Goal: Information Seeking & Learning: Learn about a topic

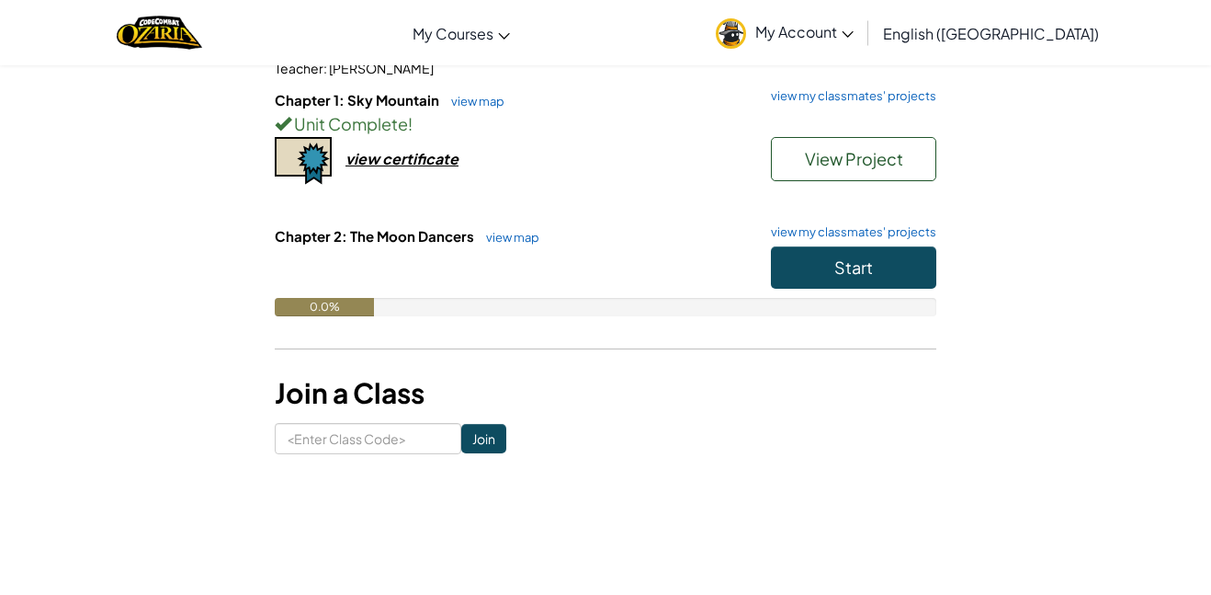
scroll to position [198, 0]
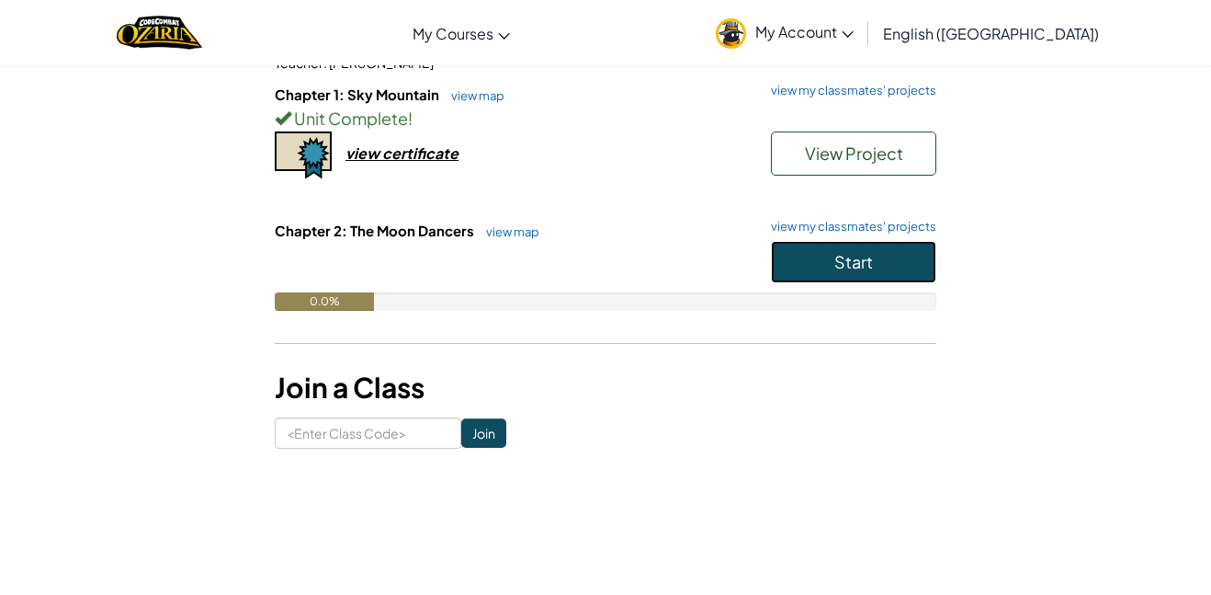
click at [808, 256] on button "Start" at bounding box center [853, 262] width 165 height 42
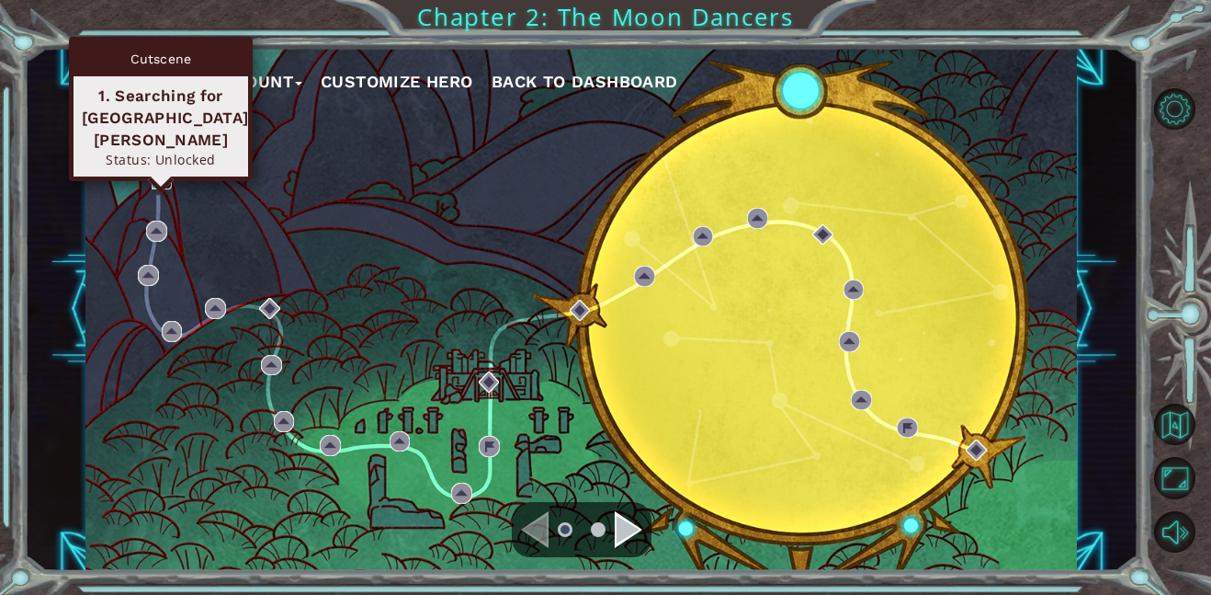
click at [155, 182] on img at bounding box center [162, 178] width 21 height 21
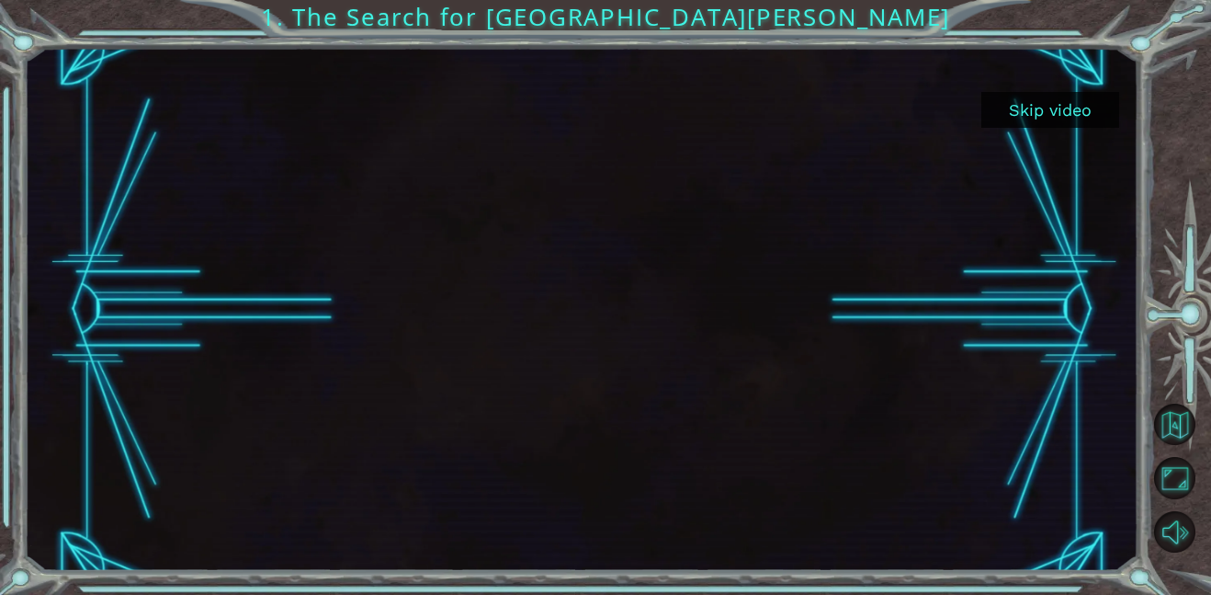
click at [1059, 95] on button "Skip video" at bounding box center [1051, 110] width 138 height 36
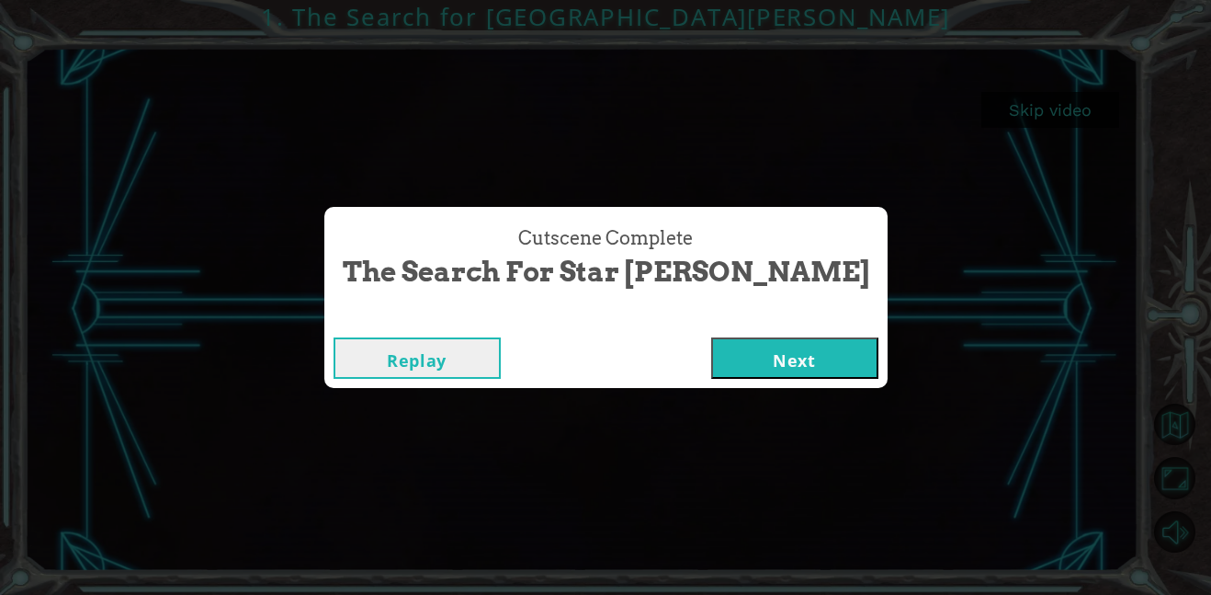
click at [711, 371] on button "Next" at bounding box center [794, 357] width 167 height 41
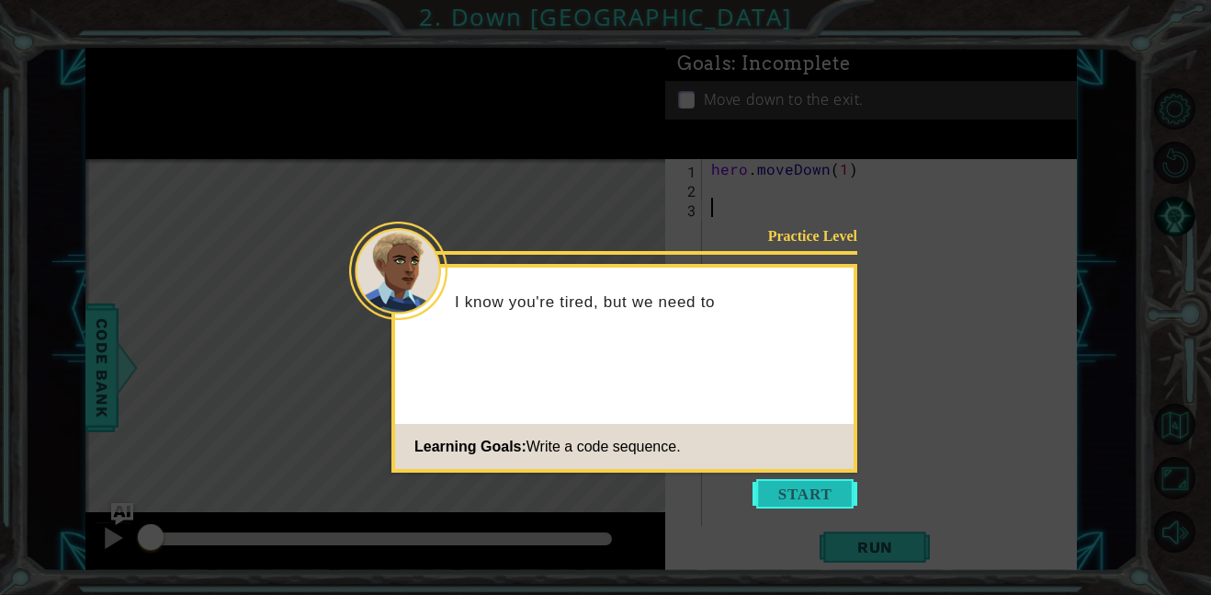
click at [790, 504] on button "Start" at bounding box center [805, 493] width 105 height 29
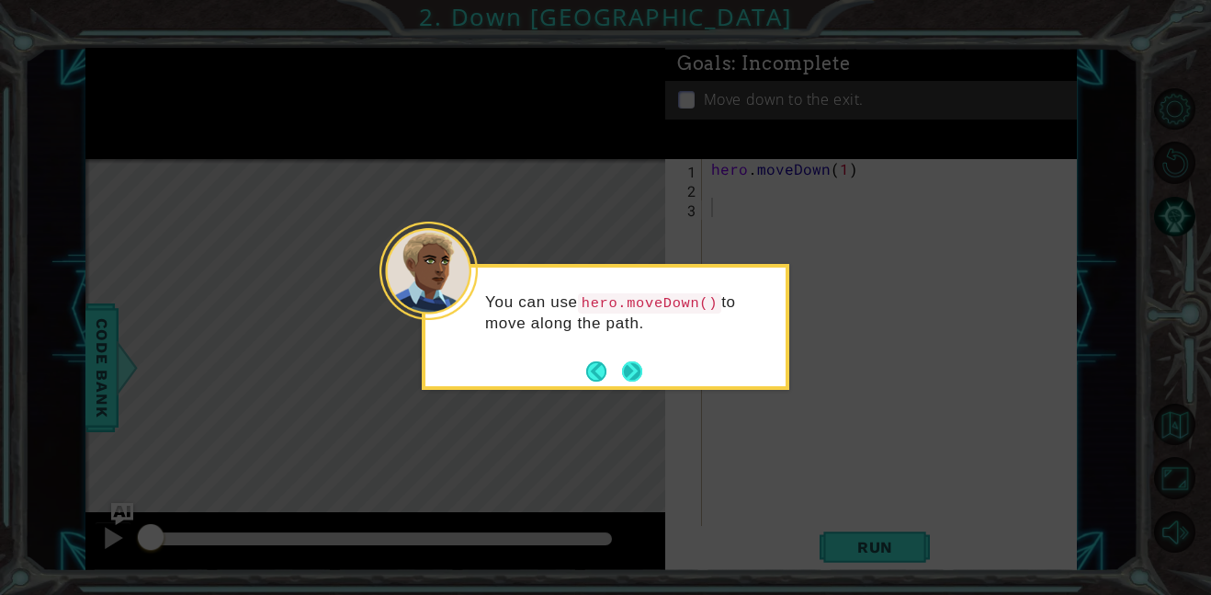
click at [631, 381] on button "Next" at bounding box center [632, 371] width 22 height 22
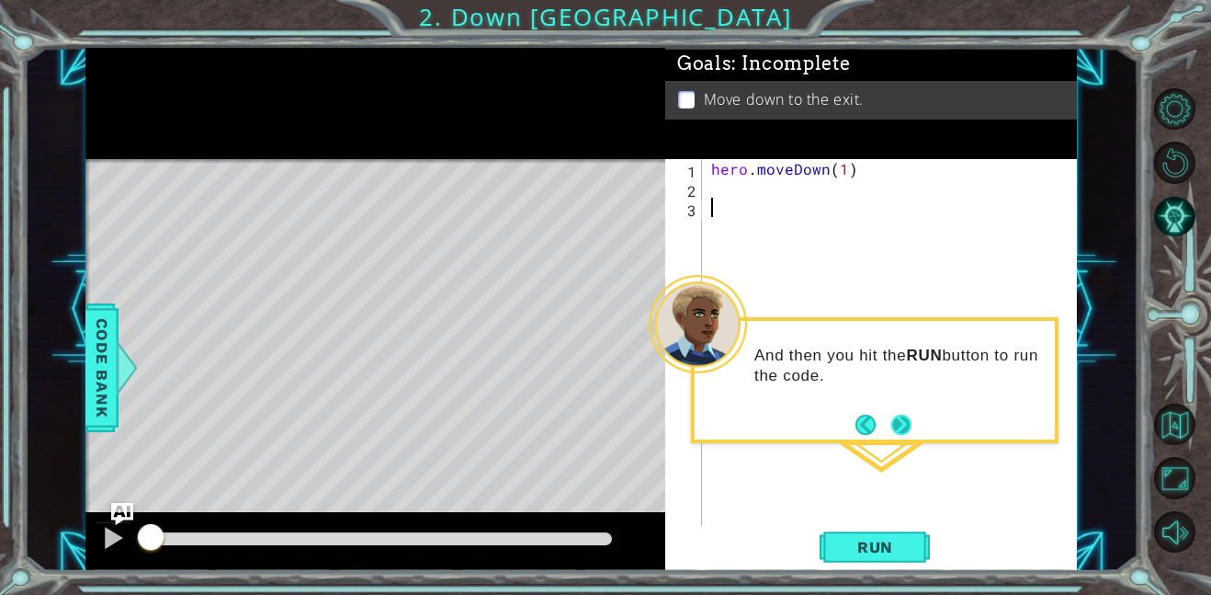
click at [895, 435] on button "Next" at bounding box center [902, 425] width 28 height 28
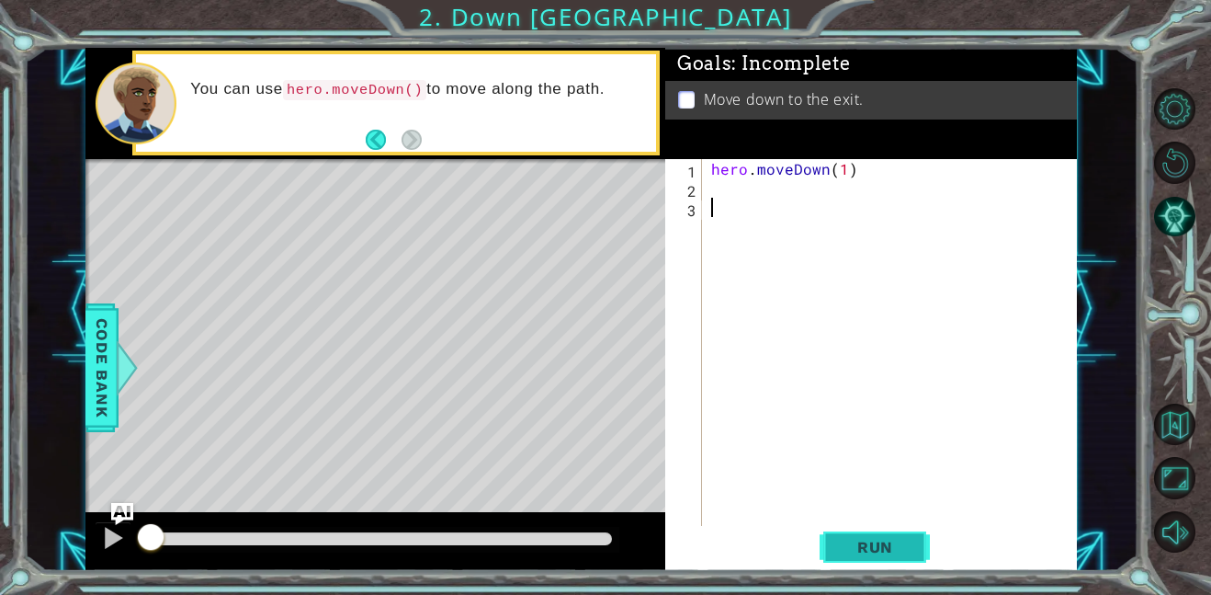
click at [888, 542] on span "Run" at bounding box center [875, 547] width 73 height 18
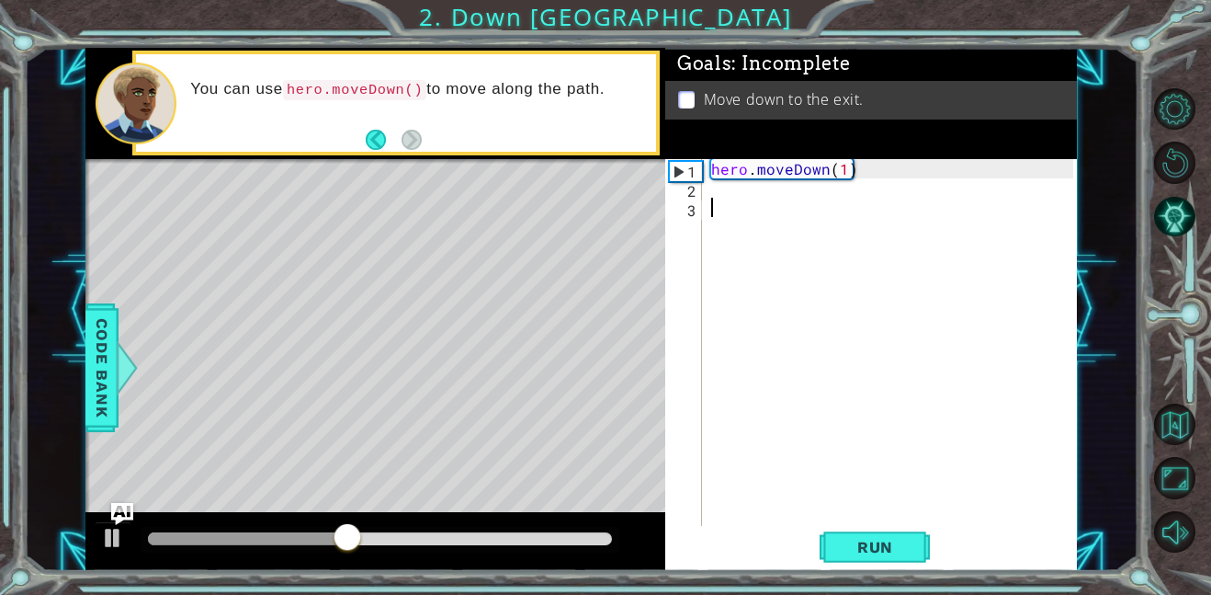
click at [845, 163] on div "hero . moveDown ( 1 )" at bounding box center [895, 361] width 375 height 405
type textarea "hero.moveDown(2)"
click at [830, 551] on button "Run" at bounding box center [875, 546] width 110 height 41
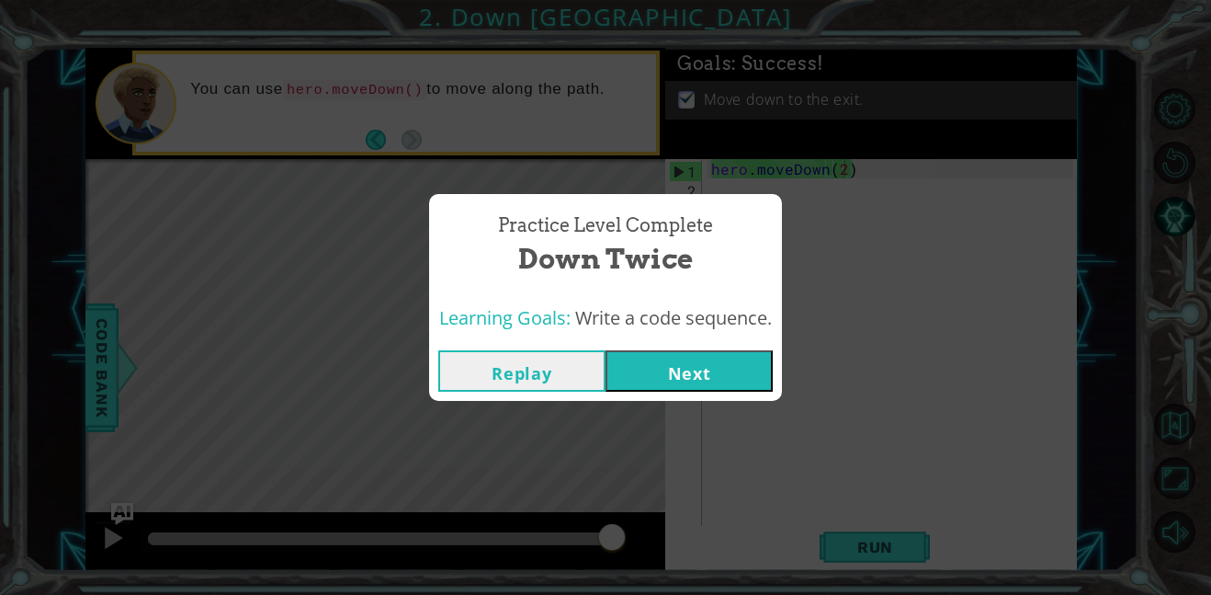
click at [625, 363] on button "Next" at bounding box center [689, 370] width 167 height 41
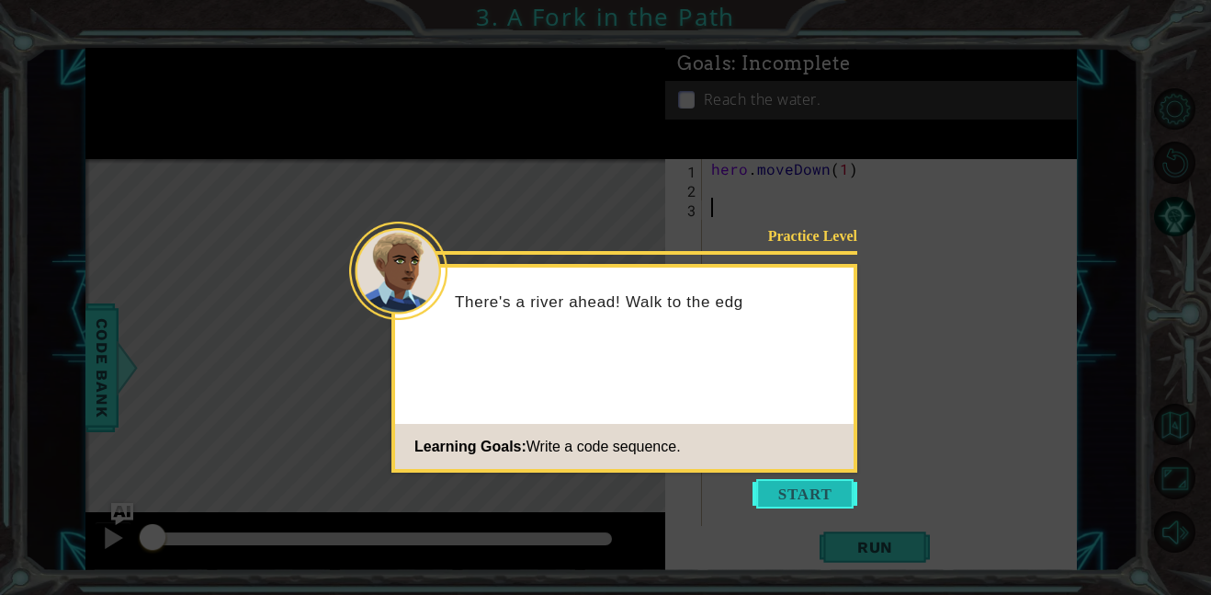
click at [784, 494] on button "Start" at bounding box center [805, 493] width 105 height 29
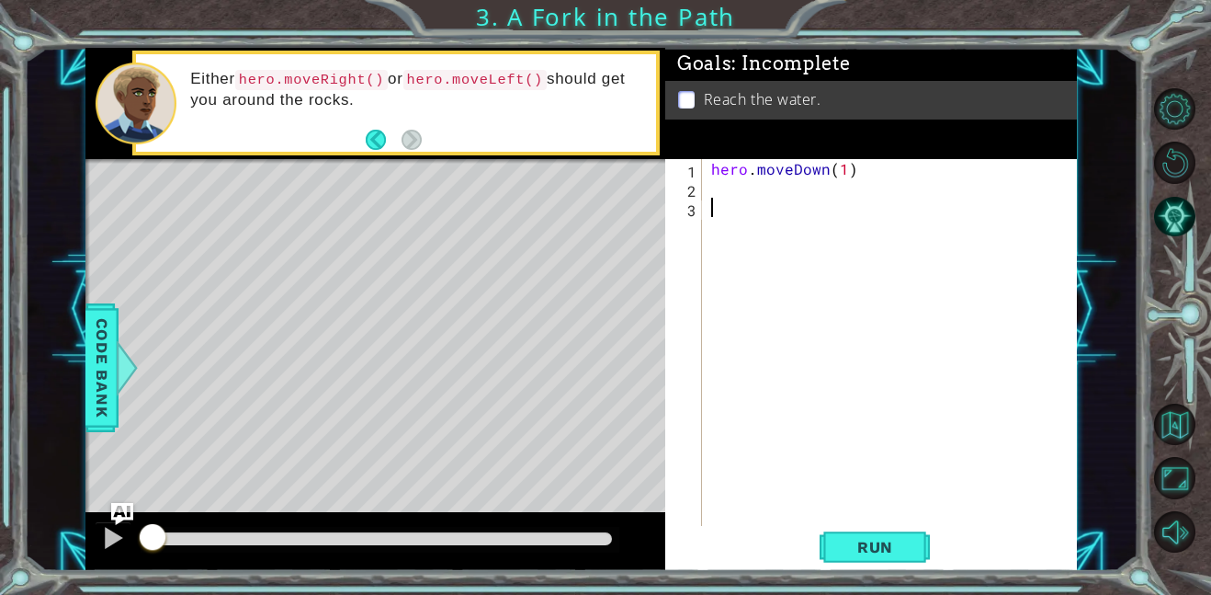
click at [733, 191] on div "hero . moveDown ( 1 )" at bounding box center [895, 361] width 375 height 405
type textarea "]"
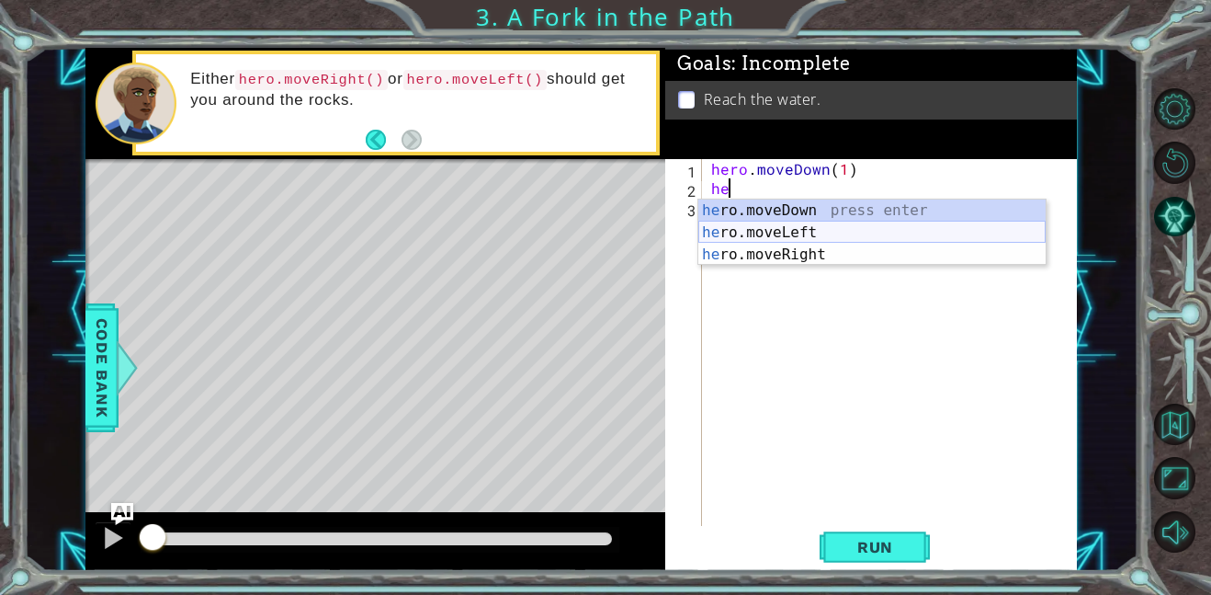
click at [716, 230] on div "he ro.moveDown press enter he ro.moveLeft press enter he ro.moveRight press ent…" at bounding box center [872, 254] width 347 height 110
type textarea "hero.moveLeft(1)"
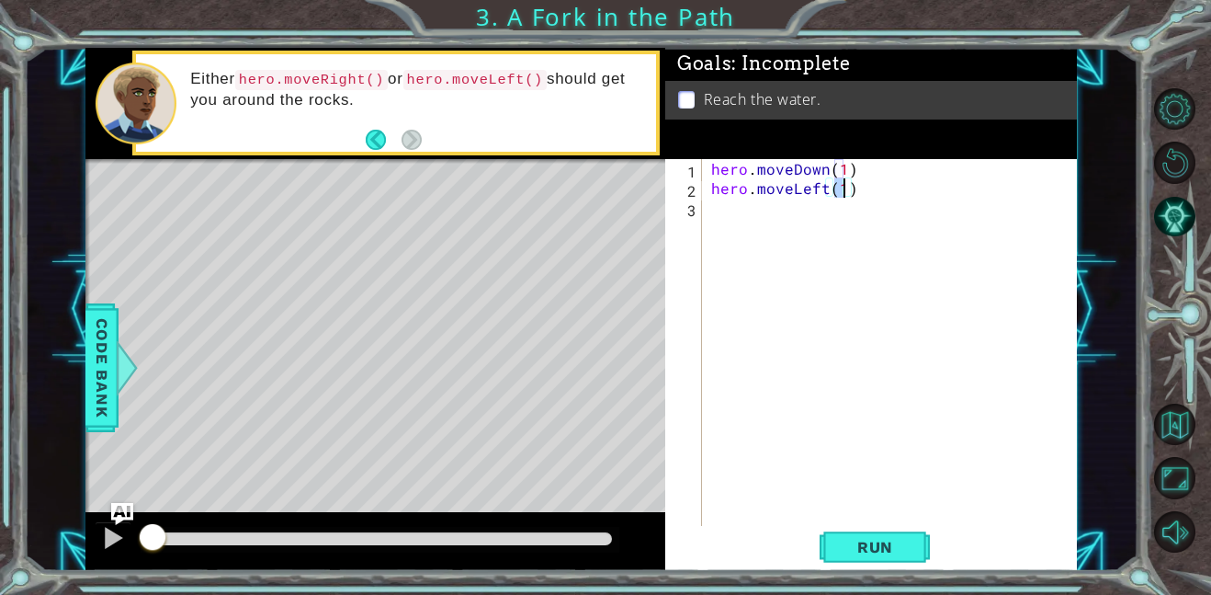
click at [780, 205] on div "hero . moveDown ( 1 ) hero . moveLeft ( 1 )" at bounding box center [895, 361] width 375 height 405
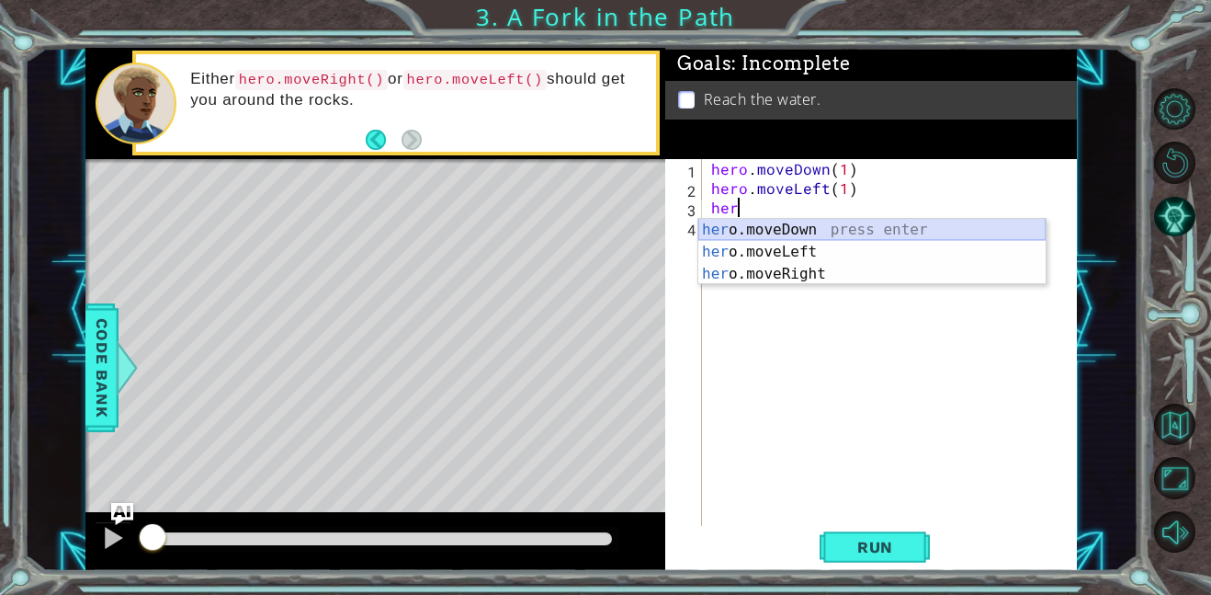
click at [787, 226] on div "her o.moveDown press enter her o.moveLeft press enter her o.moveRight press ent…" at bounding box center [872, 274] width 347 height 110
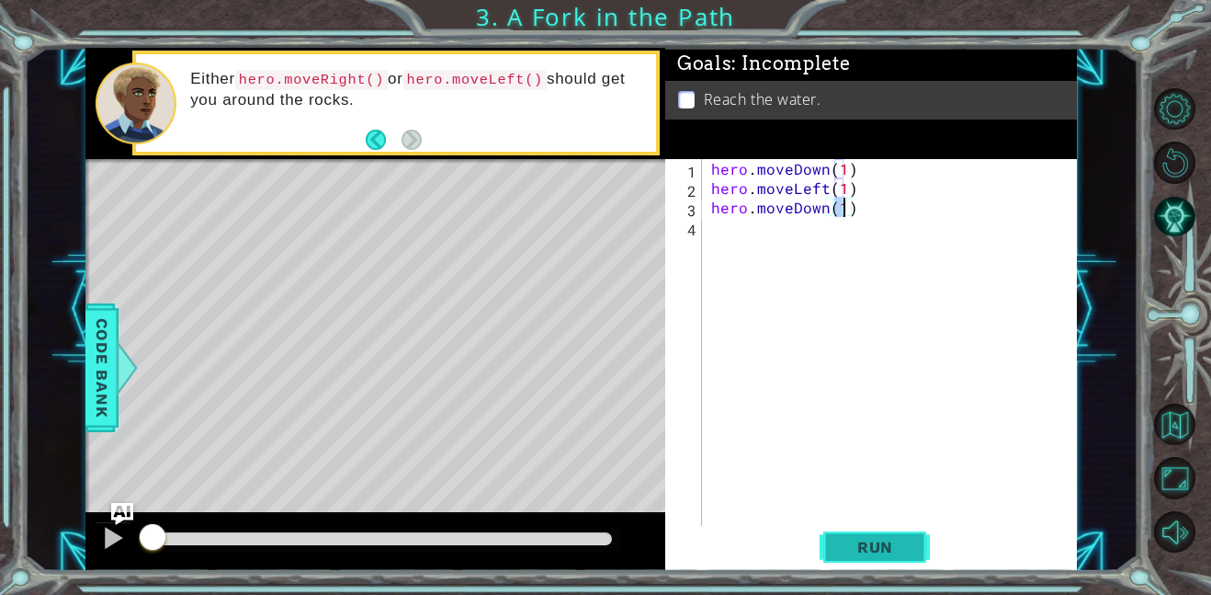
type textarea "hero.moveDown(1)"
click at [918, 554] on button "Run" at bounding box center [875, 546] width 110 height 41
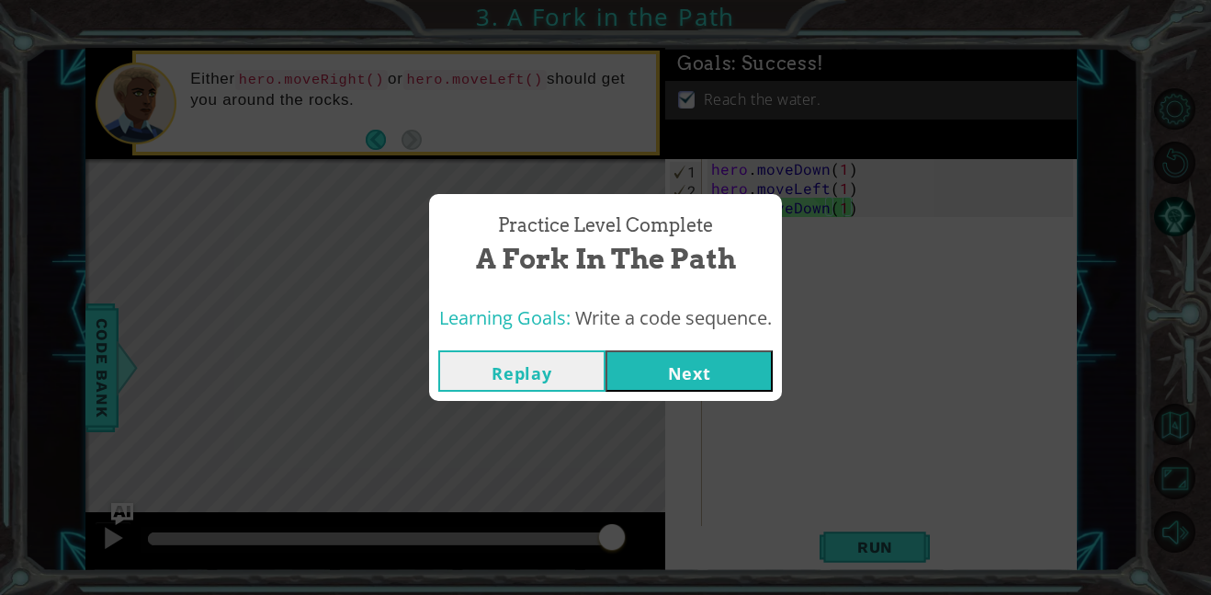
click at [704, 362] on button "Next" at bounding box center [689, 370] width 167 height 41
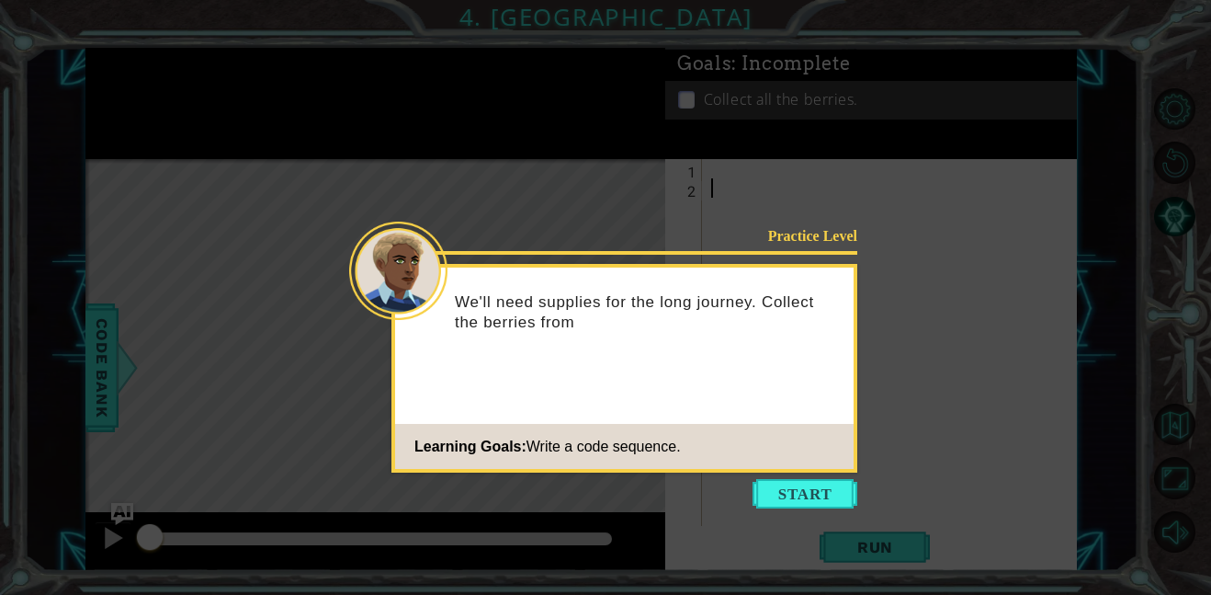
click at [749, 485] on icon at bounding box center [605, 297] width 1211 height 595
click at [774, 489] on button "Start" at bounding box center [805, 493] width 105 height 29
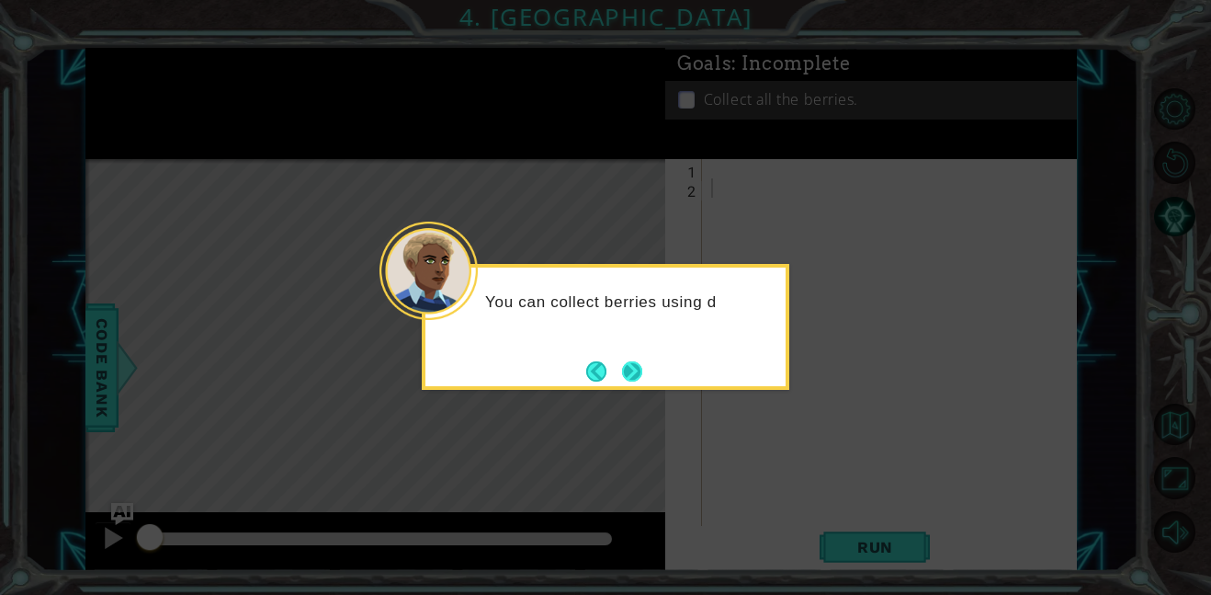
click at [643, 364] on button "Next" at bounding box center [632, 370] width 21 height 21
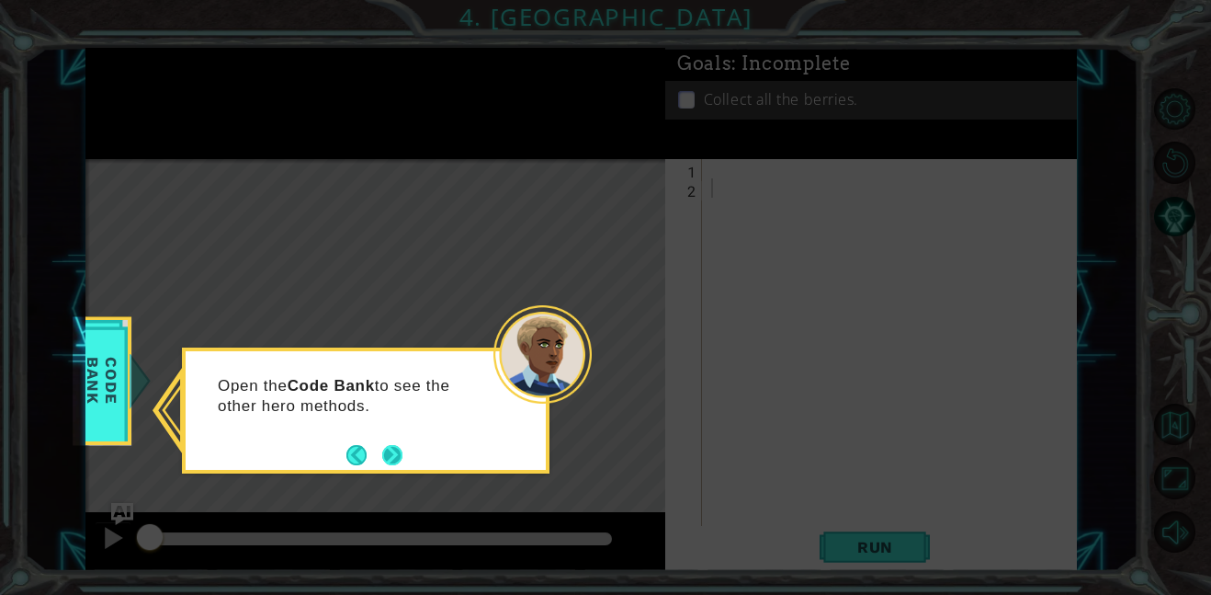
click at [397, 448] on button "Next" at bounding box center [393, 454] width 25 height 25
click at [392, 449] on button "Next" at bounding box center [393, 454] width 34 height 34
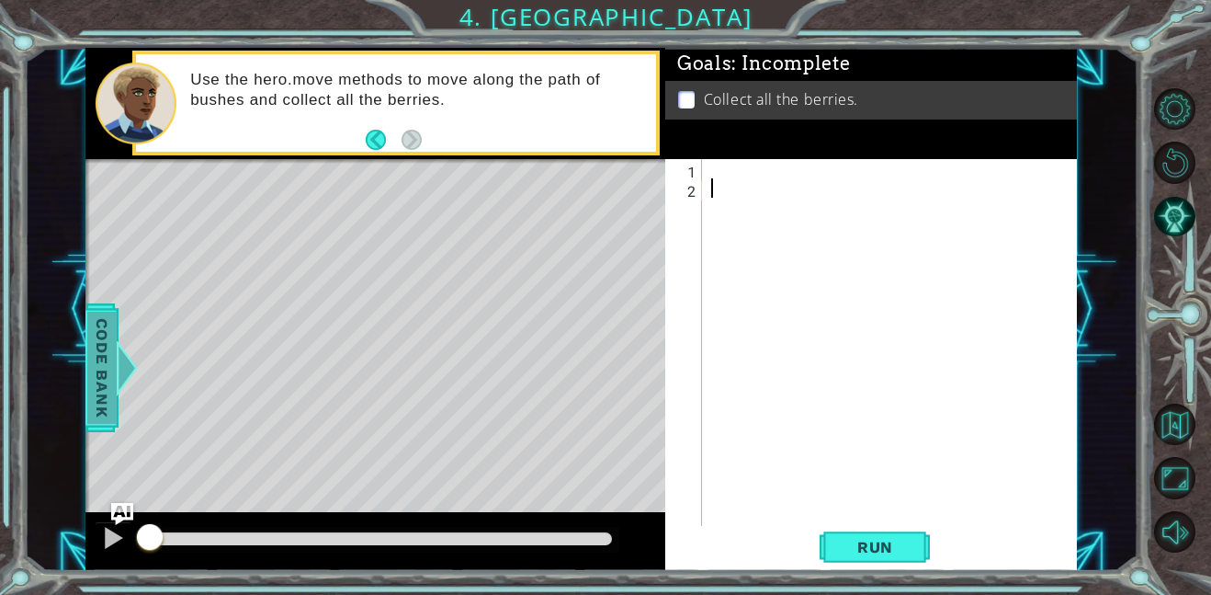
click at [119, 363] on div at bounding box center [127, 367] width 23 height 55
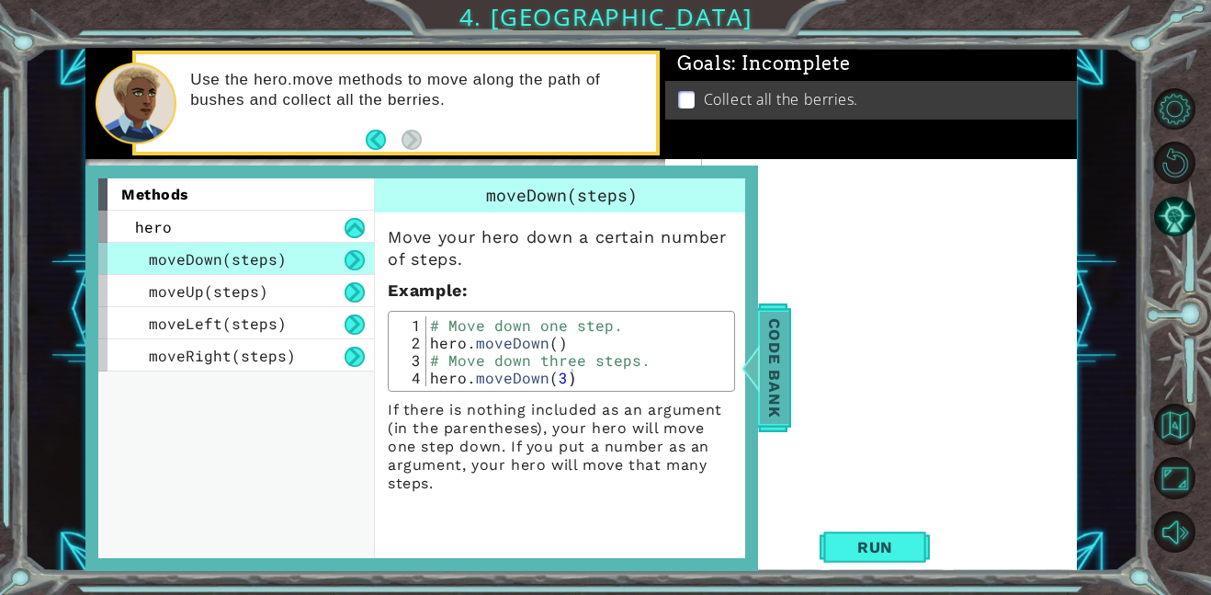
click at [772, 356] on span "Code Bank" at bounding box center [774, 368] width 29 height 112
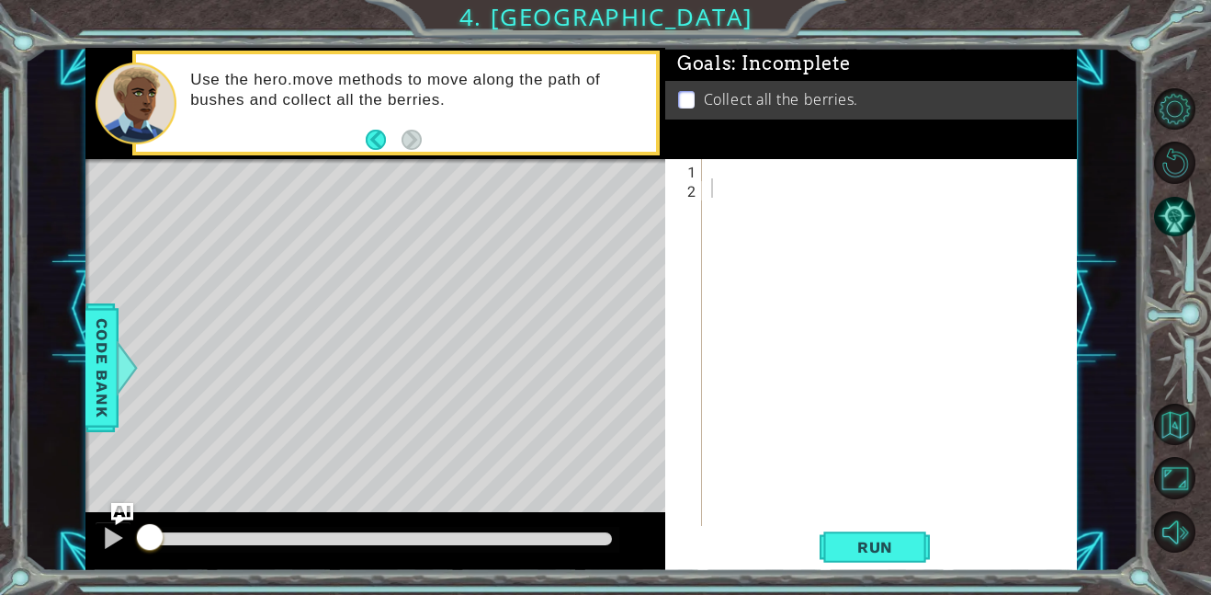
click at [722, 176] on div at bounding box center [895, 361] width 375 height 405
type textarea "e"
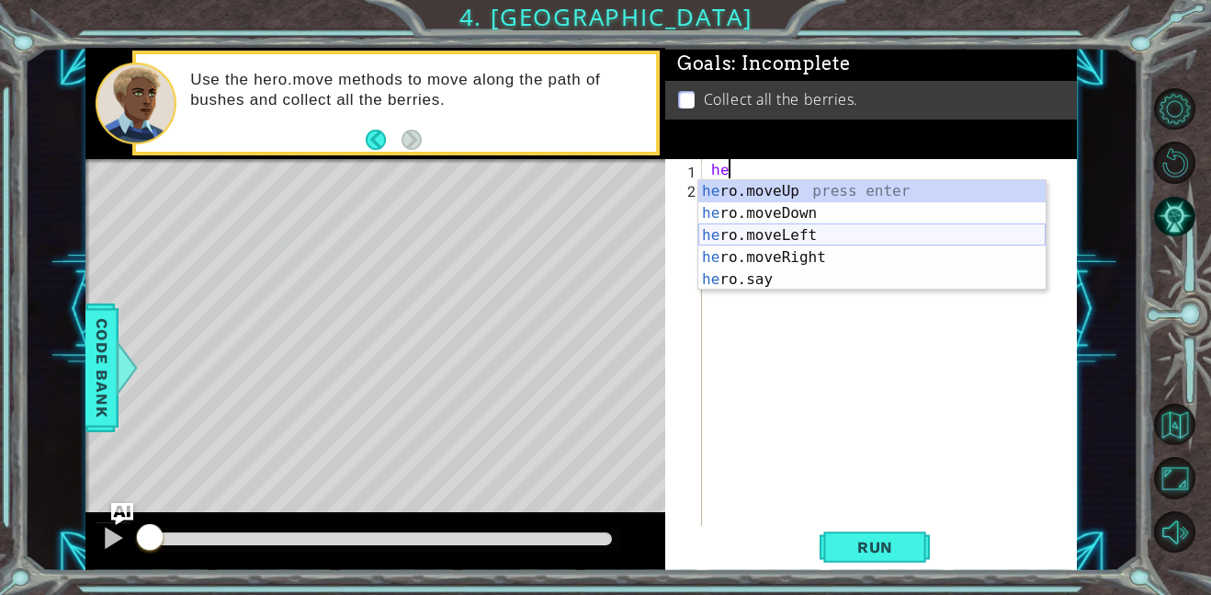
click at [831, 241] on div "he ro.moveUp press enter he ro.moveDown press enter he ro.moveLeft press enter …" at bounding box center [872, 257] width 347 height 154
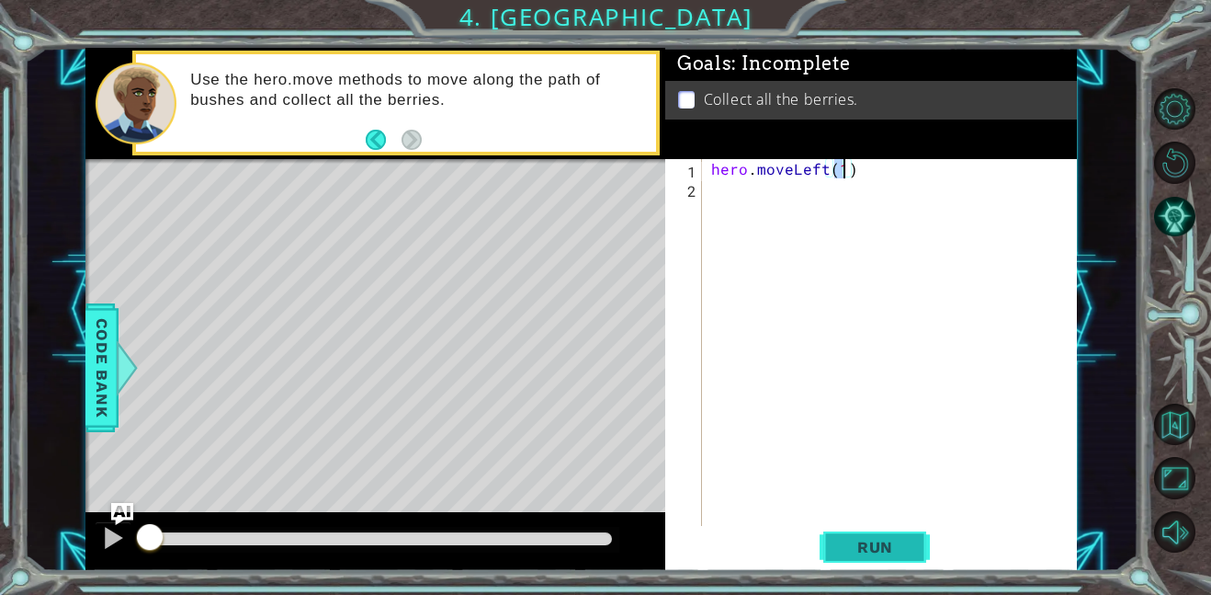
type textarea "hero.moveLeft(1)"
click at [881, 558] on button "Run" at bounding box center [875, 546] width 110 height 41
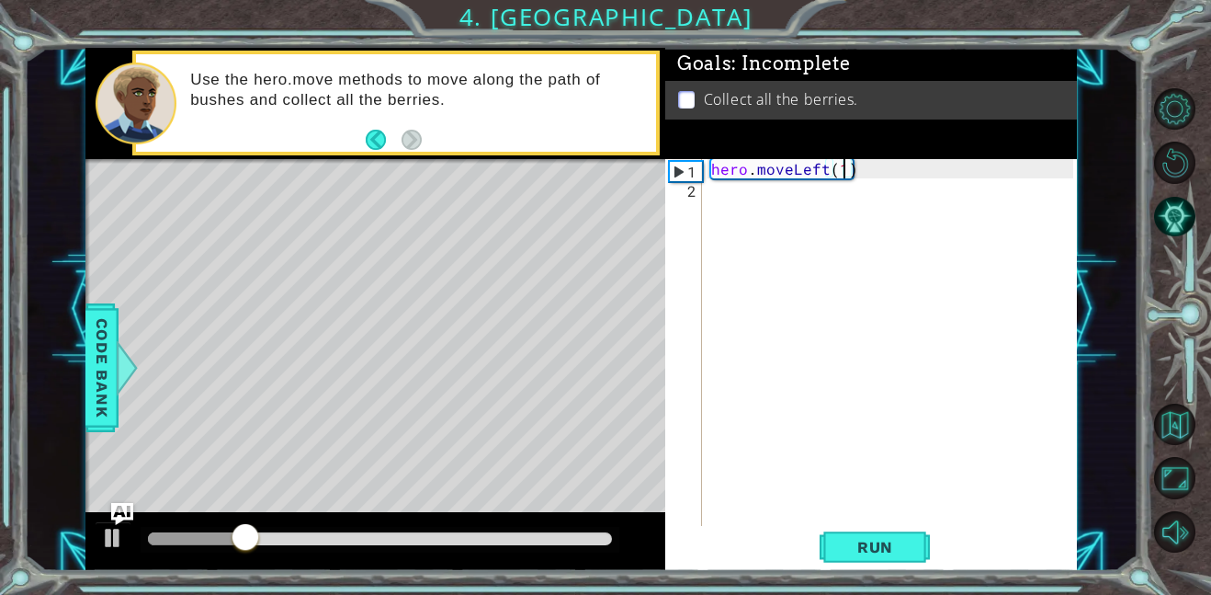
click at [795, 199] on div "hero . moveLeft ( 1 )" at bounding box center [895, 361] width 375 height 405
click at [842, 174] on div "hero . moveLeft ( 1 )" at bounding box center [895, 361] width 375 height 405
type textarea "hero.moveLeft(2)"
click at [743, 197] on div "hero . moveLeft ( 2 )" at bounding box center [895, 361] width 375 height 405
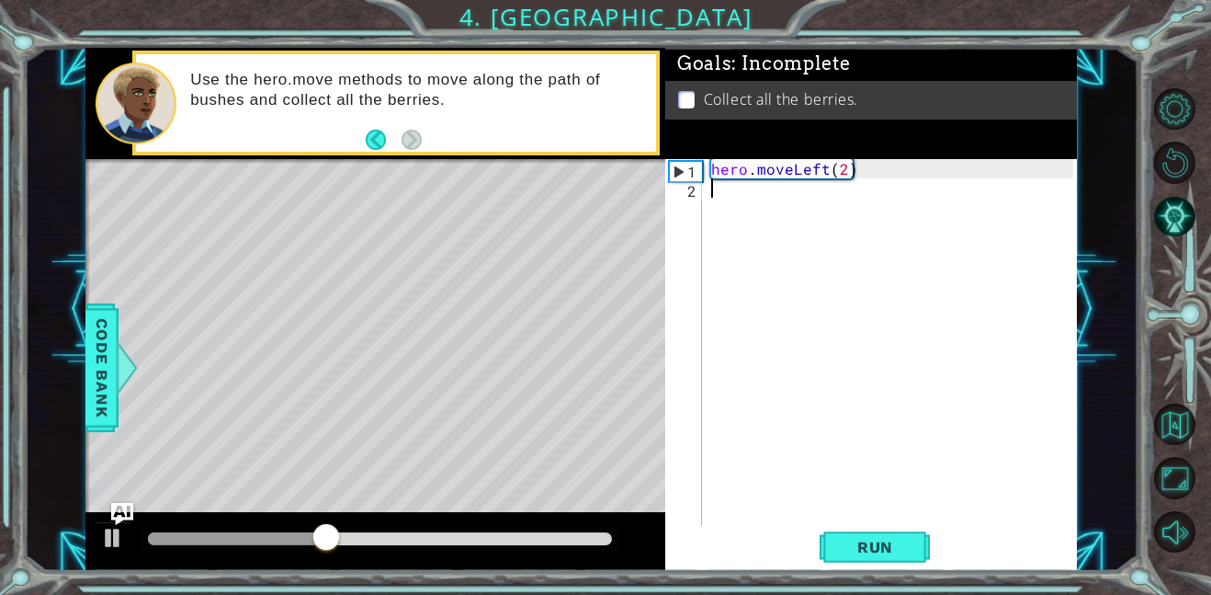
scroll to position [0, 0]
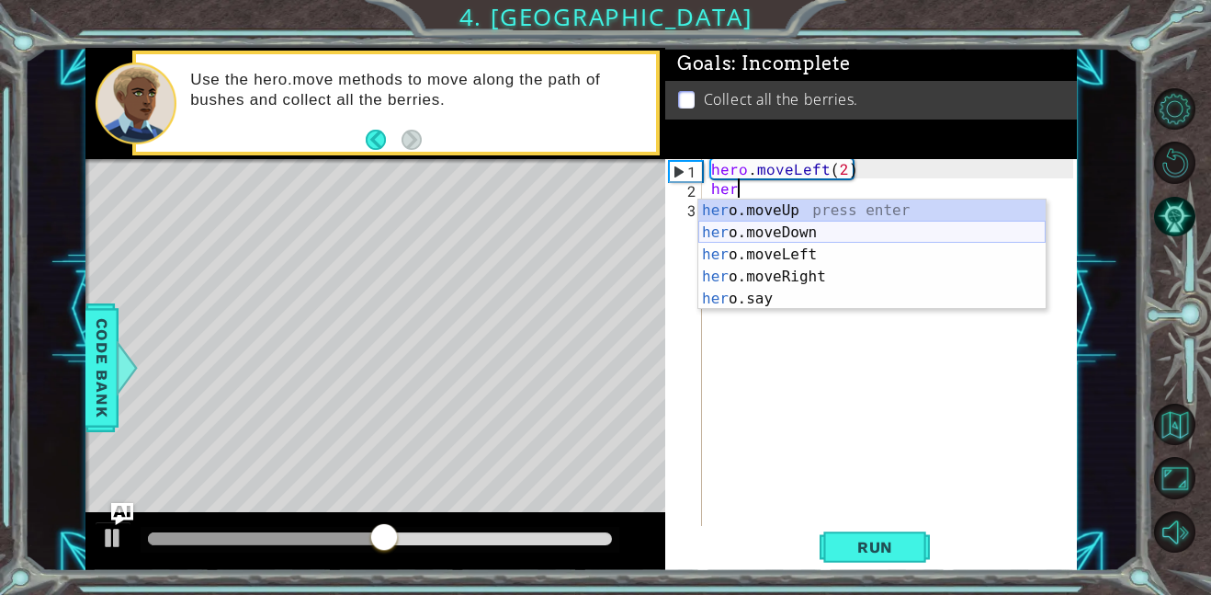
click at [763, 238] on div "her o.moveUp press enter her o.moveDown press enter her o.moveLeft press enter …" at bounding box center [872, 276] width 347 height 154
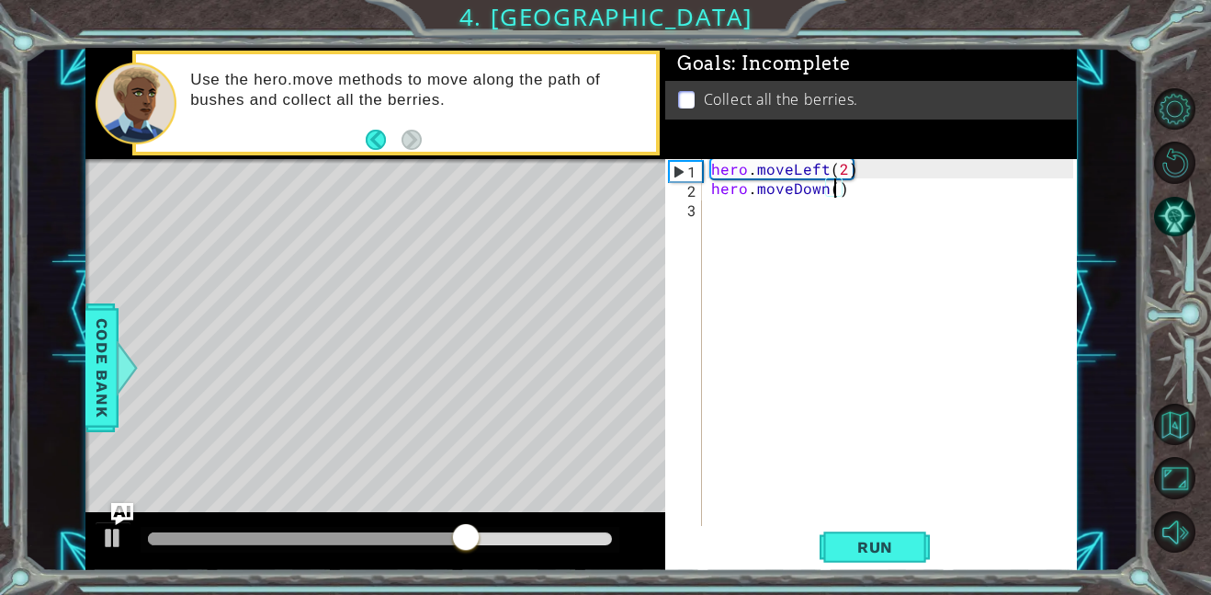
type textarea "hero.moveDown(2)"
click at [745, 214] on div "hero . moveLeft ( 2 ) hero . moveDown ( 2 )" at bounding box center [895, 361] width 375 height 405
click at [916, 558] on button "Run" at bounding box center [875, 546] width 110 height 41
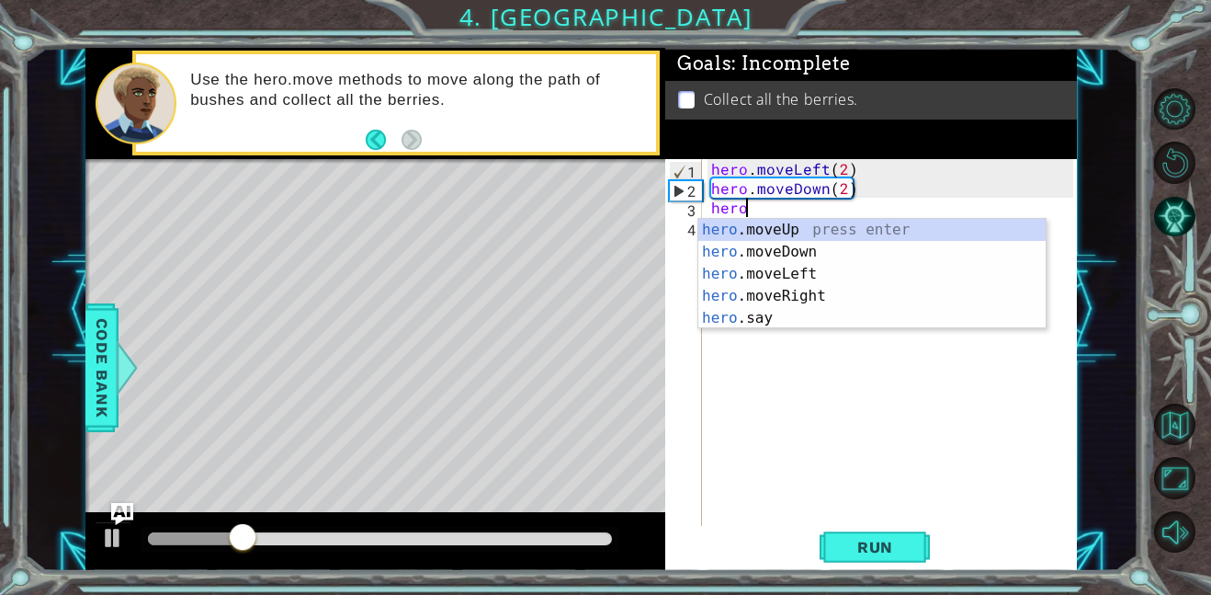
scroll to position [0, 1]
click at [827, 292] on div "hero .moveUp press enter hero .moveDown press enter hero .moveLeft press enter …" at bounding box center [872, 296] width 347 height 154
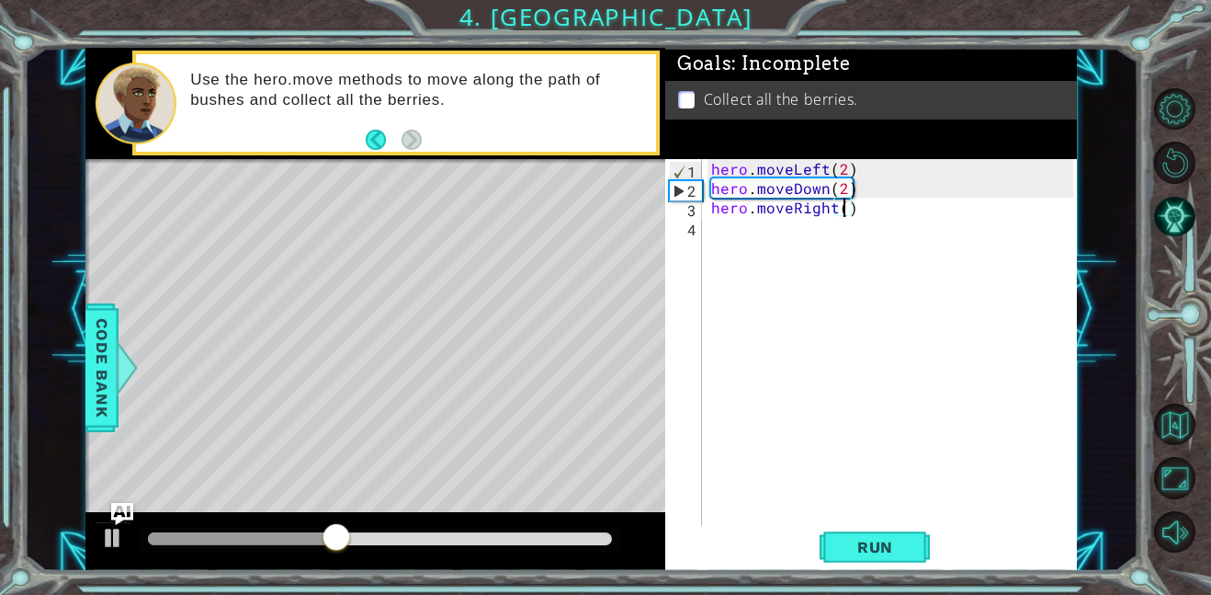
type textarea "hero.moveRight(2)"
click at [823, 250] on div "hero . moveLeft ( 2 ) hero . moveDown ( 2 ) hero . moveRight ( 2 )" at bounding box center [895, 361] width 375 height 405
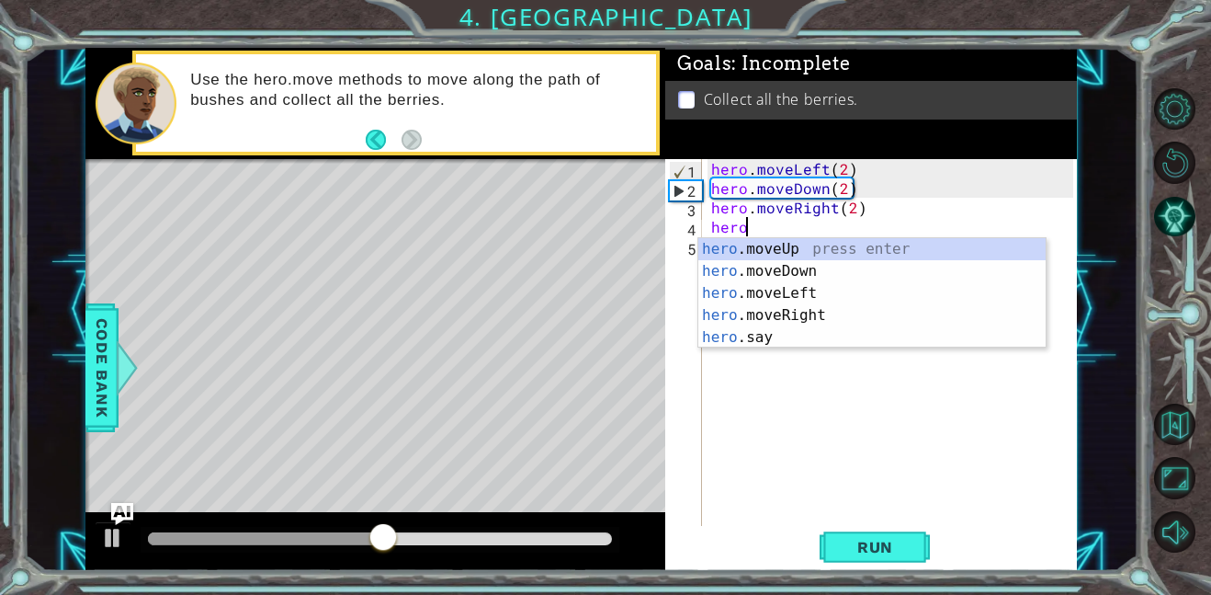
scroll to position [0, 1]
click at [818, 253] on div "hero .moveUp press enter hero .moveDown press enter hero .moveLeft press enter …" at bounding box center [872, 315] width 347 height 154
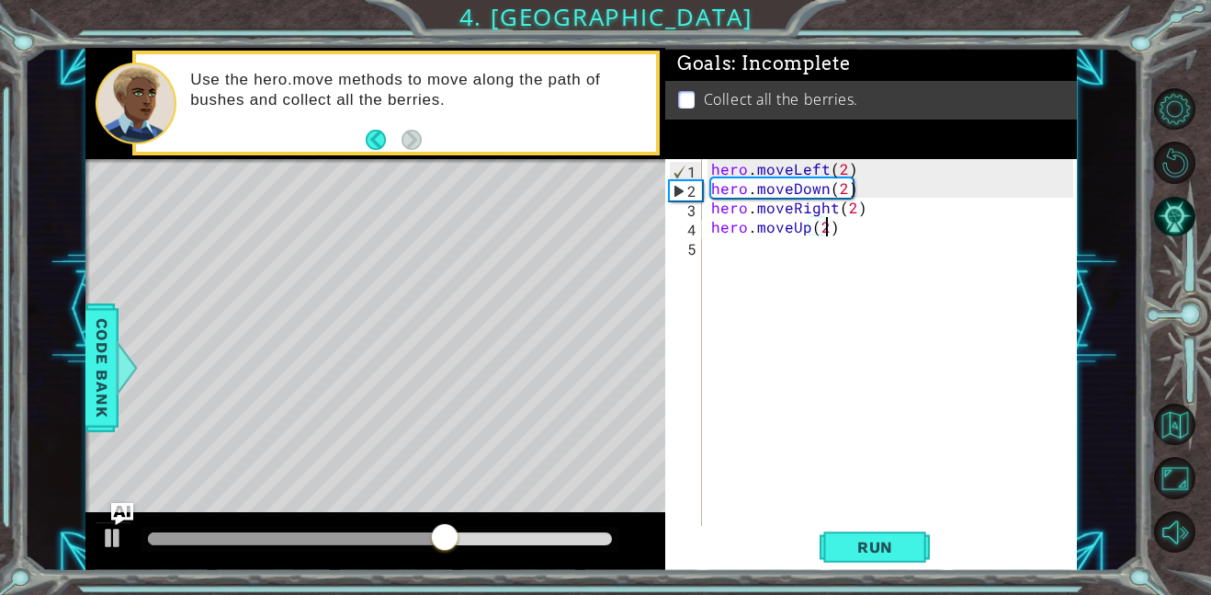
scroll to position [0, 6]
type textarea "hero.moveUp(2)"
click at [854, 556] on button "Run" at bounding box center [875, 546] width 110 height 41
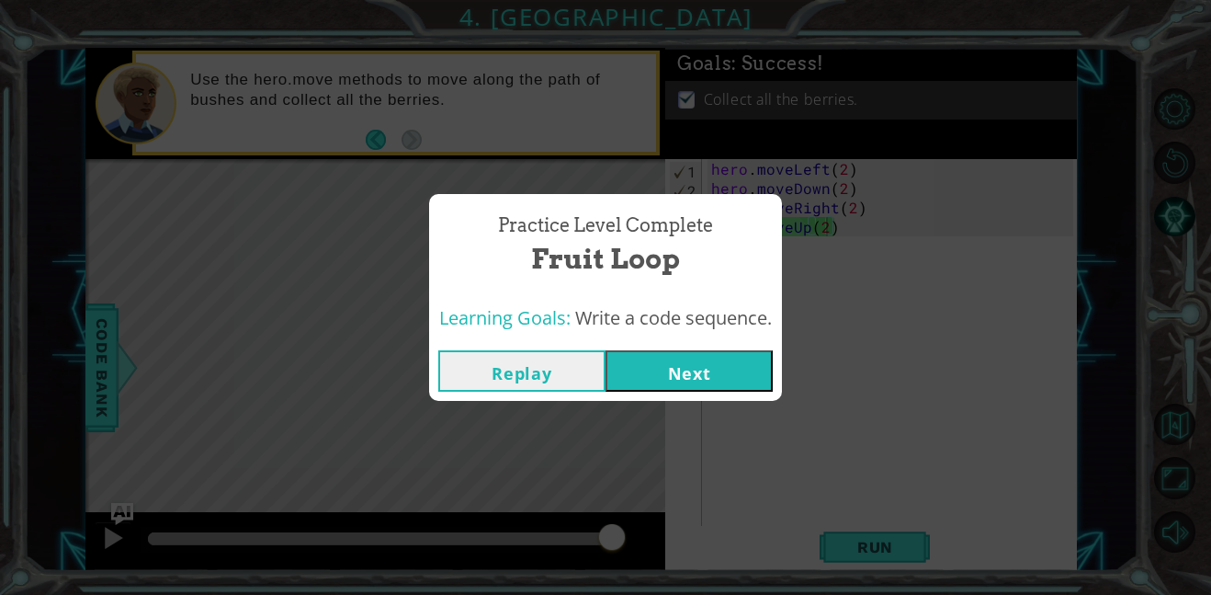
click at [706, 373] on button "Next" at bounding box center [689, 370] width 167 height 41
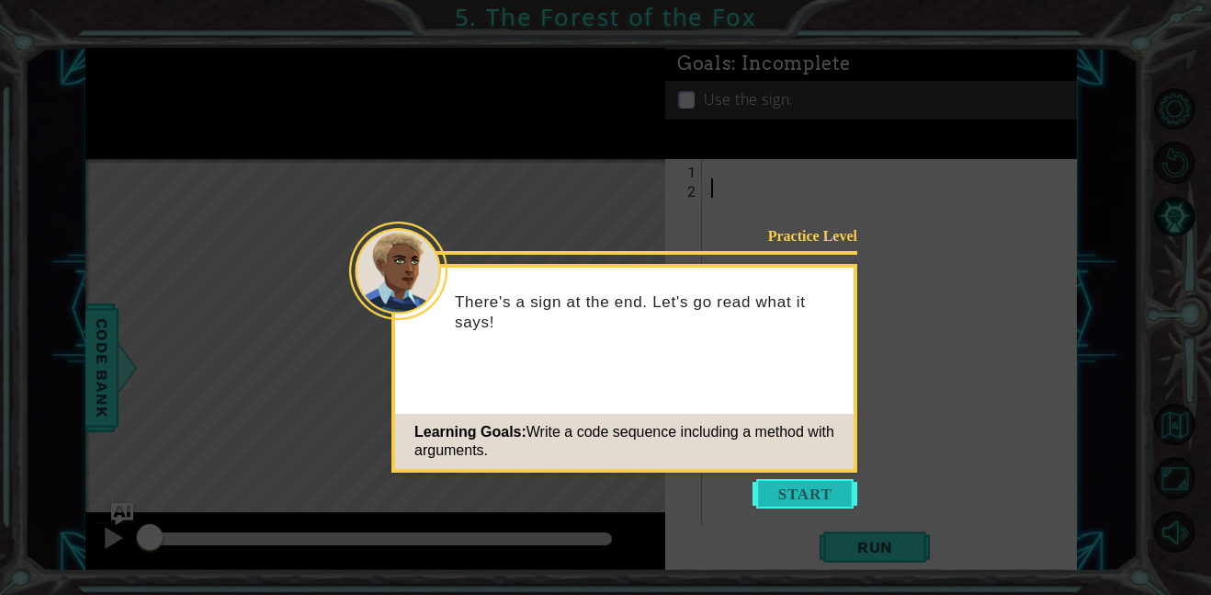
click at [808, 488] on button "Start" at bounding box center [805, 493] width 105 height 29
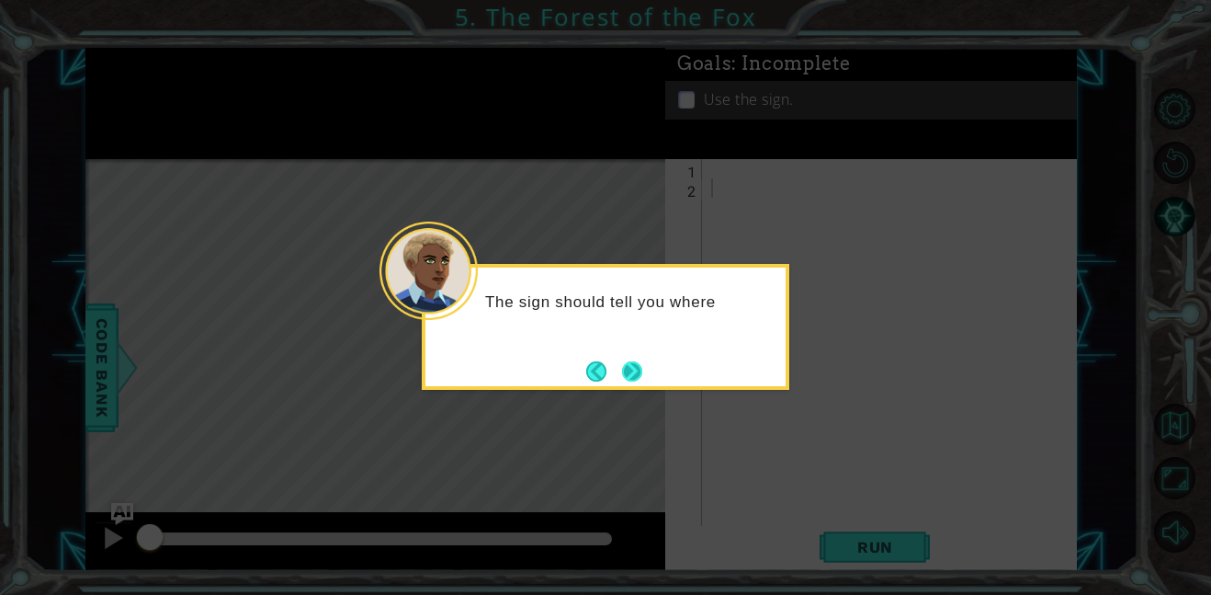
click at [640, 361] on button "Next" at bounding box center [632, 370] width 21 height 21
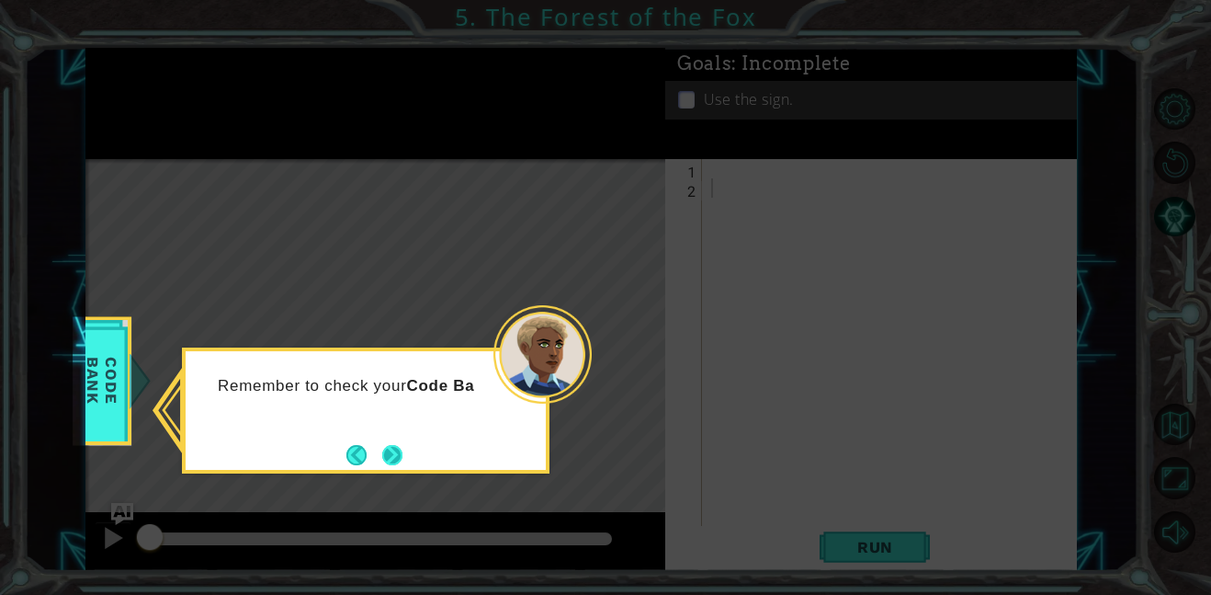
click at [407, 453] on button "Next" at bounding box center [392, 454] width 32 height 32
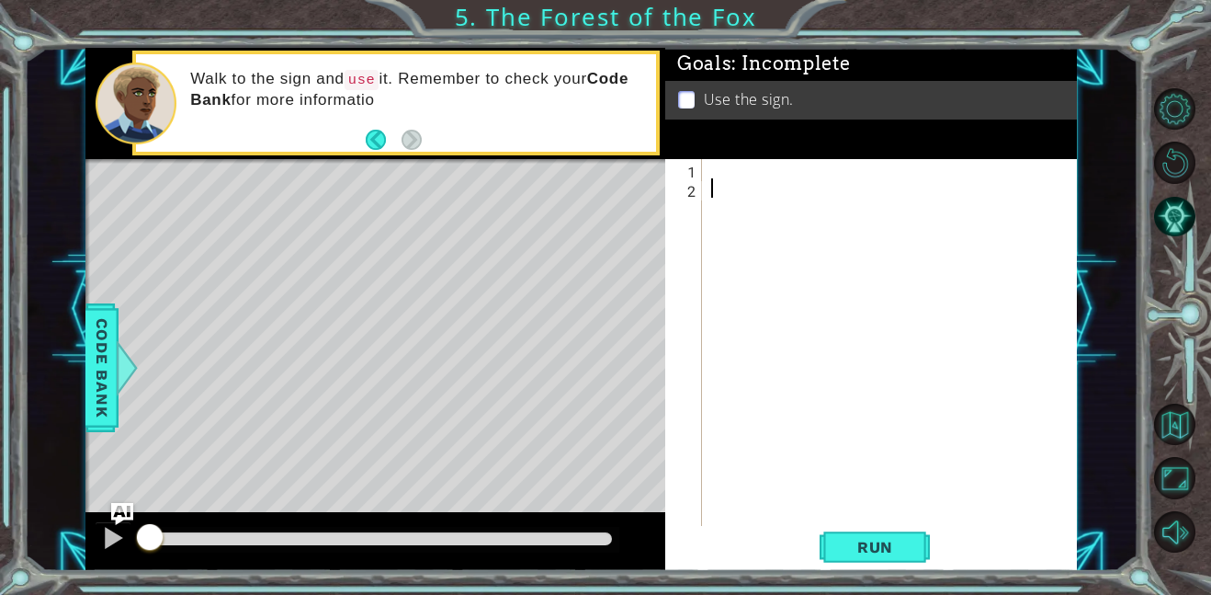
click at [721, 176] on div at bounding box center [895, 361] width 375 height 405
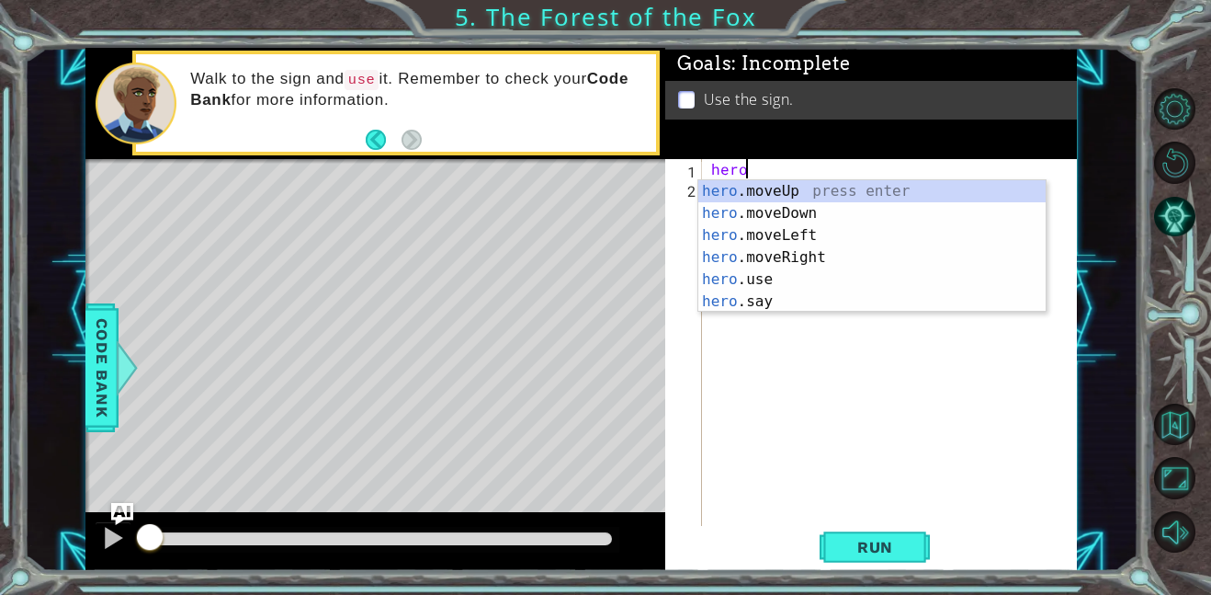
scroll to position [0, 1]
click at [749, 252] on div "hero .moveUp press enter hero .moveDown press enter hero .moveLeft press enter …" at bounding box center [872, 268] width 347 height 176
type textarea "hero.moveRight(1)"
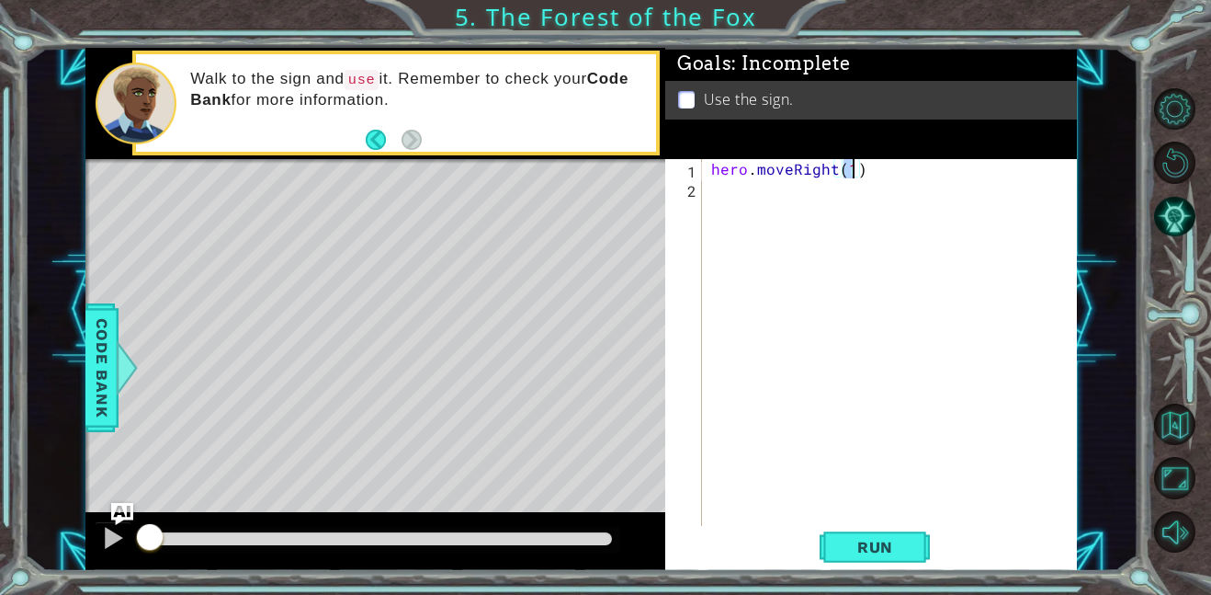
click at [771, 197] on div "hero . moveRight ( 1 )" at bounding box center [895, 361] width 375 height 405
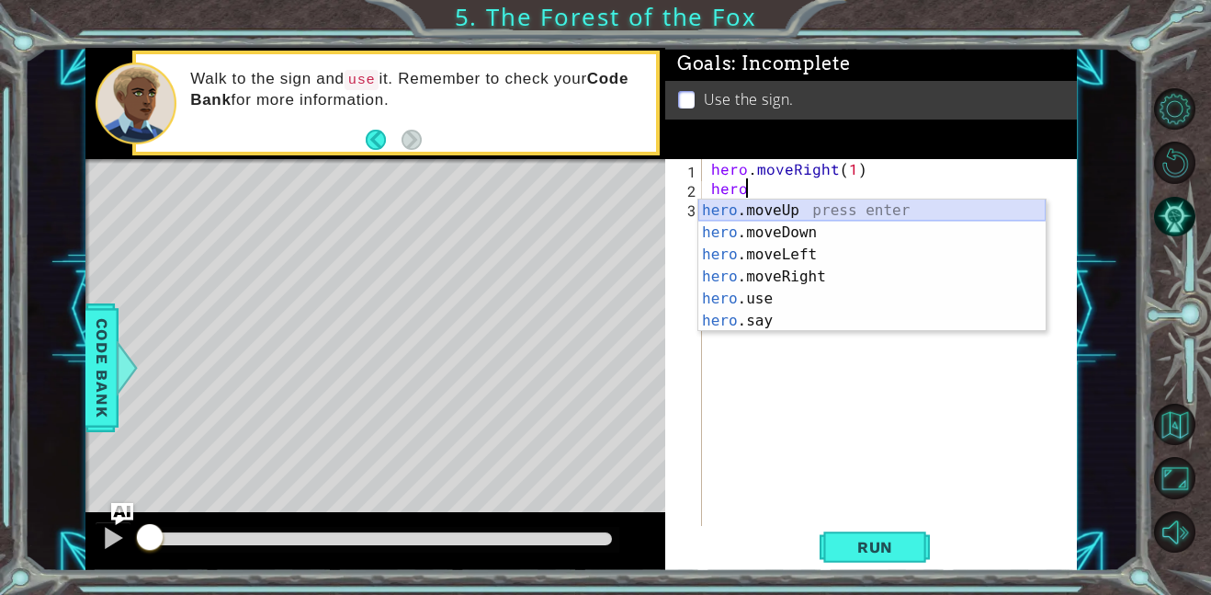
click at [769, 217] on div "hero .moveUp press enter hero .moveDown press enter hero .moveLeft press enter …" at bounding box center [872, 287] width 347 height 176
type textarea "hero.moveUp(1)"
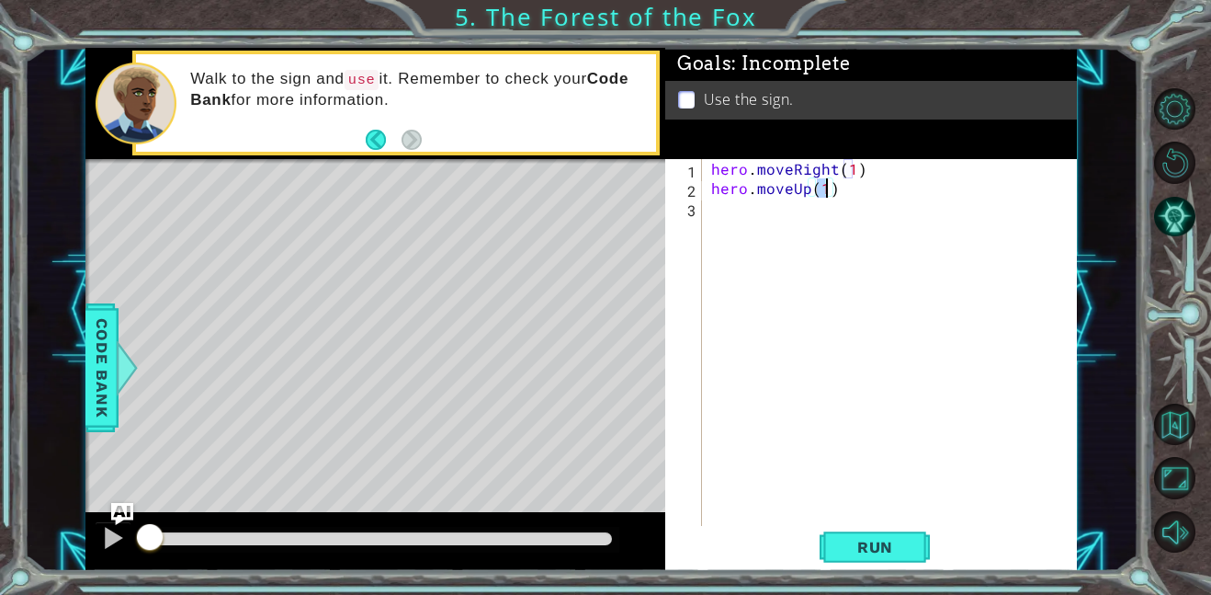
scroll to position [0, 0]
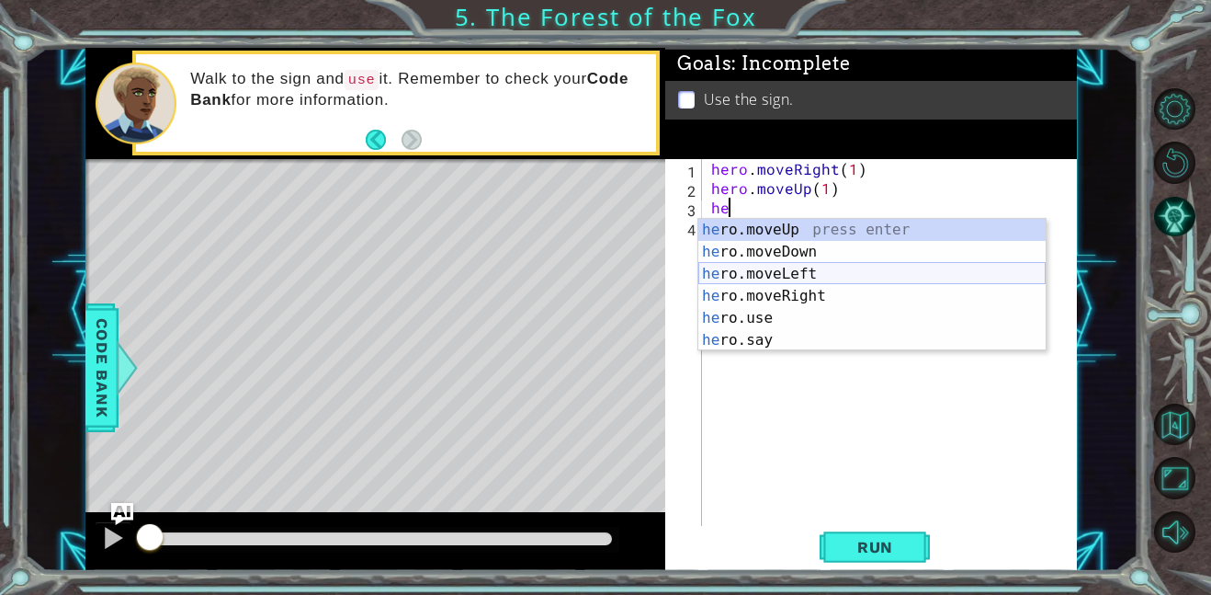
click at [812, 279] on div "he ro.moveUp press enter he ro.moveDown press enter he ro.moveLeft press enter …" at bounding box center [872, 307] width 347 height 176
type textarea "hero.moveLeft(1)"
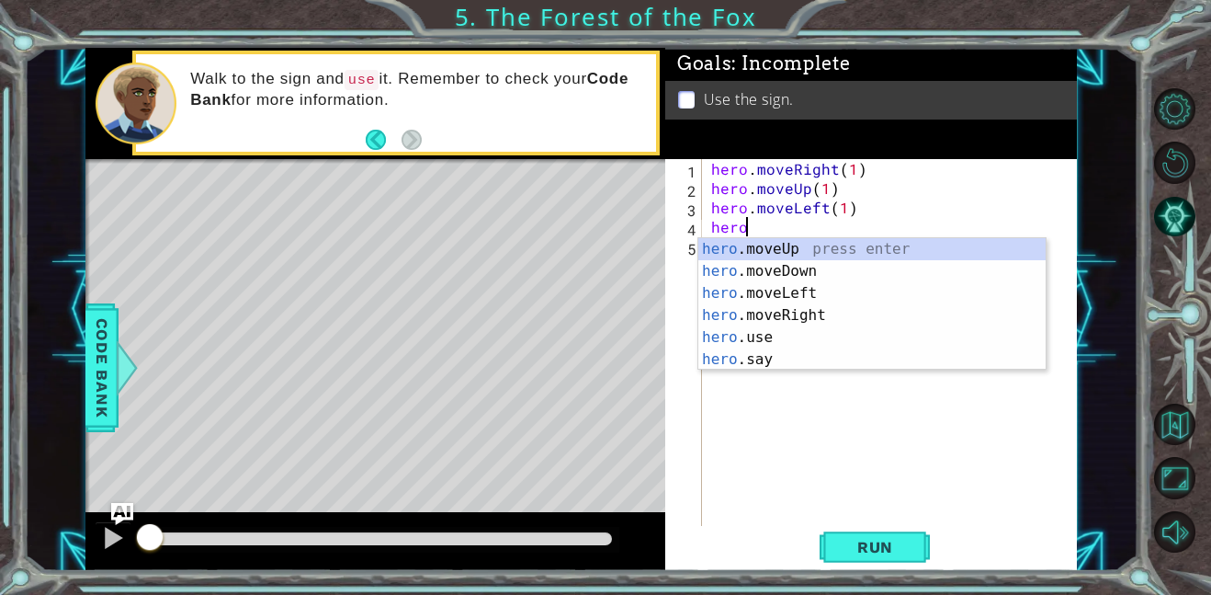
scroll to position [0, 1]
click at [882, 248] on div "hero .moveUp press enter hero .moveDown press enter hero .moveLeft press enter …" at bounding box center [872, 326] width 347 height 176
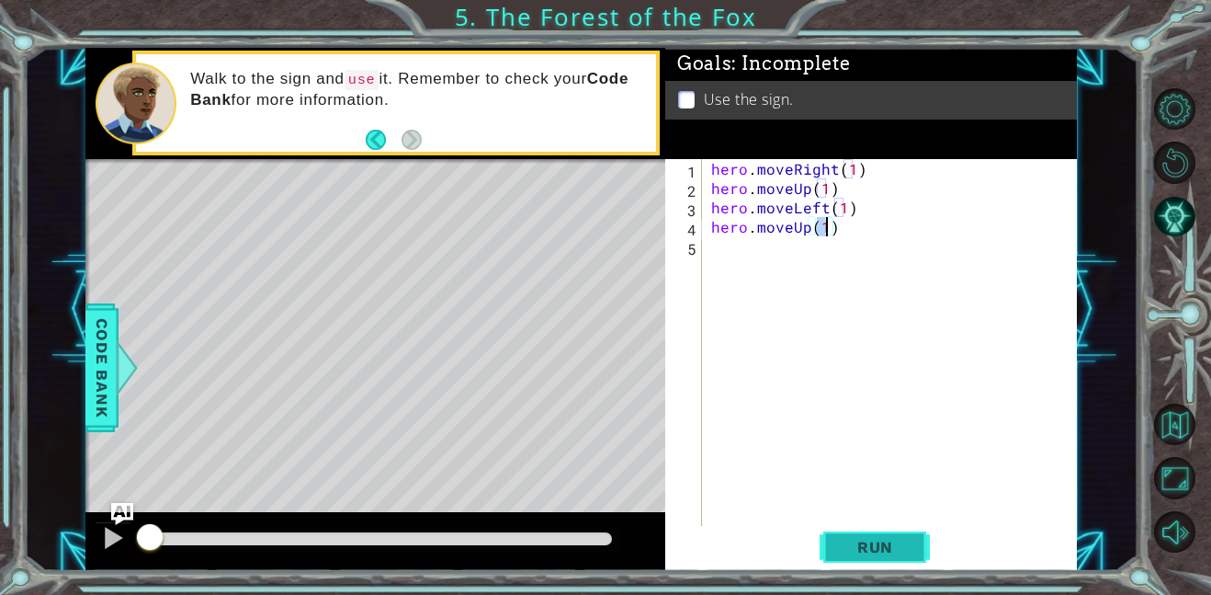
type textarea "hero.moveUp(1)"
click at [863, 534] on button "Run" at bounding box center [875, 546] width 110 height 41
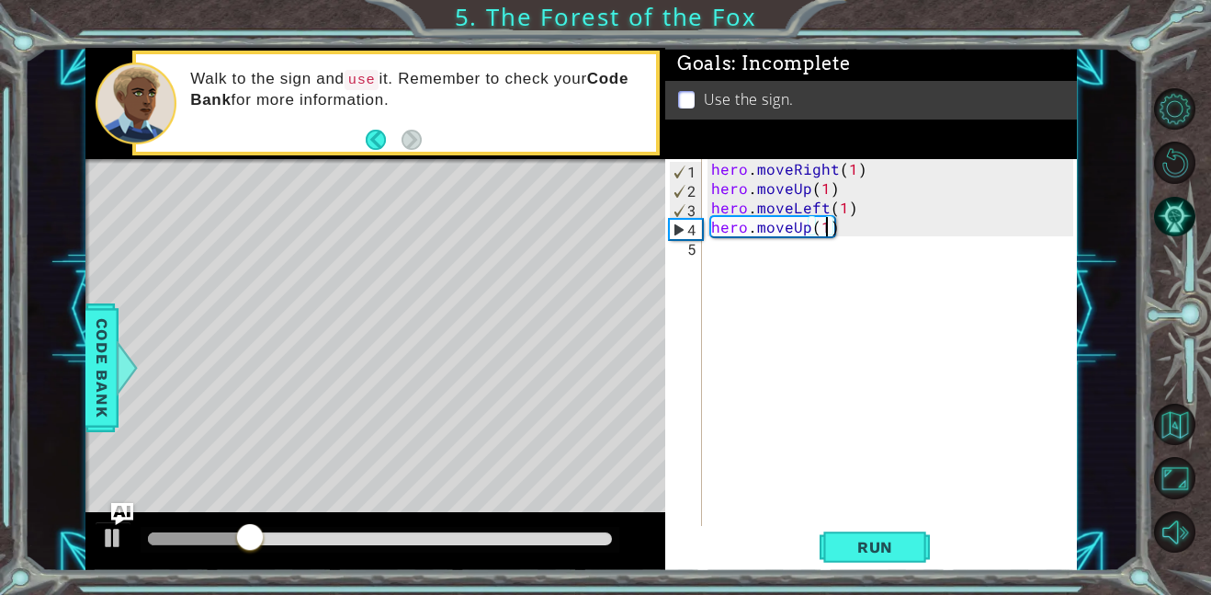
click at [787, 250] on div "hero . moveRight ( 1 ) hero . moveUp ( 1 ) hero . moveLeft ( 1 ) hero . moveUp …" at bounding box center [895, 361] width 375 height 405
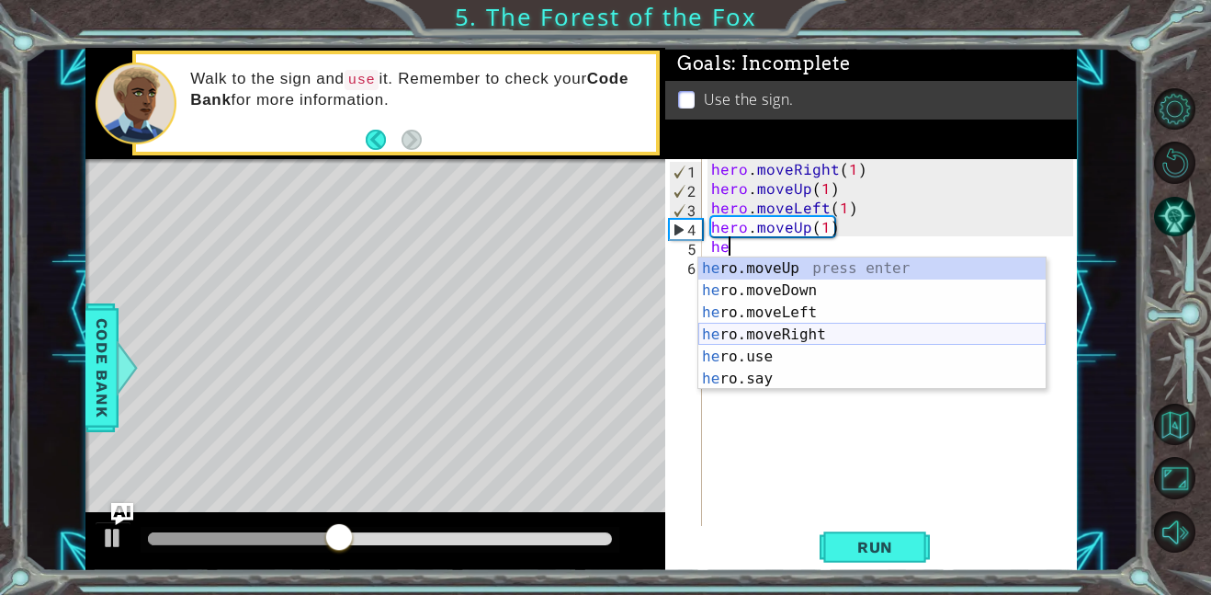
click at [810, 330] on div "he ro.moveUp press enter he ro.moveDown press enter he ro.moveLeft press enter …" at bounding box center [872, 345] width 347 height 176
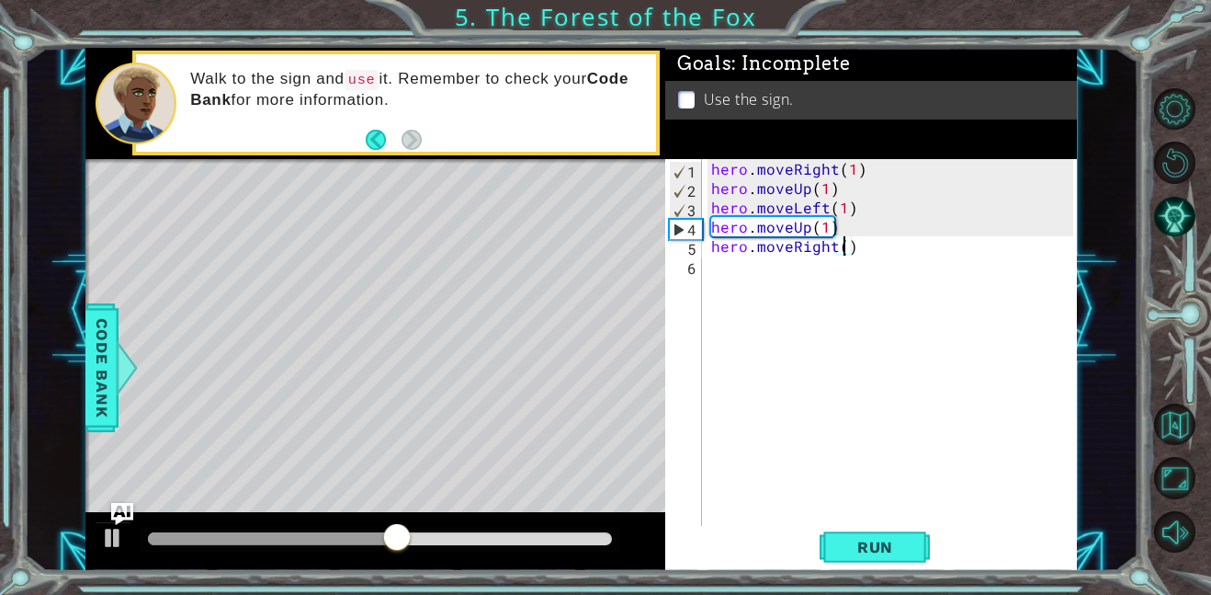
scroll to position [0, 8]
type textarea "hero.moveRight(2)"
click at [842, 550] on span "Run" at bounding box center [875, 547] width 73 height 18
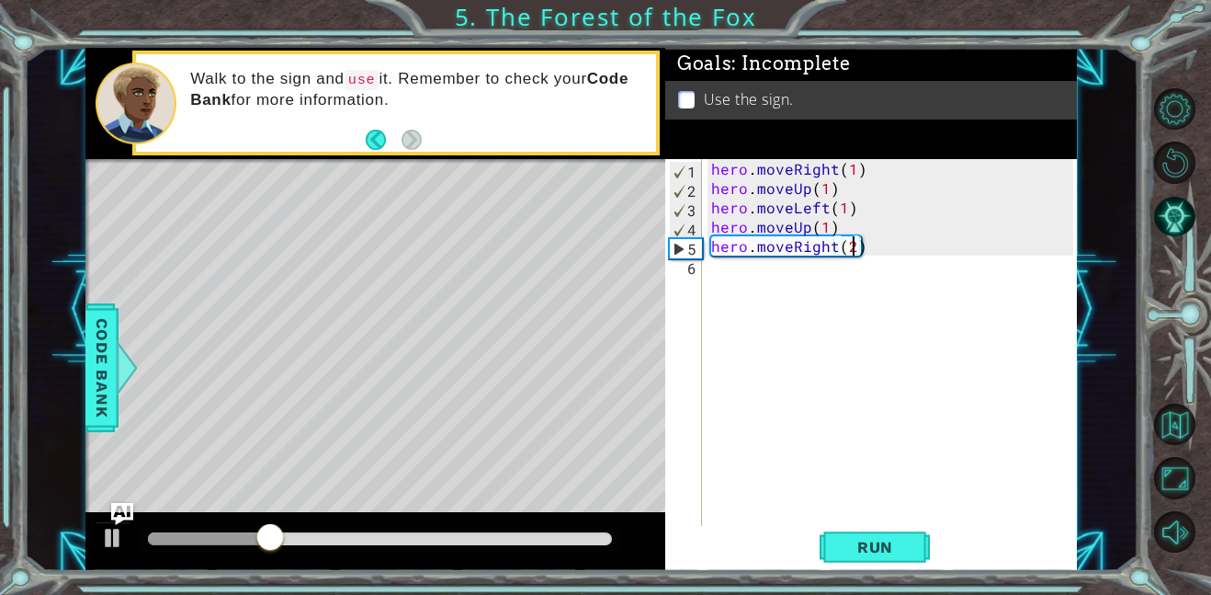
click at [780, 282] on div "hero . moveRight ( 1 ) hero . moveUp ( 1 ) hero . moveLeft ( 1 ) hero . moveUp …" at bounding box center [895, 361] width 375 height 405
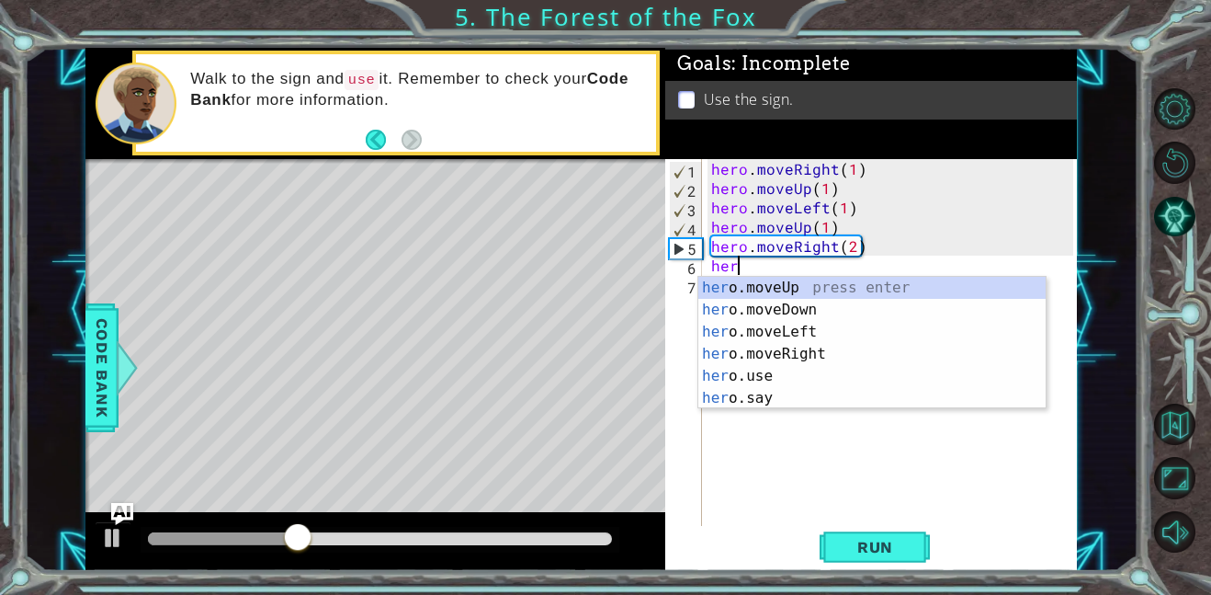
scroll to position [0, 1]
click at [790, 301] on div "hero .moveUp press enter hero .moveDown press enter hero .moveLeft press enter …" at bounding box center [872, 365] width 347 height 176
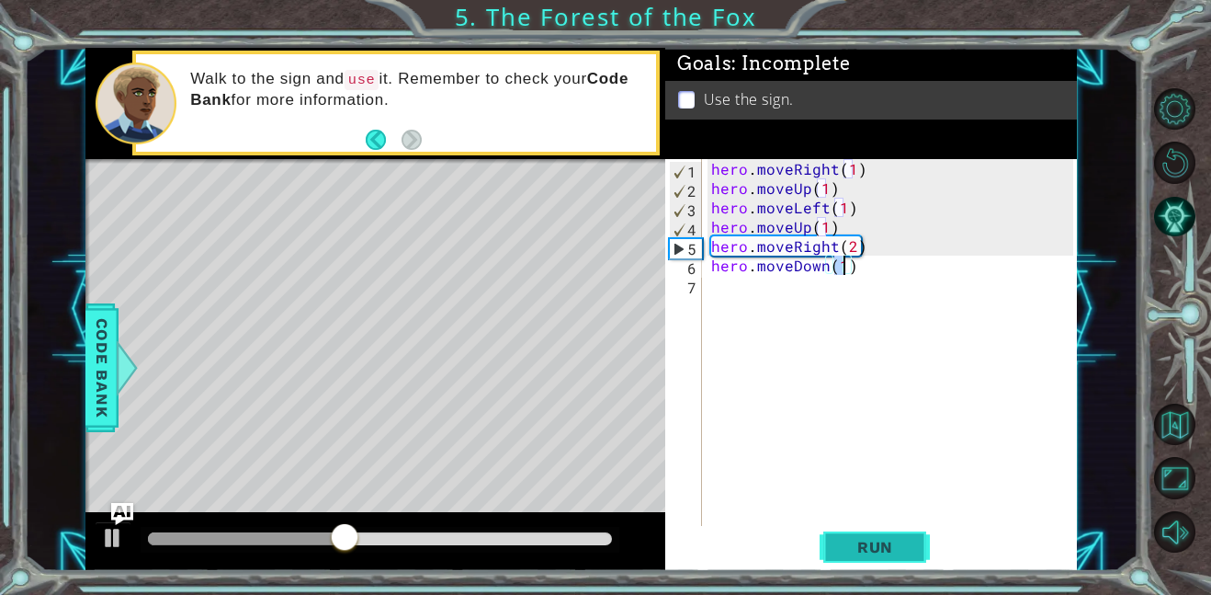
type textarea "hero.moveDown(1)"
click at [846, 548] on span "Run" at bounding box center [875, 547] width 73 height 18
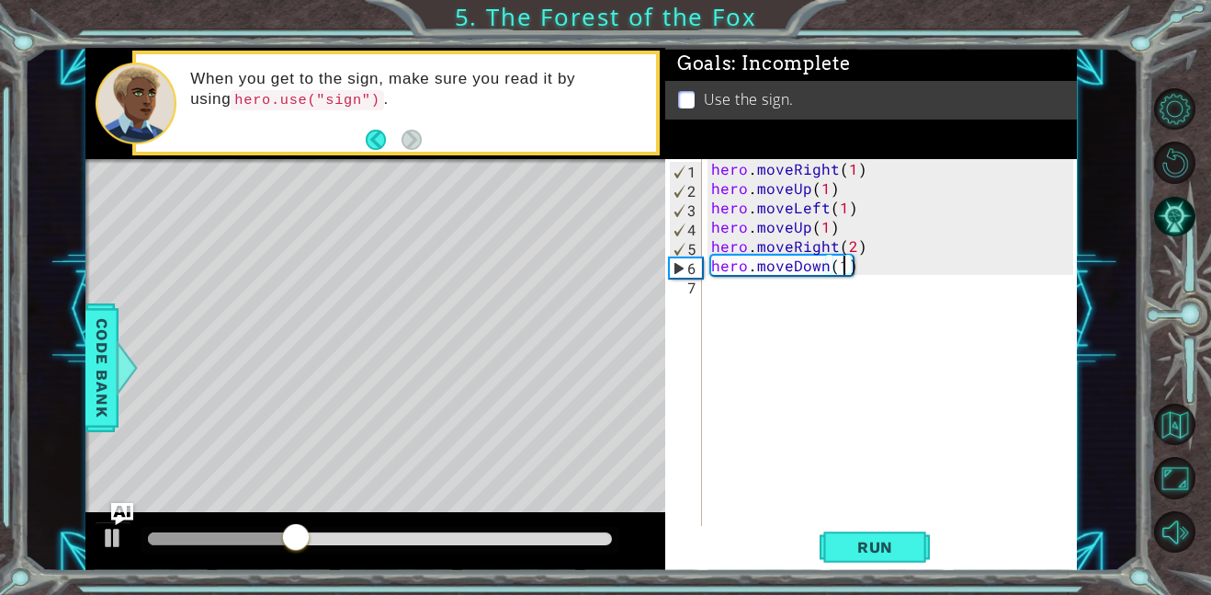
click at [762, 294] on div "hero . moveRight ( 1 ) hero . moveUp ( 1 ) hero . moveLeft ( 1 ) hero . moveUp …" at bounding box center [895, 361] width 375 height 405
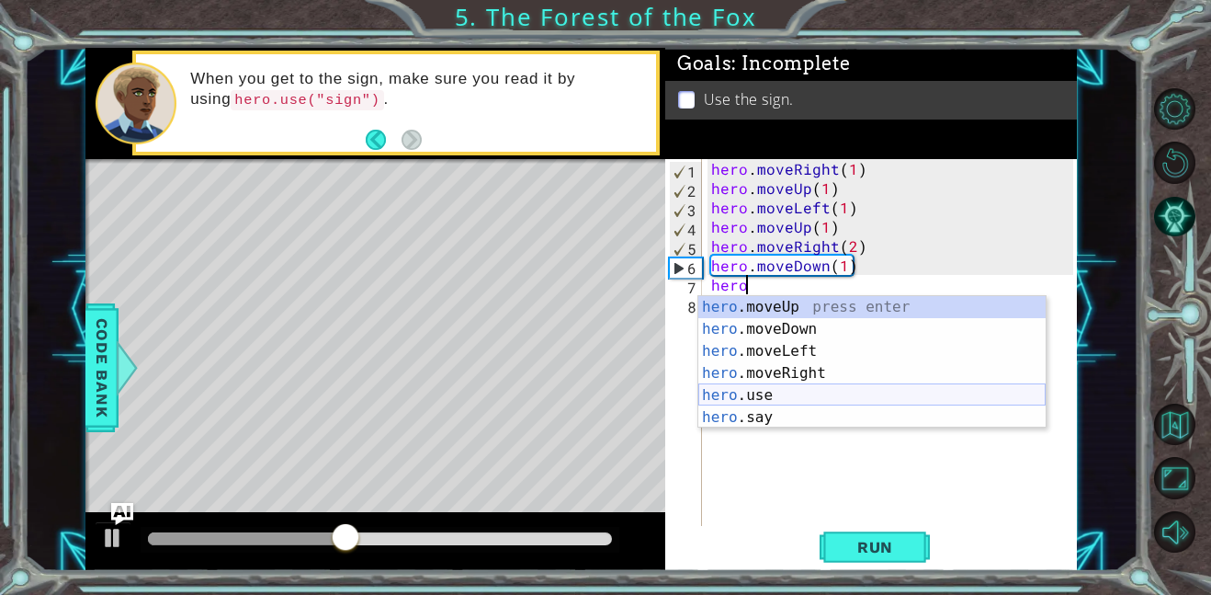
click at [729, 390] on div "hero .moveUp press enter hero .moveDown press enter hero .moveLeft press enter …" at bounding box center [872, 384] width 347 height 176
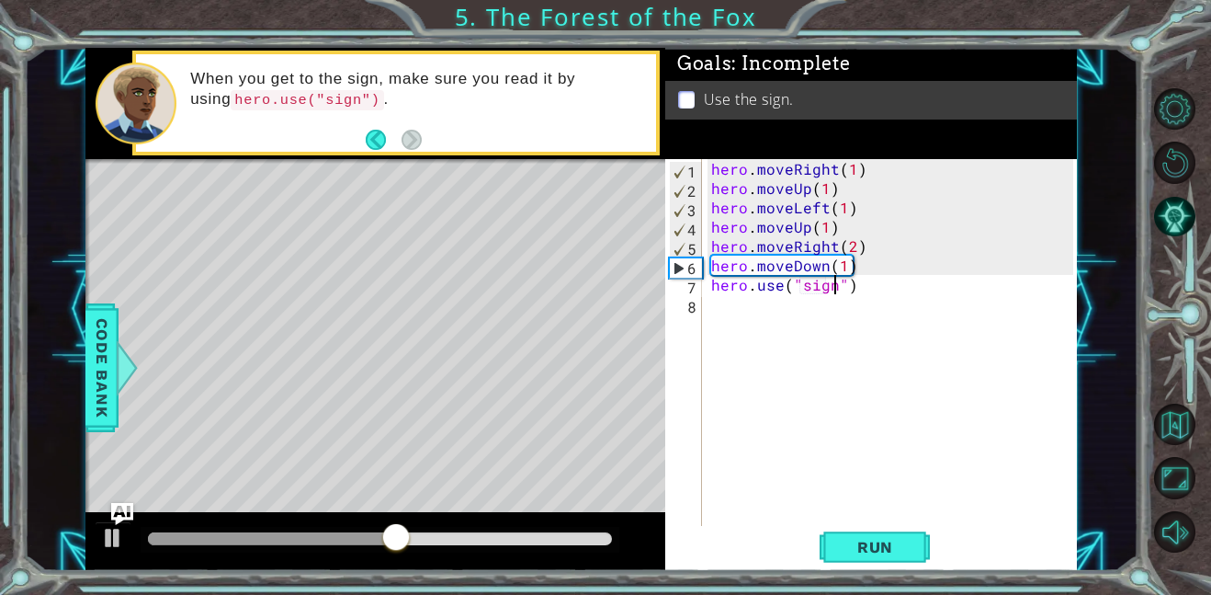
scroll to position [0, 7]
type textarea "hero.use("sign")"
click at [840, 559] on button "Run" at bounding box center [875, 546] width 110 height 41
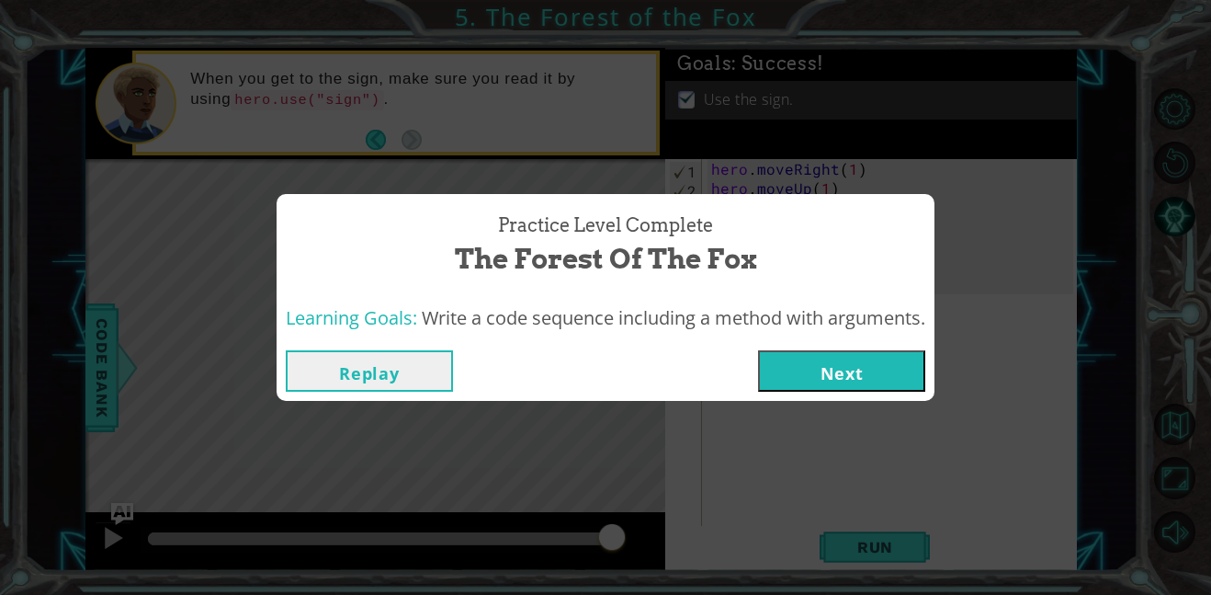
click at [878, 353] on button "Next" at bounding box center [841, 370] width 167 height 41
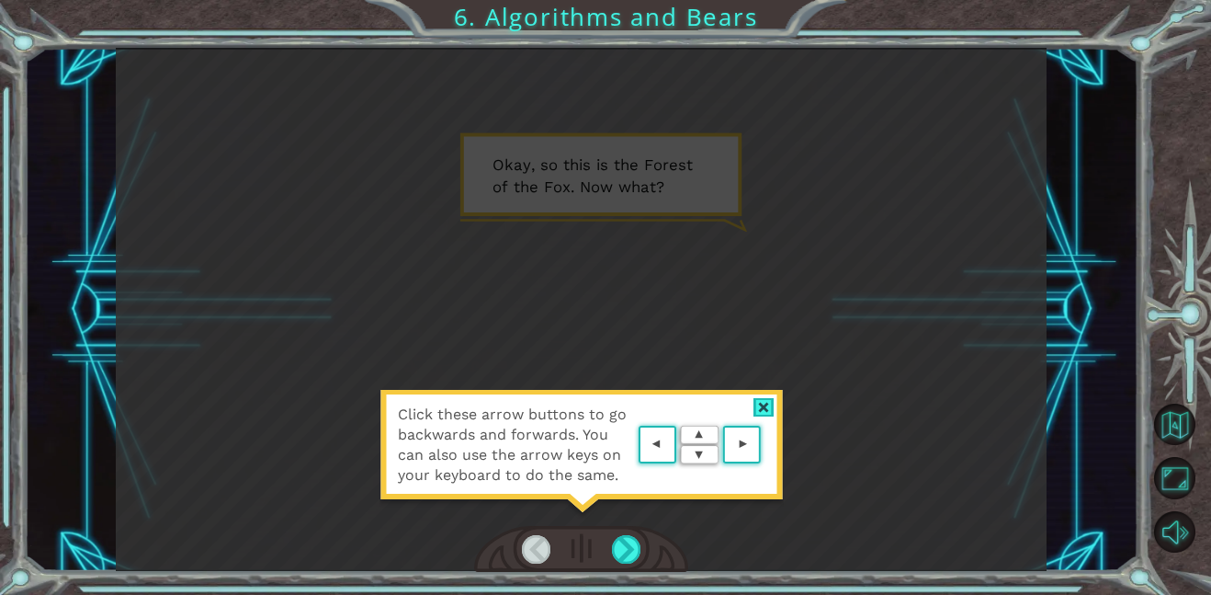
click at [751, 417] on div "Click these arrow buttons to go backwards and forwards. You can also use the ar…" at bounding box center [582, 454] width 404 height 129
click at [759, 410] on div at bounding box center [764, 407] width 21 height 19
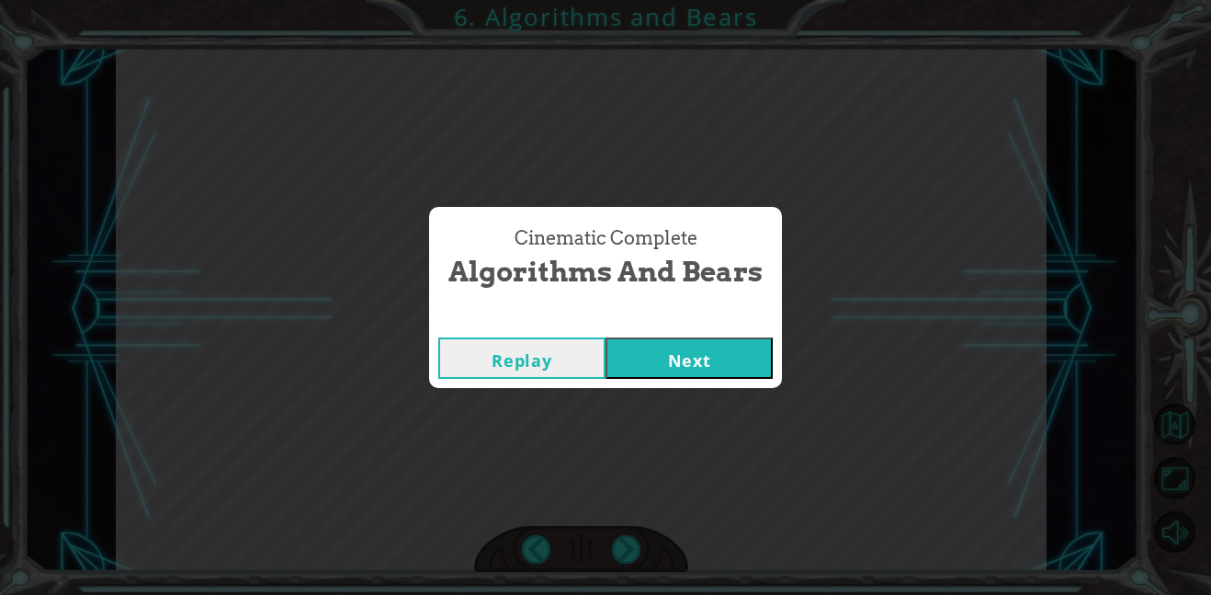
click at [710, 374] on button "Next" at bounding box center [689, 357] width 167 height 41
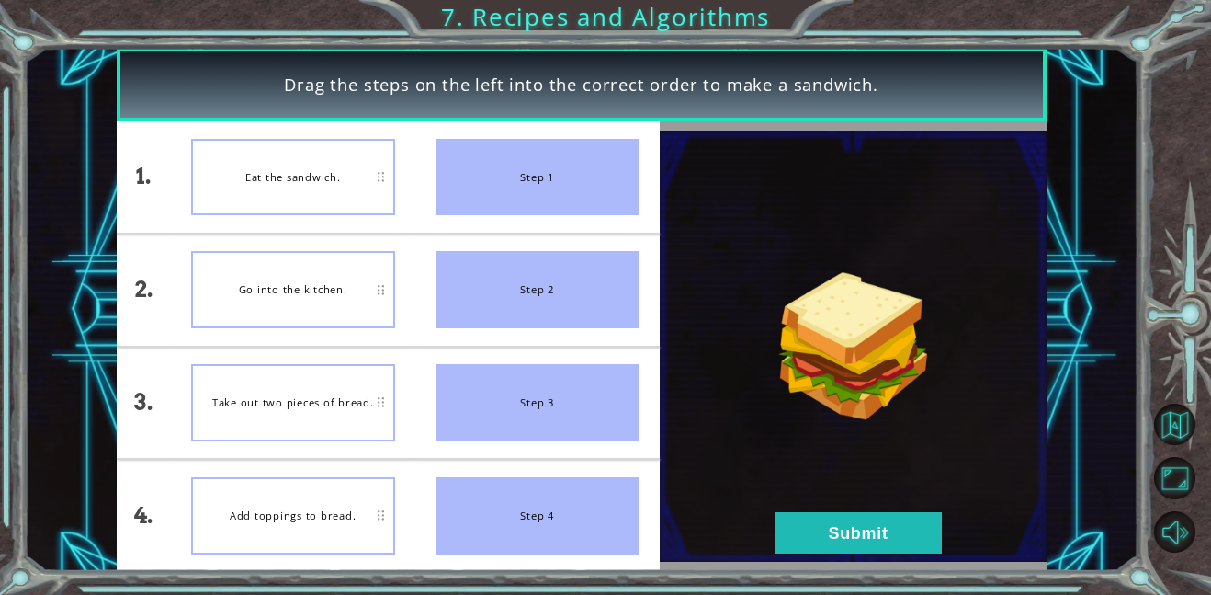
click at [366, 264] on div "Go into the kitchen." at bounding box center [293, 289] width 204 height 77
drag, startPoint x: 549, startPoint y: 176, endPoint x: 356, endPoint y: 245, distance: 205.0
click at [356, 245] on div "1. 2. 3. 4. Eat the sandwich. Go into the kitchen. Take out two pieces of bread…" at bounding box center [388, 345] width 543 height 449
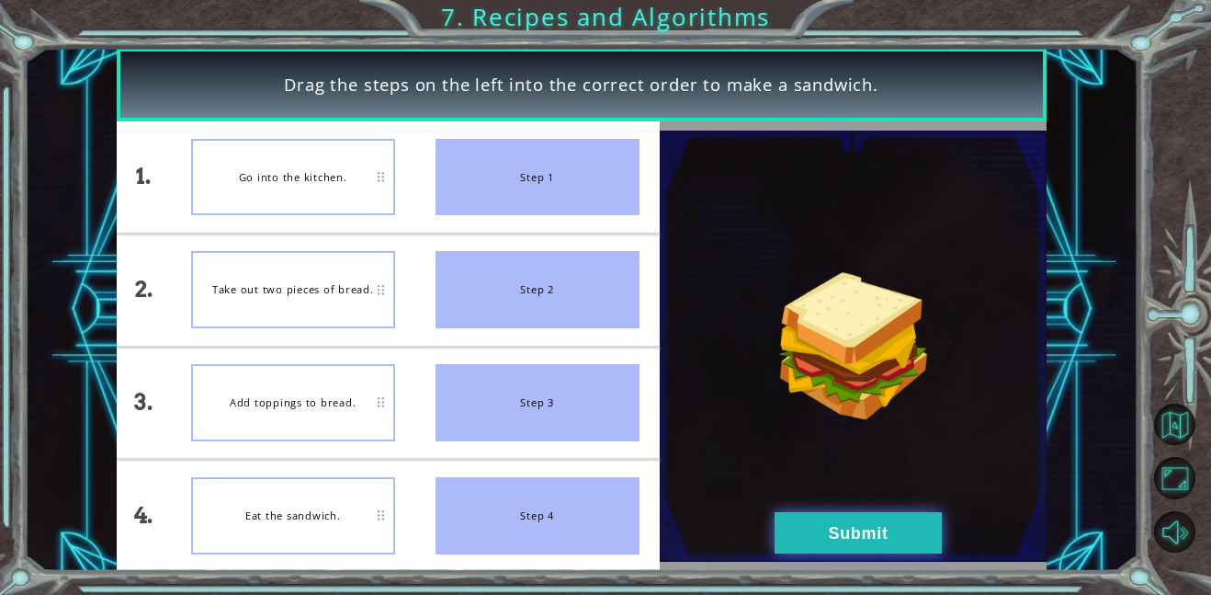
click at [812, 543] on button "Submit" at bounding box center [858, 532] width 167 height 41
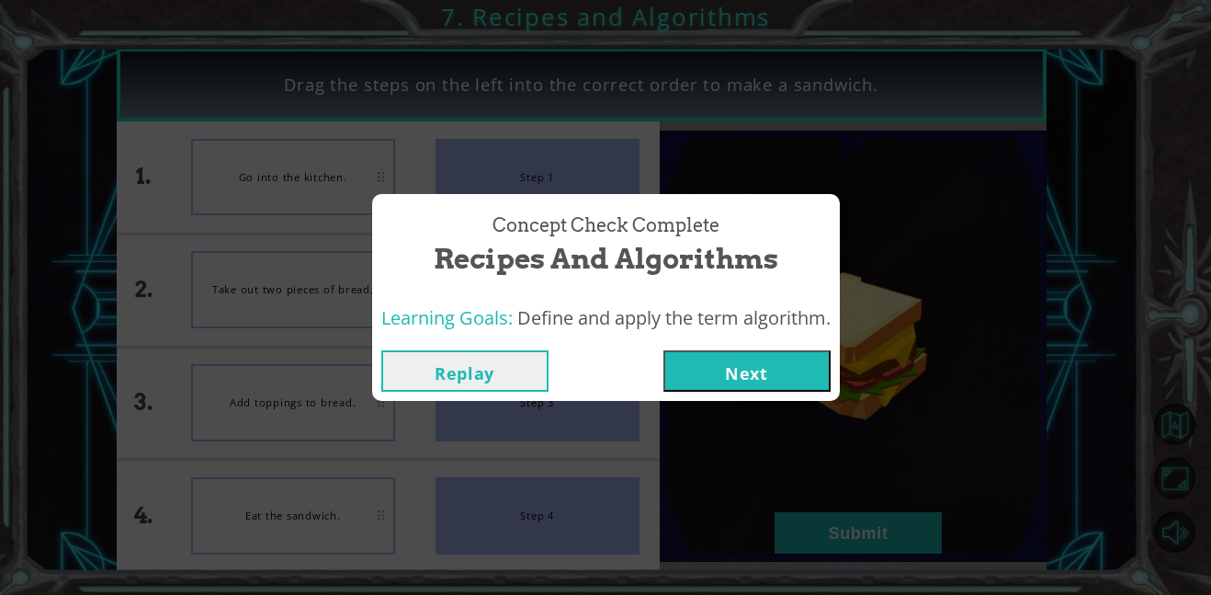
click at [769, 357] on button "Next" at bounding box center [747, 370] width 167 height 41
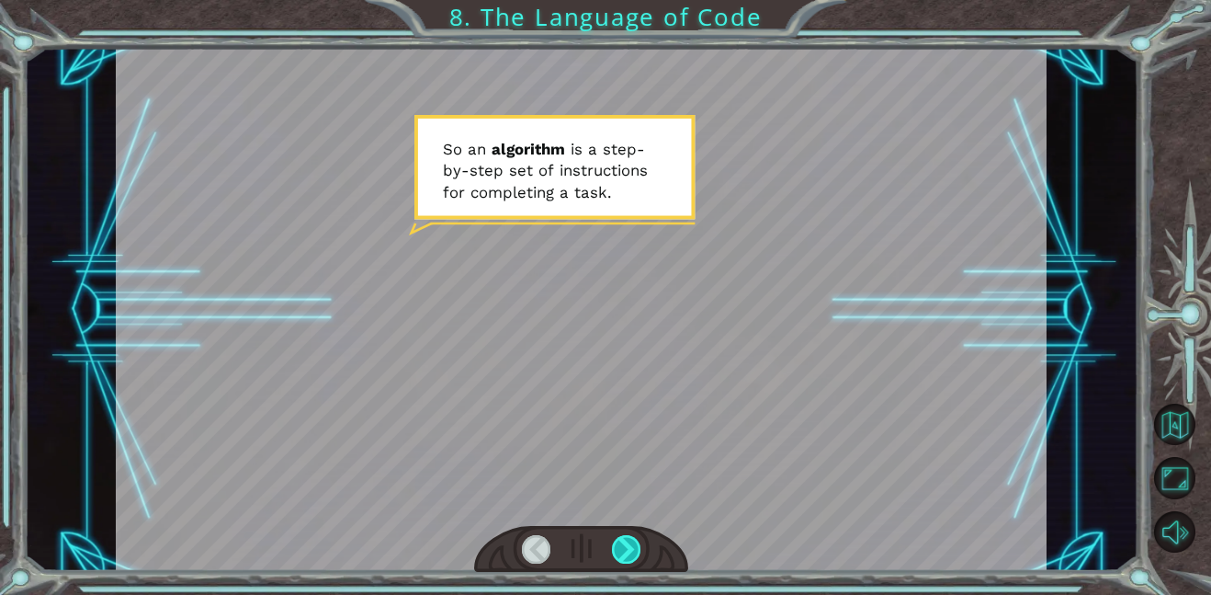
click at [637, 542] on div at bounding box center [626, 549] width 29 height 28
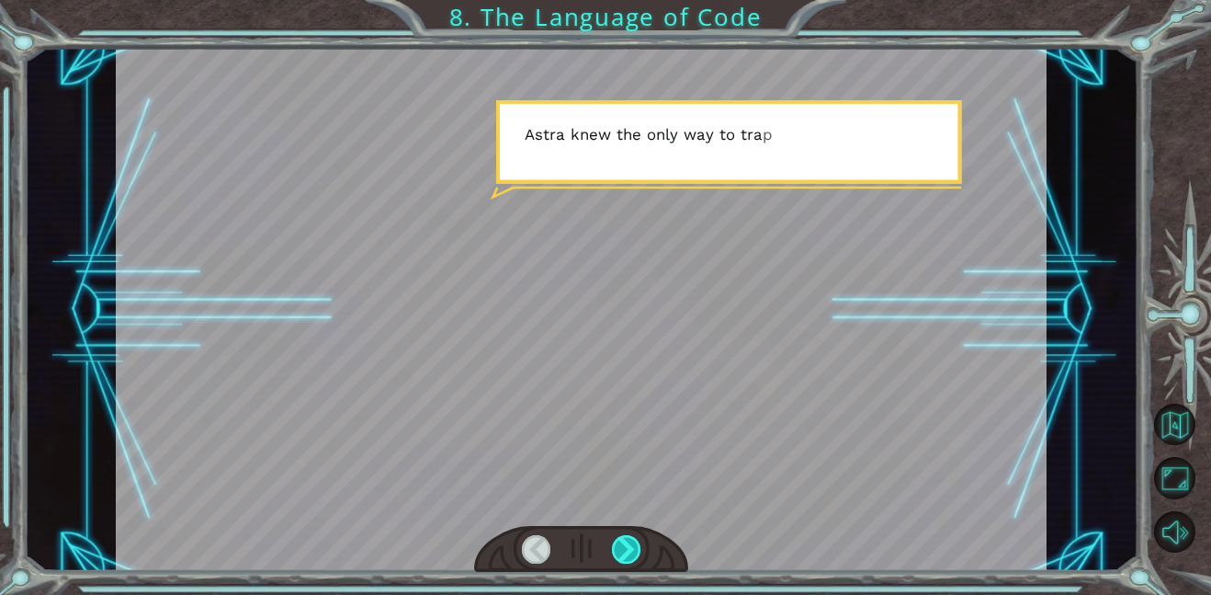
click at [637, 542] on div at bounding box center [626, 549] width 29 height 28
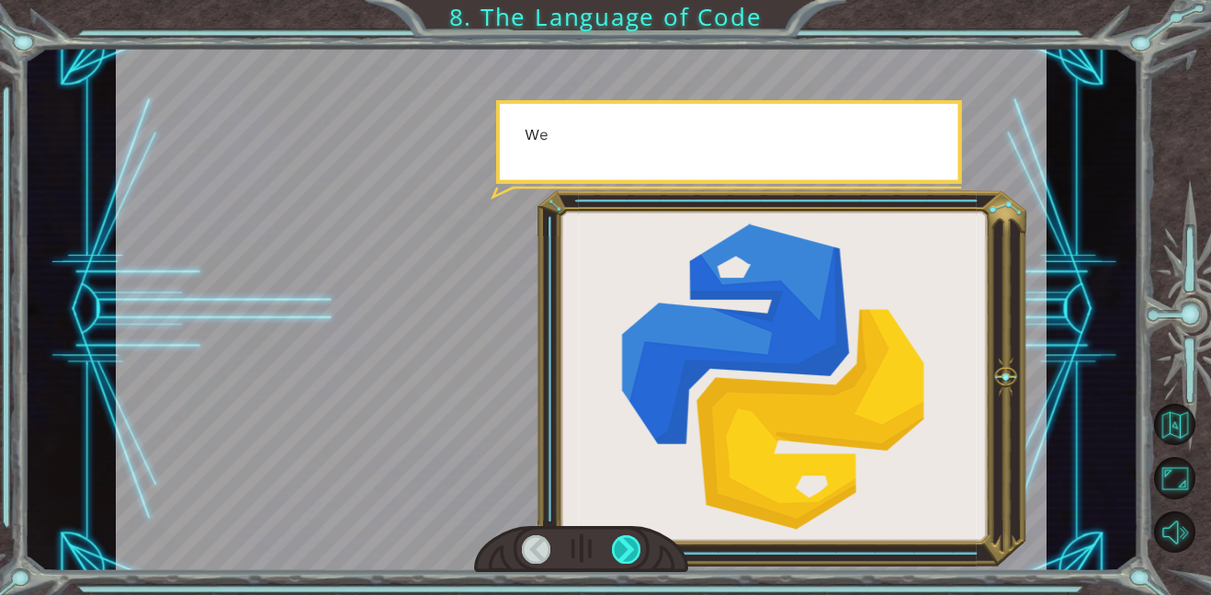
click at [637, 542] on div at bounding box center [626, 549] width 29 height 28
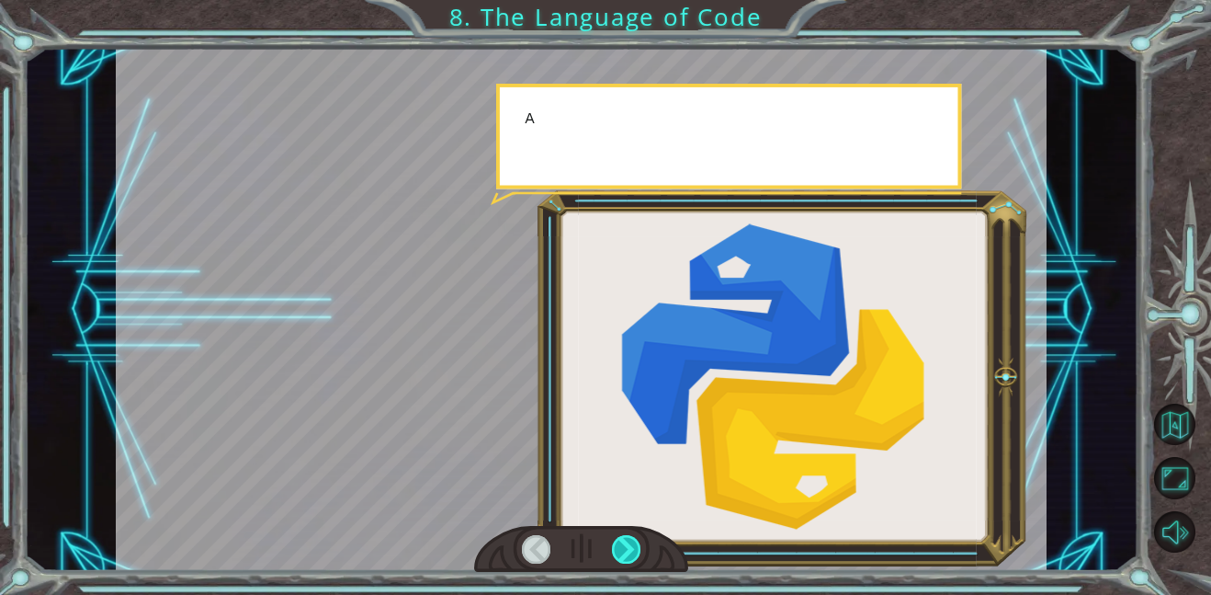
click at [637, 542] on div at bounding box center [626, 549] width 29 height 28
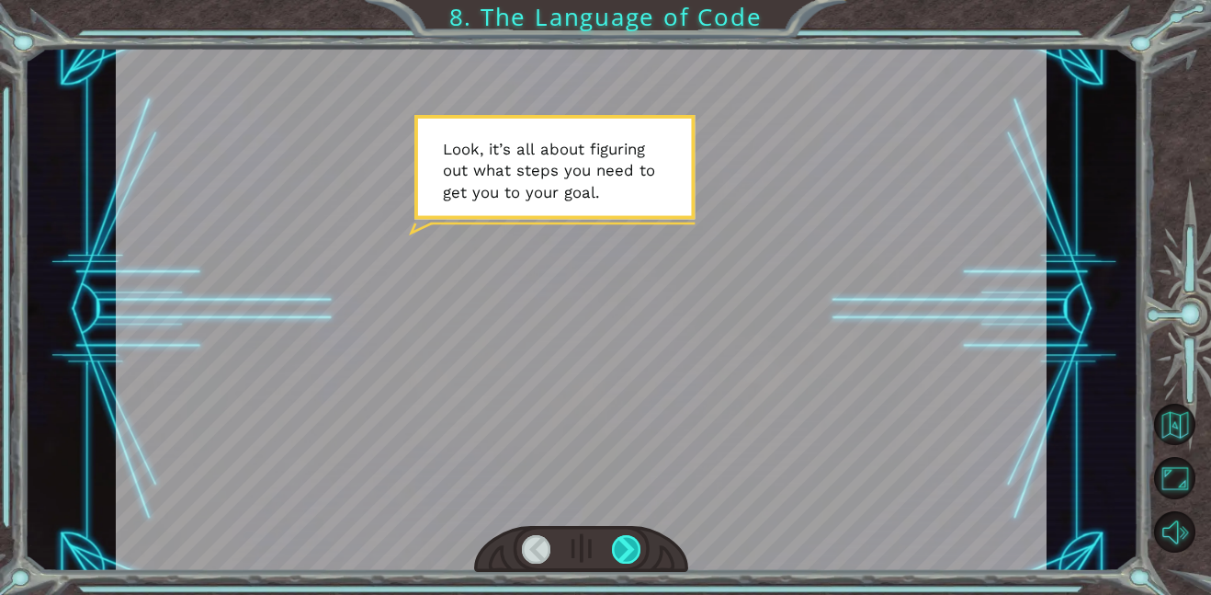
click at [622, 546] on div at bounding box center [626, 549] width 29 height 28
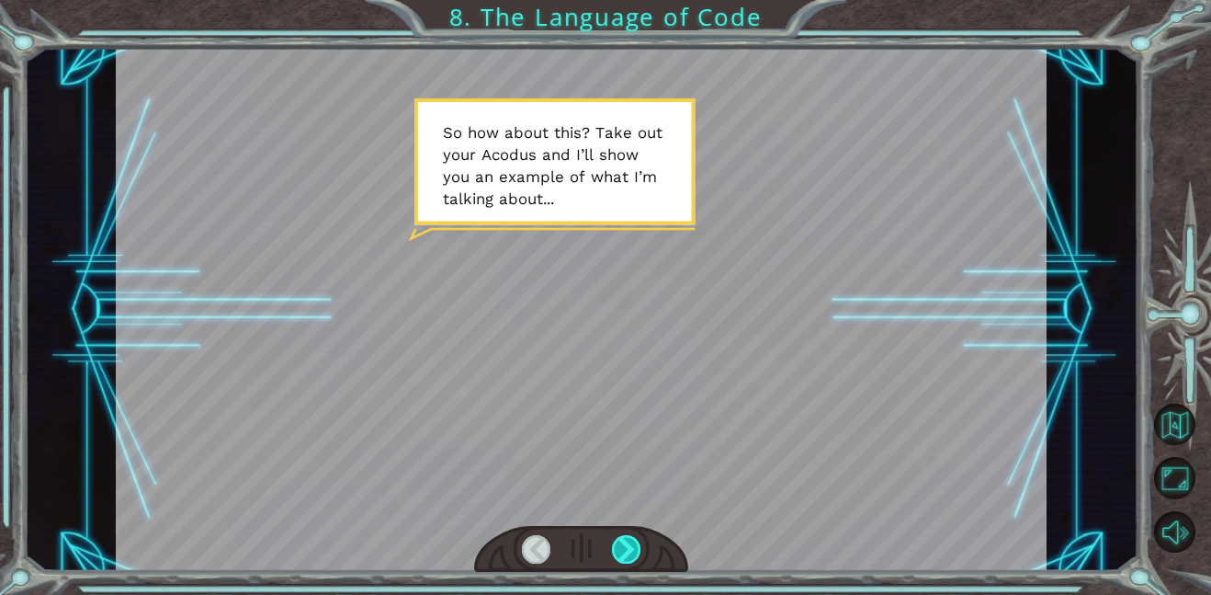
click at [622, 546] on div at bounding box center [626, 549] width 29 height 28
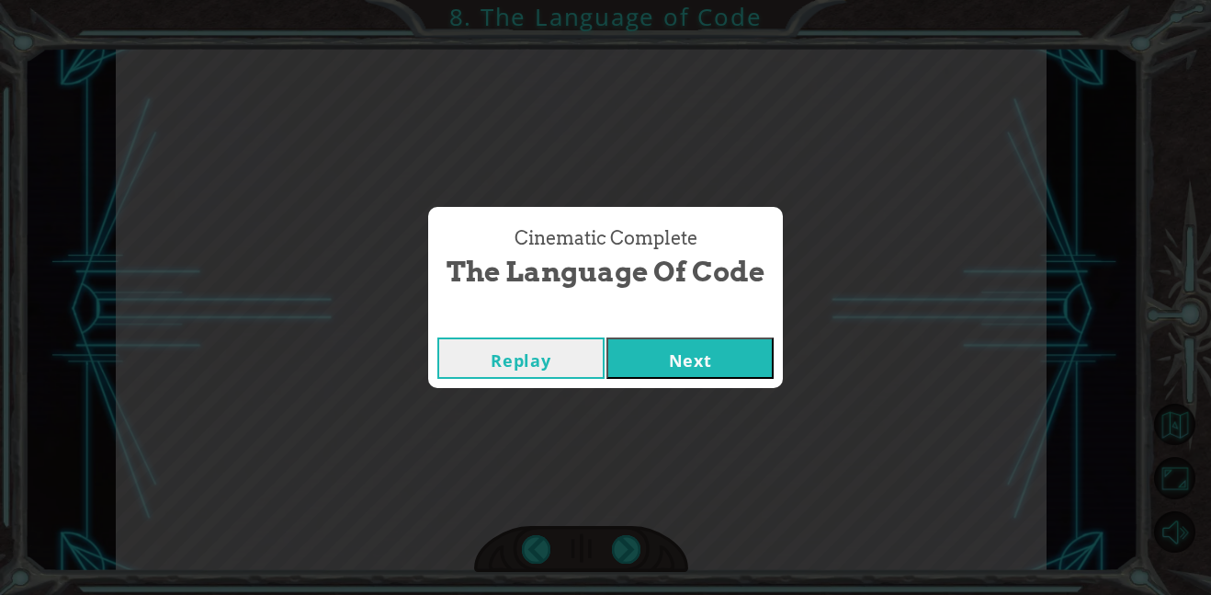
click at [698, 372] on button "Next" at bounding box center [690, 357] width 167 height 41
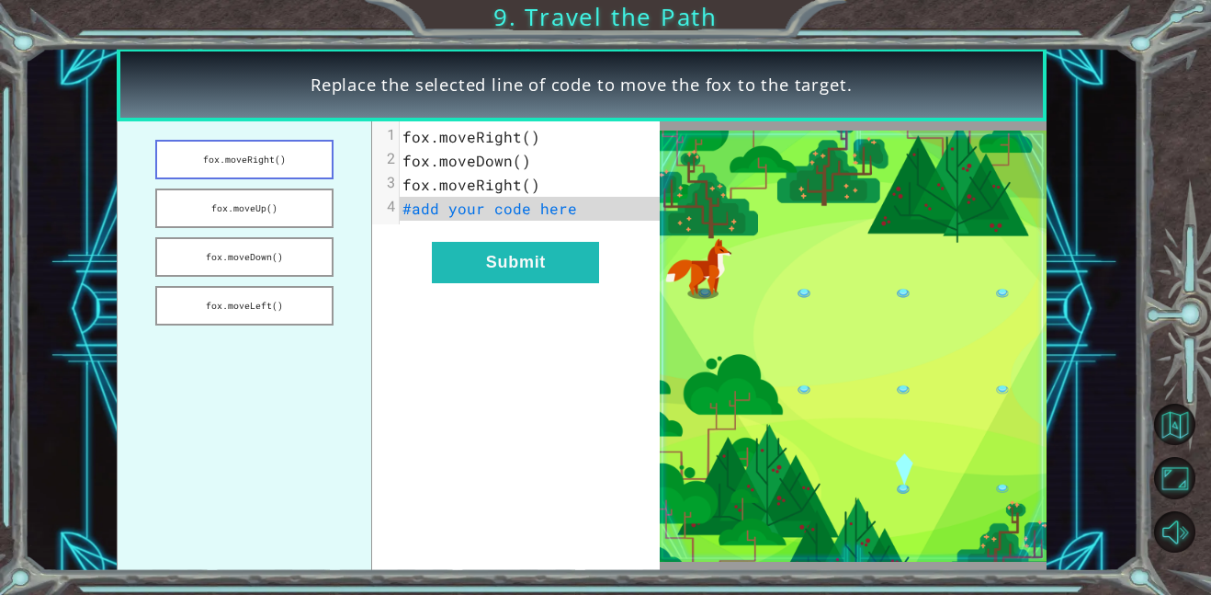
click at [312, 170] on button "fox.moveRight()" at bounding box center [244, 160] width 178 height 40
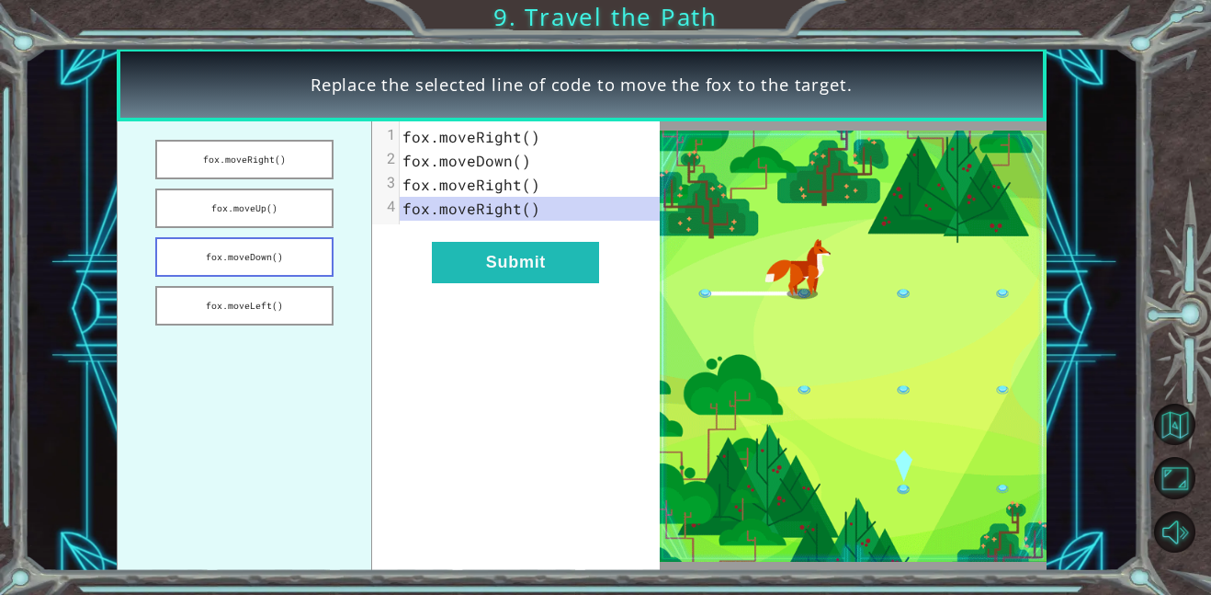
click at [255, 270] on button "fox.moveDown()" at bounding box center [244, 257] width 178 height 40
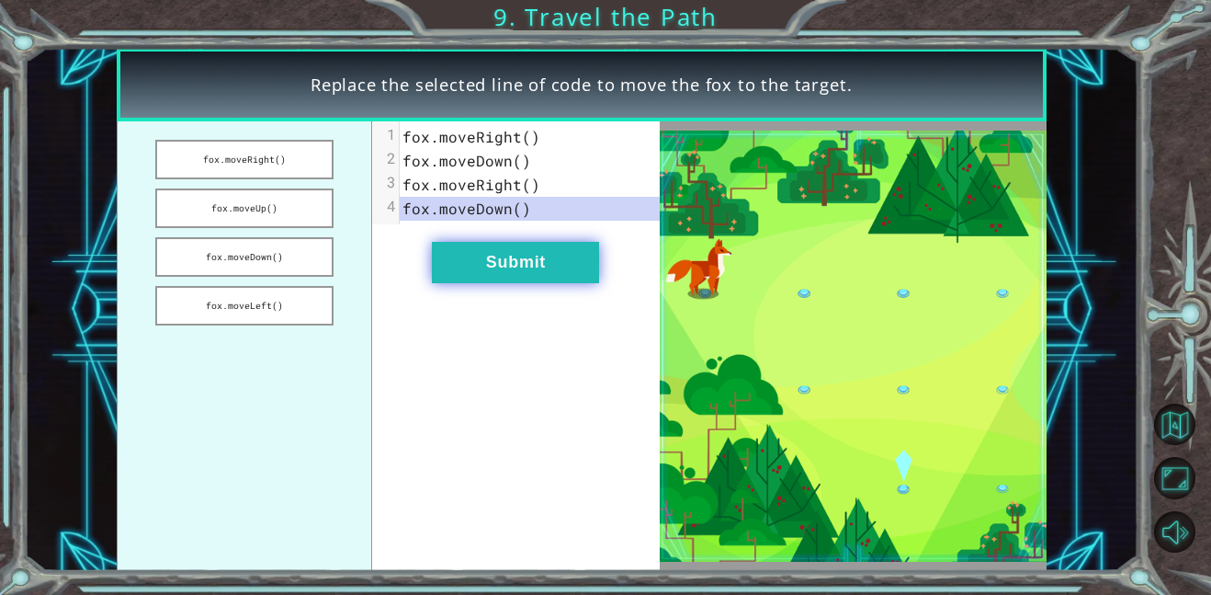
click at [508, 265] on button "Submit" at bounding box center [515, 262] width 167 height 41
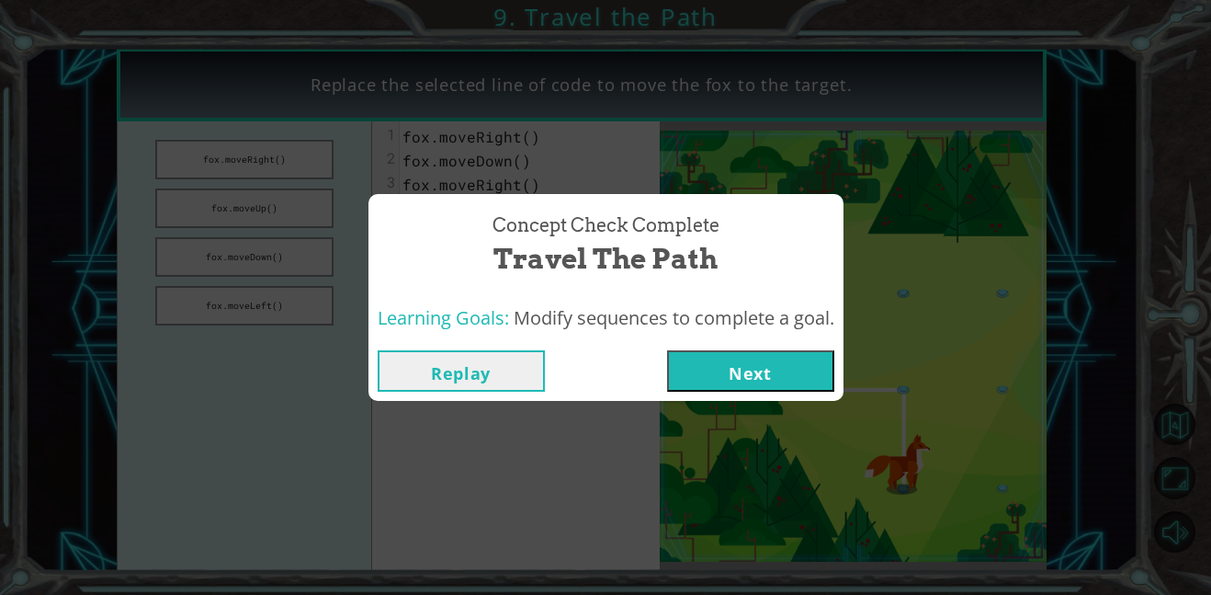
click at [736, 362] on button "Next" at bounding box center [750, 370] width 167 height 41
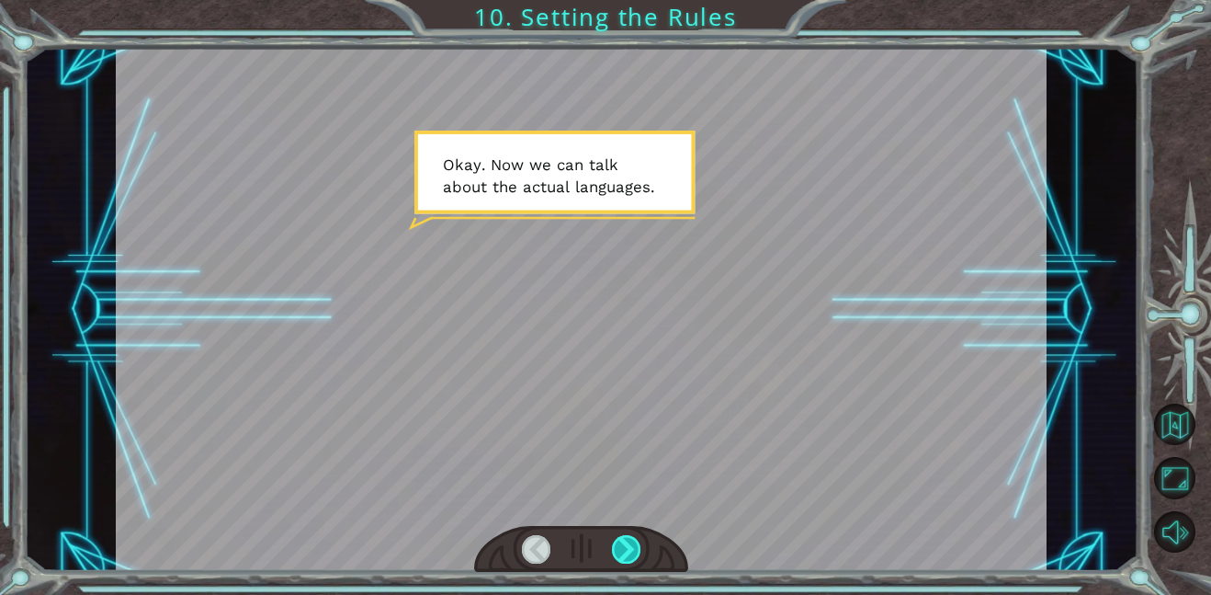
click at [628, 556] on div at bounding box center [626, 549] width 29 height 28
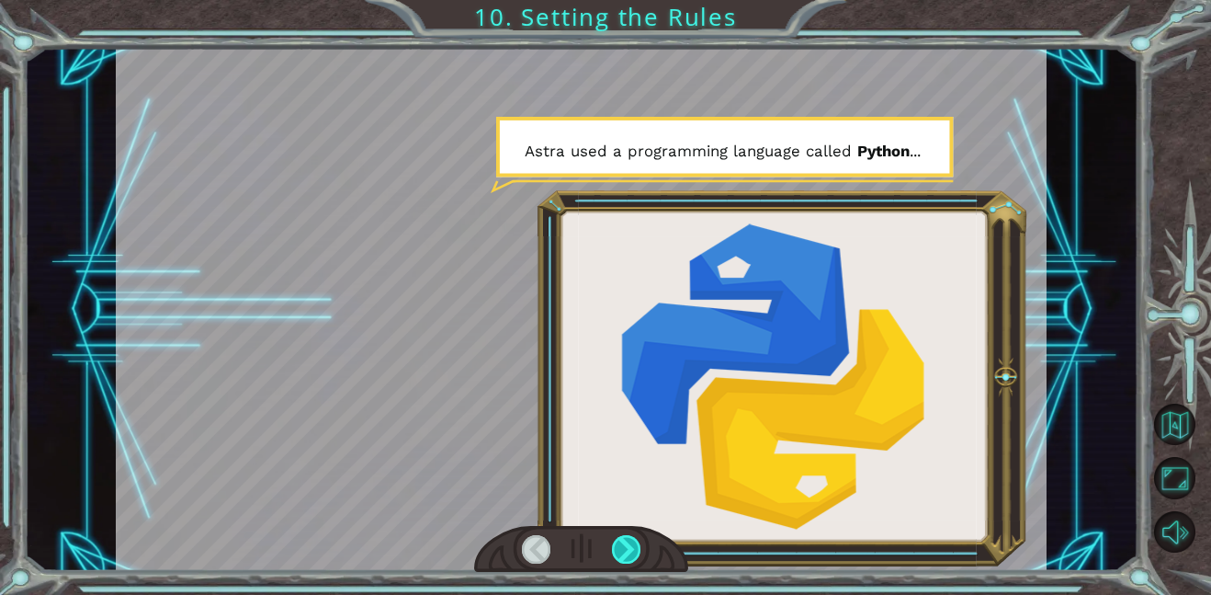
click at [628, 556] on div at bounding box center [626, 549] width 29 height 28
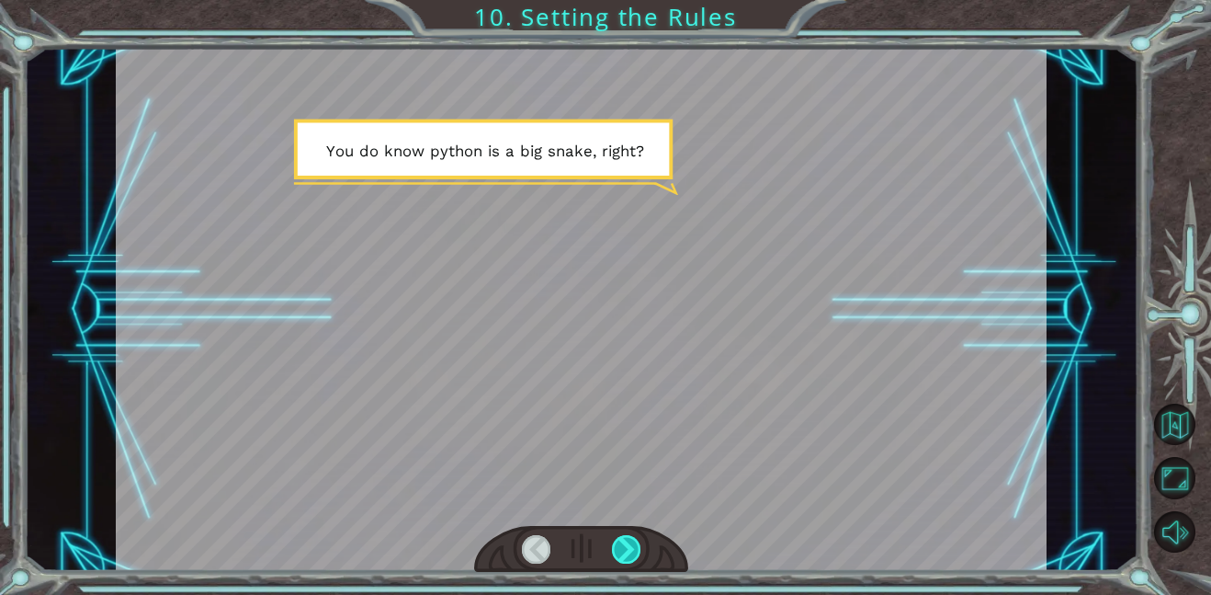
click at [628, 556] on div at bounding box center [626, 549] width 29 height 28
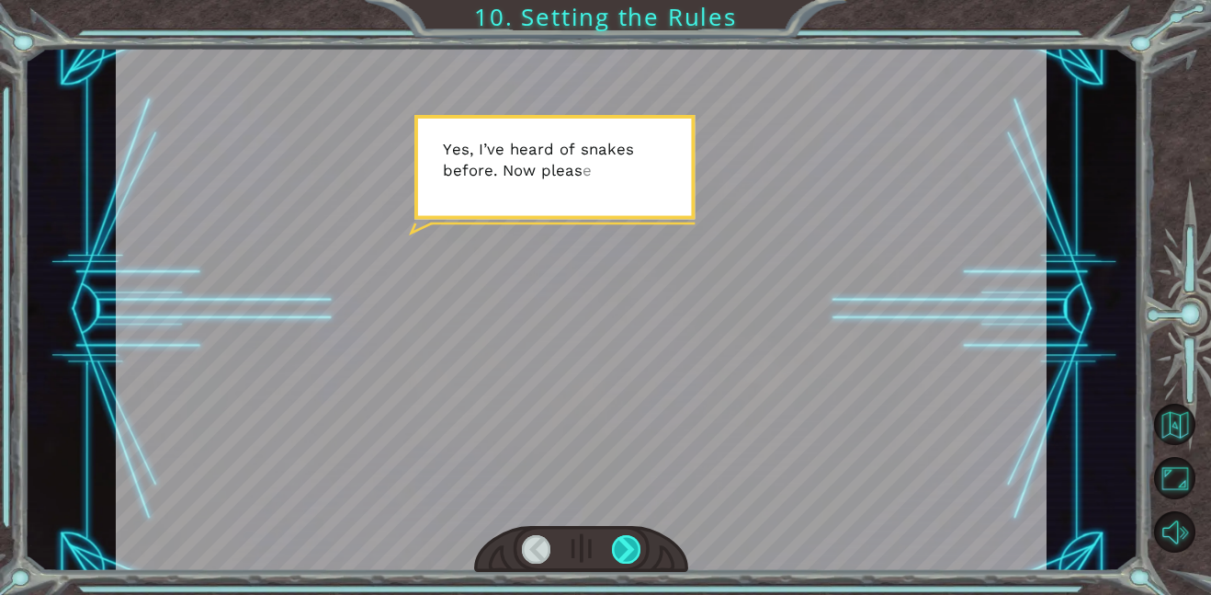
click at [628, 556] on div at bounding box center [626, 549] width 29 height 28
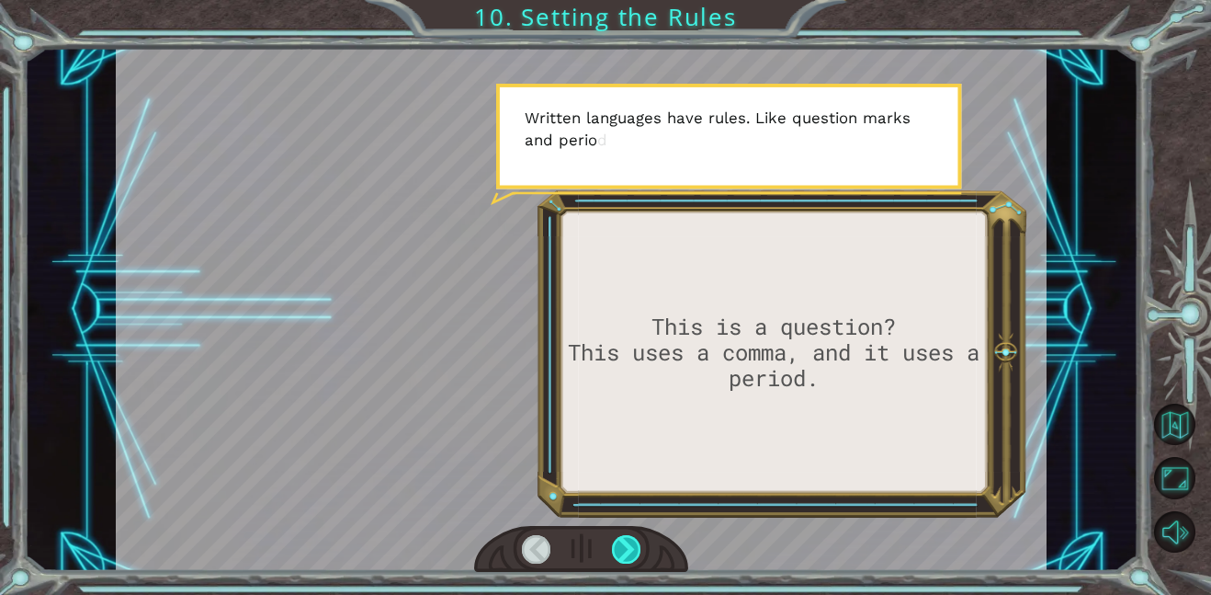
click at [628, 556] on div at bounding box center [626, 549] width 29 height 28
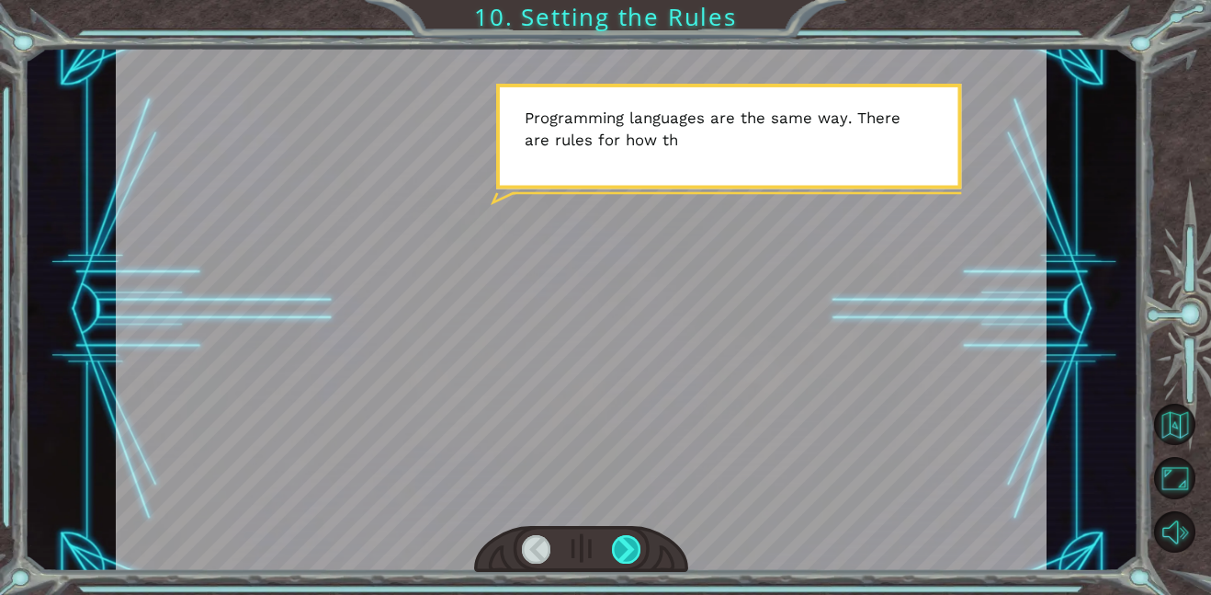
click at [628, 556] on div at bounding box center [626, 549] width 29 height 28
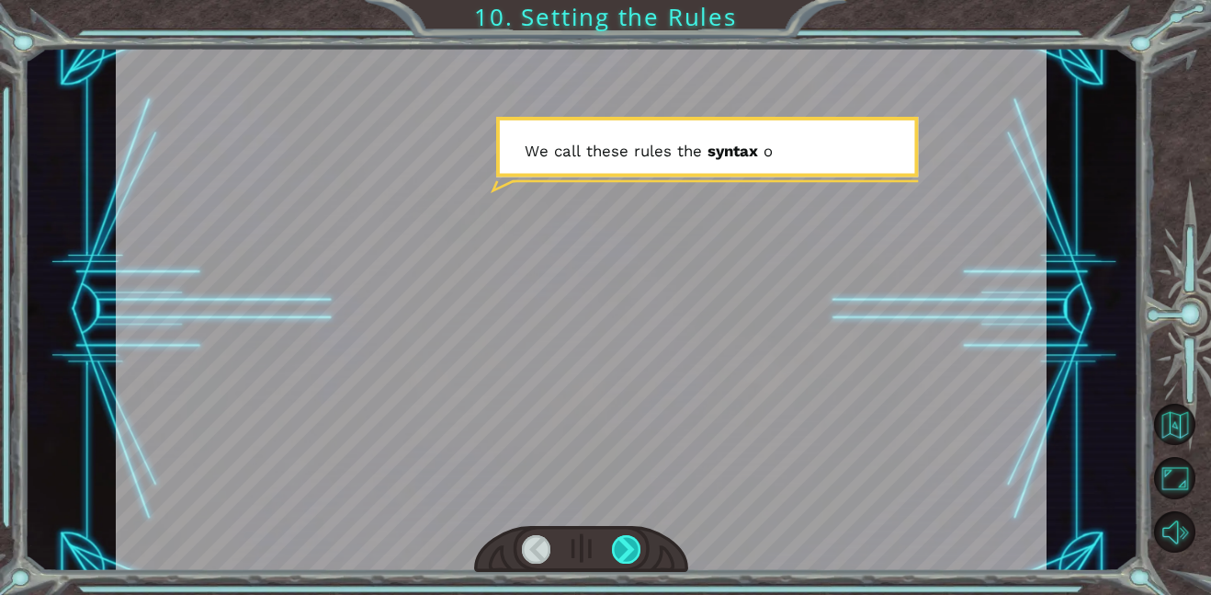
click at [628, 556] on div at bounding box center [626, 549] width 29 height 28
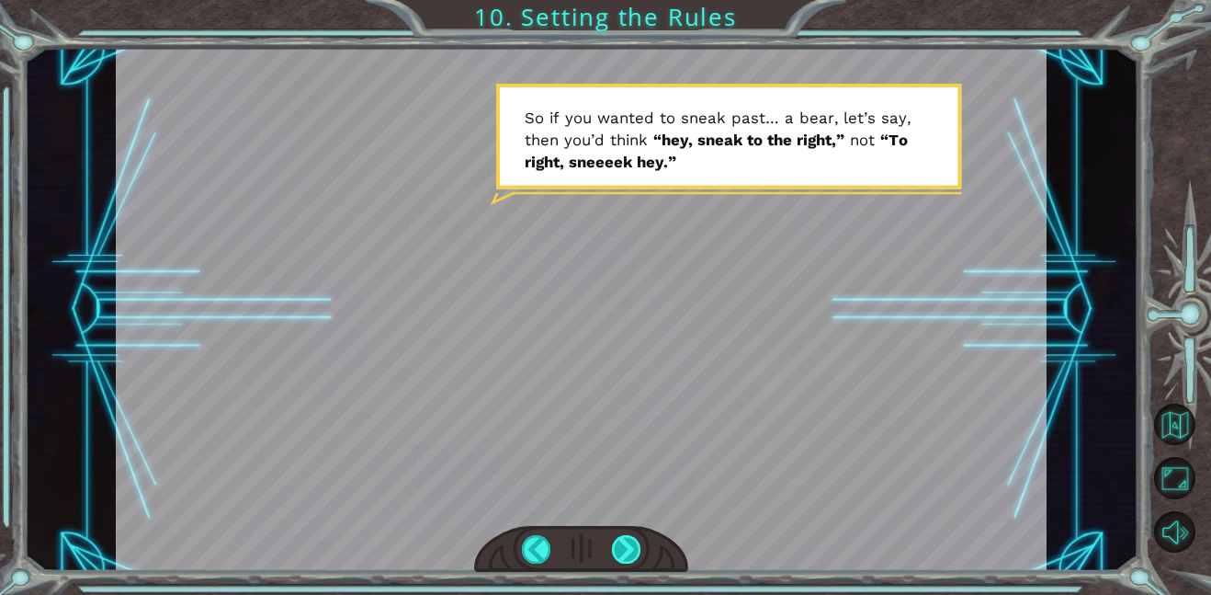
click at [628, 556] on div at bounding box center [626, 549] width 29 height 28
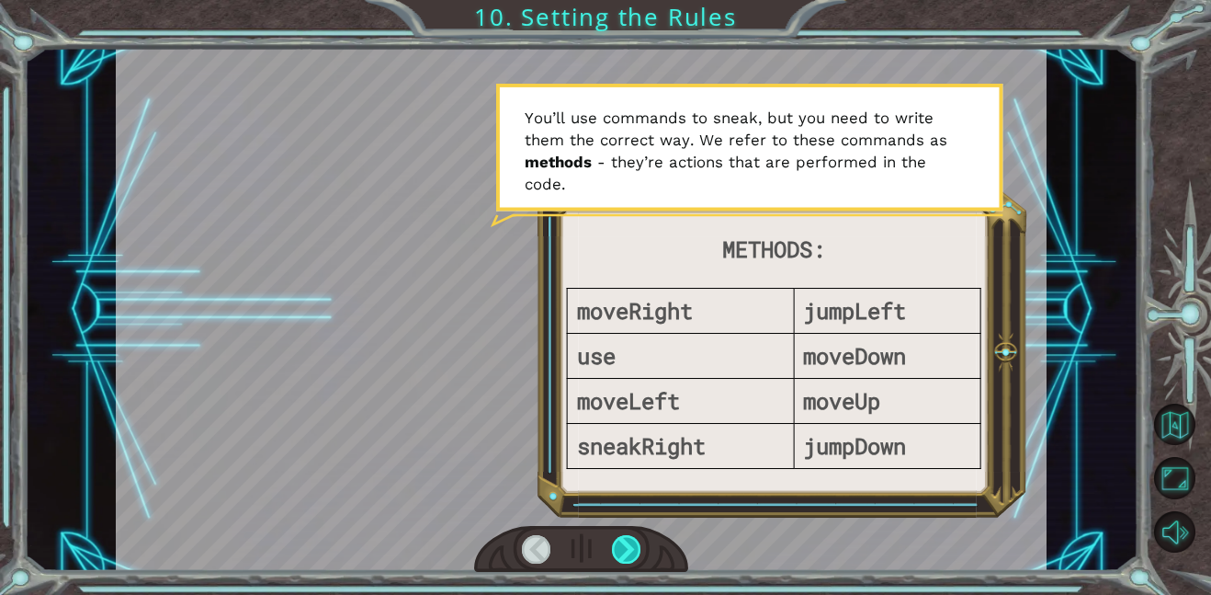
click at [628, 556] on div at bounding box center [626, 549] width 29 height 28
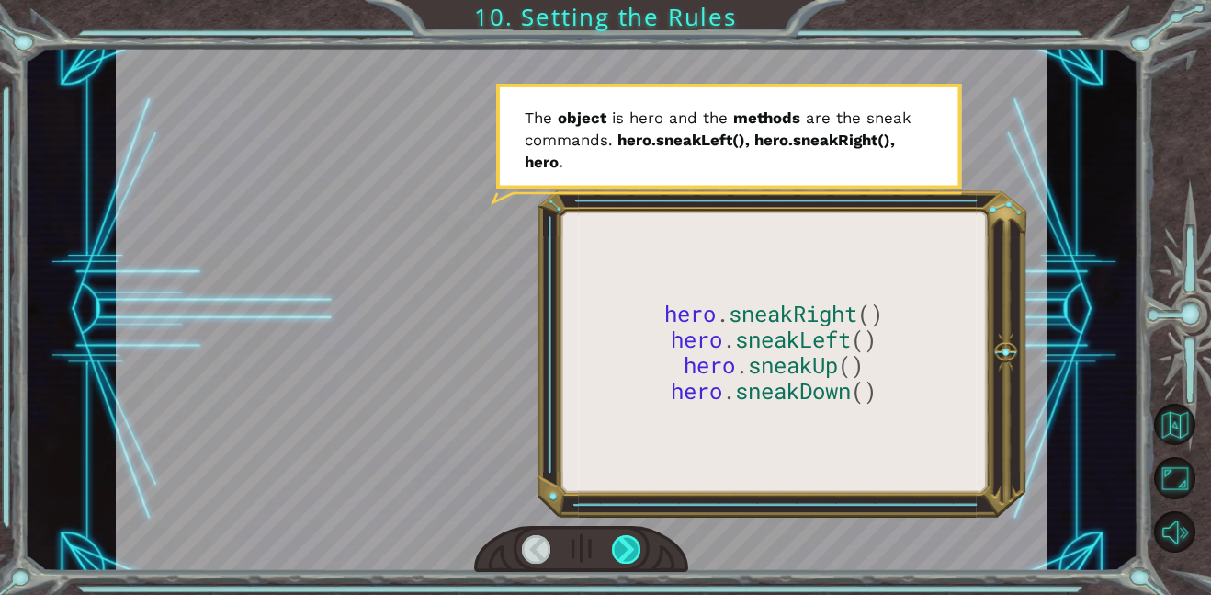
click at [628, 556] on div at bounding box center [626, 549] width 29 height 28
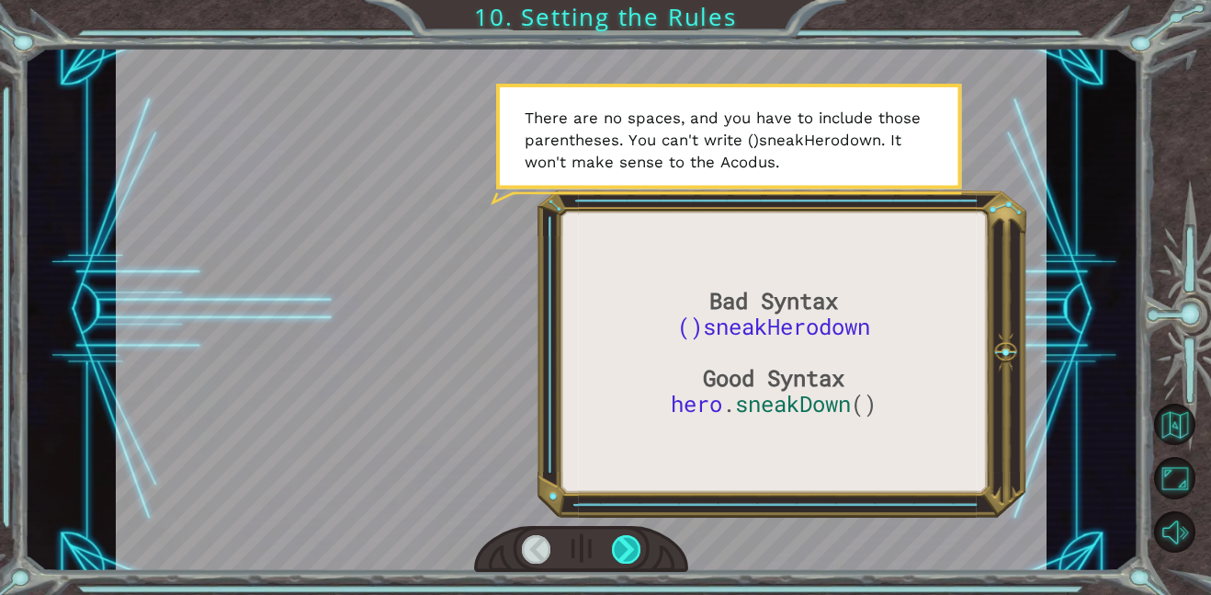
click at [628, 556] on div at bounding box center [626, 549] width 29 height 28
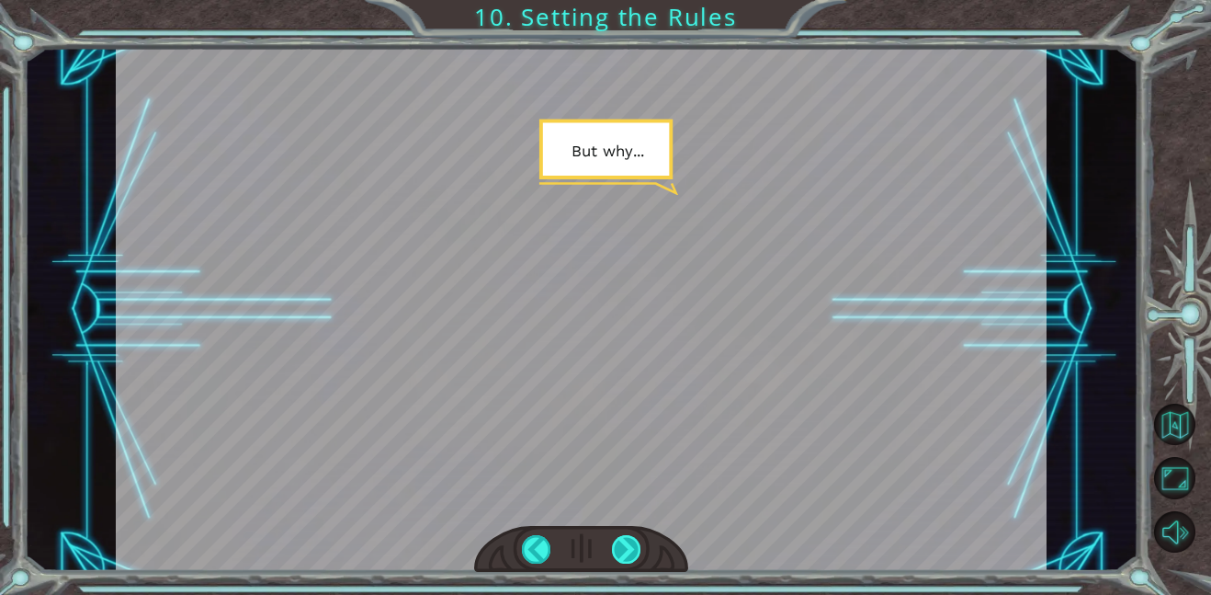
click at [628, 556] on div at bounding box center [626, 549] width 29 height 28
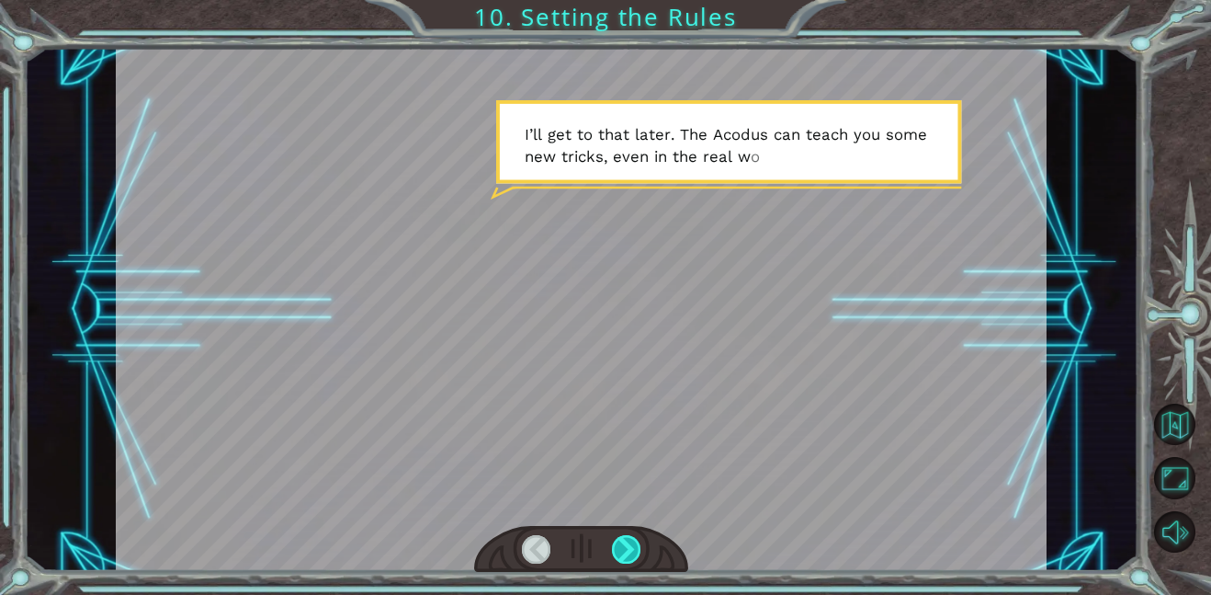
click at [628, 556] on div at bounding box center [626, 549] width 29 height 28
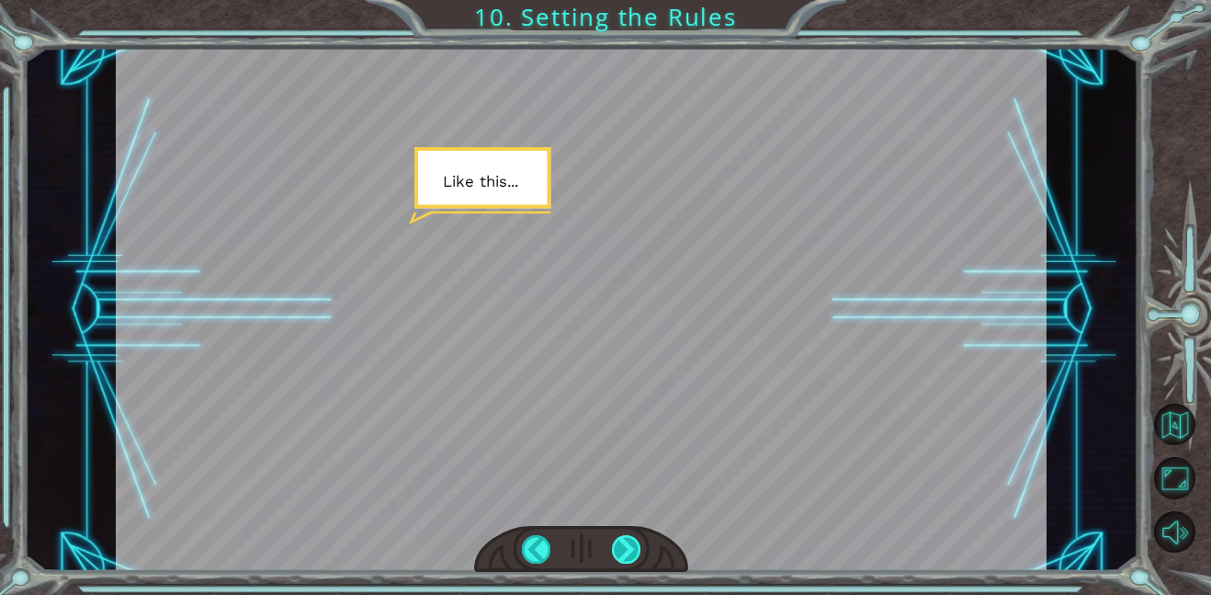
click at [628, 556] on div at bounding box center [626, 549] width 29 height 28
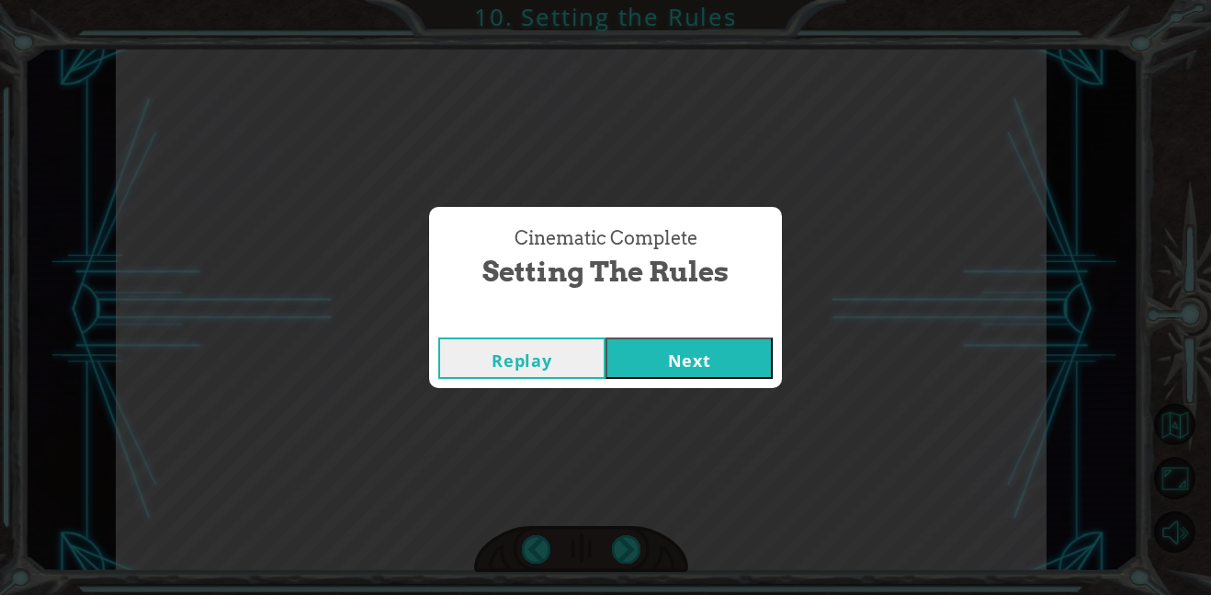
click at [660, 348] on button "Next" at bounding box center [689, 357] width 167 height 41
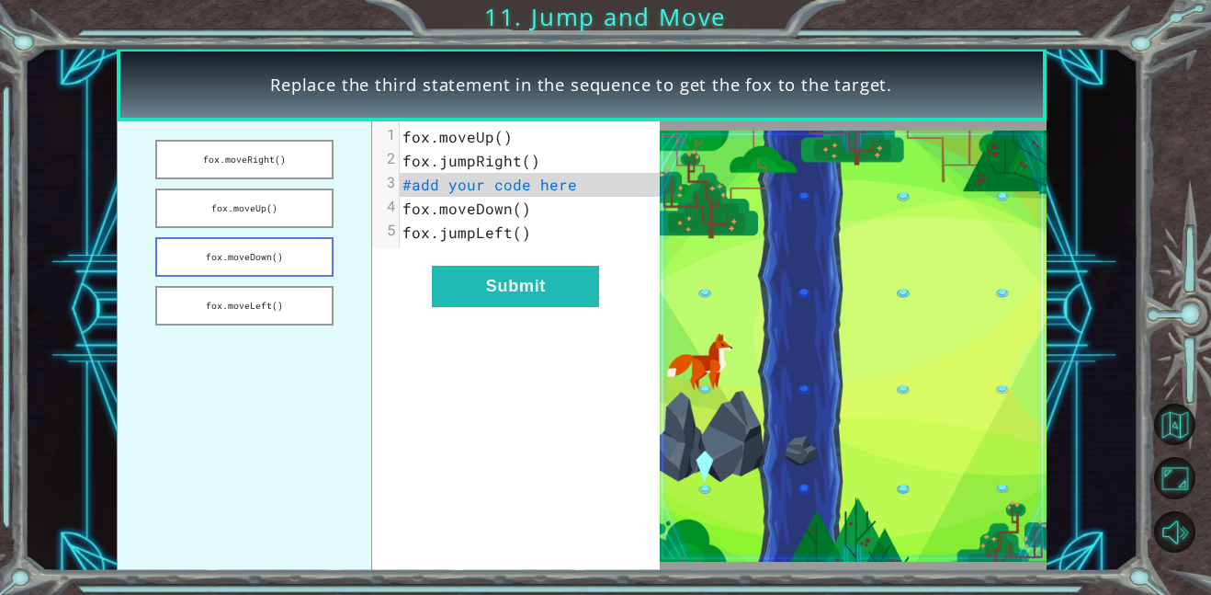
click at [280, 264] on button "fox.moveDown()" at bounding box center [244, 257] width 178 height 40
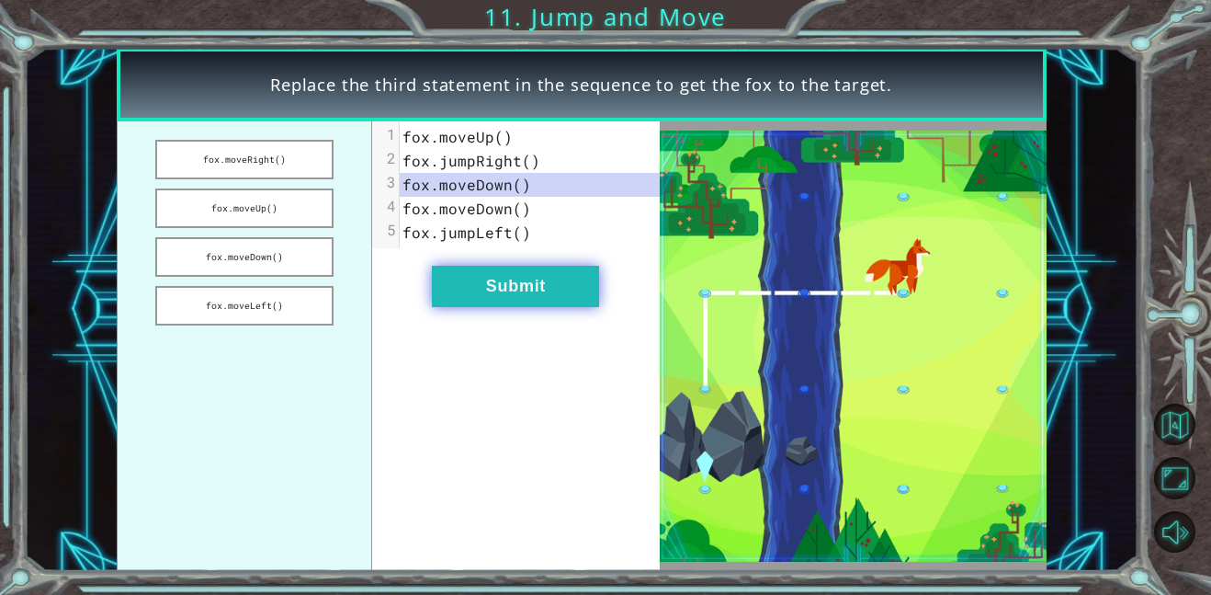
click at [516, 282] on button "Submit" at bounding box center [515, 286] width 167 height 41
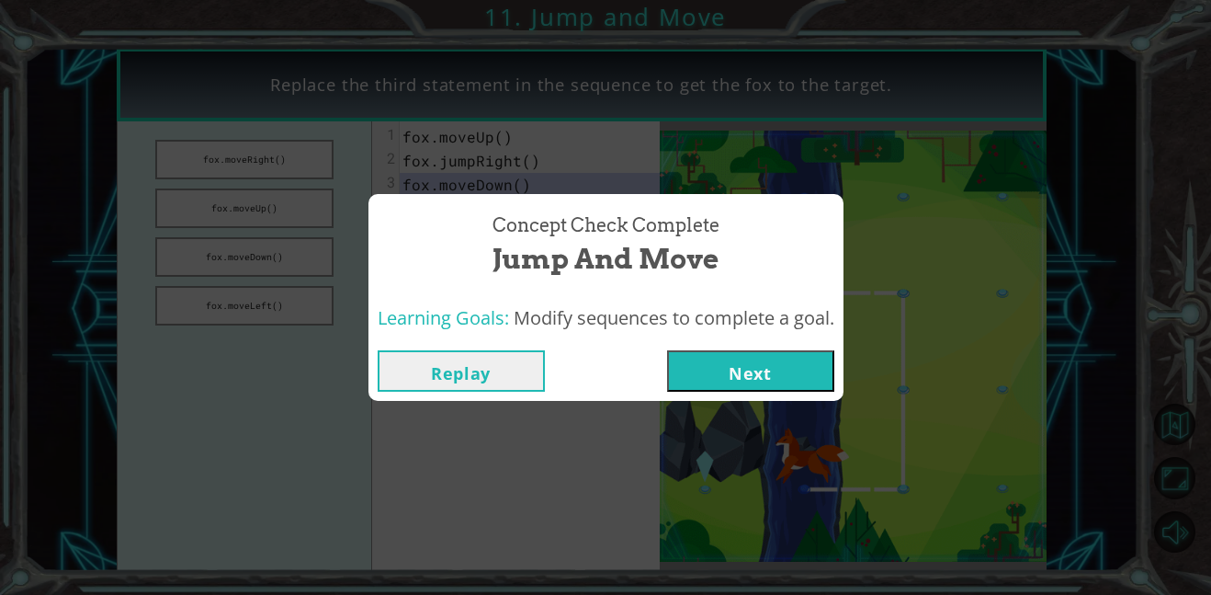
click at [700, 377] on button "Next" at bounding box center [750, 370] width 167 height 41
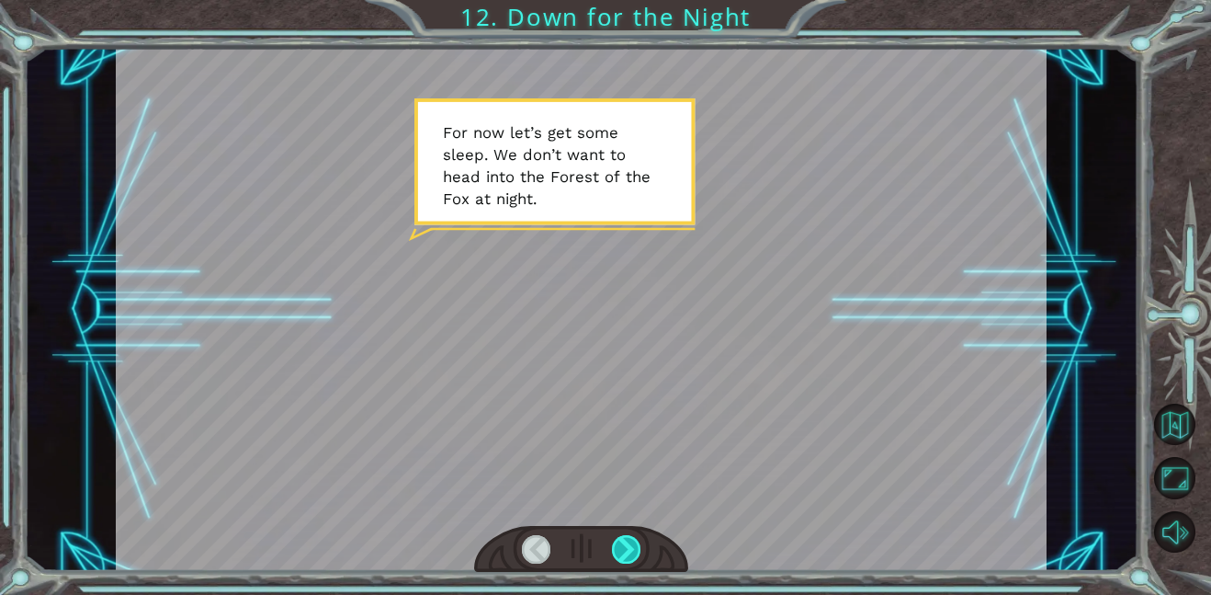
click at [632, 544] on div at bounding box center [626, 549] width 29 height 28
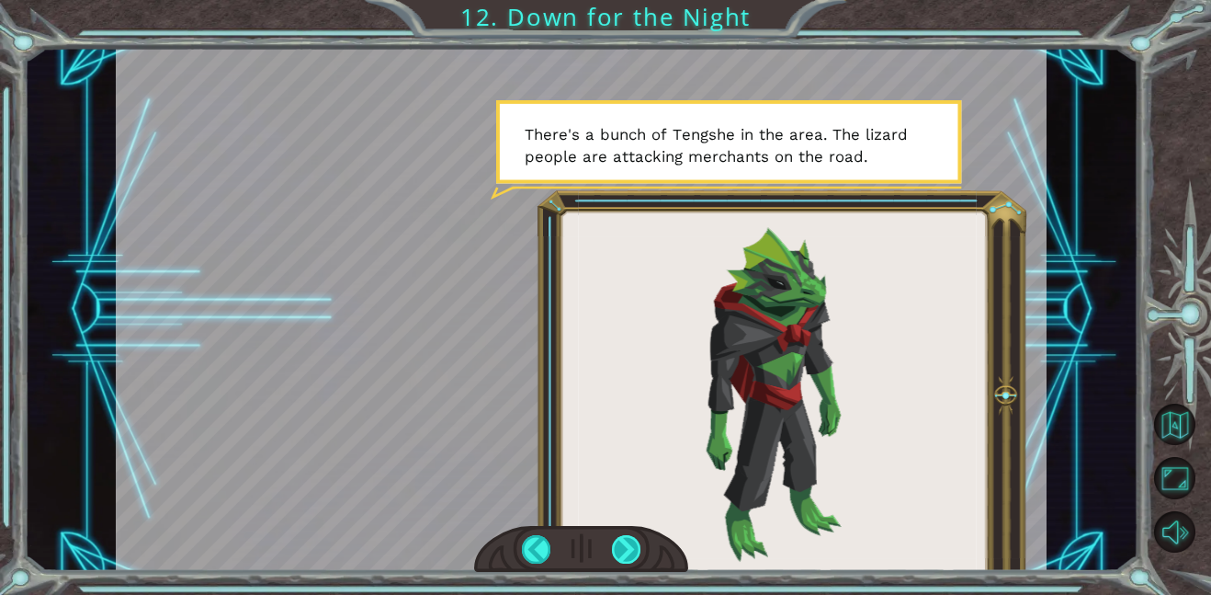
click at [632, 544] on div at bounding box center [626, 549] width 29 height 28
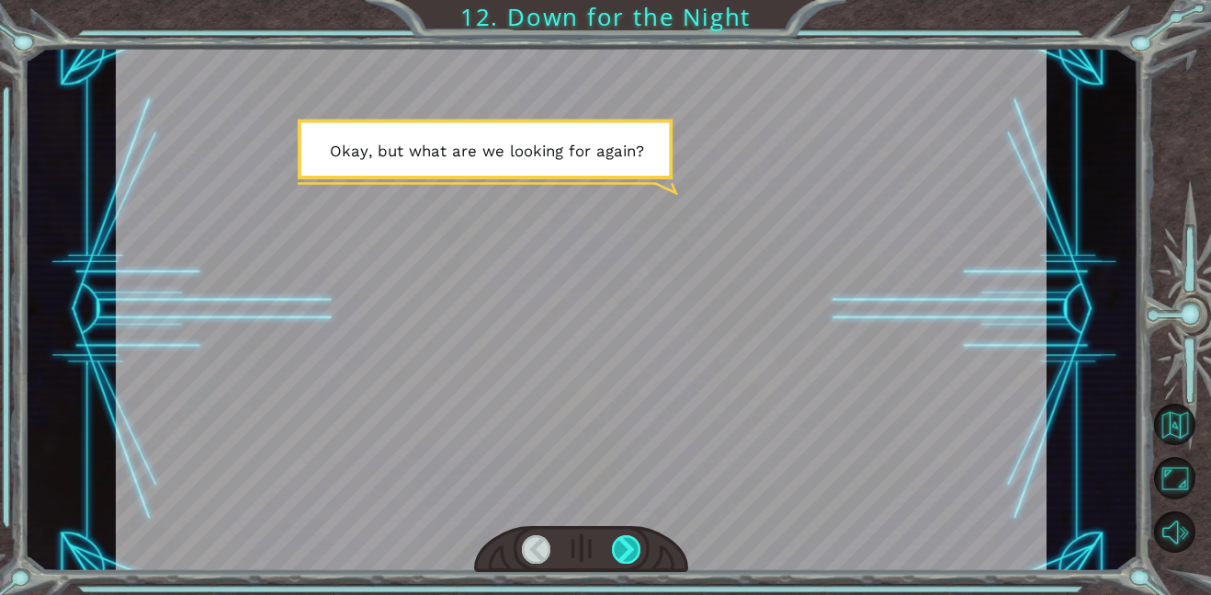
click at [632, 544] on div at bounding box center [626, 549] width 29 height 28
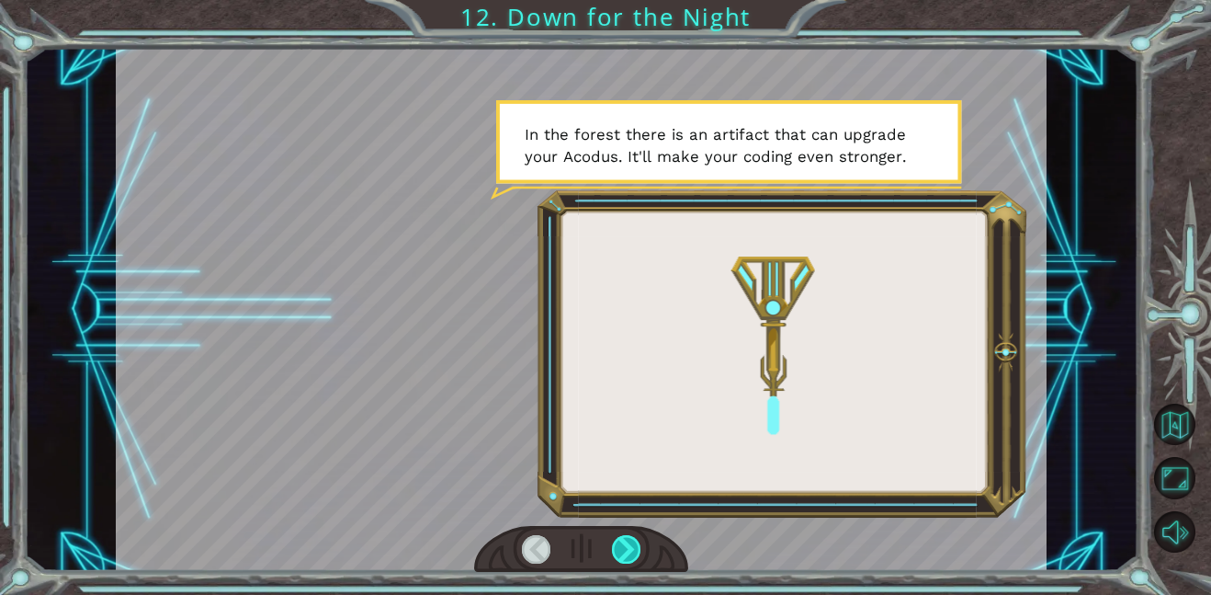
click at [632, 544] on div at bounding box center [626, 549] width 29 height 28
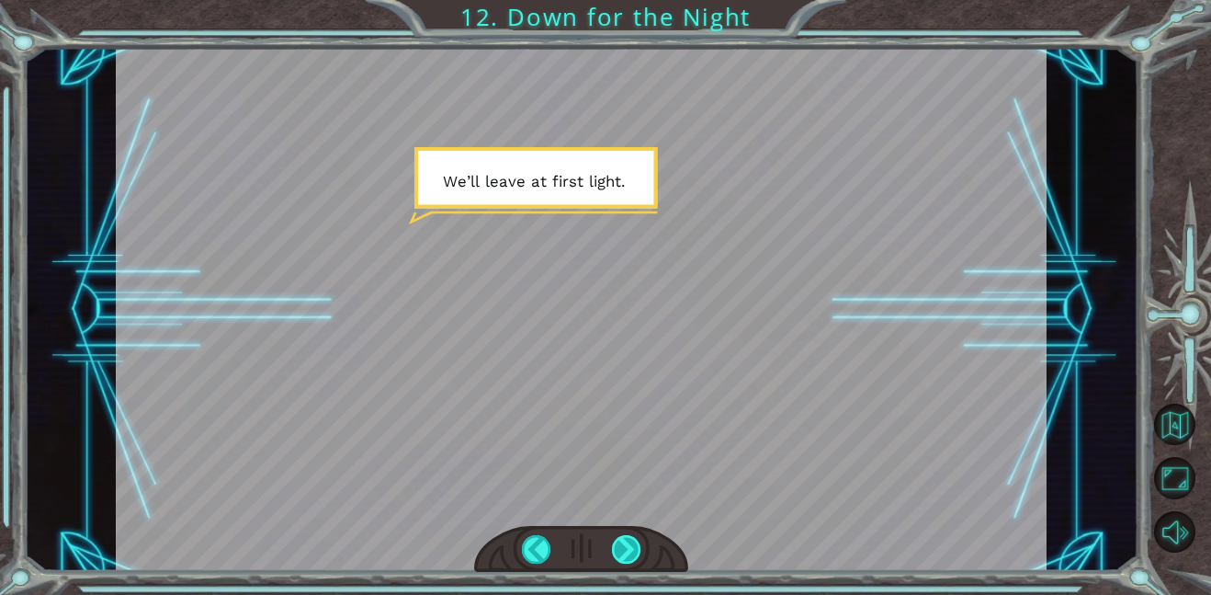
click at [632, 544] on div at bounding box center [626, 549] width 29 height 28
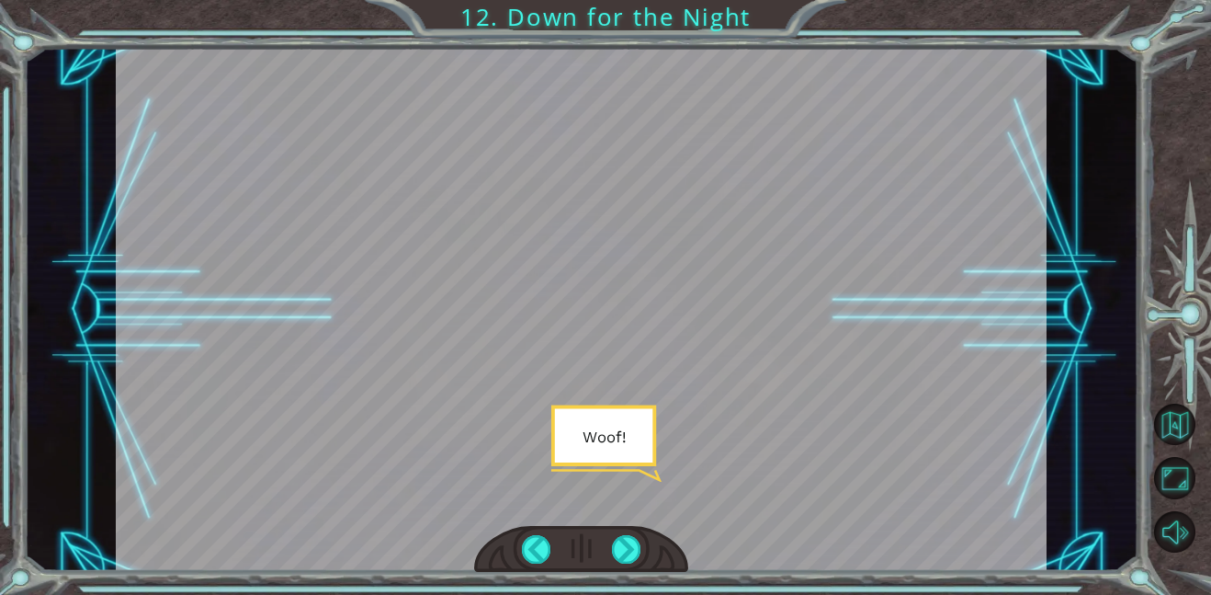
click at [1190, 322] on div at bounding box center [1184, 320] width 54 height 154
click at [623, 556] on div at bounding box center [626, 549] width 29 height 28
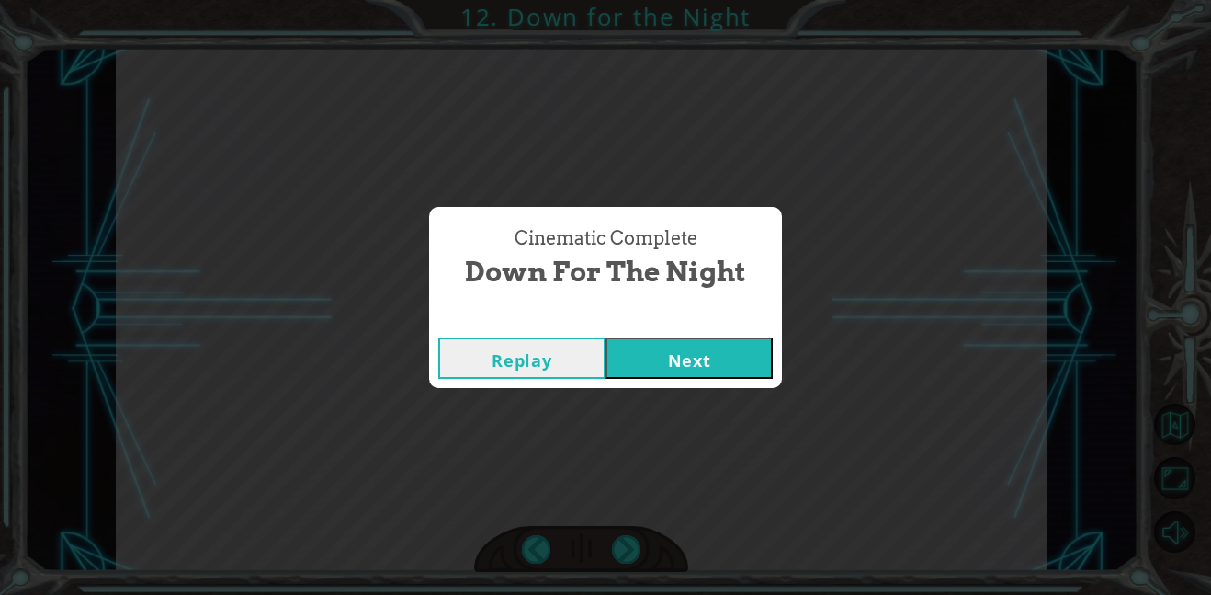
click at [745, 360] on button "Next" at bounding box center [689, 357] width 167 height 41
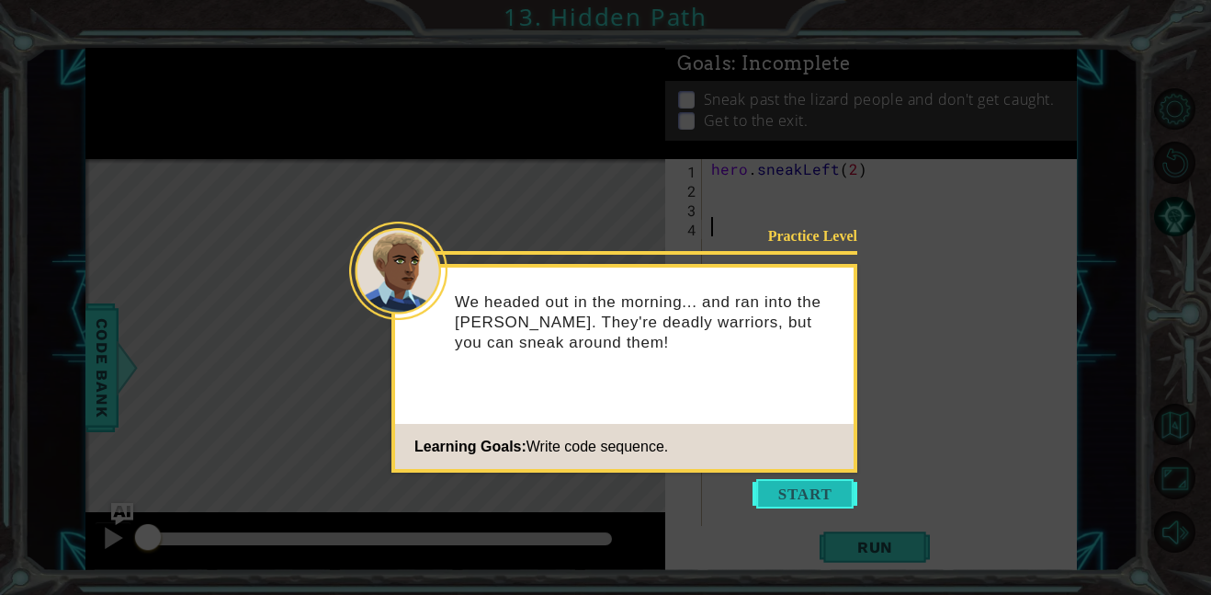
click at [788, 482] on button "Start" at bounding box center [805, 493] width 105 height 29
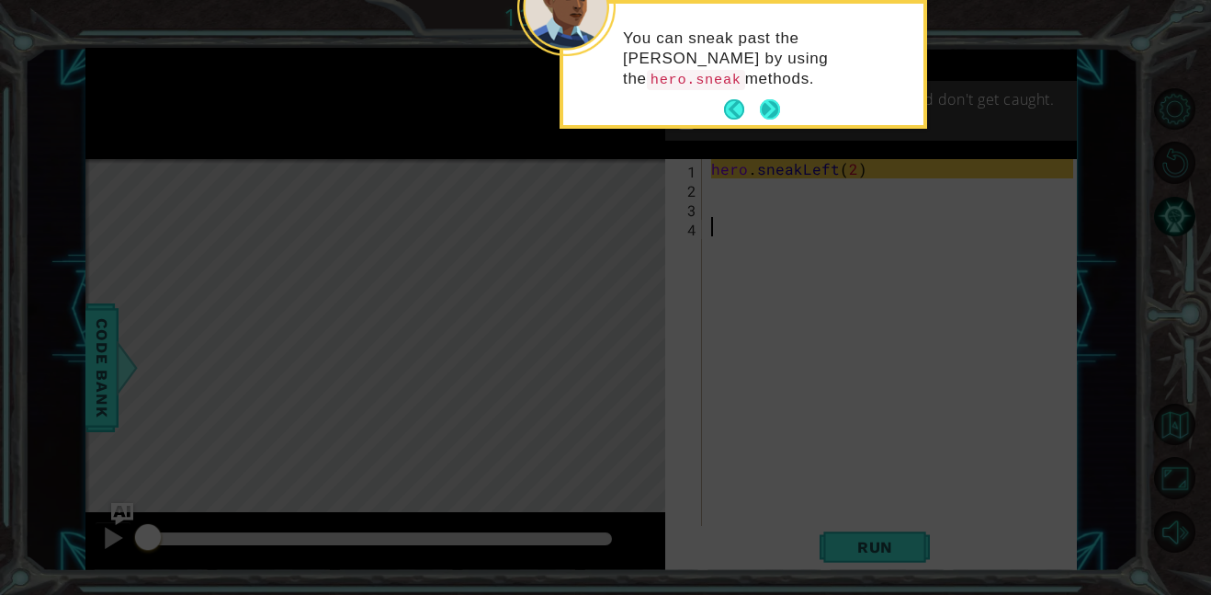
click at [778, 99] on button "Next" at bounding box center [770, 109] width 31 height 31
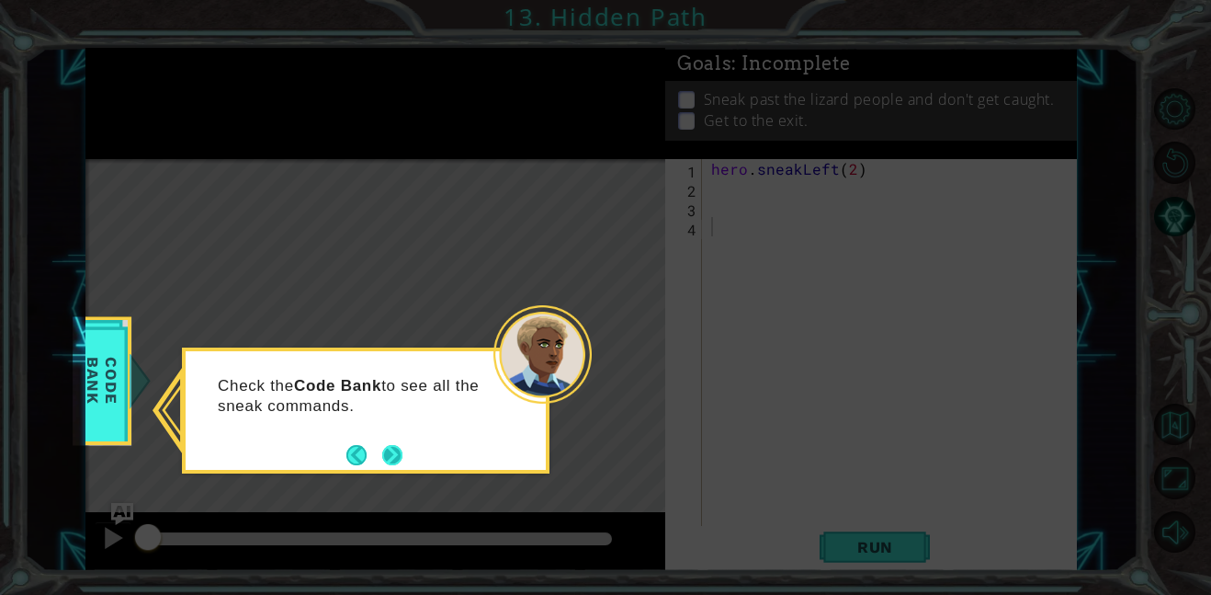
click at [393, 459] on button "Next" at bounding box center [393, 455] width 24 height 24
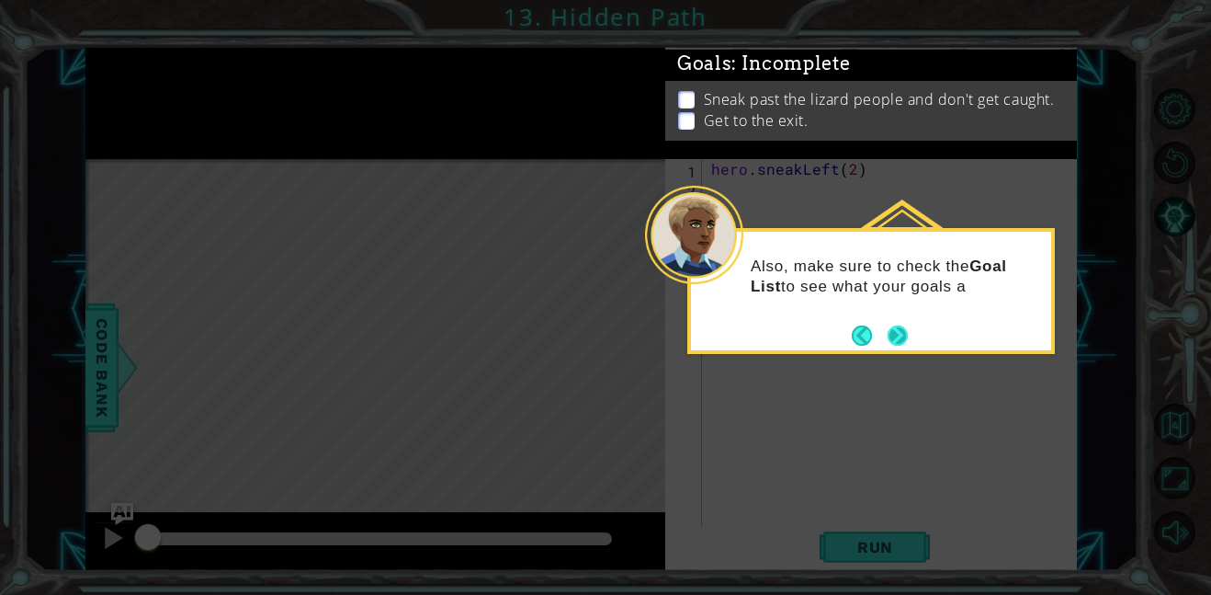
click at [896, 343] on button "Next" at bounding box center [897, 335] width 31 height 31
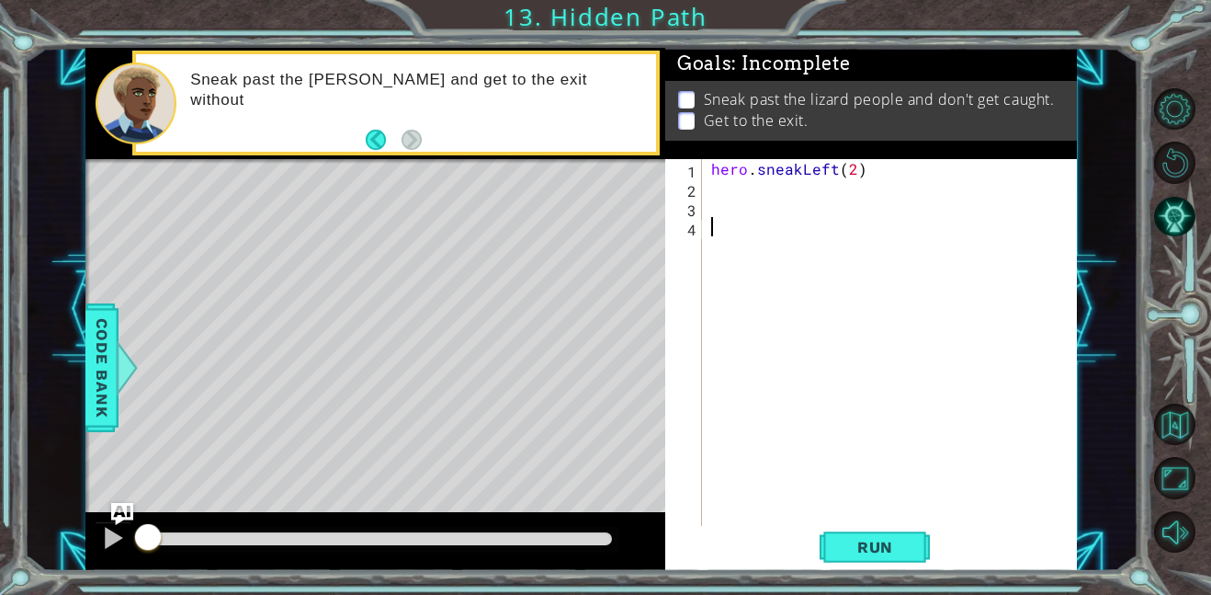
click at [720, 194] on div "hero . sneakLeft ( 2 )" at bounding box center [895, 361] width 375 height 405
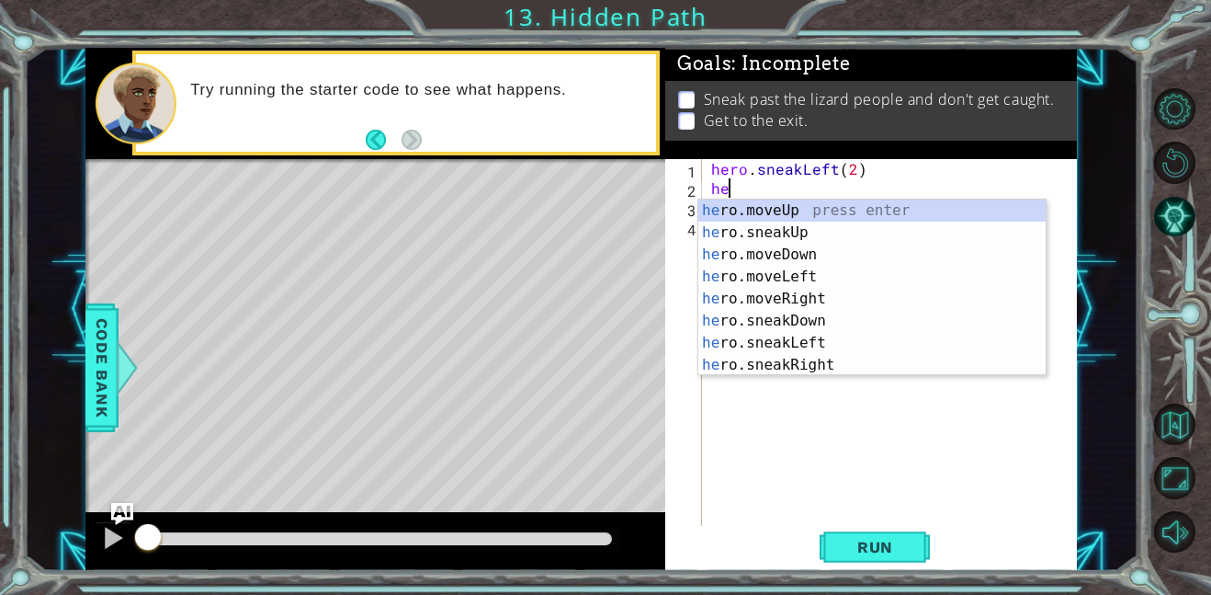
type textarea "h"
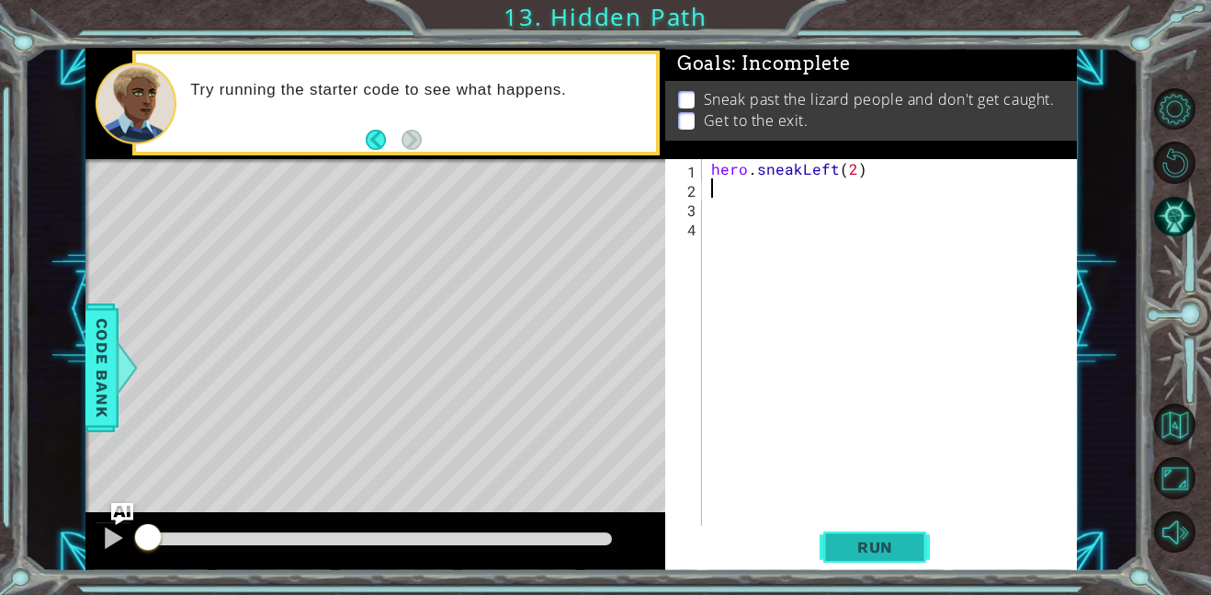
click at [865, 541] on span "Run" at bounding box center [875, 547] width 73 height 18
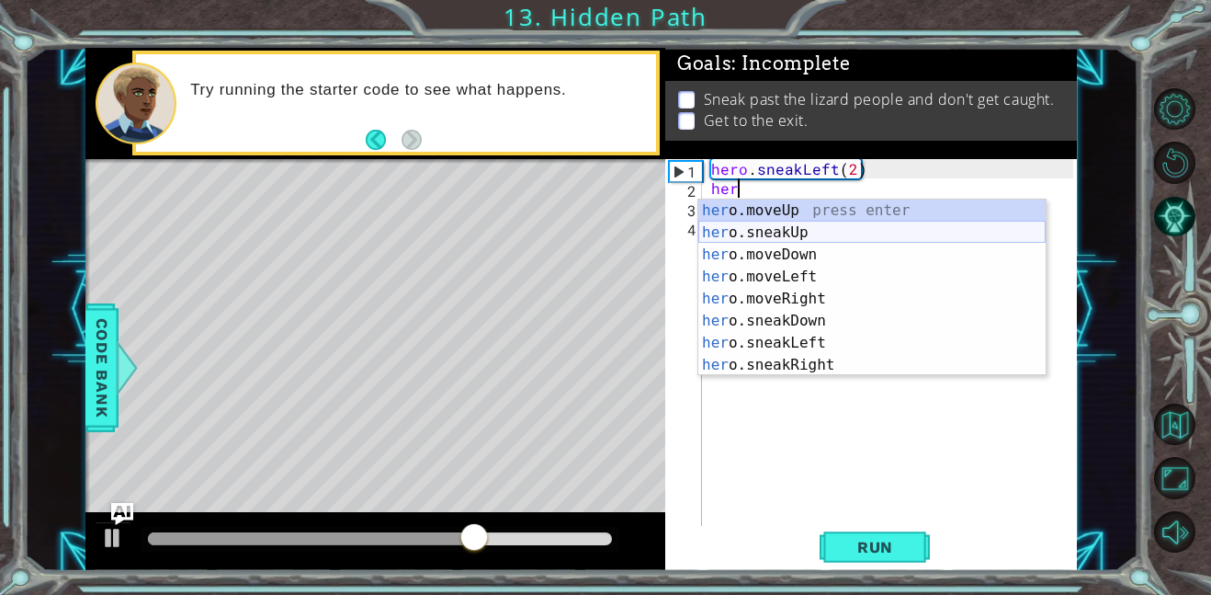
click at [817, 234] on div "her o.moveUp press enter her o.sneakUp press enter her o.moveDown press enter h…" at bounding box center [872, 309] width 347 height 221
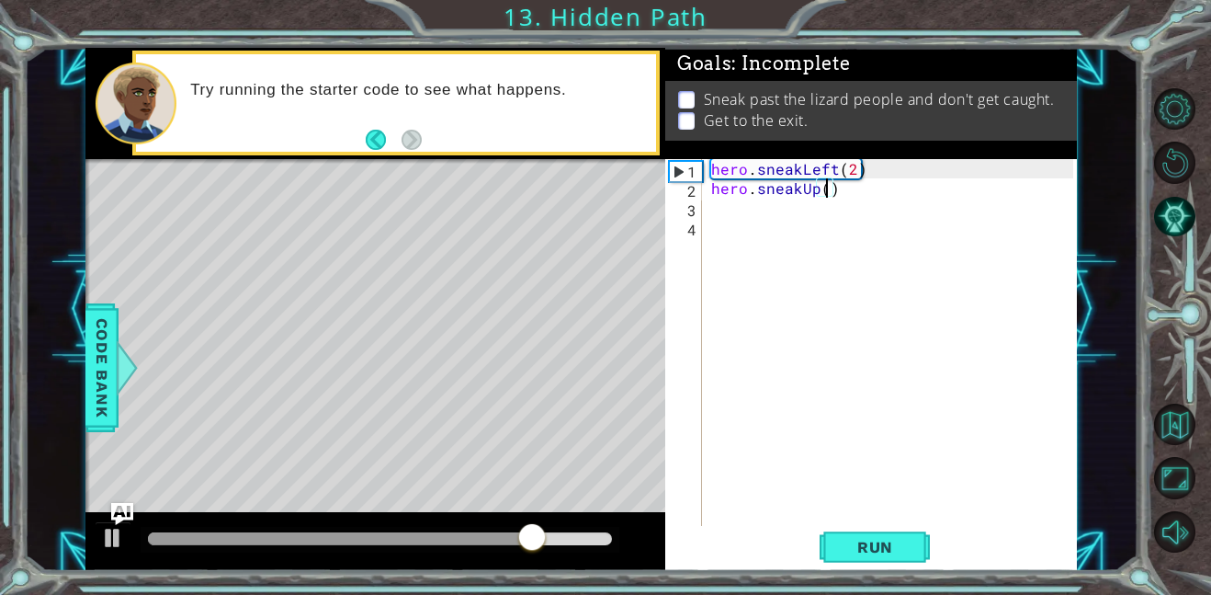
scroll to position [0, 7]
type textarea "hero.sneakUp(2)"
click at [882, 545] on span "Run" at bounding box center [875, 547] width 73 height 18
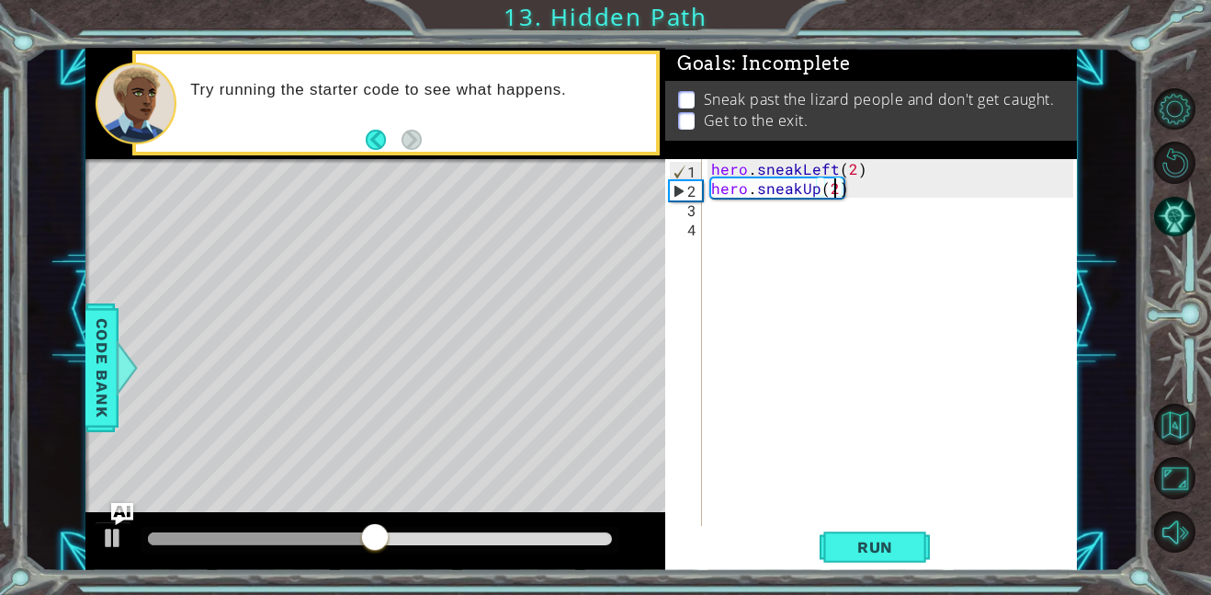
click at [841, 216] on div "hero . sneakLeft ( 2 ) hero . sneakUp ( 2 )" at bounding box center [895, 361] width 375 height 405
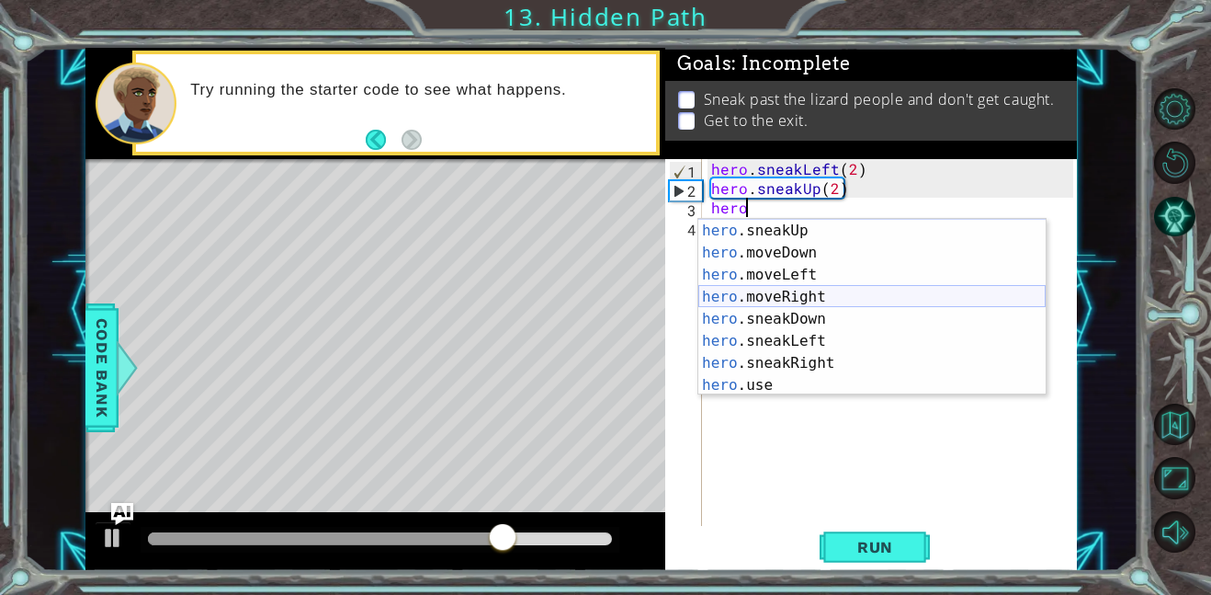
scroll to position [44, 0]
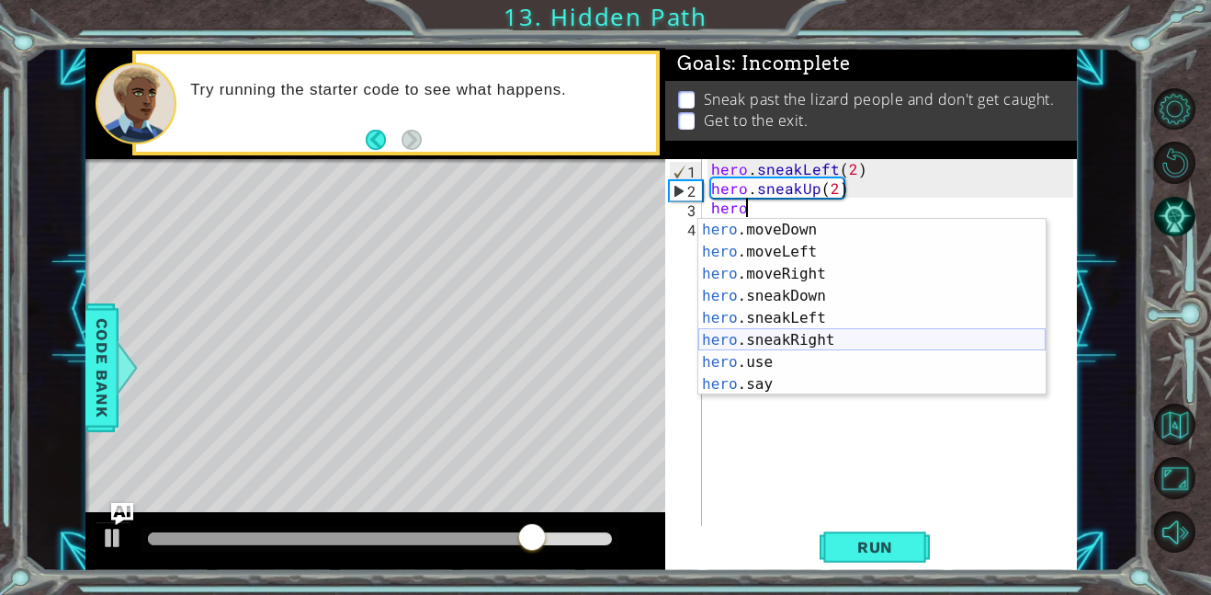
click at [818, 333] on div "hero .moveDown press enter hero .moveLeft press enter hero .moveRight press ent…" at bounding box center [872, 329] width 347 height 221
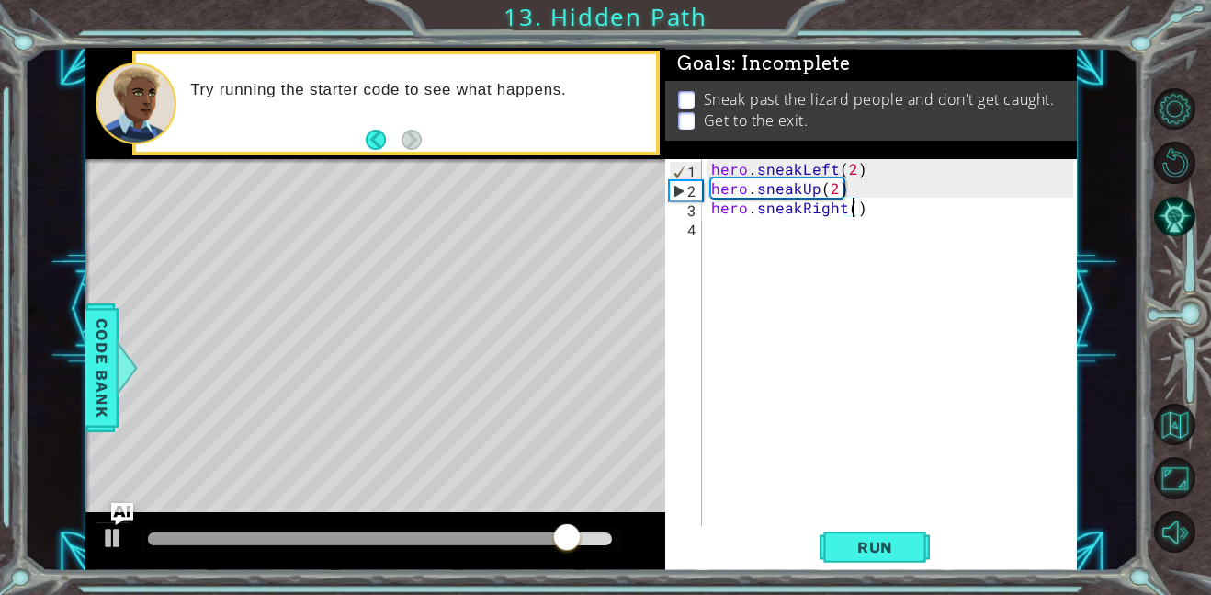
scroll to position [0, 8]
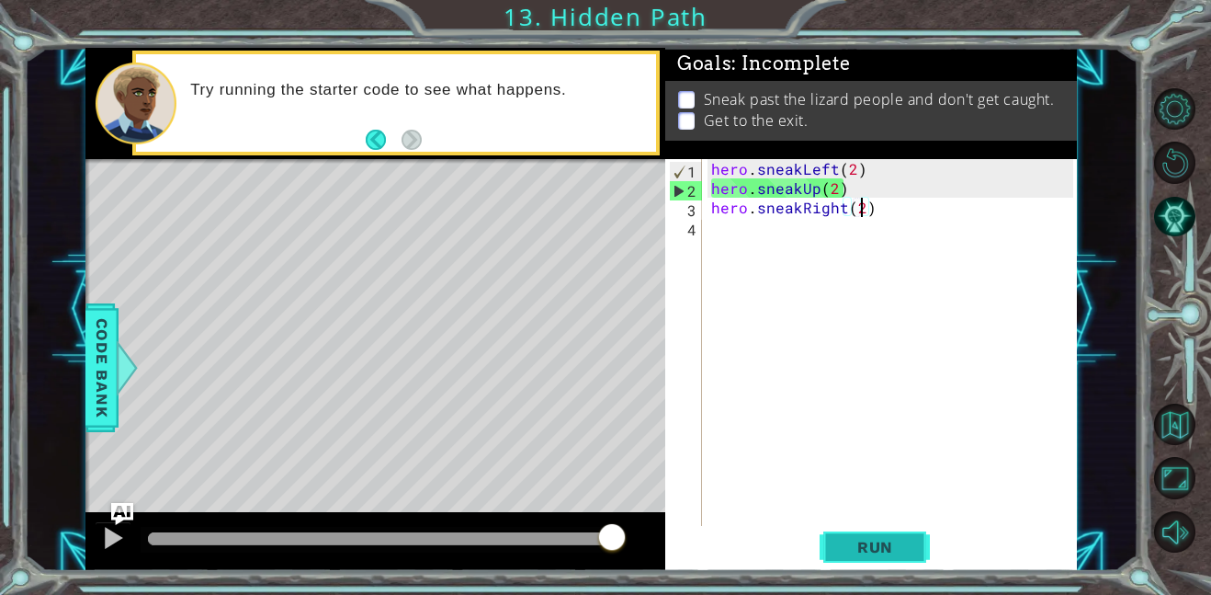
type textarea "hero.sneakRight(2)"
click at [836, 551] on button "Run" at bounding box center [875, 546] width 110 height 41
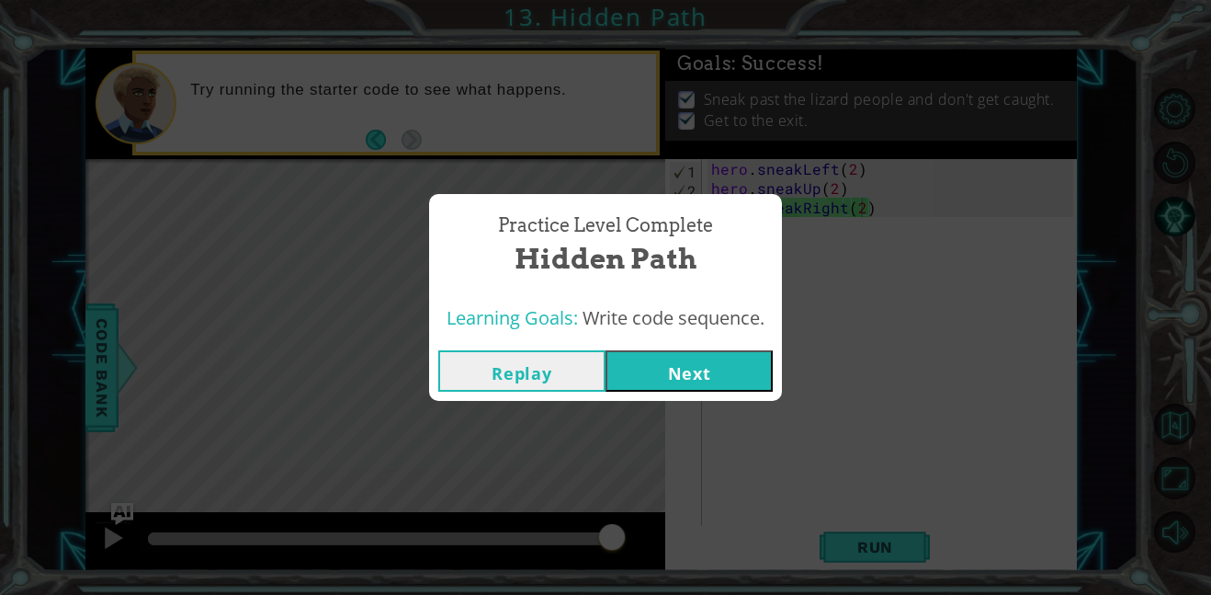
click at [708, 363] on button "Next" at bounding box center [689, 370] width 167 height 41
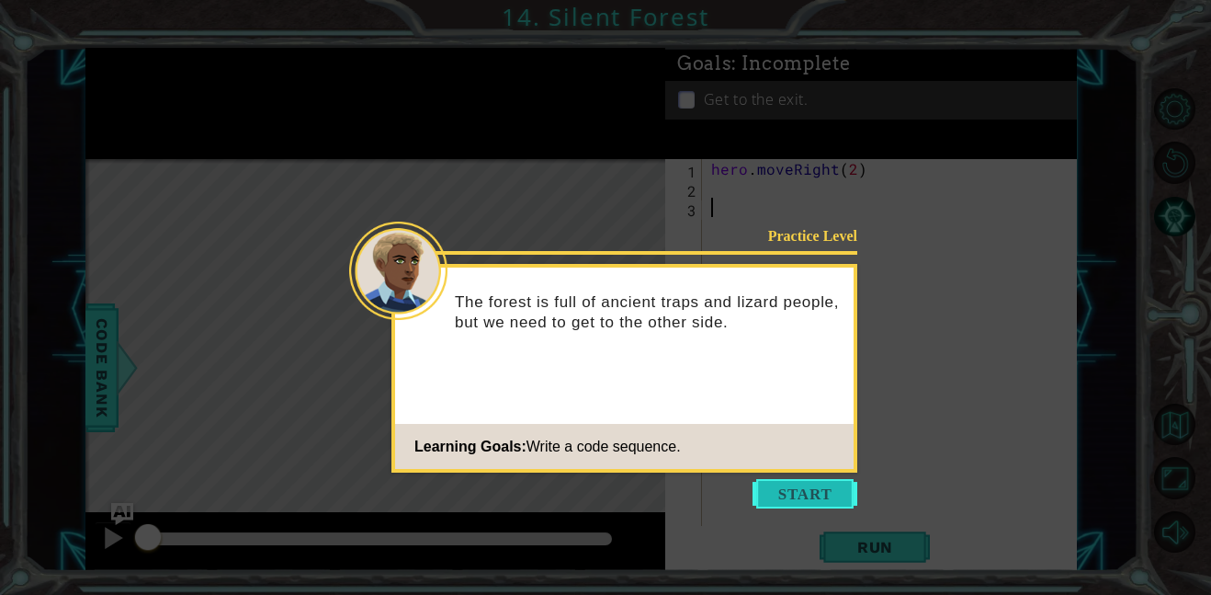
click at [784, 485] on button "Start" at bounding box center [805, 493] width 105 height 29
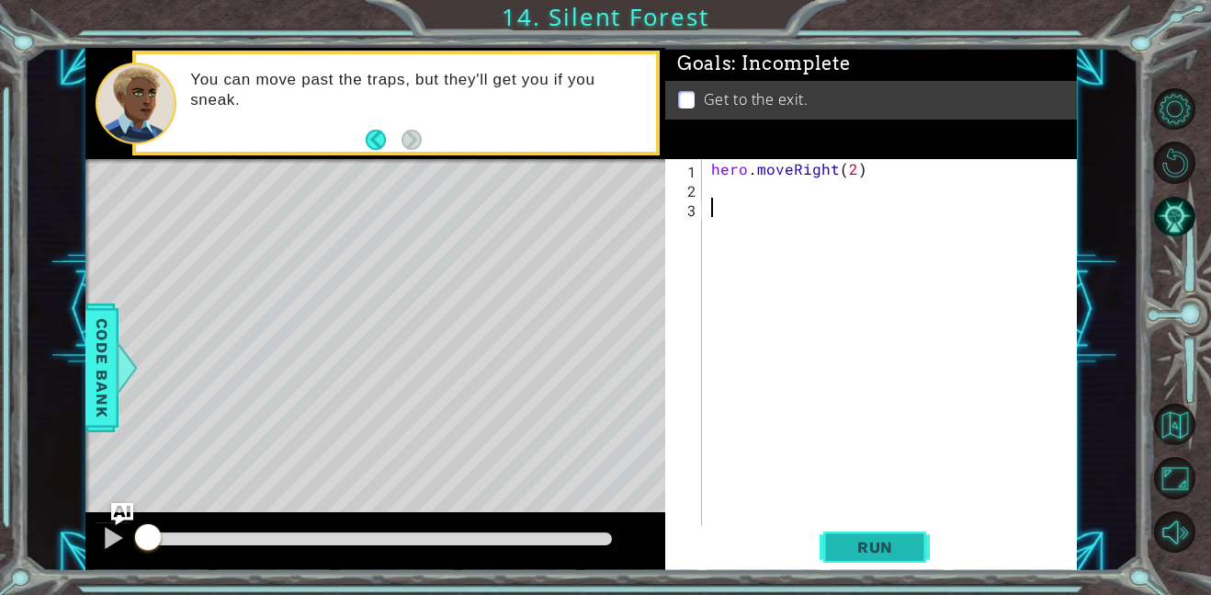
click at [838, 534] on button "Run" at bounding box center [875, 546] width 110 height 41
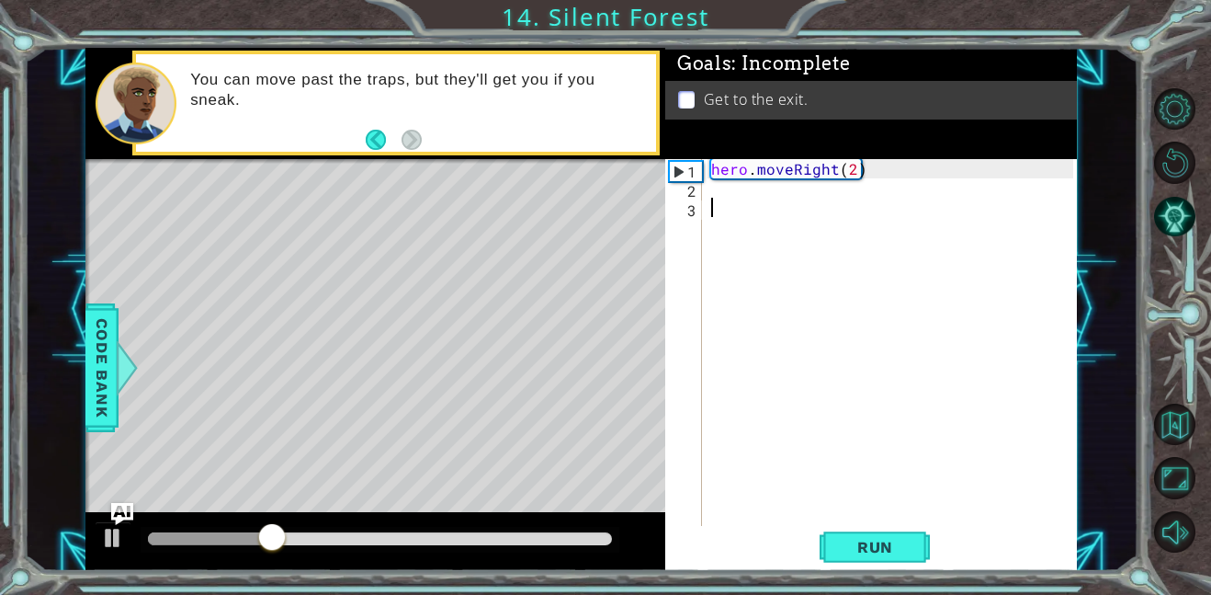
click at [744, 189] on div "hero . moveRight ( 2 )" at bounding box center [895, 361] width 375 height 405
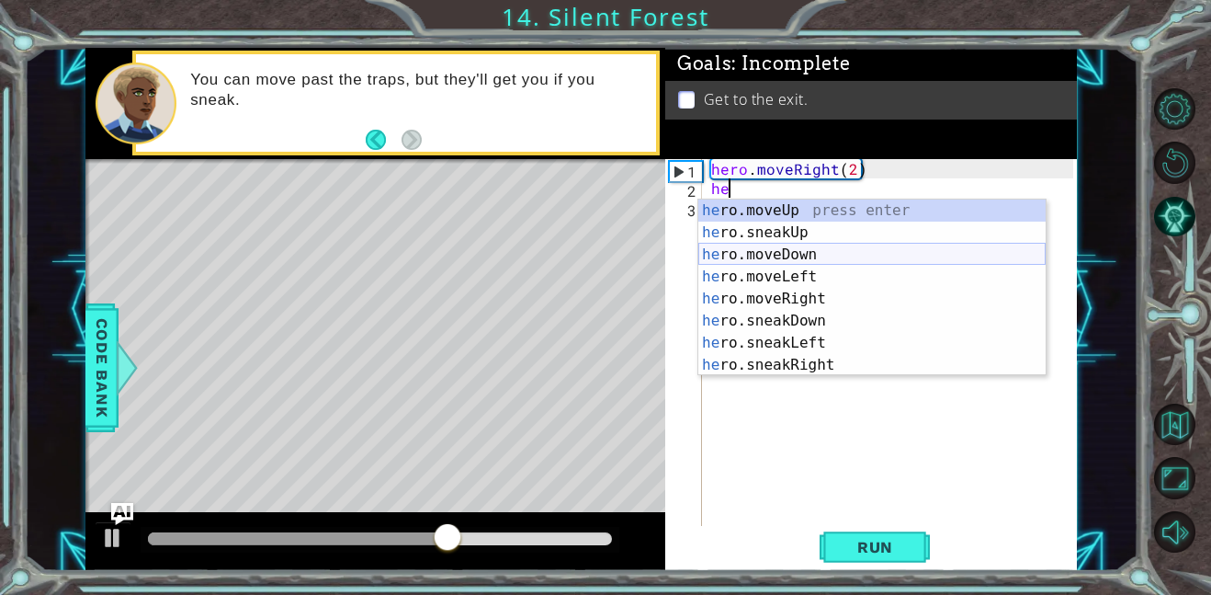
click at [801, 253] on div "he ro.moveUp press enter he ro.sneakUp press enter he ro.moveDown press enter h…" at bounding box center [872, 309] width 347 height 221
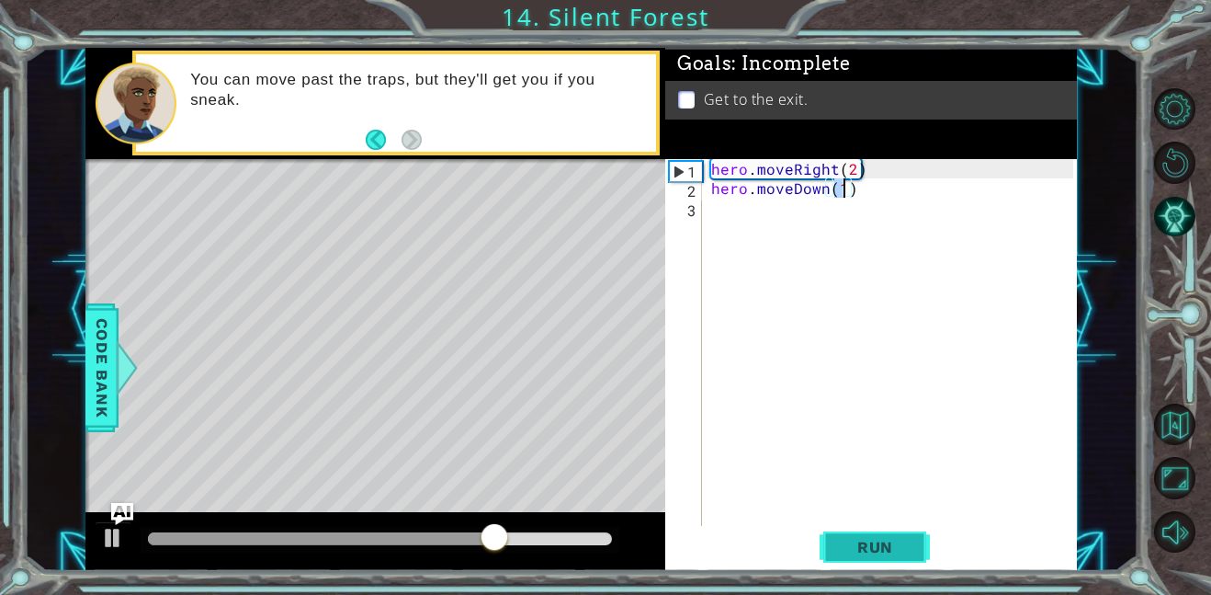
type textarea "hero.moveDown(1)"
click at [885, 544] on span "Run" at bounding box center [875, 547] width 73 height 18
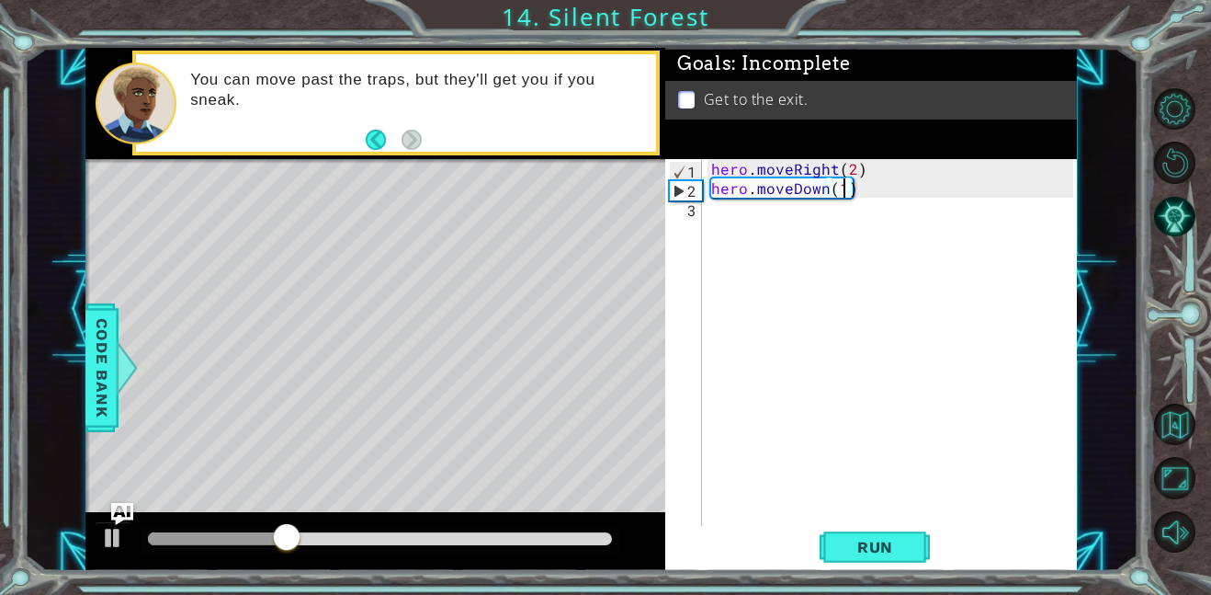
click at [832, 216] on div "hero . moveRight ( 2 ) hero . moveDown ( 1 )" at bounding box center [895, 361] width 375 height 405
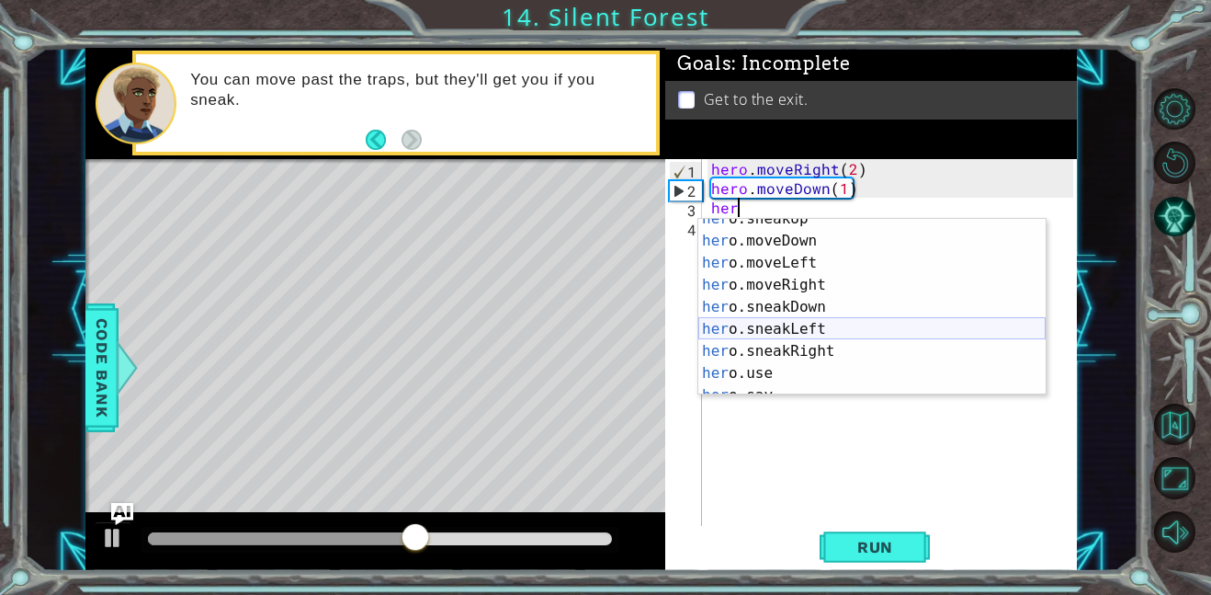
scroll to position [44, 0]
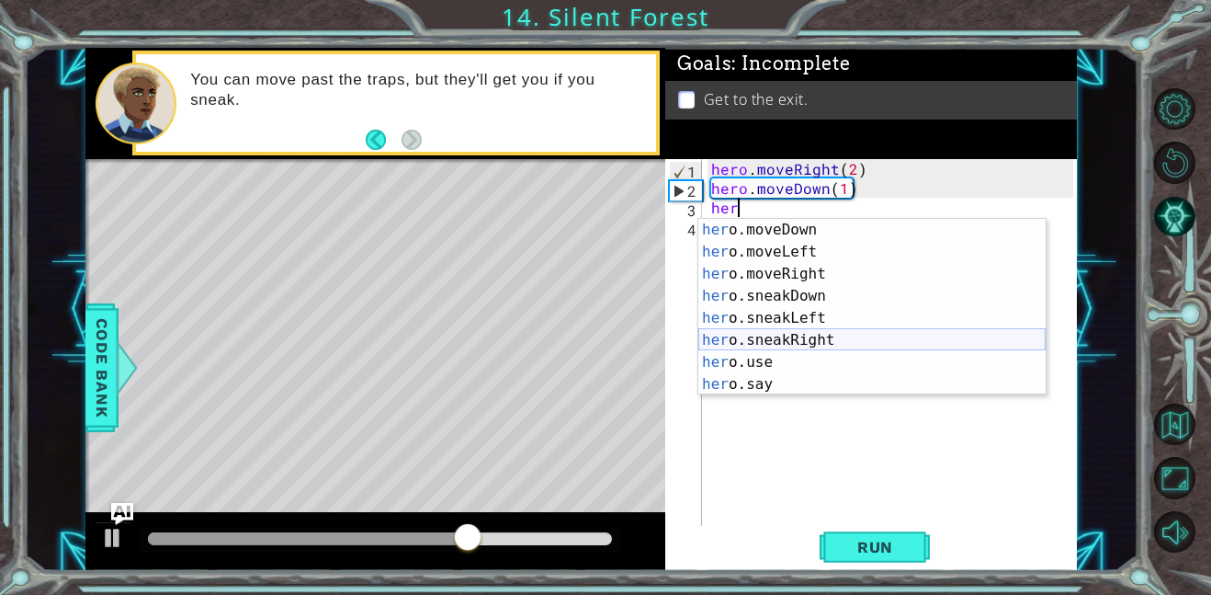
click at [810, 335] on div "her o.moveDown press enter her o.moveLeft press enter her o.moveRight press ent…" at bounding box center [872, 329] width 347 height 221
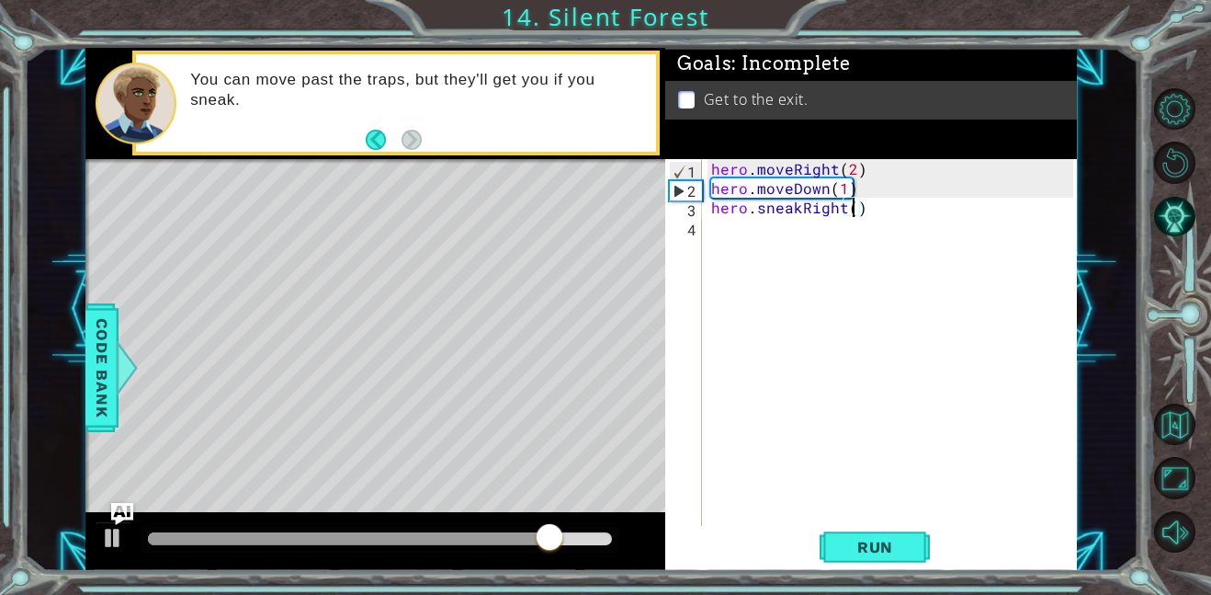
scroll to position [0, 8]
type textarea "hero.sneakRight(2)"
click at [867, 561] on button "Run" at bounding box center [875, 546] width 110 height 41
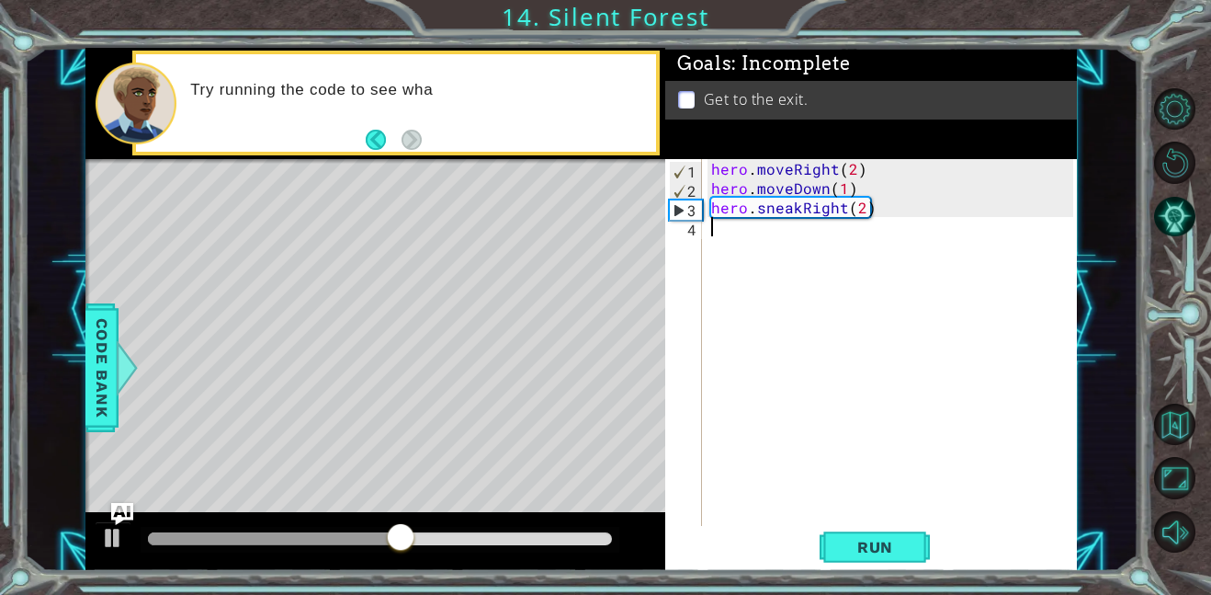
click at [785, 233] on div "hero . moveRight ( 2 ) hero . moveDown ( 1 ) hero . sneakRight ( 2 )" at bounding box center [895, 361] width 375 height 405
click at [783, 232] on div "hero . moveRight ( 2 ) hero . moveDown ( 1 ) hero . sneakRight ( 2 )" at bounding box center [895, 361] width 375 height 405
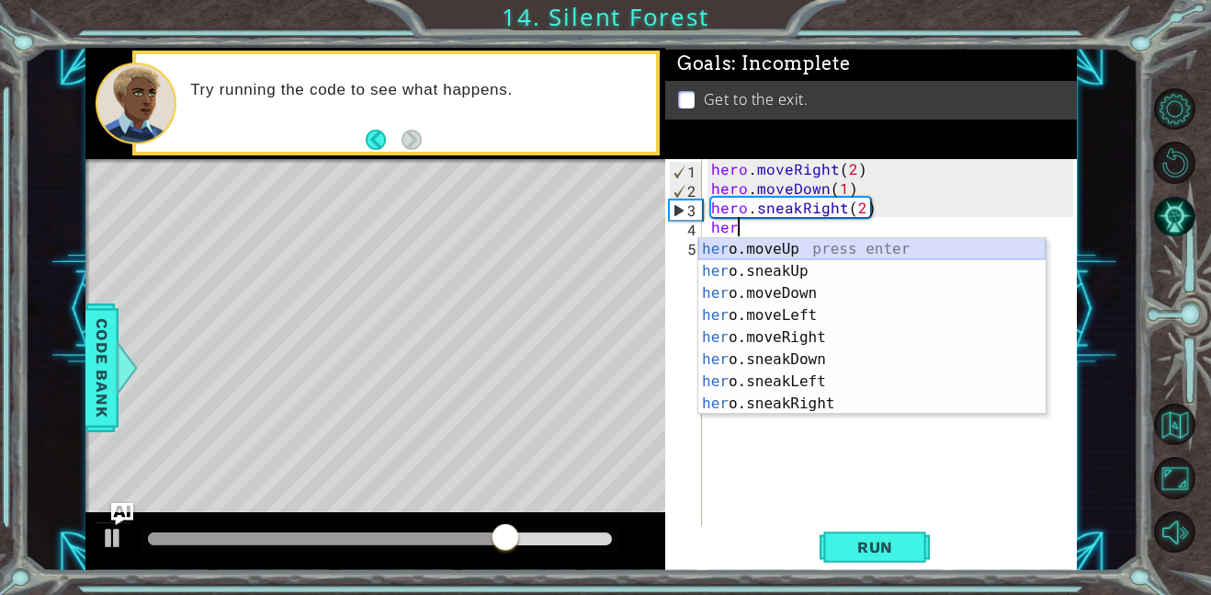
click at [767, 251] on div "her o.moveUp press enter her o.sneakUp press enter her o.moveDown press enter h…" at bounding box center [872, 348] width 347 height 221
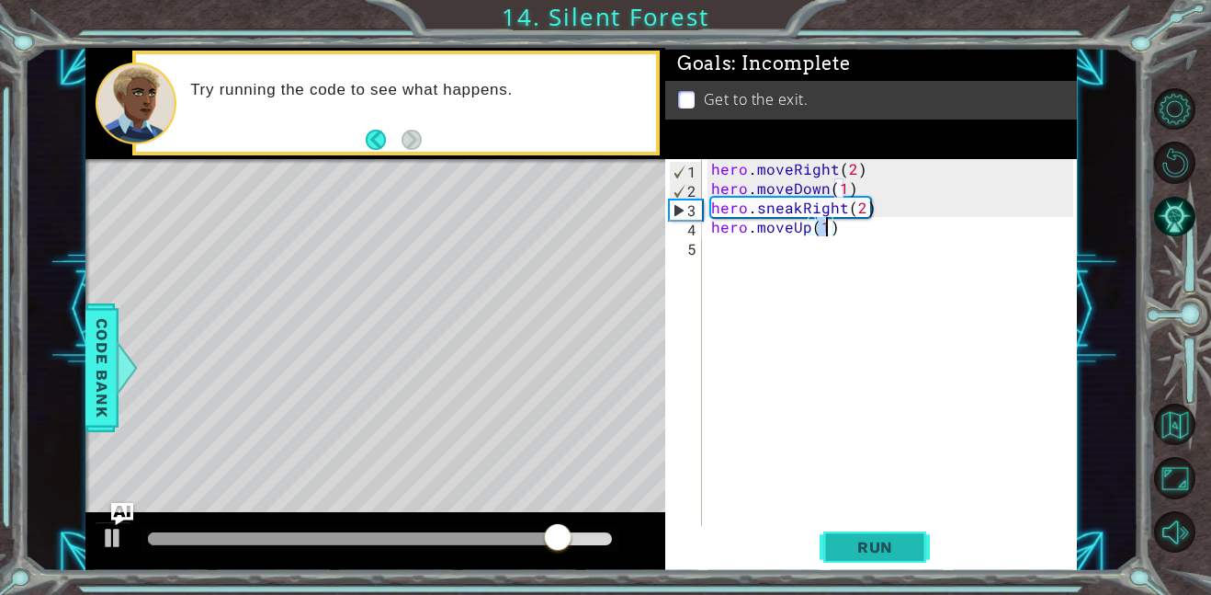
type textarea "hero.moveUp(1)"
click at [850, 548] on span "Run" at bounding box center [875, 547] width 73 height 18
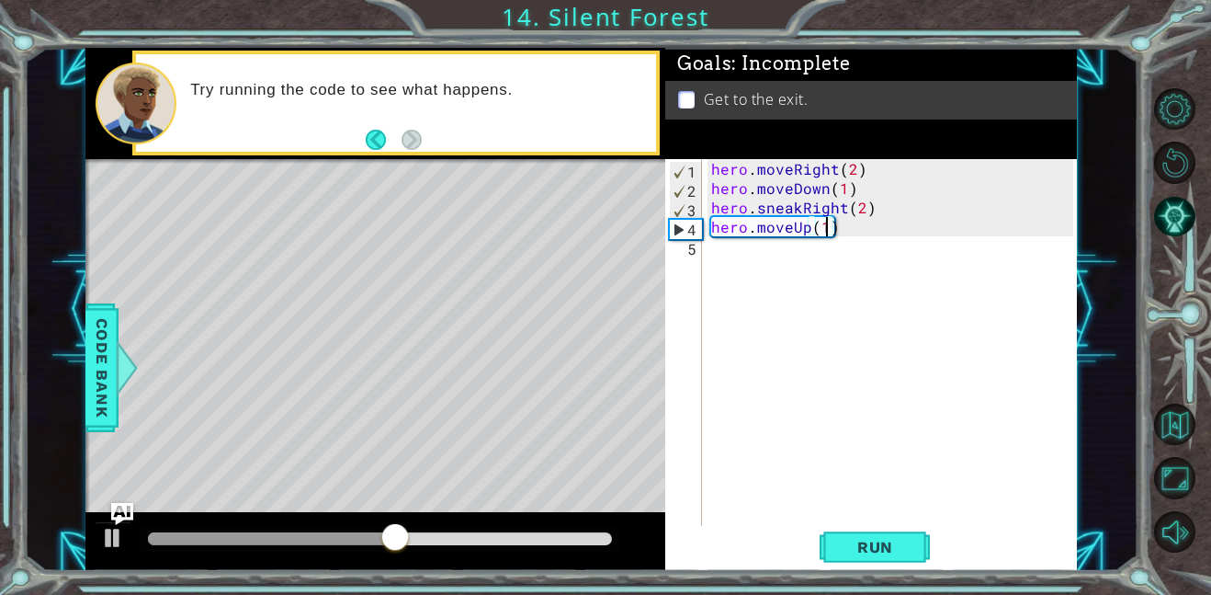
click at [757, 243] on div "hero . moveRight ( 2 ) hero . moveDown ( 1 ) hero . sneakRight ( 2 ) hero . mov…" at bounding box center [895, 361] width 375 height 405
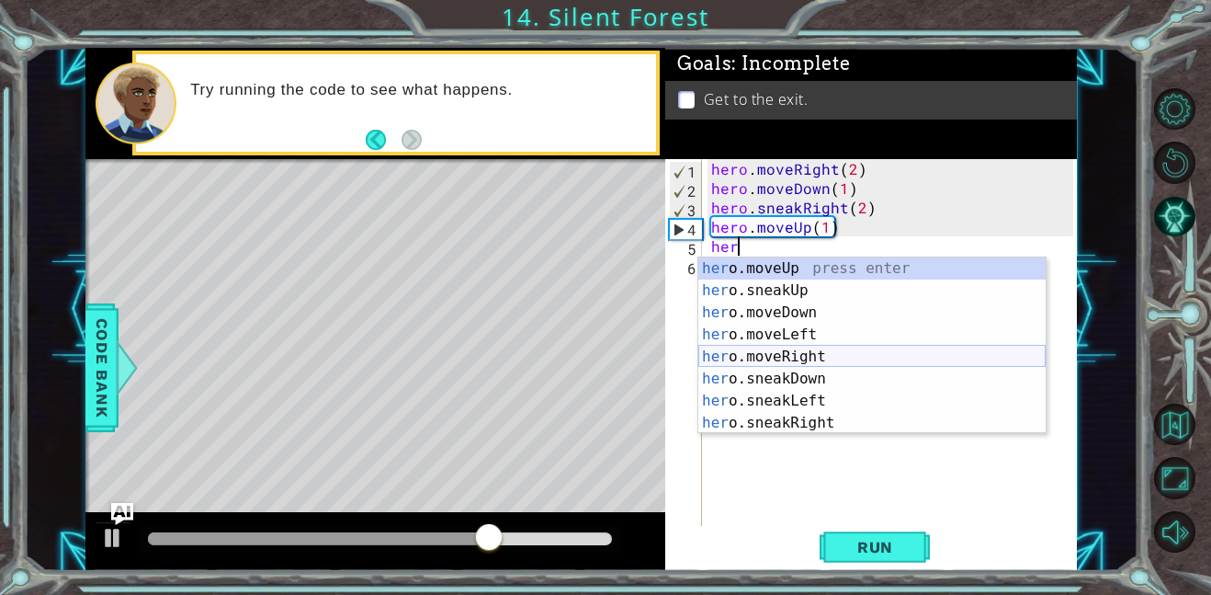
click at [750, 350] on div "her o.moveUp press enter her o.sneakUp press enter her o.moveDown press enter h…" at bounding box center [872, 367] width 347 height 221
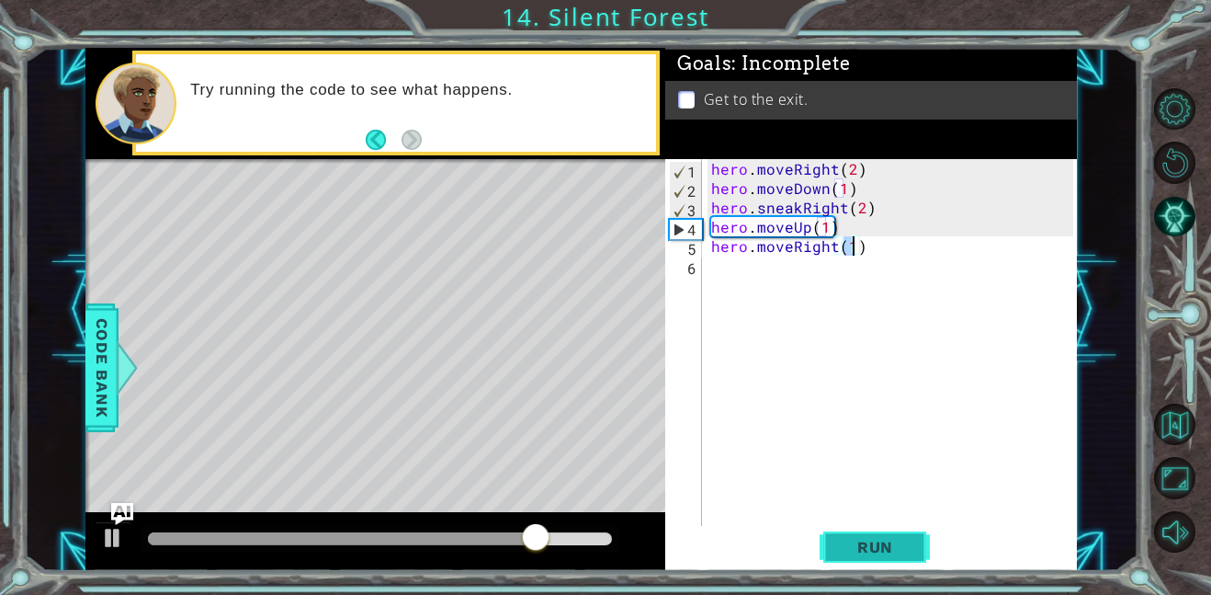
type textarea "hero.moveRight(1)"
click at [860, 538] on span "Run" at bounding box center [875, 547] width 73 height 18
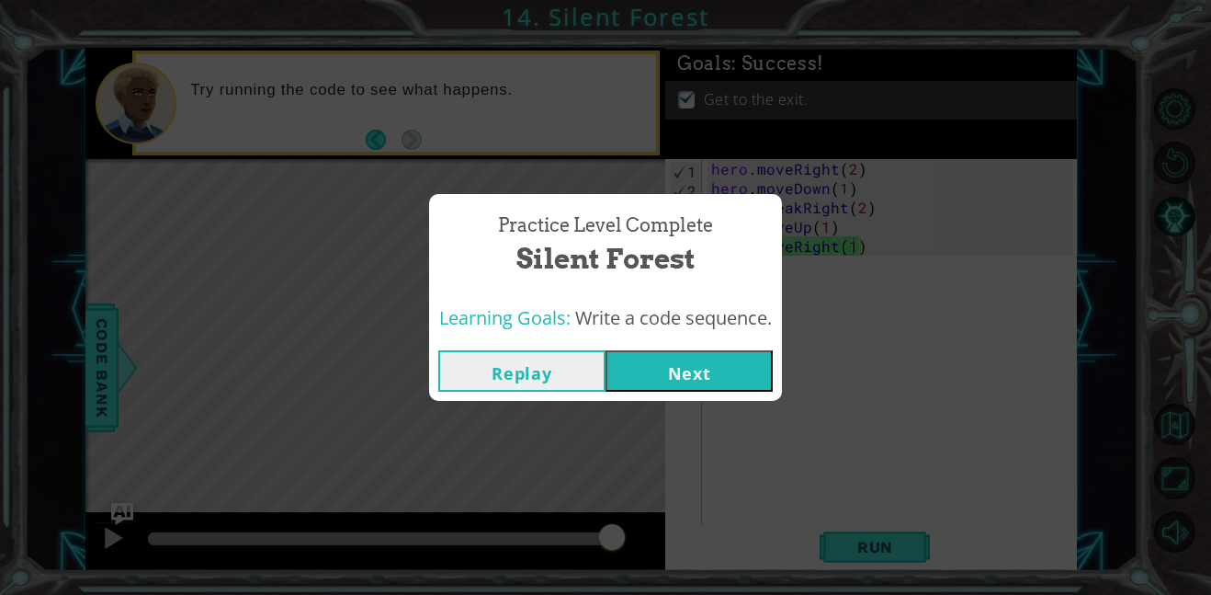
click at [733, 371] on button "Next" at bounding box center [689, 370] width 167 height 41
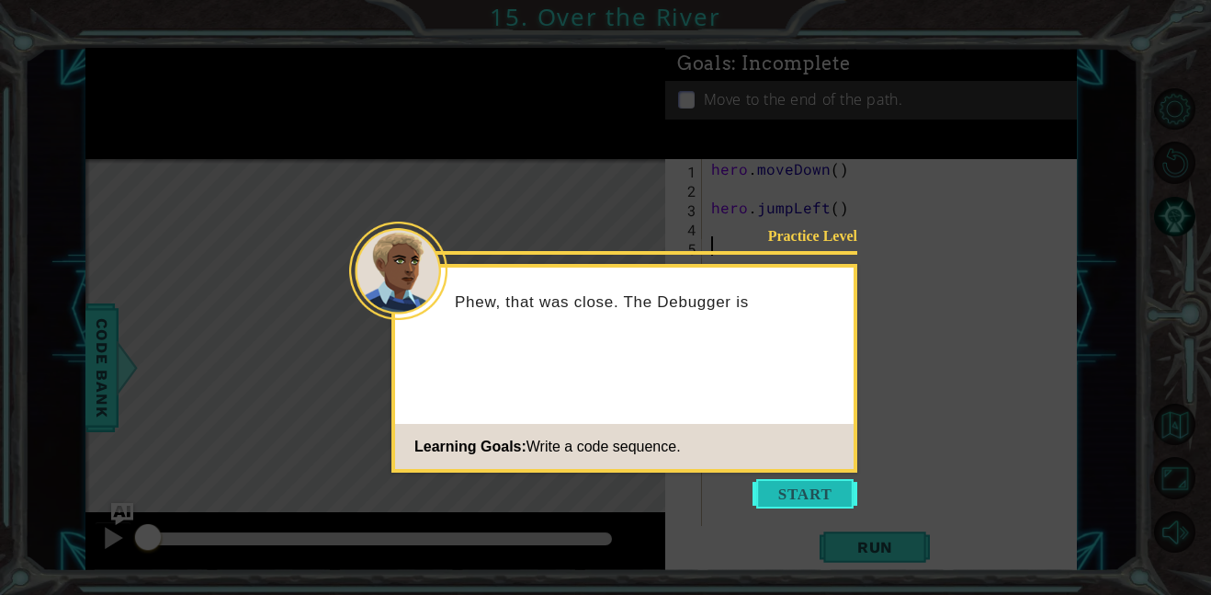
click at [804, 486] on button "Start" at bounding box center [805, 493] width 105 height 29
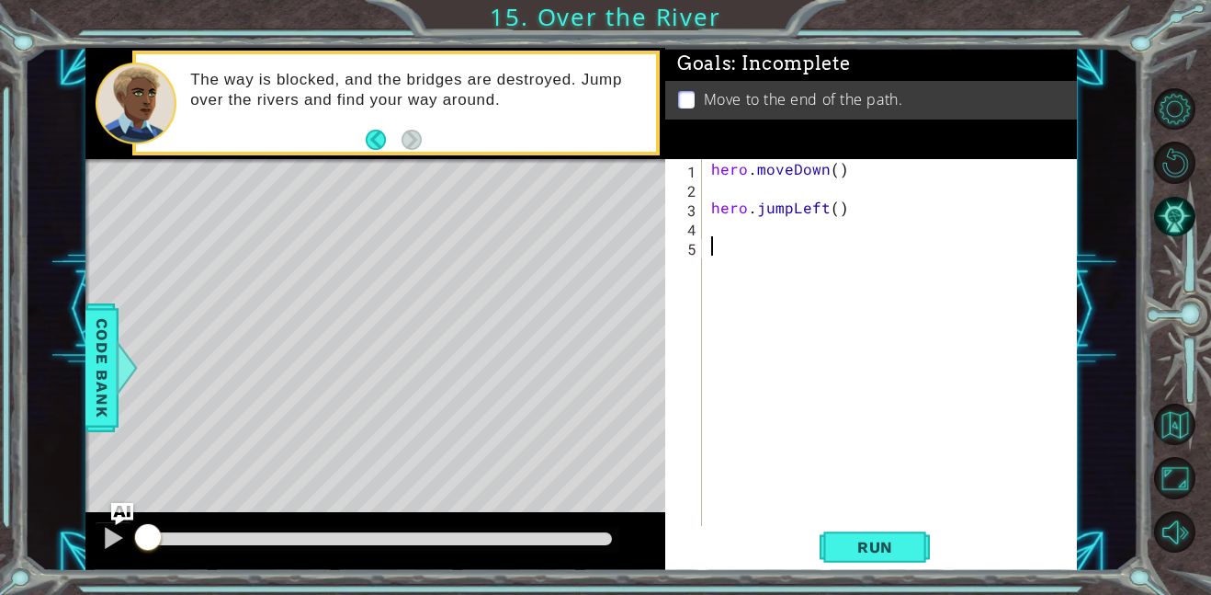
click at [853, 212] on div "hero . moveDown ( ) hero . jumpLeft ( )" at bounding box center [895, 361] width 375 height 405
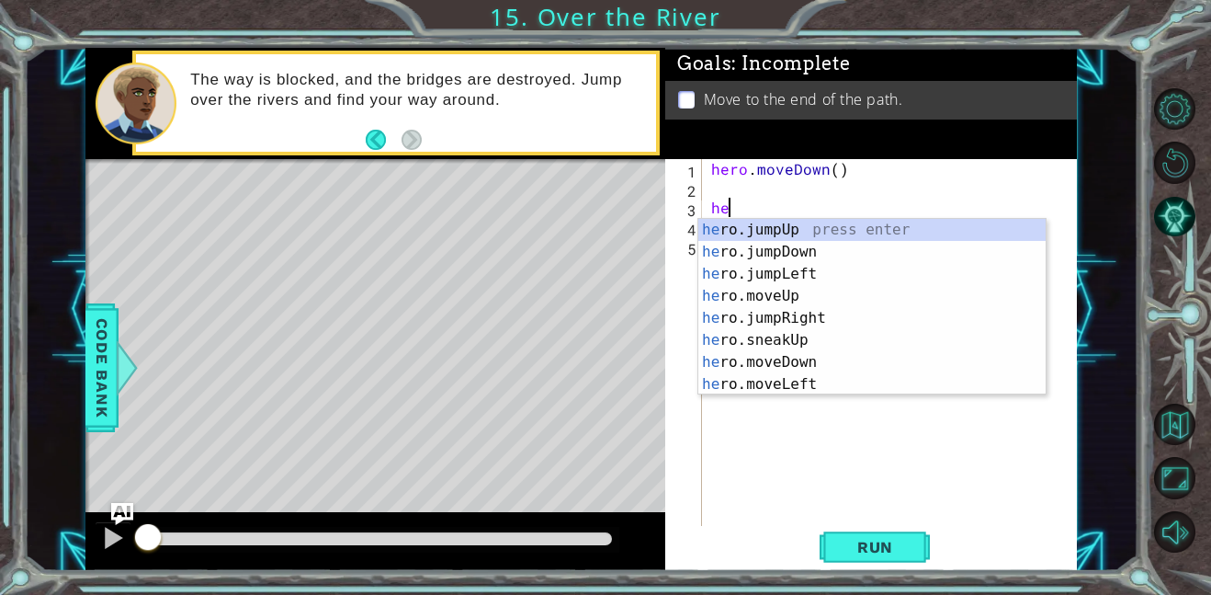
type textarea "h"
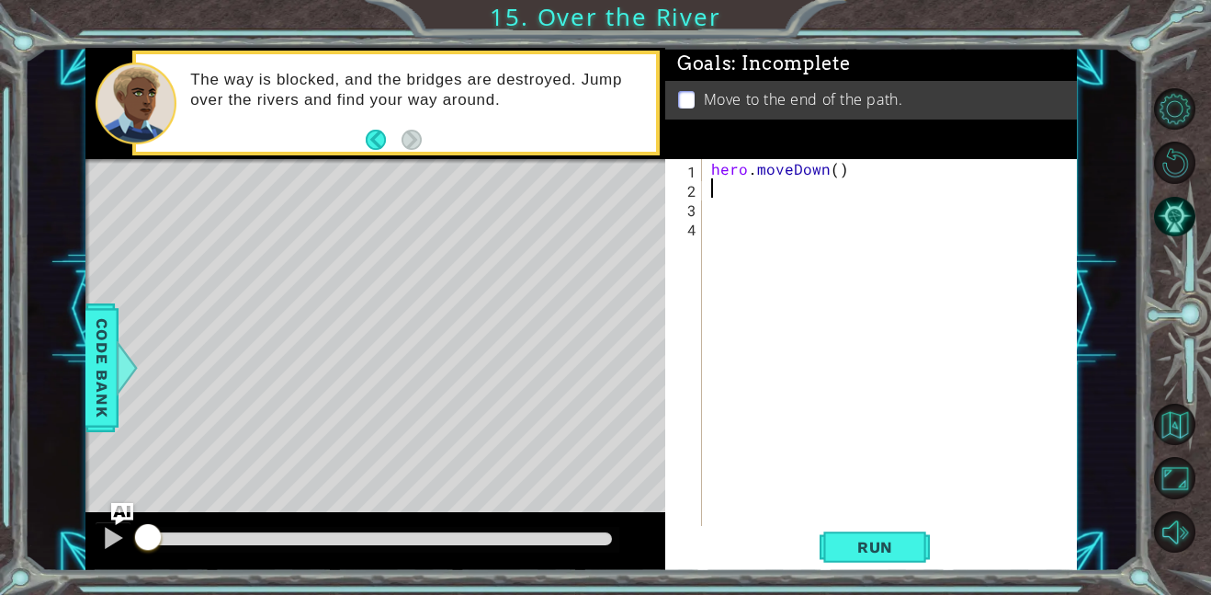
click at [832, 173] on div "hero . moveDown ( )" at bounding box center [895, 361] width 375 height 405
type textarea "hero.moveDown(1)"
click at [837, 543] on button "Run" at bounding box center [875, 546] width 110 height 41
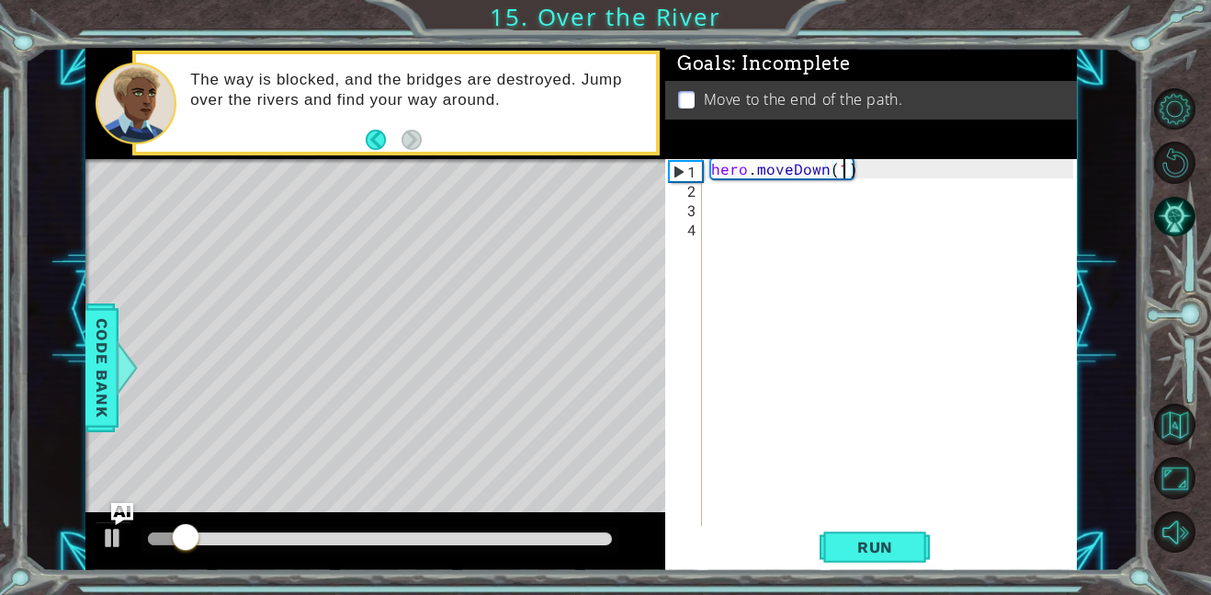
click at [756, 188] on div "hero . moveDown ( 1 )" at bounding box center [895, 361] width 375 height 405
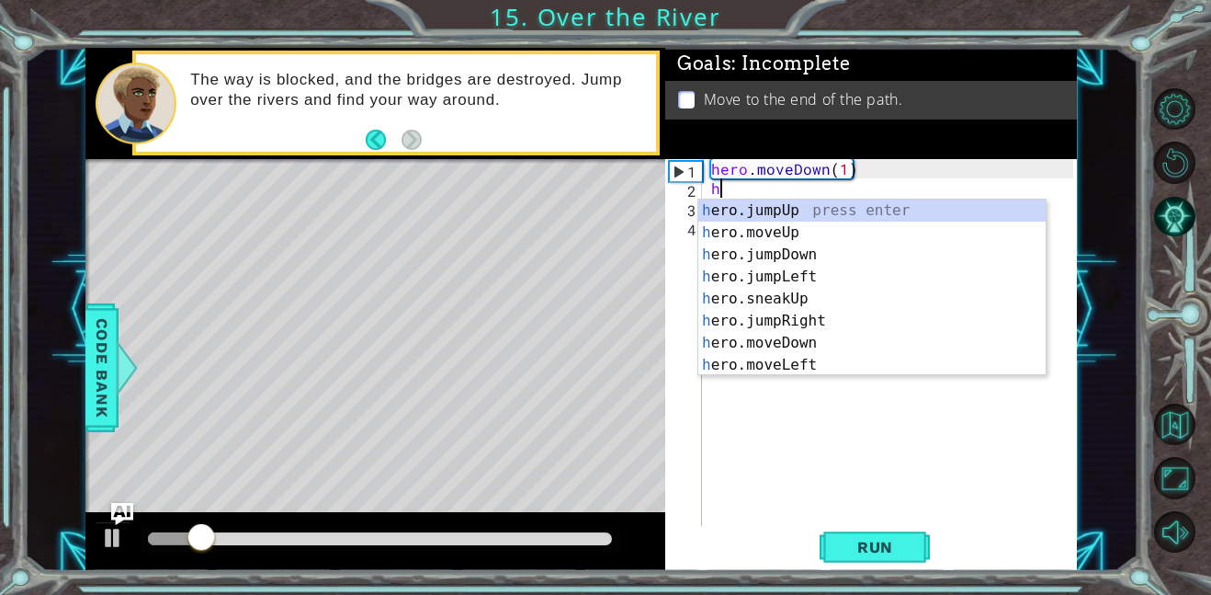
type textarea "her"
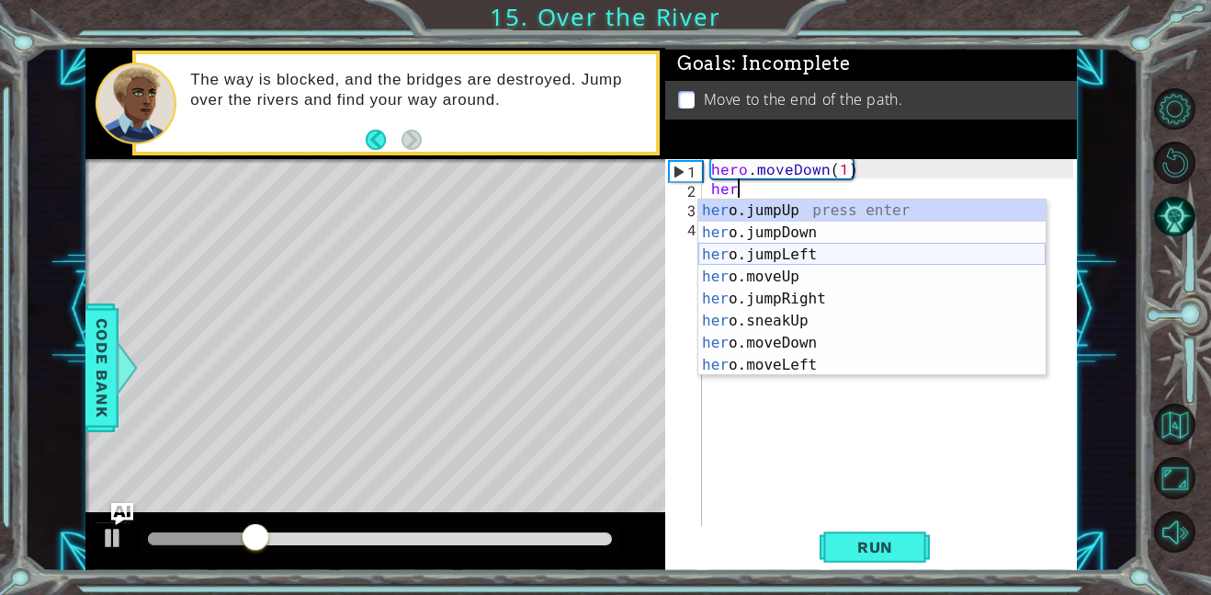
click at [764, 256] on div "her o.jumpUp press enter her o.jumpDown press enter her o.jumpLeft press enter …" at bounding box center [872, 309] width 347 height 221
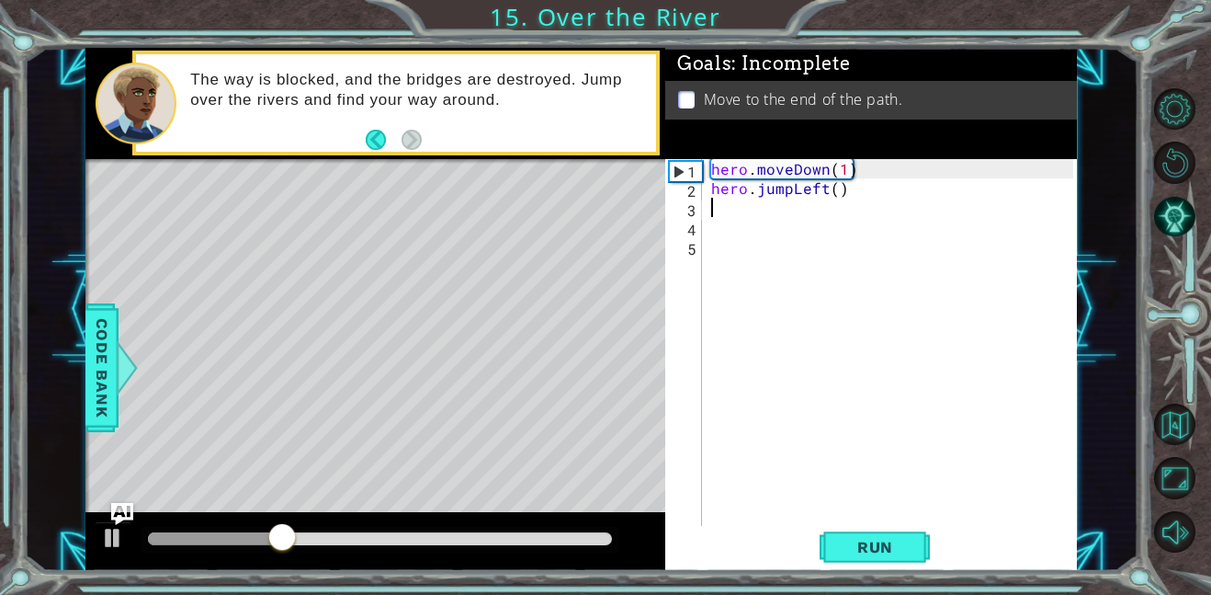
click at [831, 191] on div "hero . moveDown ( 1 ) hero . jumpLeft ( )" at bounding box center [895, 361] width 375 height 405
type textarea "hero.jumpLeft(1)"
click at [847, 549] on span "Run" at bounding box center [875, 547] width 73 height 18
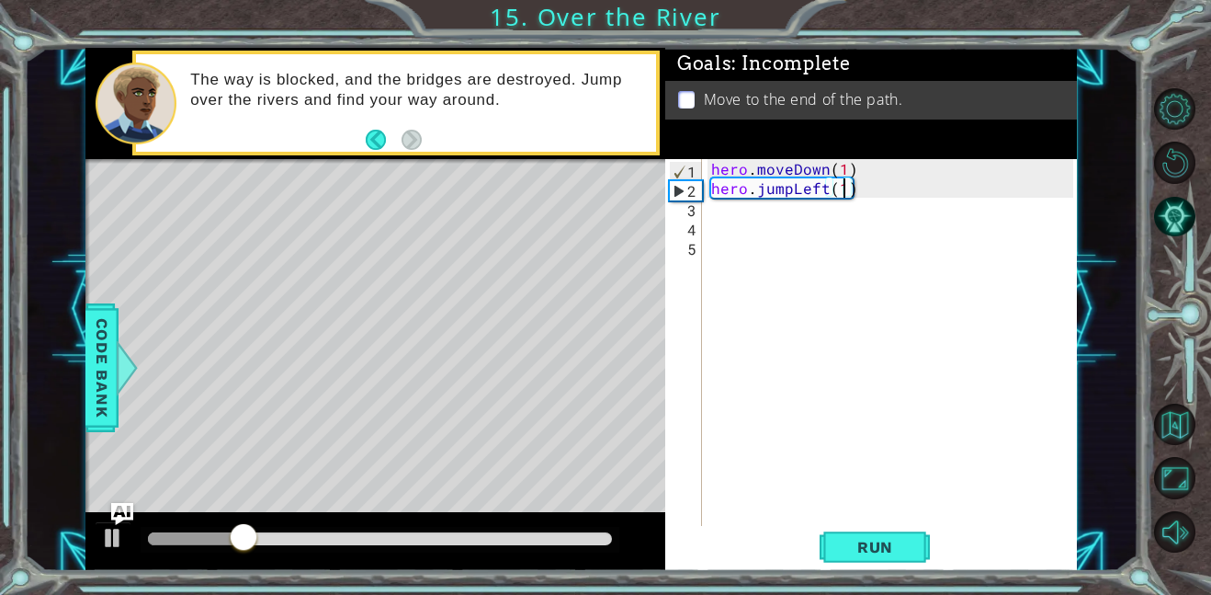
click at [731, 211] on div "hero . moveDown ( 1 ) hero . jumpLeft ( 1 )" at bounding box center [895, 361] width 375 height 405
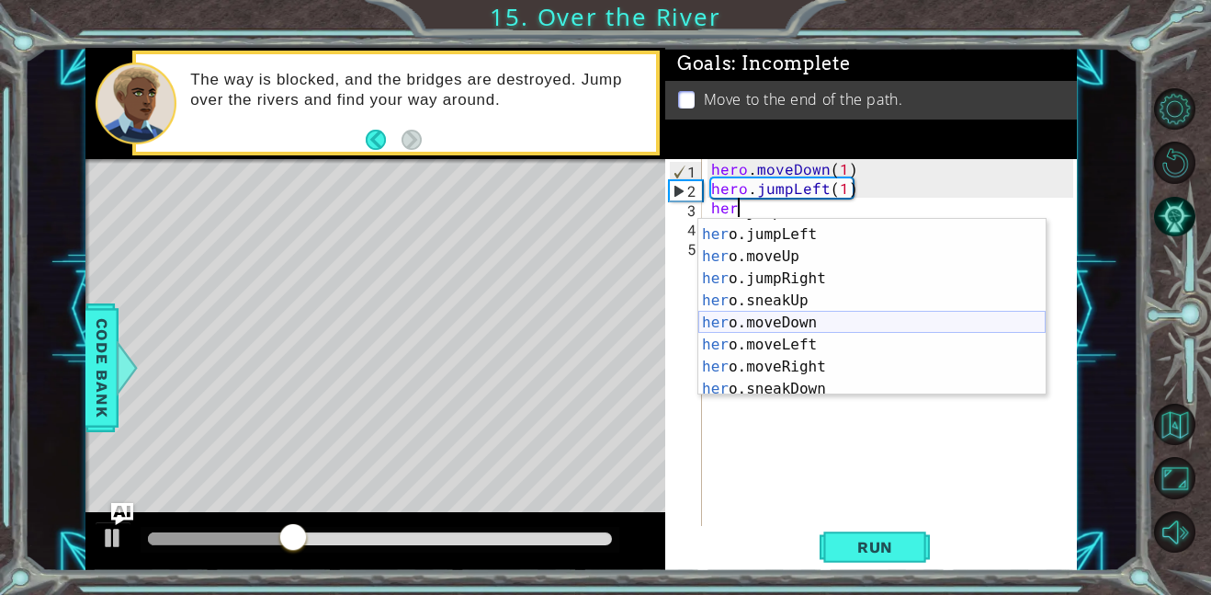
scroll to position [40, 0]
click at [749, 342] on div "her o.jumpDown press enter her o.jumpLeft press enter her o.moveUp press enter …" at bounding box center [872, 310] width 347 height 221
type textarea "hero.moveLeft(1)"
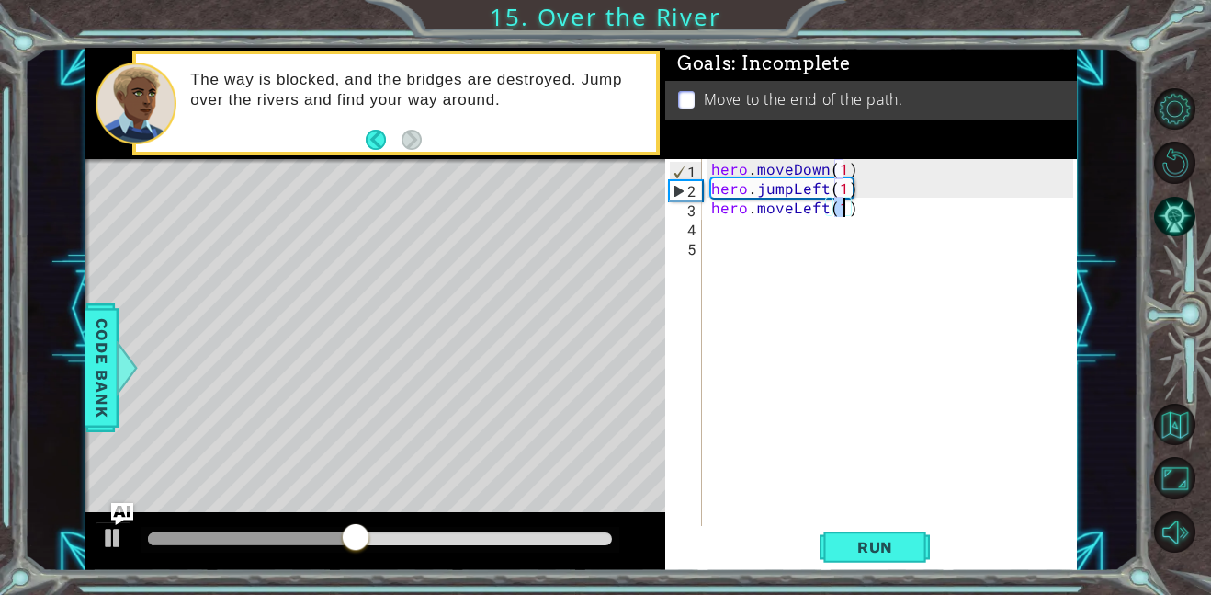
click at [715, 227] on div "hero . moveDown ( 1 ) hero . jumpLeft ( 1 ) hero . moveLeft ( 1 )" at bounding box center [895, 361] width 375 height 405
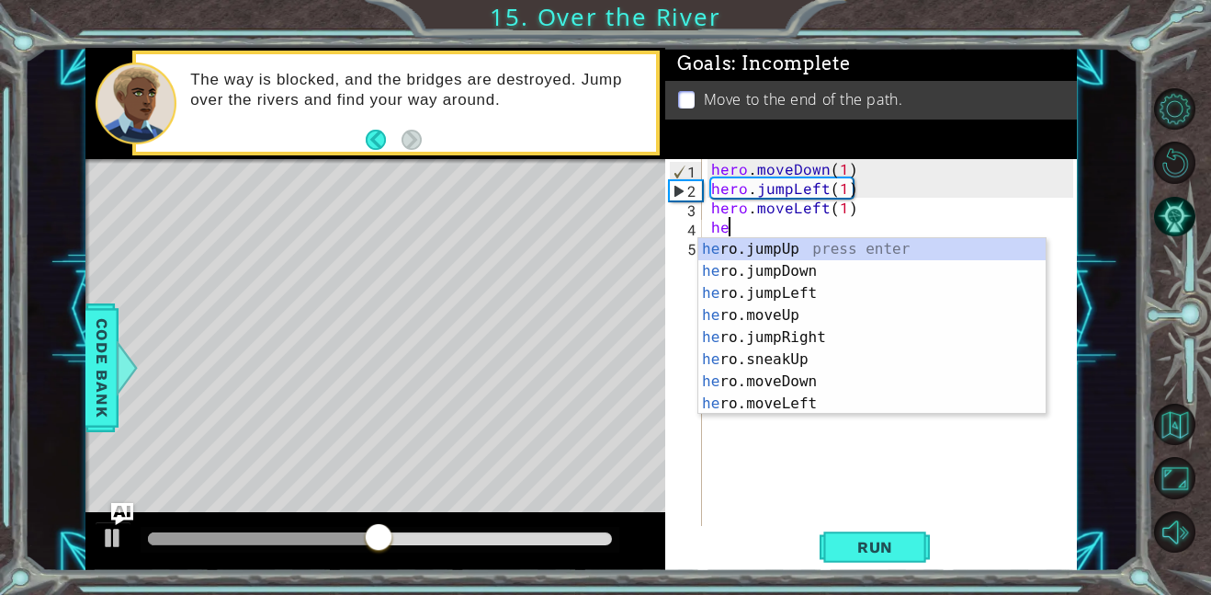
type textarea "her"
click at [802, 271] on div "her o.jumpUp press enter her o.jumpDown press enter her o.jumpLeft press enter …" at bounding box center [872, 348] width 347 height 221
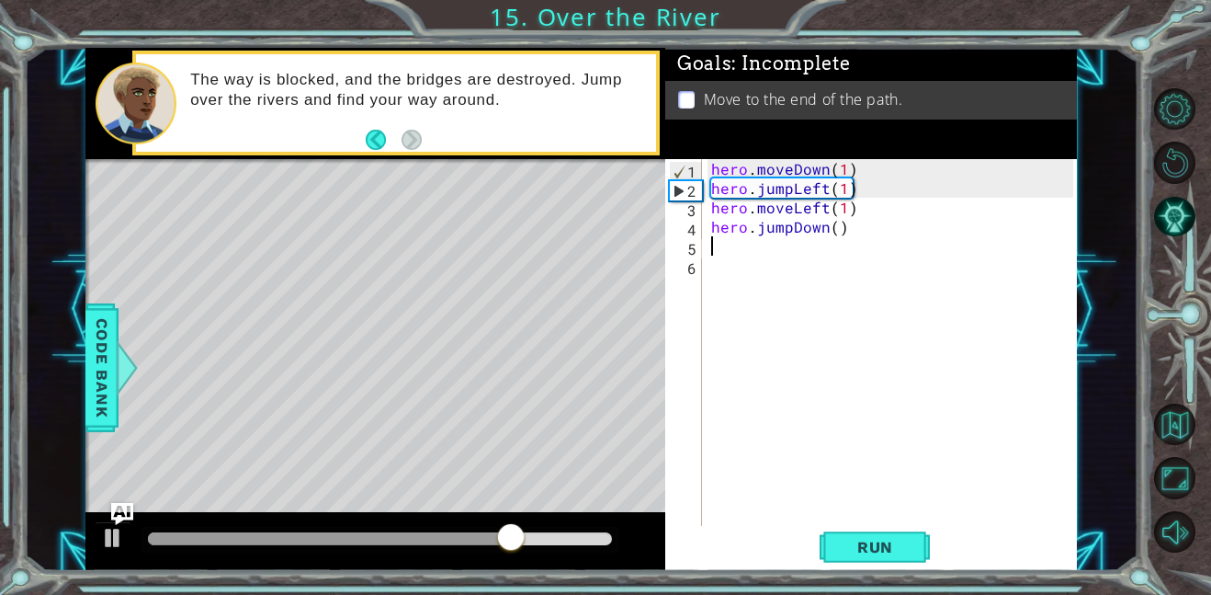
click at [837, 231] on div "hero . moveDown ( 1 ) hero . jumpLeft ( 1 ) hero . moveLeft ( 1 ) hero . jumpDo…" at bounding box center [895, 361] width 375 height 405
type textarea "hero.jumpDown(1)"
click at [864, 553] on span "Run" at bounding box center [875, 547] width 73 height 18
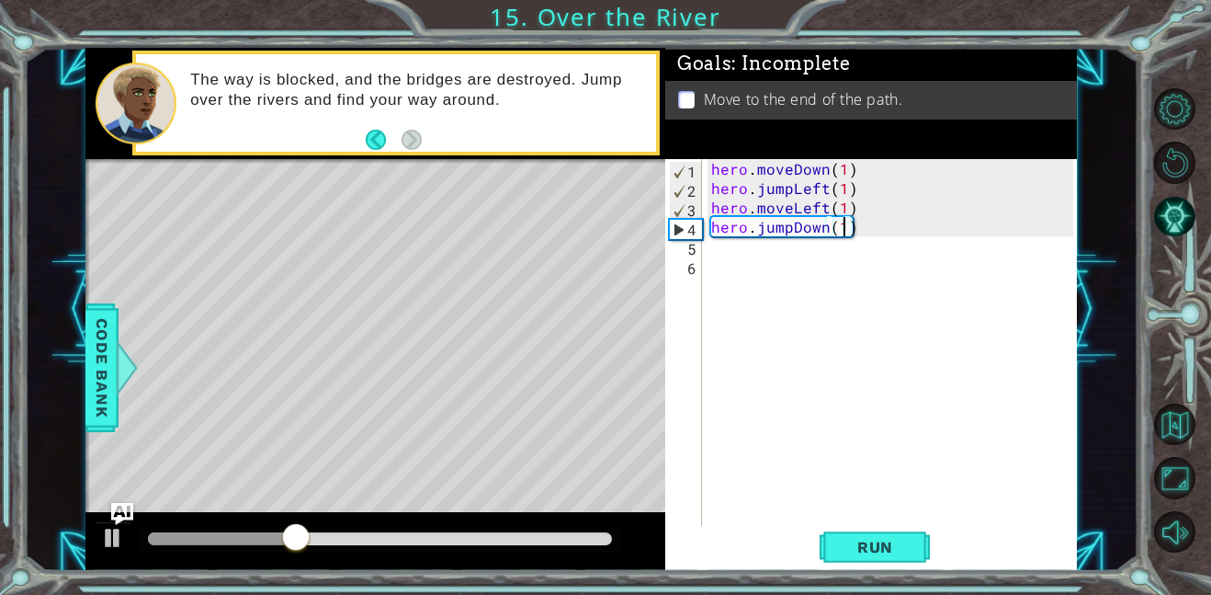
click at [778, 254] on div "hero . moveDown ( 1 ) hero . jumpLeft ( 1 ) hero . moveLeft ( 1 ) hero . jumpDo…" at bounding box center [895, 361] width 375 height 405
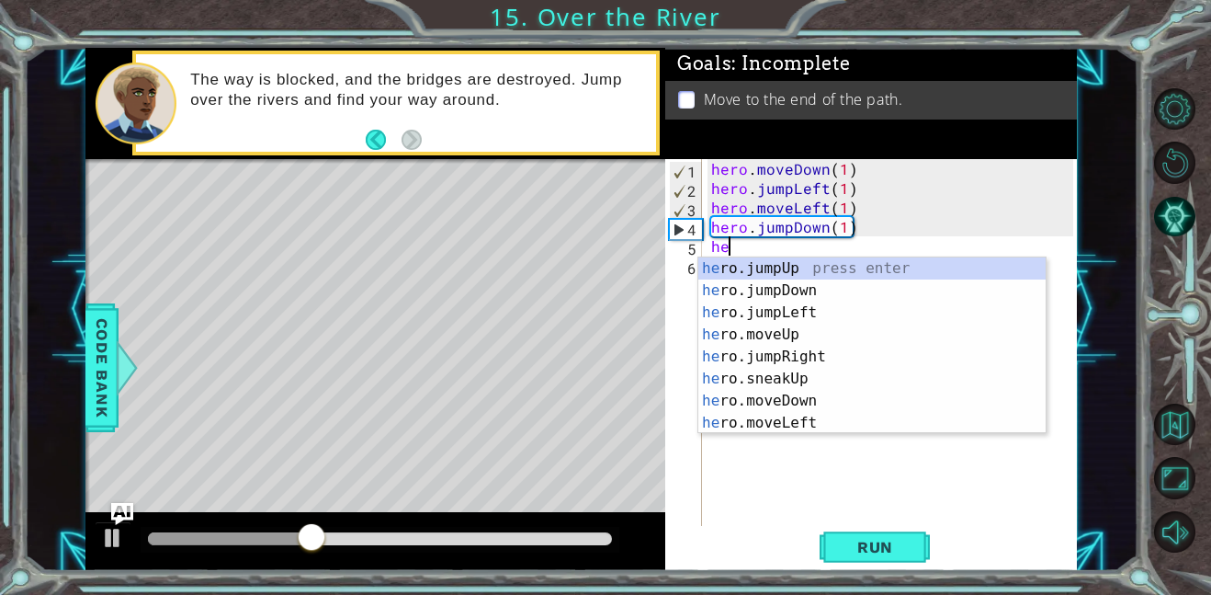
type textarea "her"
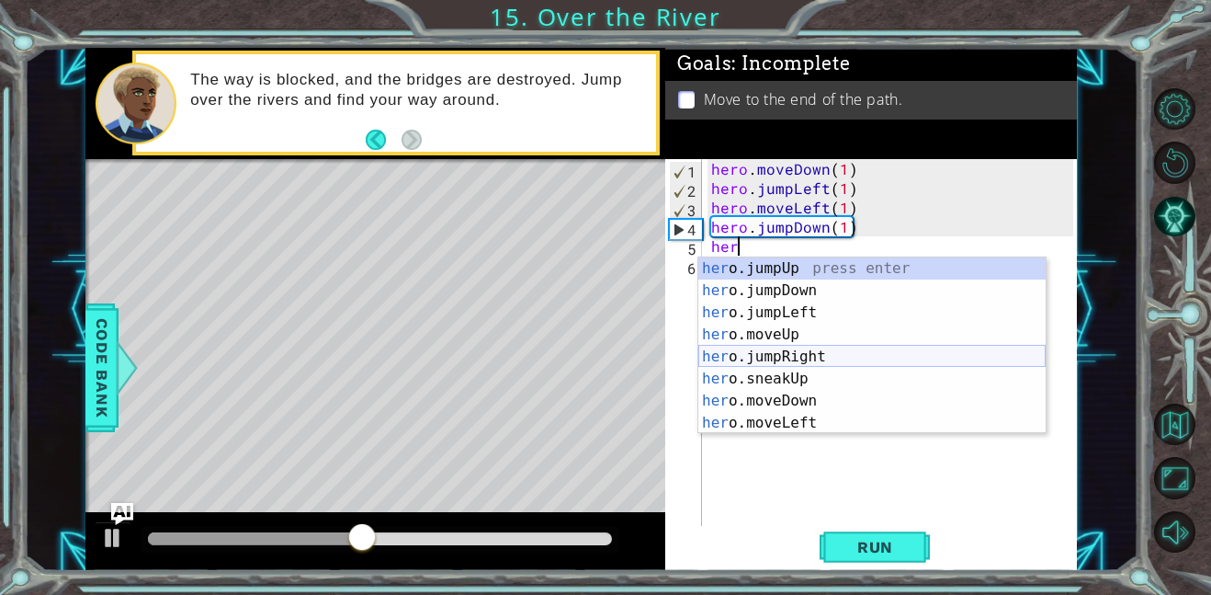
click at [756, 353] on div "her o.jumpUp press enter her o.jumpDown press enter her o.jumpLeft press enter …" at bounding box center [872, 367] width 347 height 221
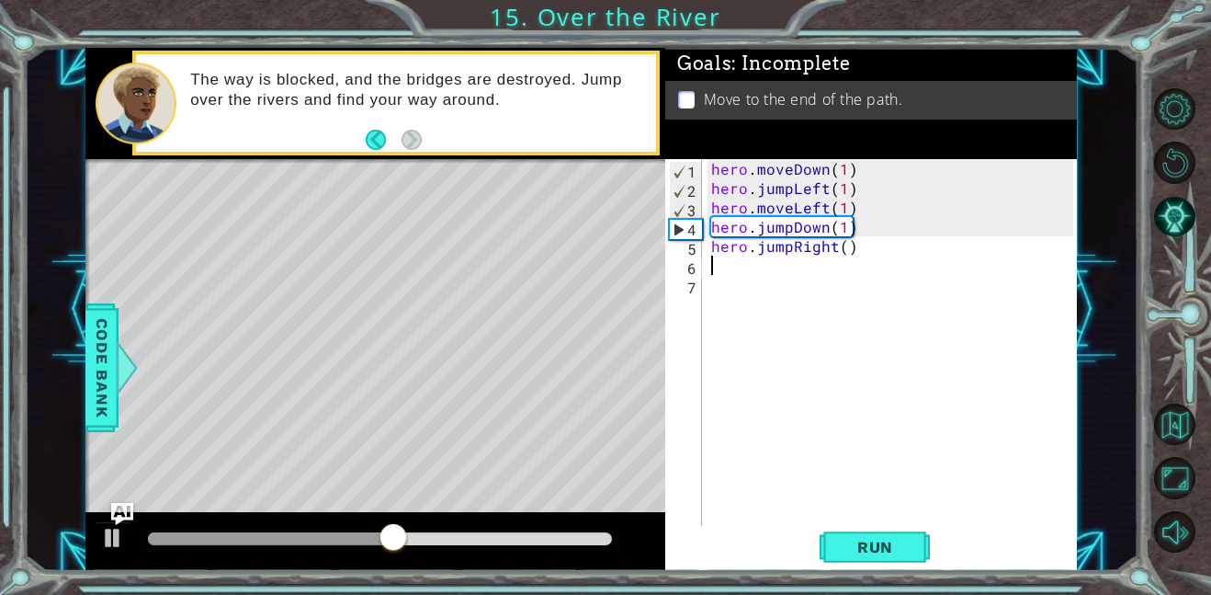
click at [842, 246] on div "hero . moveDown ( 1 ) hero . jumpLeft ( 1 ) hero . moveLeft ( 1 ) hero . jumpDo…" at bounding box center [895, 361] width 375 height 405
type textarea "hero.jumpRight(1)"
click at [736, 270] on div "hero . moveDown ( 1 ) hero . jumpLeft ( 1 ) hero . moveLeft ( 1 ) hero . jumpDo…" at bounding box center [895, 361] width 375 height 405
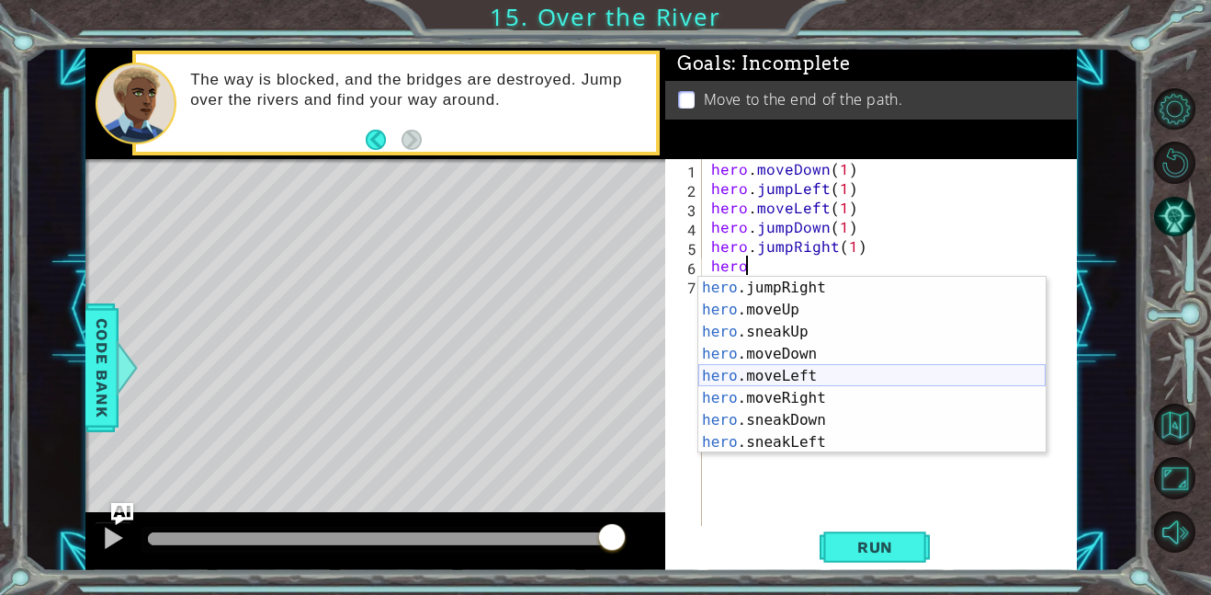
scroll to position [67, 0]
click at [756, 397] on div "hero .jumpRight press enter hero .moveUp press enter hero .sneakUp press enter …" at bounding box center [872, 387] width 347 height 221
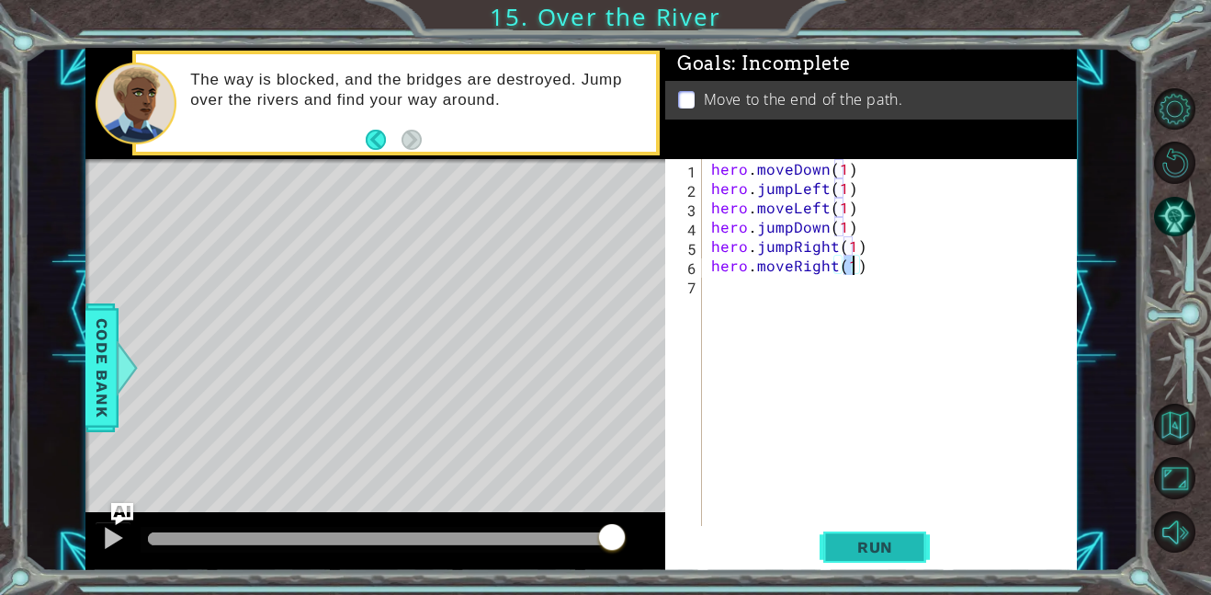
type textarea "hero.moveRight(1)"
click at [903, 531] on button "Run" at bounding box center [875, 546] width 110 height 41
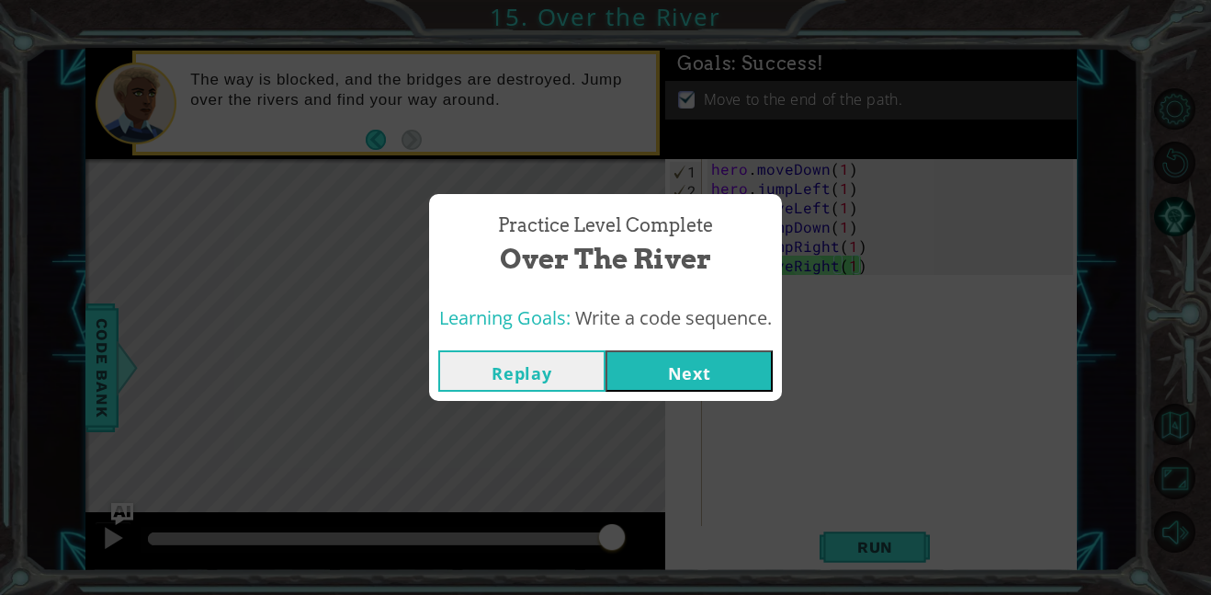
click at [706, 379] on button "Next" at bounding box center [689, 370] width 167 height 41
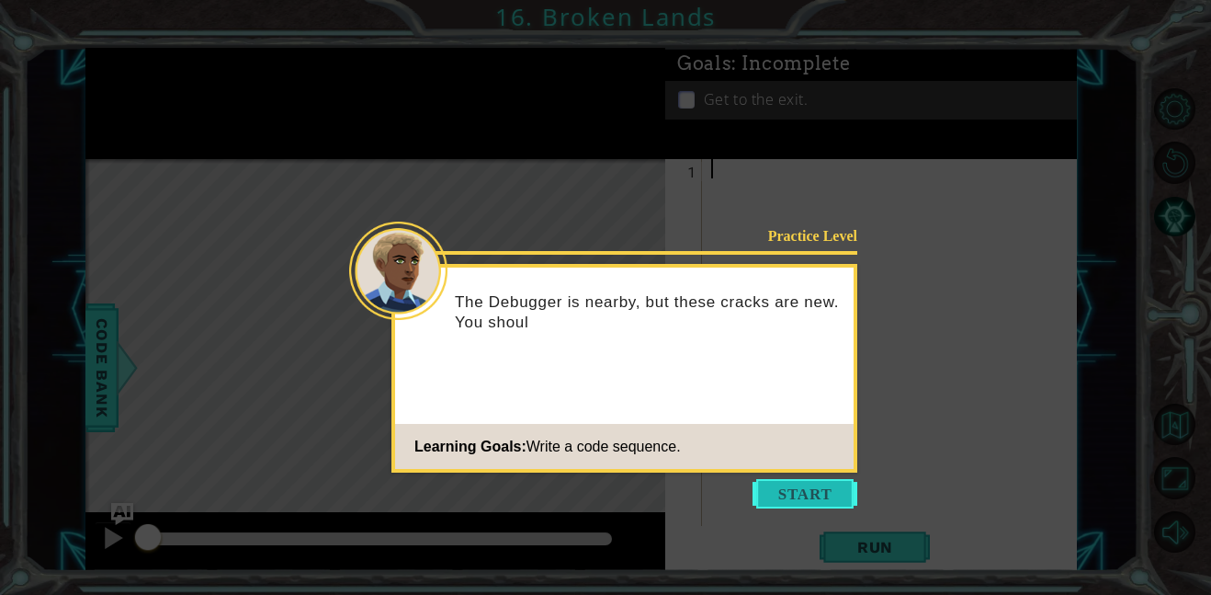
click at [768, 496] on button "Start" at bounding box center [805, 493] width 105 height 29
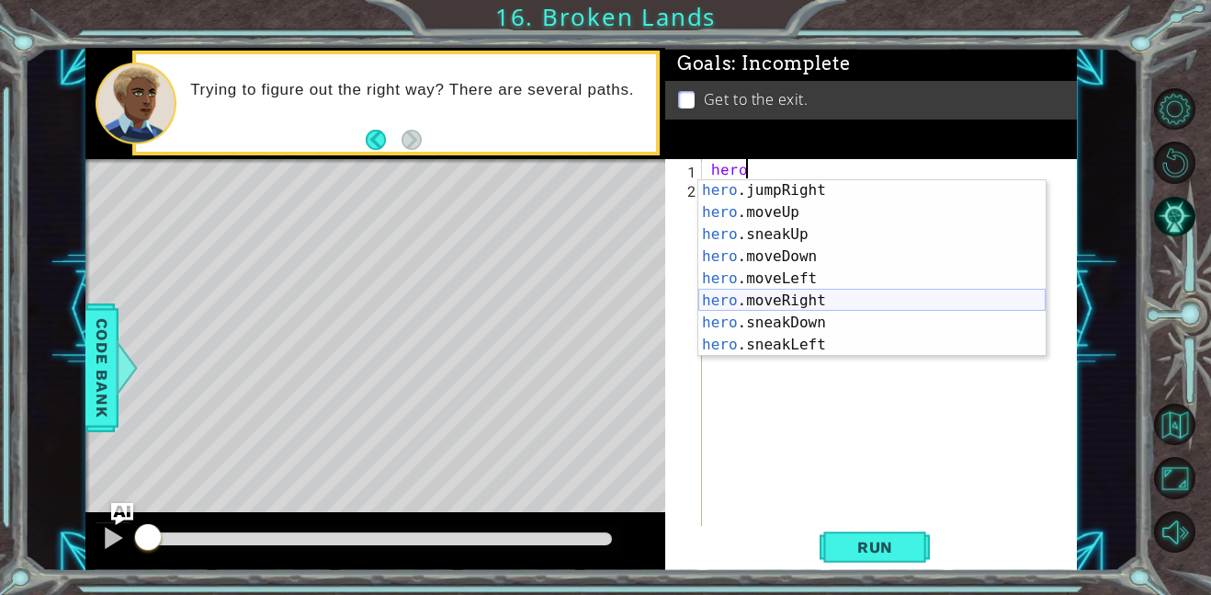
scroll to position [84, 0]
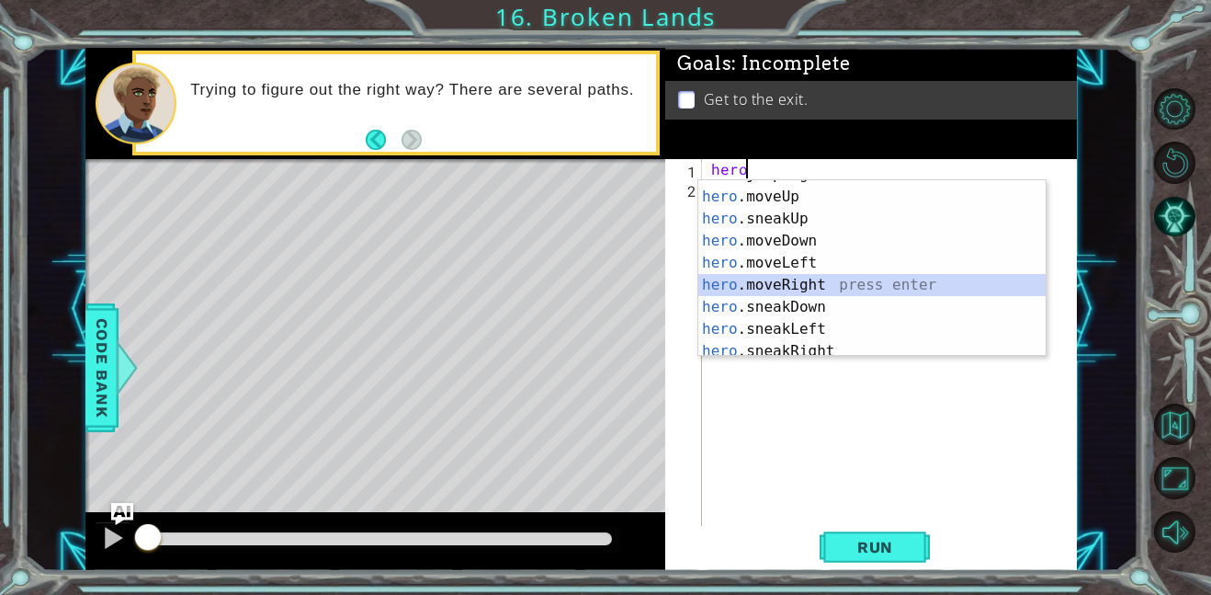
click at [885, 284] on div "hero .jumpRight press enter hero .moveUp press enter hero .sneakUp press enter …" at bounding box center [872, 274] width 347 height 221
type textarea "hero.moveRight(1)"
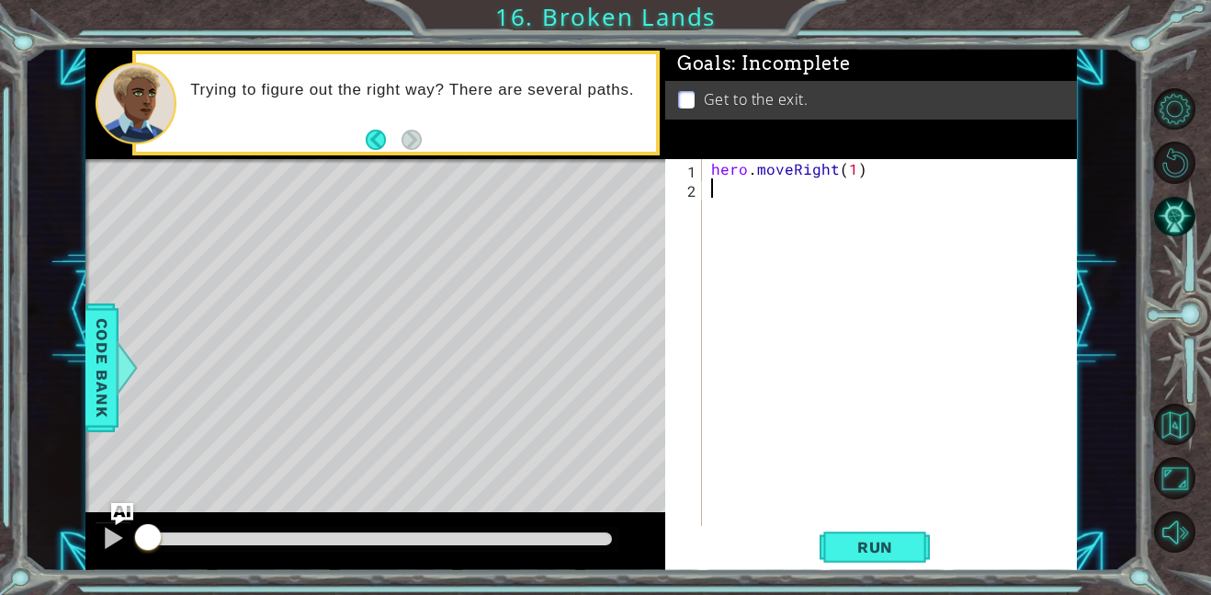
click at [799, 199] on div "hero . moveRight ( 1 )" at bounding box center [895, 361] width 375 height 405
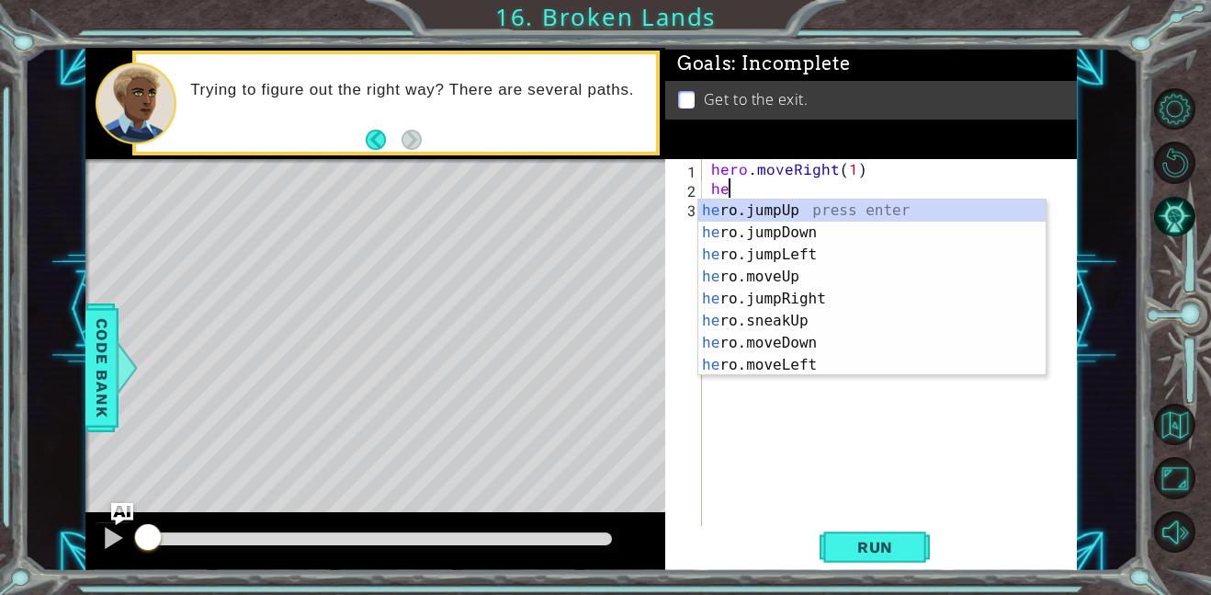
type textarea "hero"
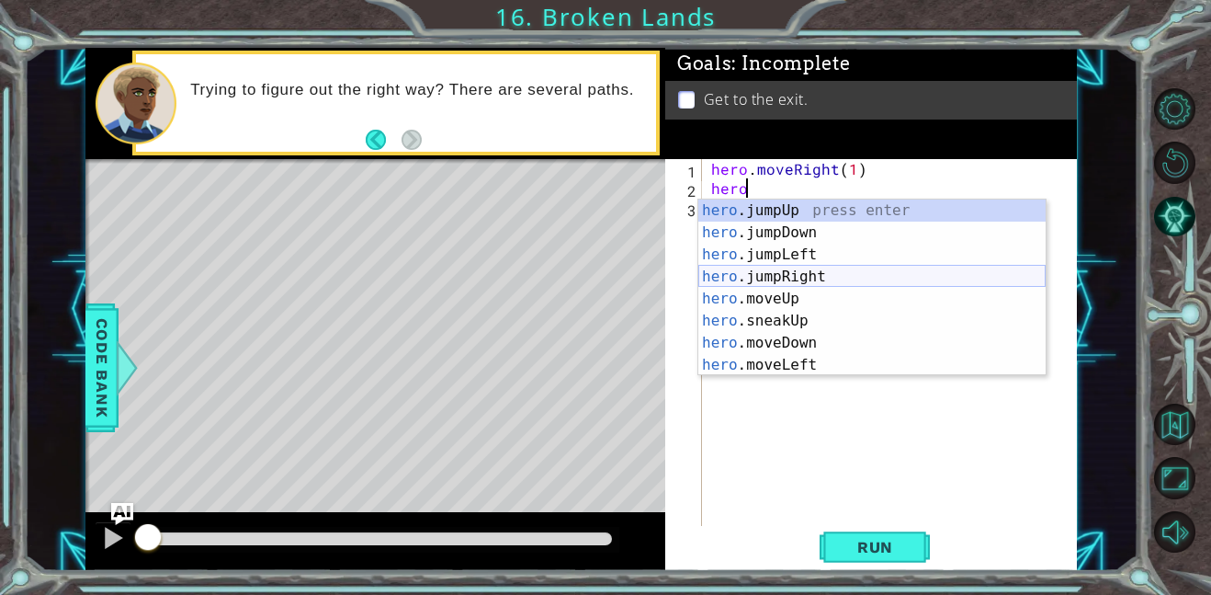
click at [753, 270] on div "hero .jumpUp press enter hero .jumpDown press enter hero .jumpLeft press enter …" at bounding box center [872, 309] width 347 height 221
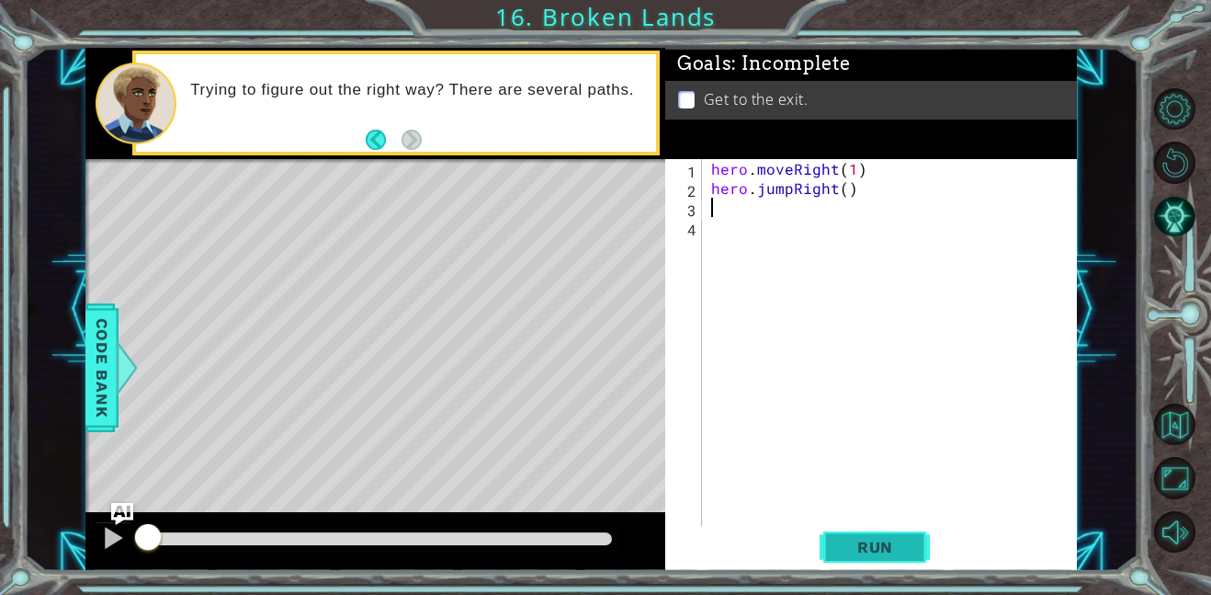
click at [846, 538] on span "Run" at bounding box center [875, 547] width 73 height 18
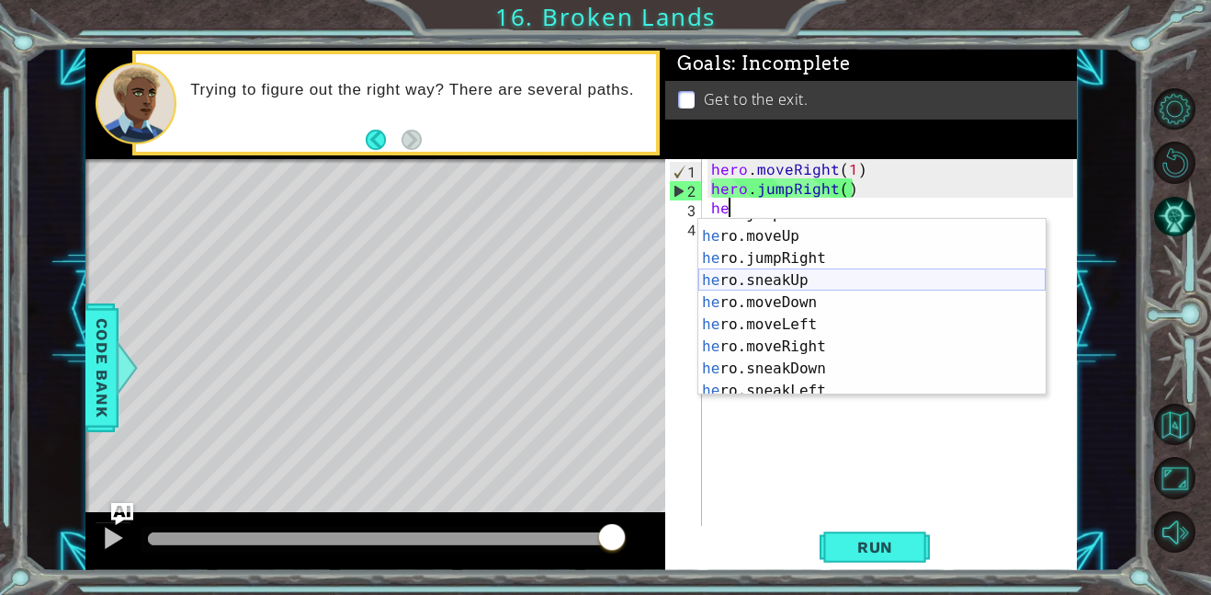
scroll to position [63, 0]
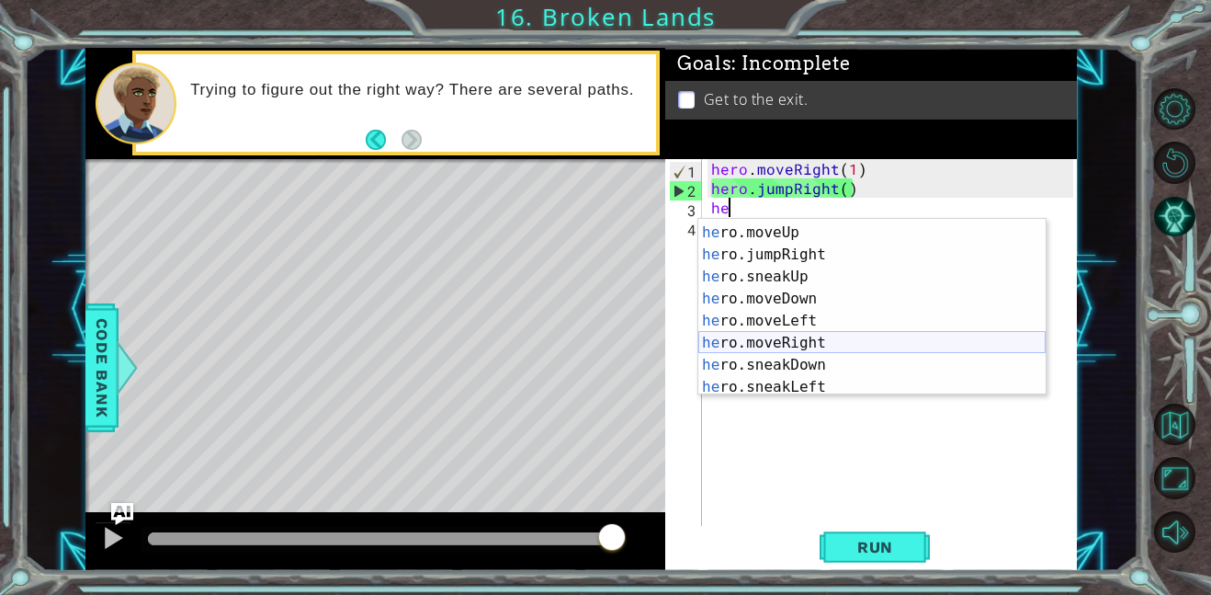
click at [769, 345] on div "he ro.jumpLeft press enter he ro.moveUp press enter he ro.jumpRight press enter…" at bounding box center [872, 309] width 347 height 221
type textarea "hero.moveRight(1)"
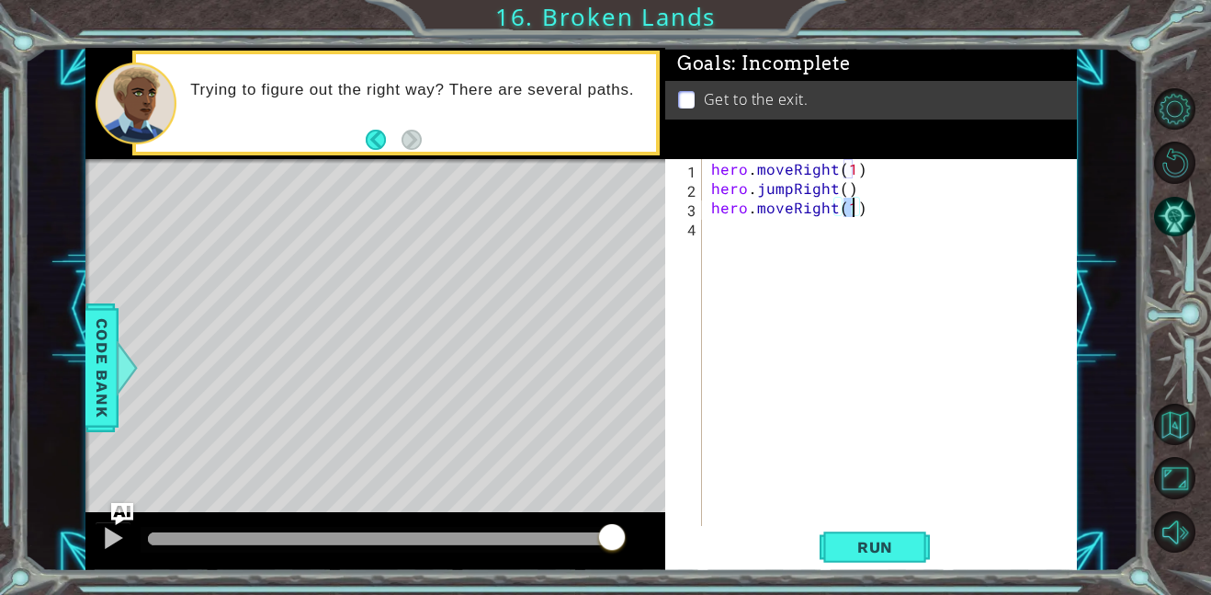
click at [792, 231] on div "hero . moveRight ( 1 ) hero . jumpRight ( ) hero . moveRight ( 1 )" at bounding box center [895, 361] width 375 height 405
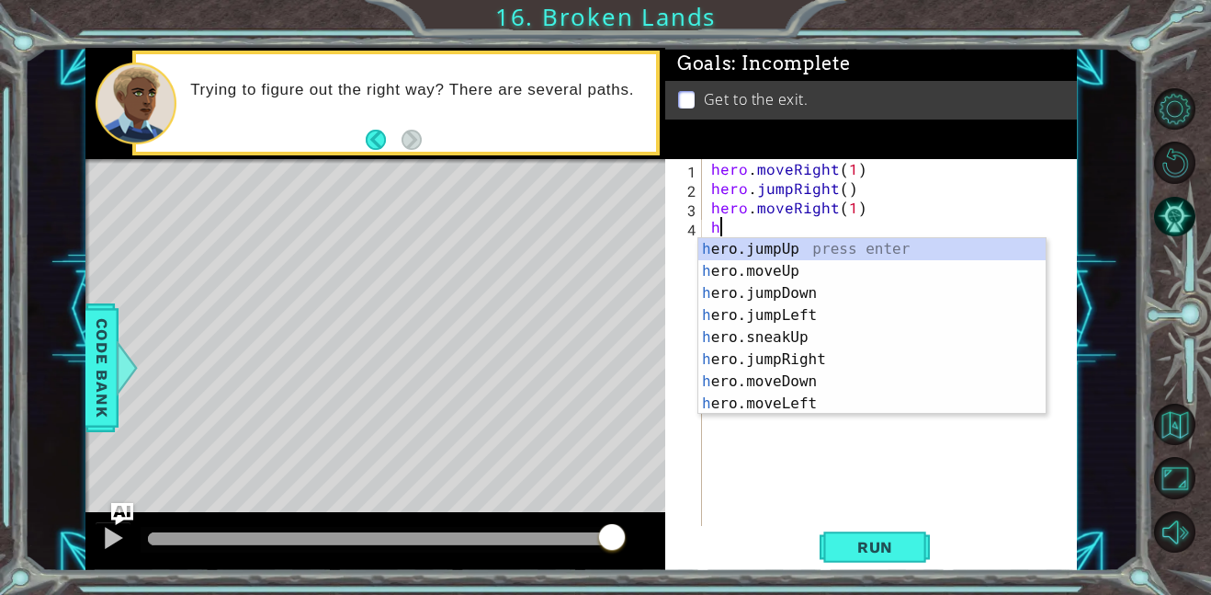
scroll to position [0, 0]
type textarea "her"
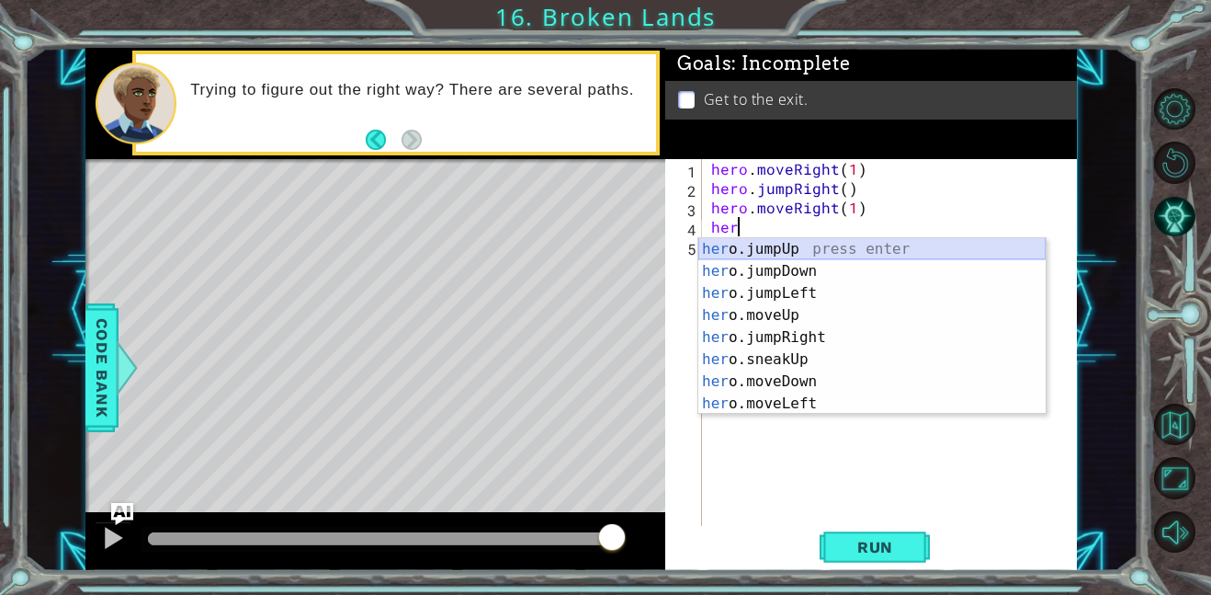
click at [781, 241] on div "her o.jumpUp press enter her o.jumpDown press enter her o.jumpLeft press enter …" at bounding box center [872, 348] width 347 height 221
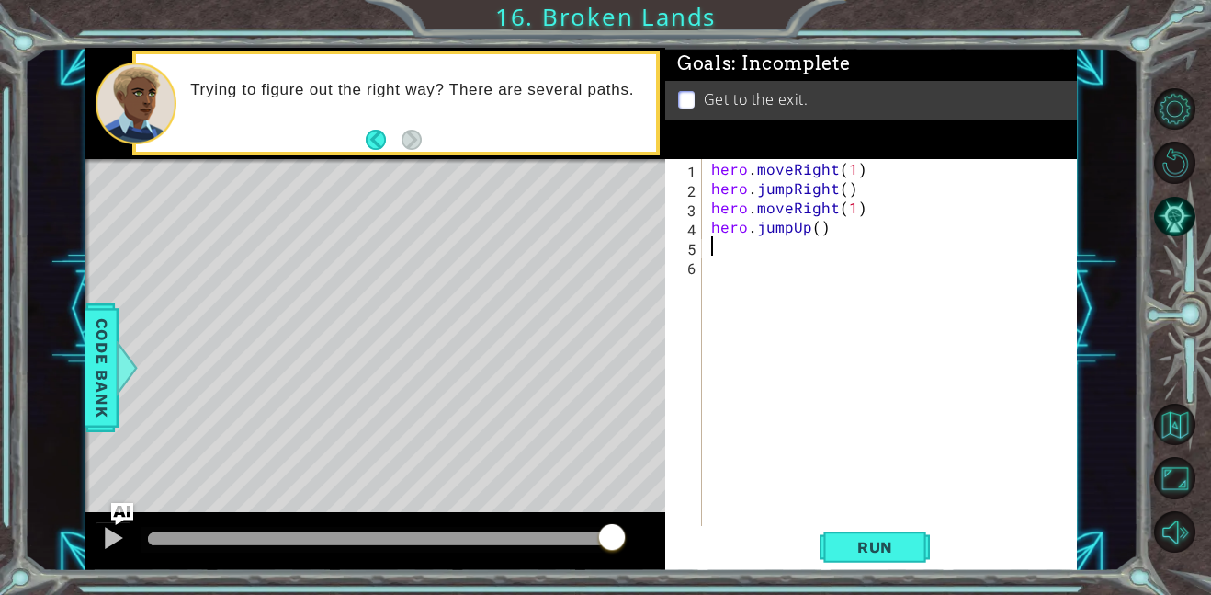
click at [818, 231] on div "hero . moveRight ( 1 ) hero . jumpRight ( ) hero . moveRight ( 1 ) hero . jumpU…" at bounding box center [895, 361] width 375 height 405
type textarea "hero.jumpUp(1)"
click at [869, 539] on span "Run" at bounding box center [875, 547] width 73 height 18
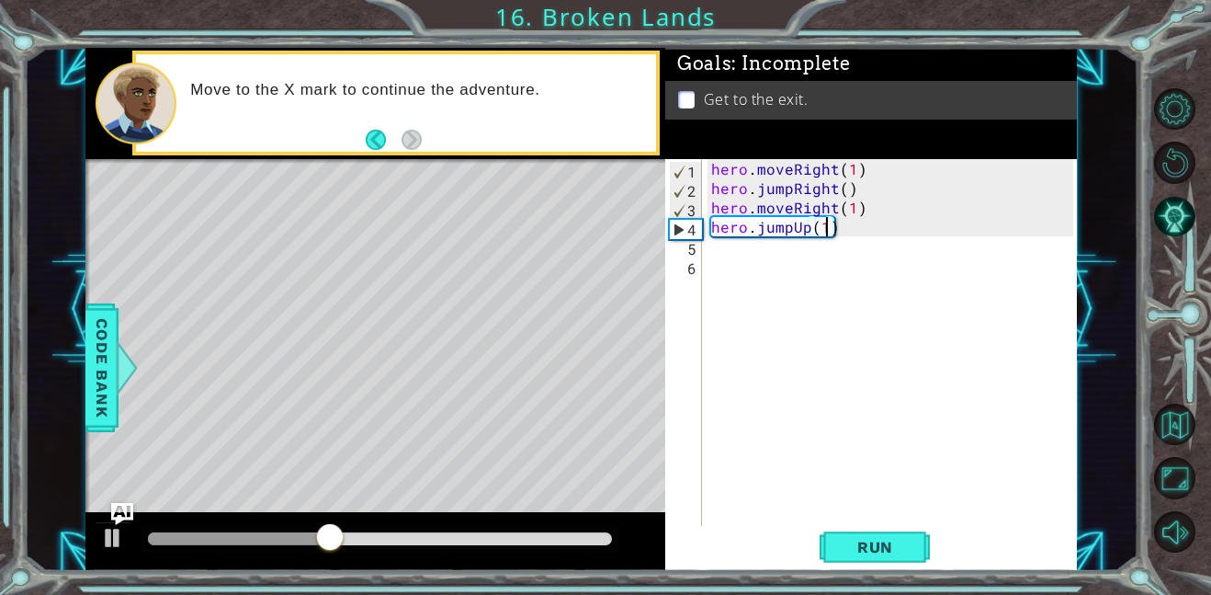
click at [809, 260] on div "hero . moveRight ( 1 ) hero . jumpRight ( ) hero . moveRight ( 1 ) hero . jumpU…" at bounding box center [895, 361] width 375 height 405
click at [796, 244] on div "hero . moveRight ( 1 ) hero . jumpRight ( ) hero . moveRight ( 1 ) hero . jumpU…" at bounding box center [895, 361] width 375 height 405
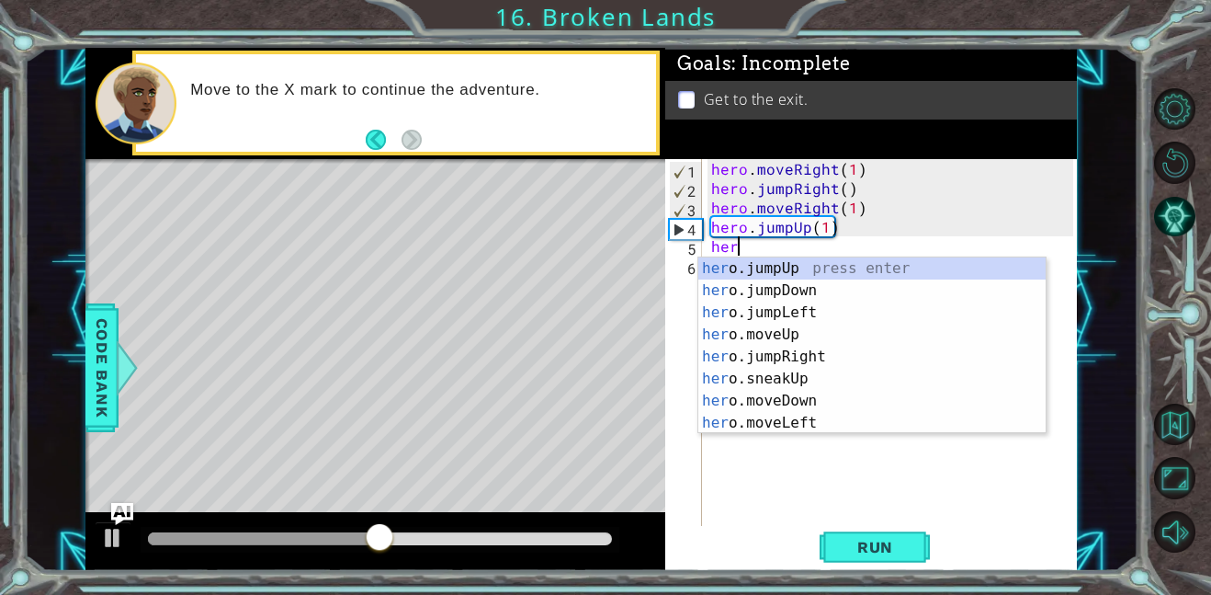
scroll to position [0, 1]
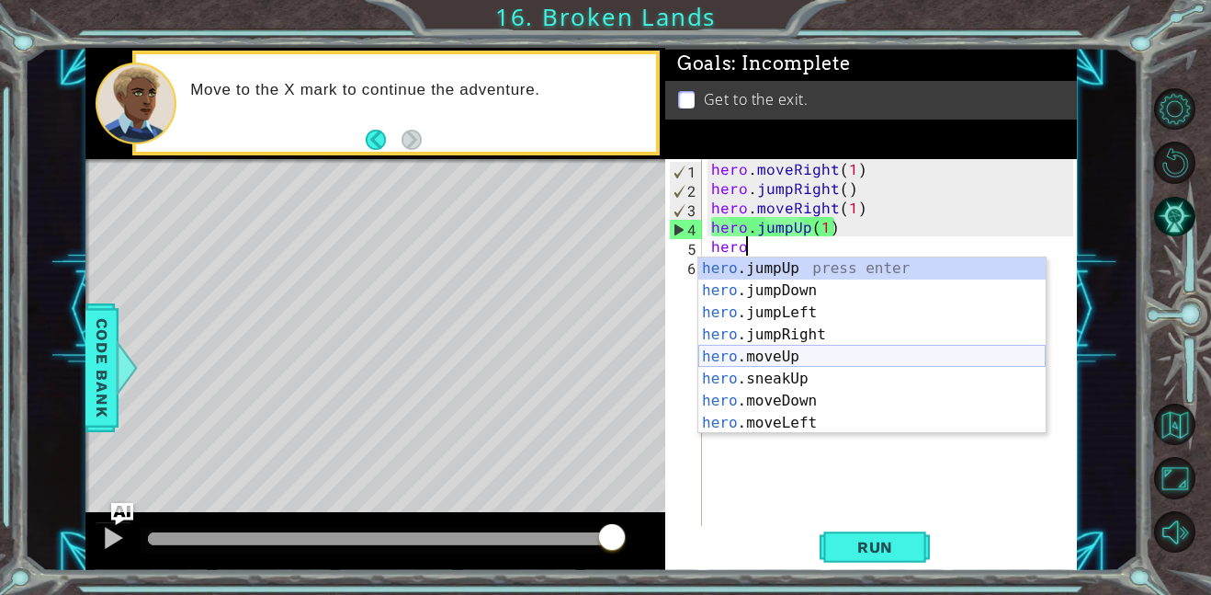
click at [808, 355] on div "hero .jumpUp press enter hero .jumpDown press enter hero .jumpLeft press enter …" at bounding box center [872, 367] width 347 height 221
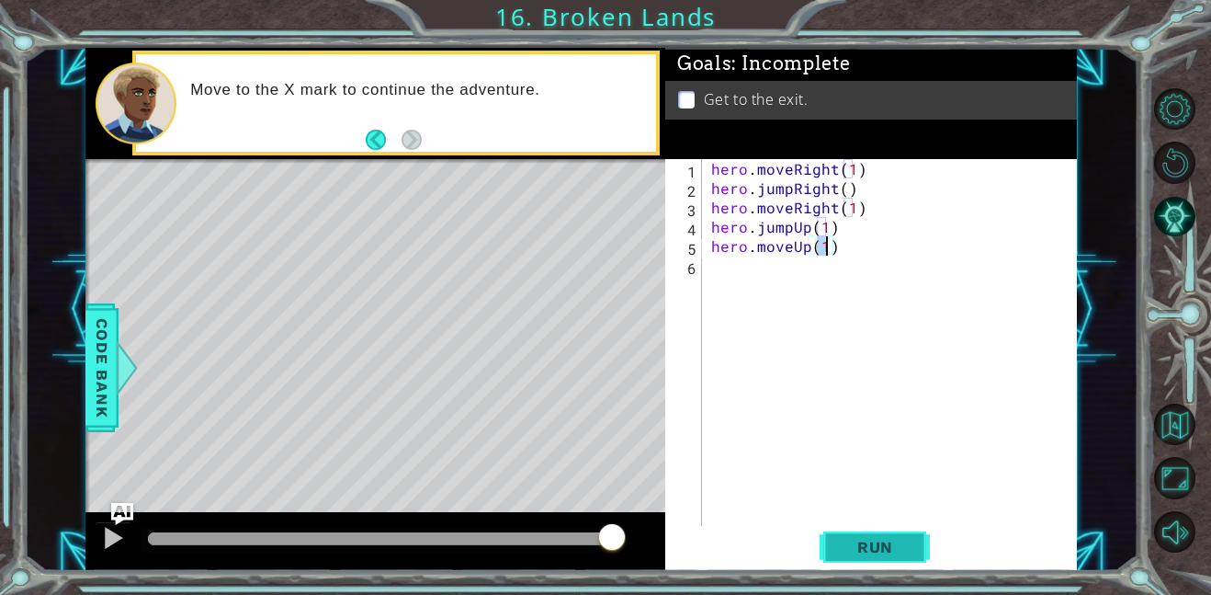
type textarea "hero.moveUp(1)"
click at [852, 557] on button "Run" at bounding box center [875, 546] width 110 height 41
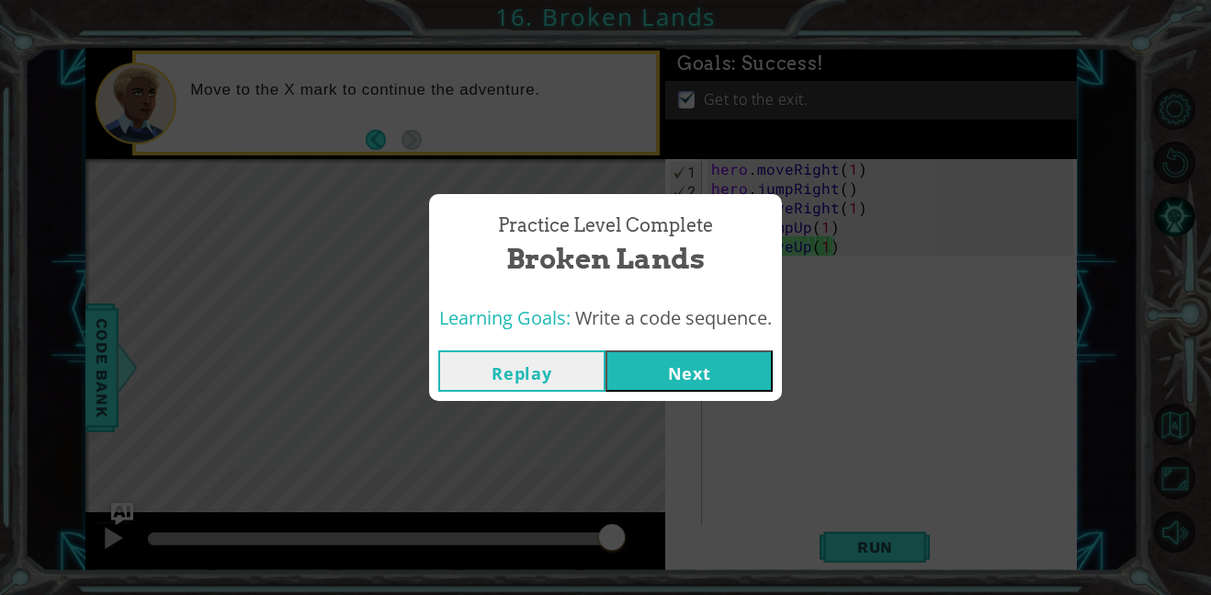
click at [707, 377] on button "Next" at bounding box center [689, 370] width 167 height 41
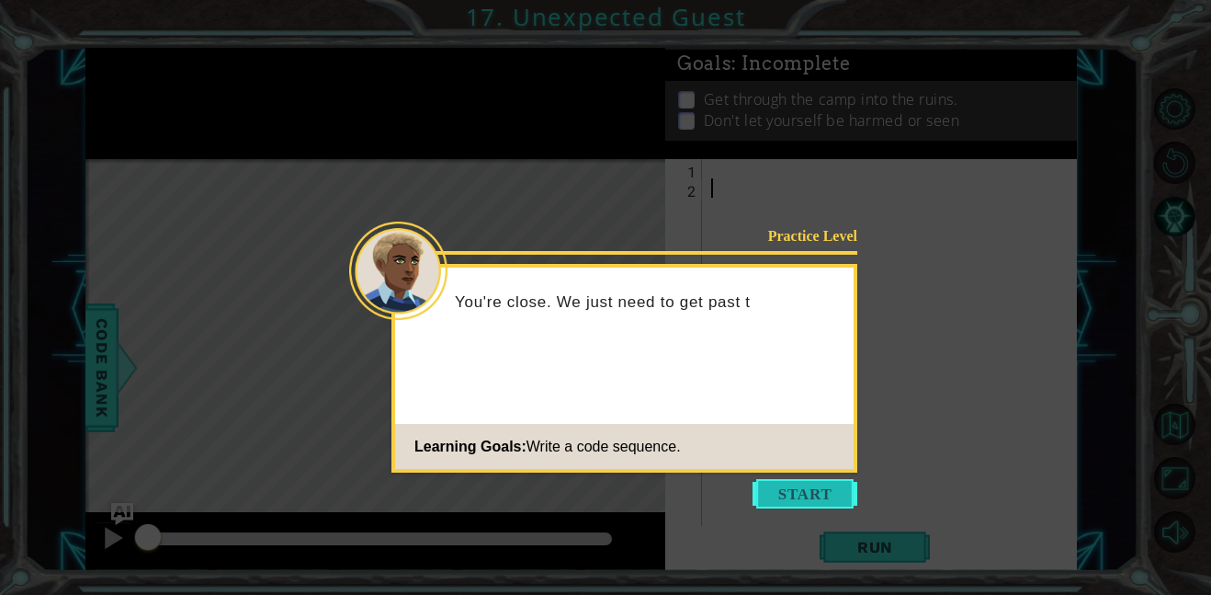
click at [833, 504] on button "Start" at bounding box center [805, 493] width 105 height 29
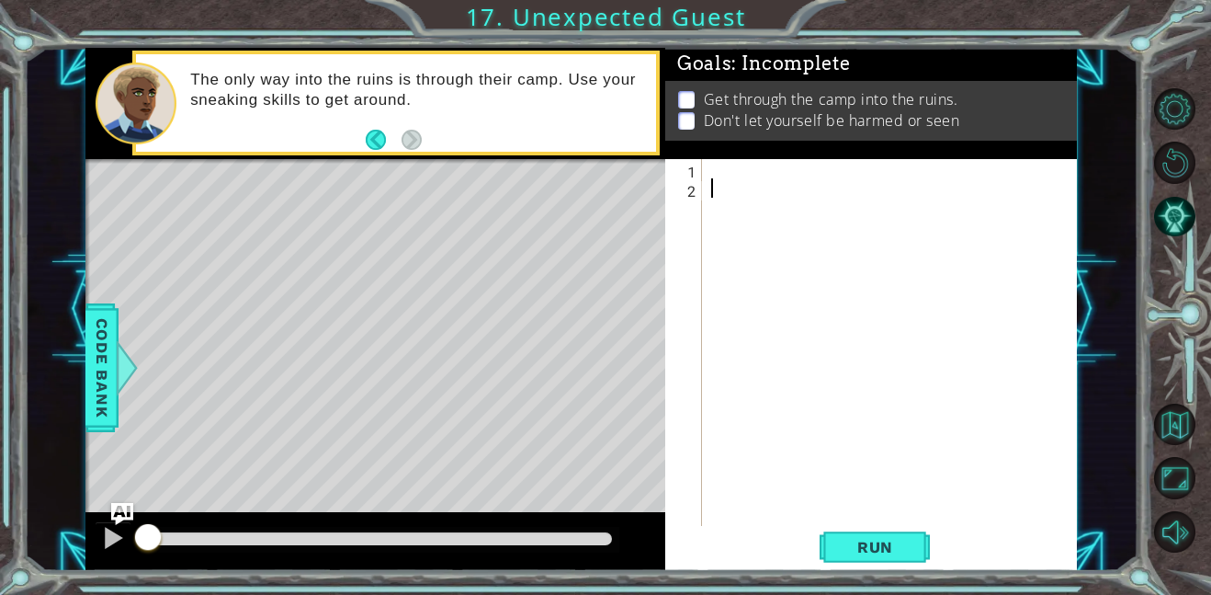
click at [730, 175] on div at bounding box center [895, 361] width 375 height 405
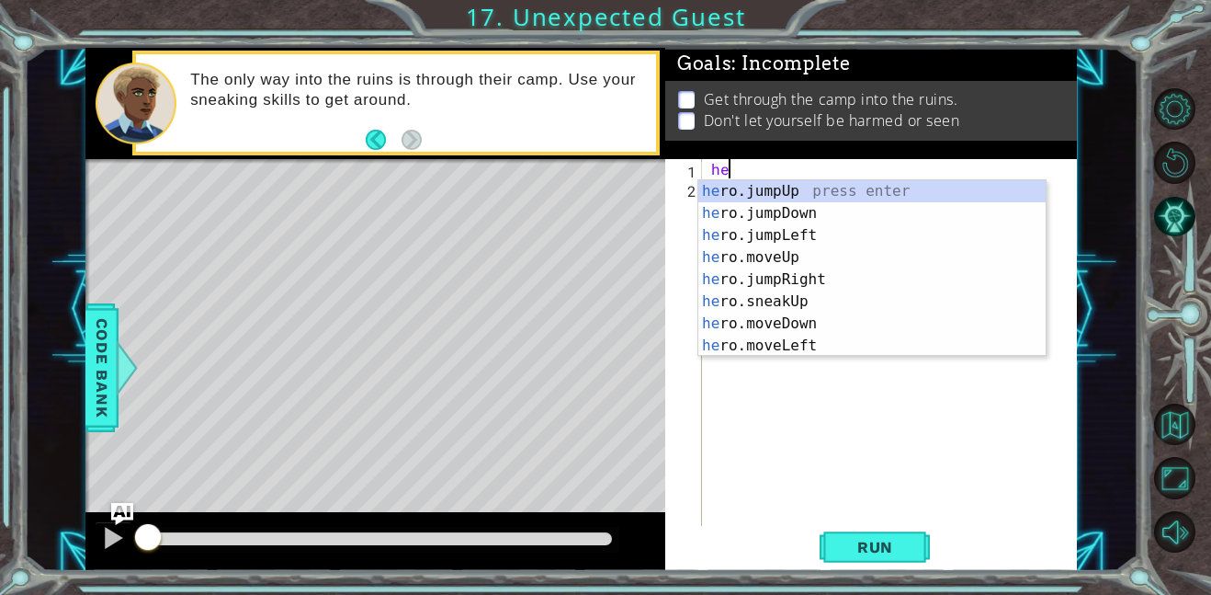
type textarea "hero"
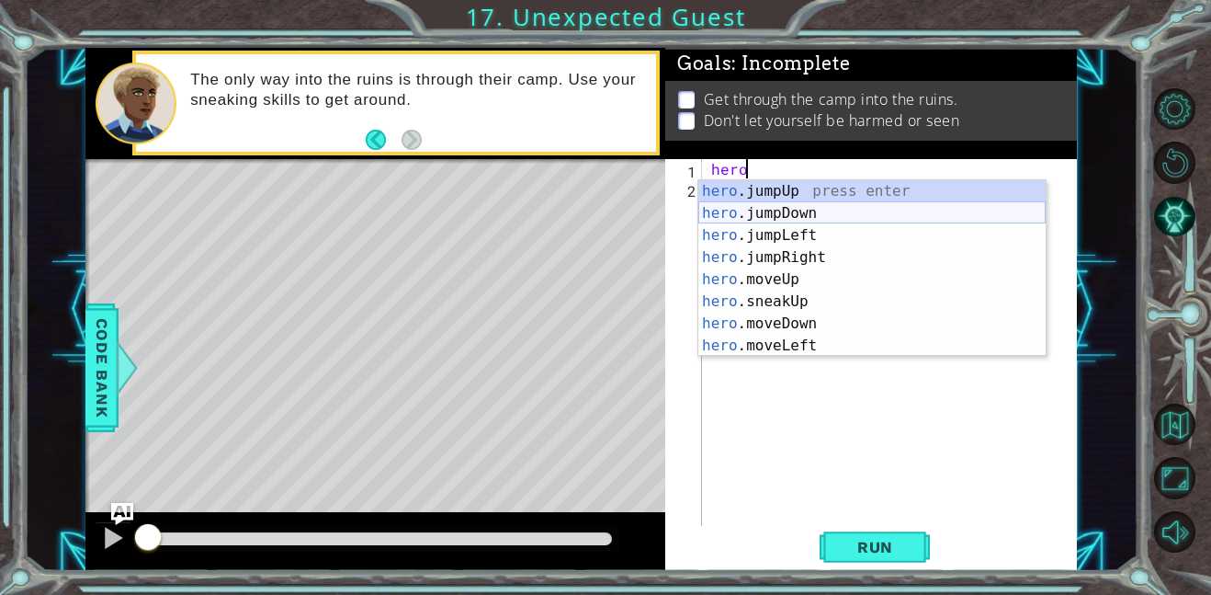
click at [766, 213] on div "hero .jumpUp press enter hero .jumpDown press enter hero .jumpLeft press enter …" at bounding box center [872, 290] width 347 height 221
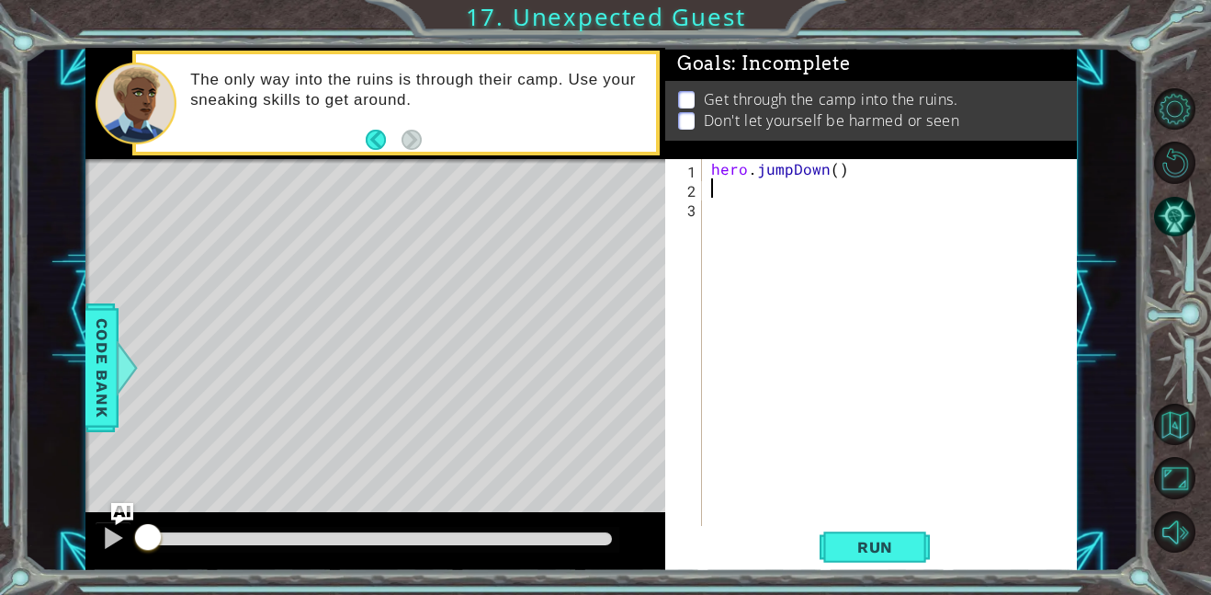
click at [836, 171] on div "hero . jumpDown ( )" at bounding box center [895, 361] width 375 height 405
type textarea "hero.jumpDown(1)"
click at [811, 188] on div "hero . jumpDown ( 1 )" at bounding box center [895, 361] width 375 height 405
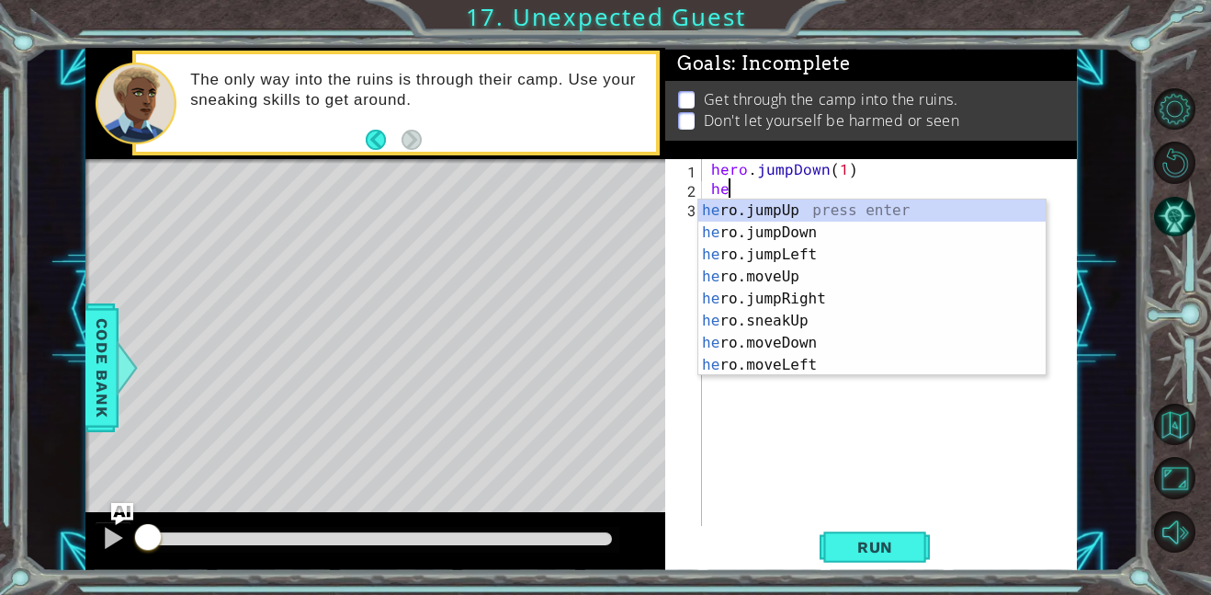
type textarea "hero"
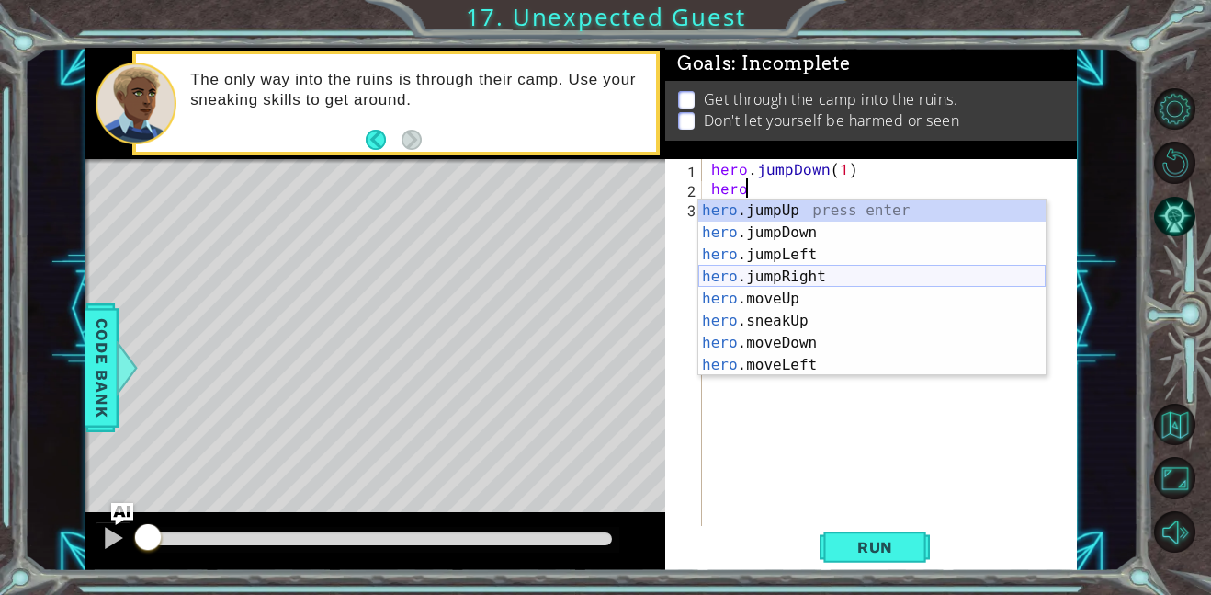
click at [788, 267] on div "hero .jumpUp press enter hero .jumpDown press enter hero .jumpLeft press enter …" at bounding box center [872, 309] width 347 height 221
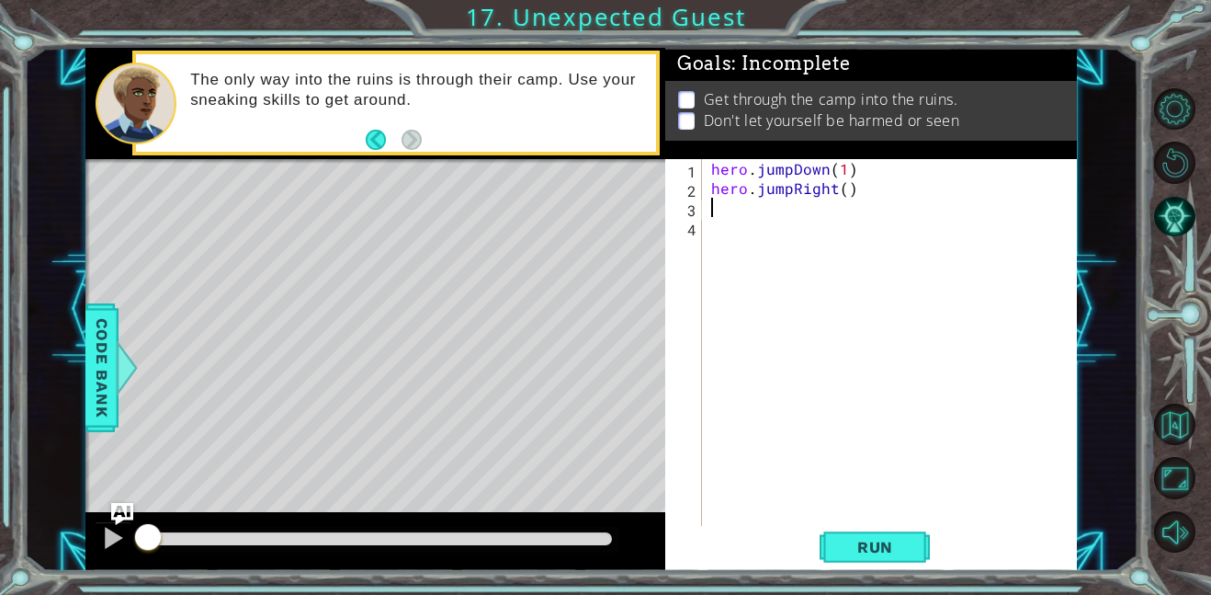
click at [843, 190] on div "hero . jumpDown ( 1 ) hero . jumpRight ( )" at bounding box center [895, 361] width 375 height 405
type textarea "hero.jumpRight(1)"
click at [823, 206] on div "hero . jumpDown ( 1 ) hero . jumpRight ( 1 )" at bounding box center [895, 361] width 375 height 405
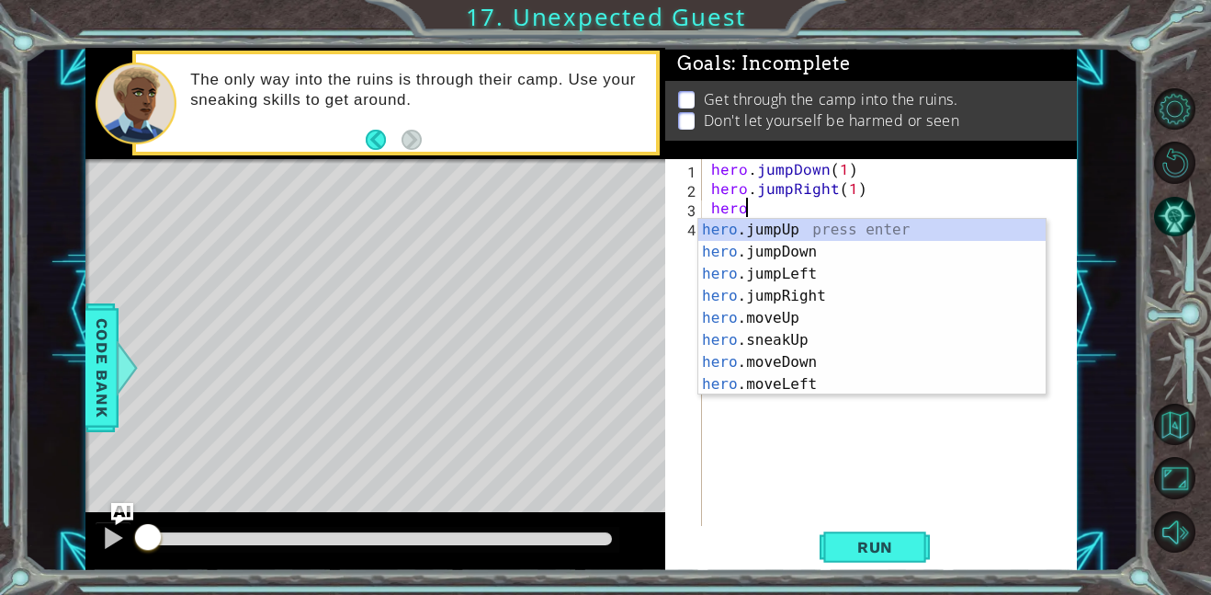
scroll to position [0, 1]
click at [796, 318] on div "hero .jumpUp press enter hero .jumpDown press enter hero .jumpLeft press enter …" at bounding box center [872, 329] width 347 height 221
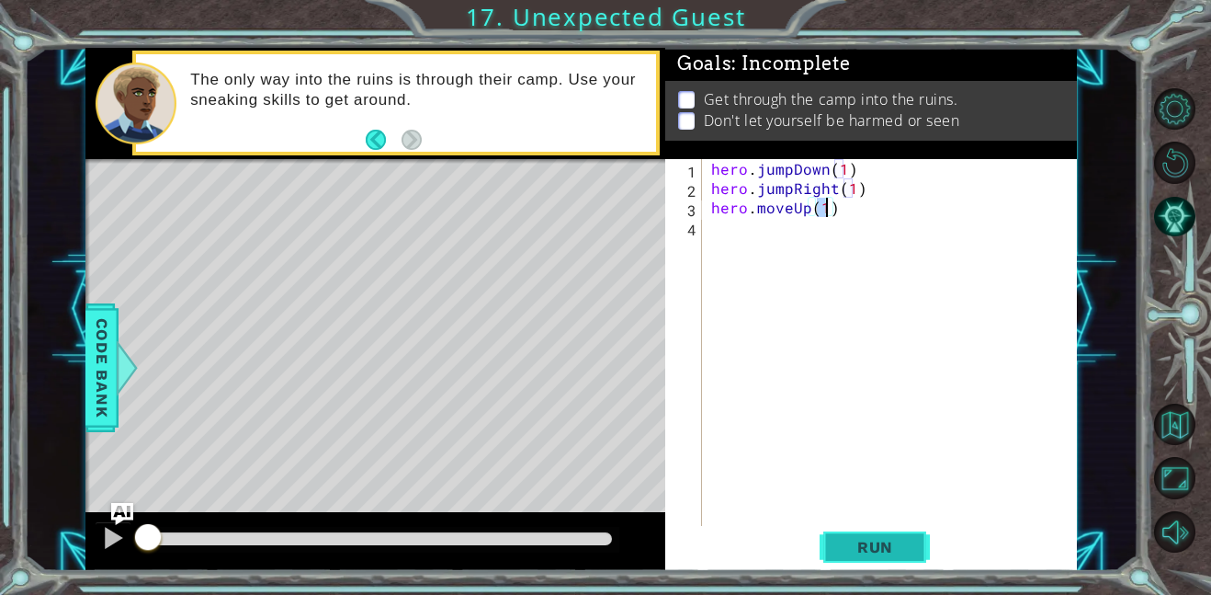
type textarea "hero.moveUp(1)"
click at [903, 556] on button "Run" at bounding box center [875, 546] width 110 height 41
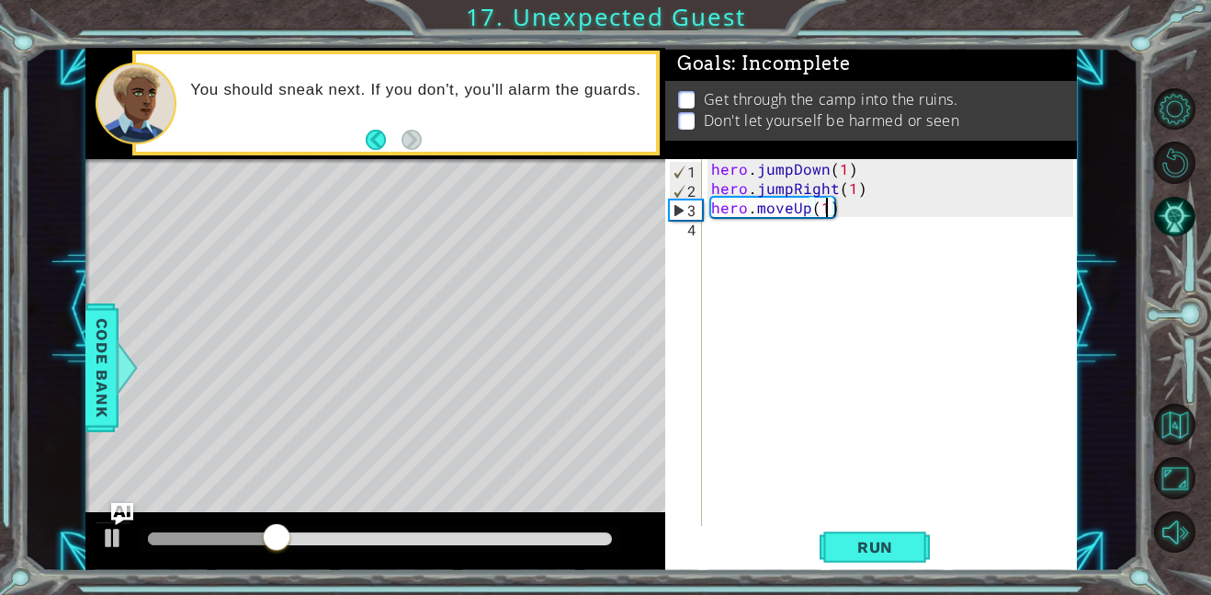
click at [749, 234] on div "hero . jumpDown ( 1 ) hero . jumpRight ( 1 ) hero . moveUp ( 1 )" at bounding box center [895, 361] width 375 height 405
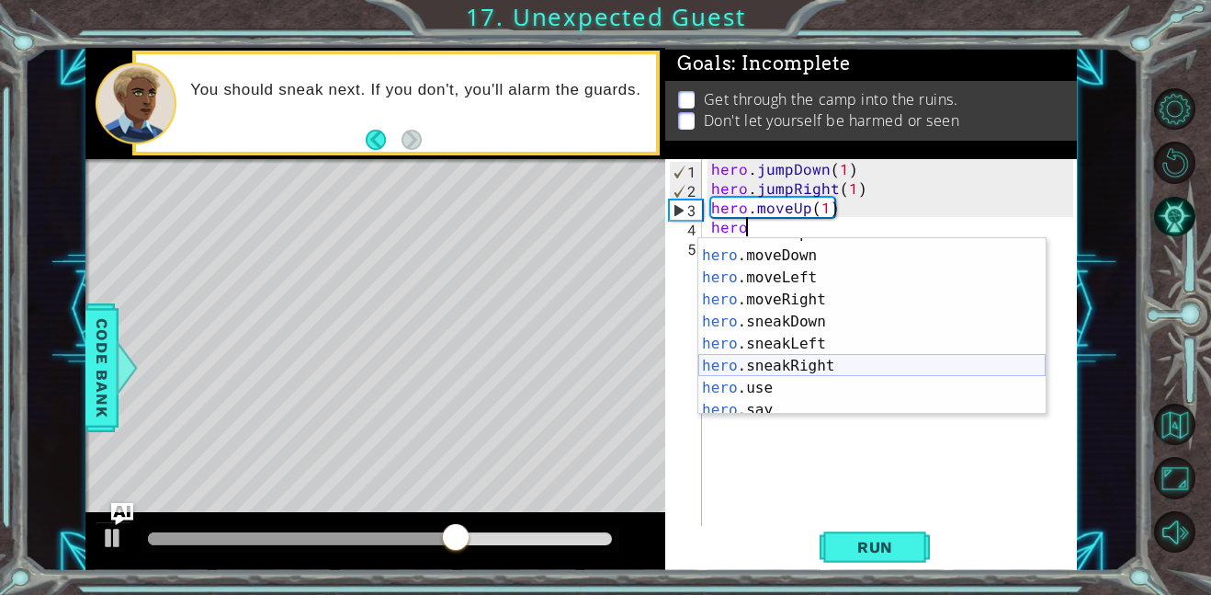
scroll to position [132, 0]
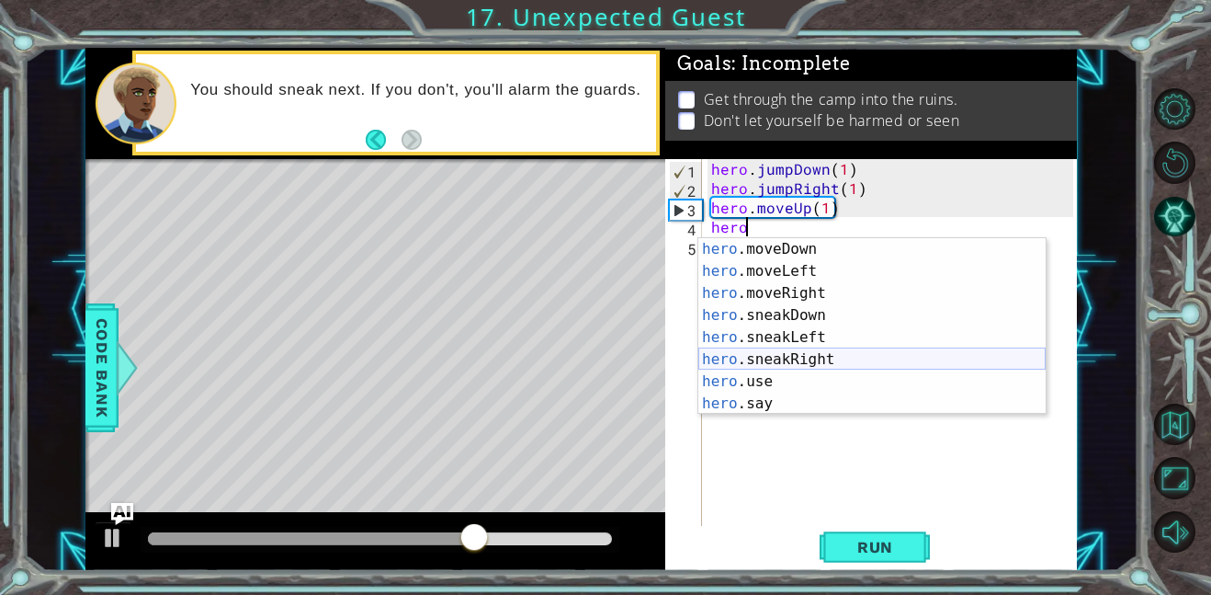
click at [783, 364] on div "hero .moveDown press enter hero .moveLeft press enter hero .moveRight press ent…" at bounding box center [872, 348] width 347 height 221
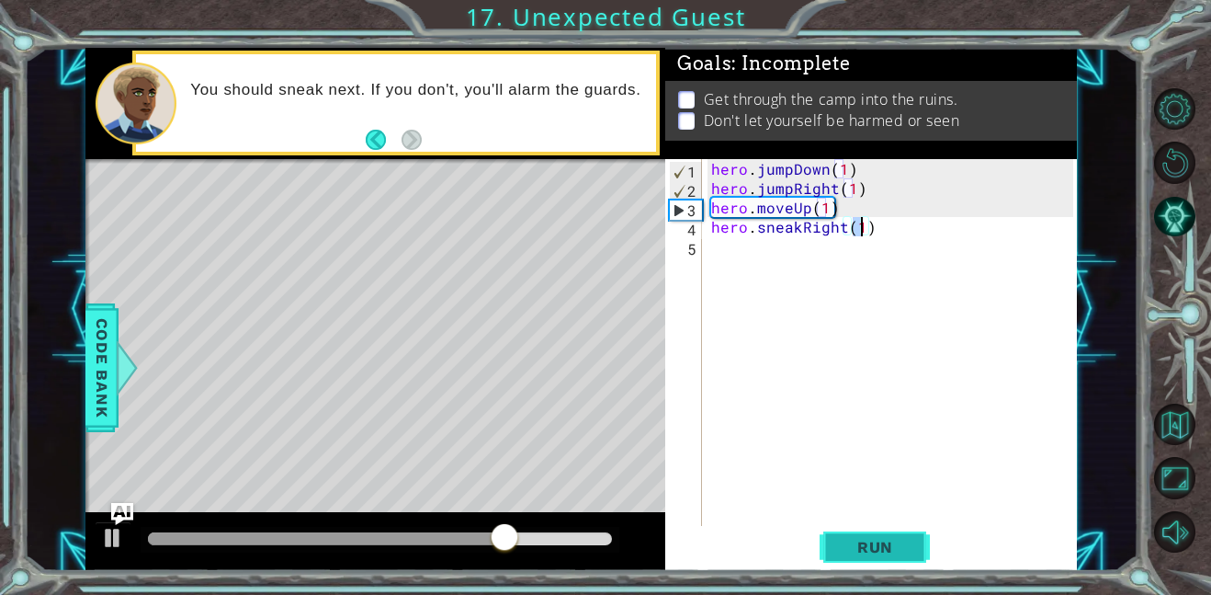
type textarea "hero.sneakRight(1)"
click at [874, 533] on button "Run" at bounding box center [875, 546] width 110 height 41
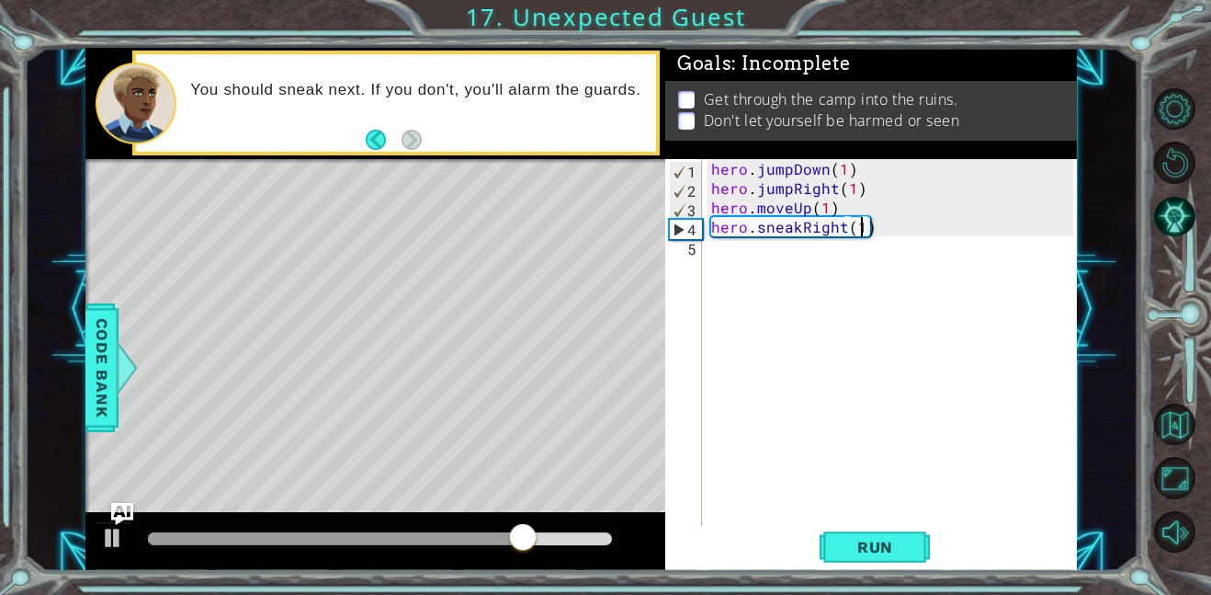
click at [751, 244] on div "hero . jumpDown ( 1 ) hero . jumpRight ( 1 ) hero . moveUp ( 1 ) hero . sneakRi…" at bounding box center [895, 361] width 375 height 405
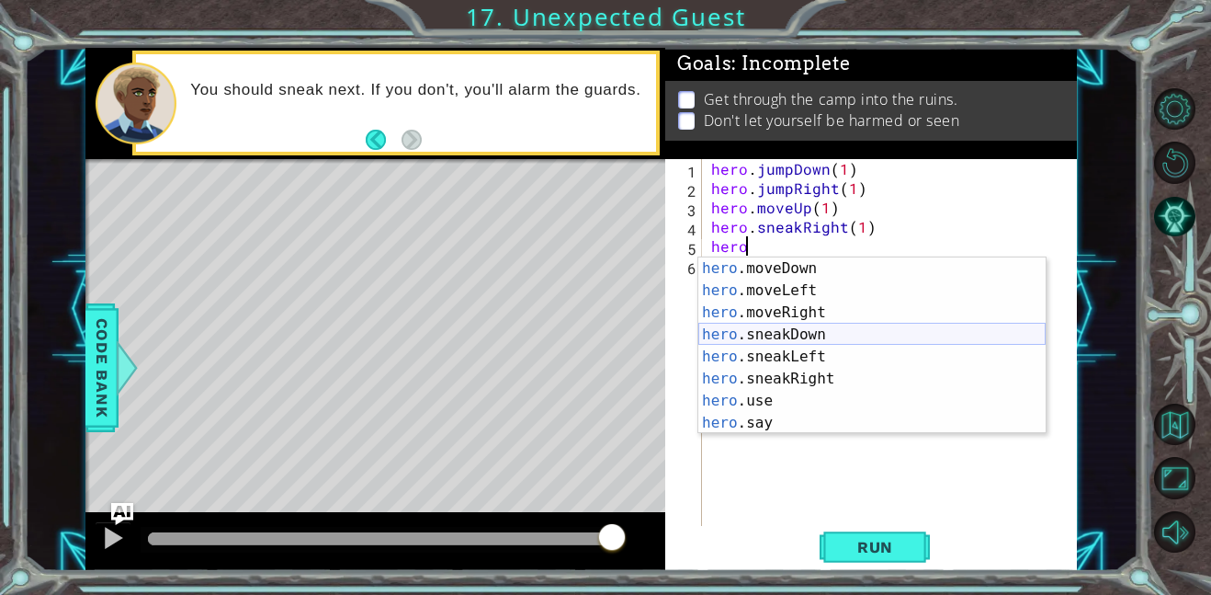
click at [790, 325] on div "hero .moveDown press enter hero .moveLeft press enter hero .moveRight press ent…" at bounding box center [872, 367] width 347 height 221
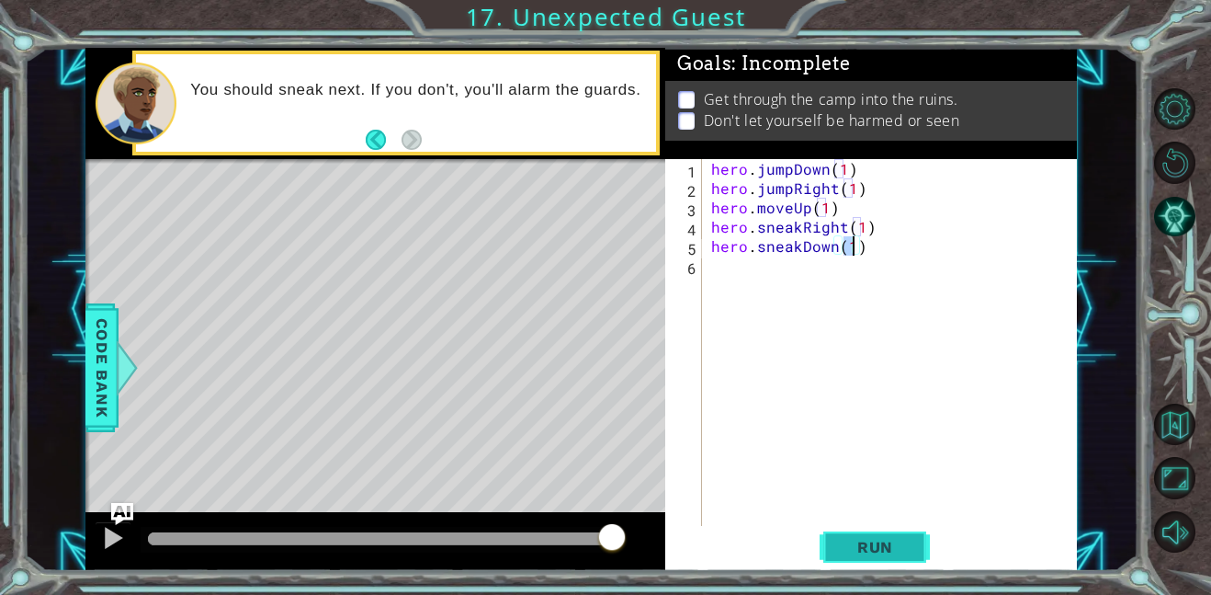
type textarea "hero.sneakDown(1)"
click at [891, 538] on span "Run" at bounding box center [875, 547] width 73 height 18
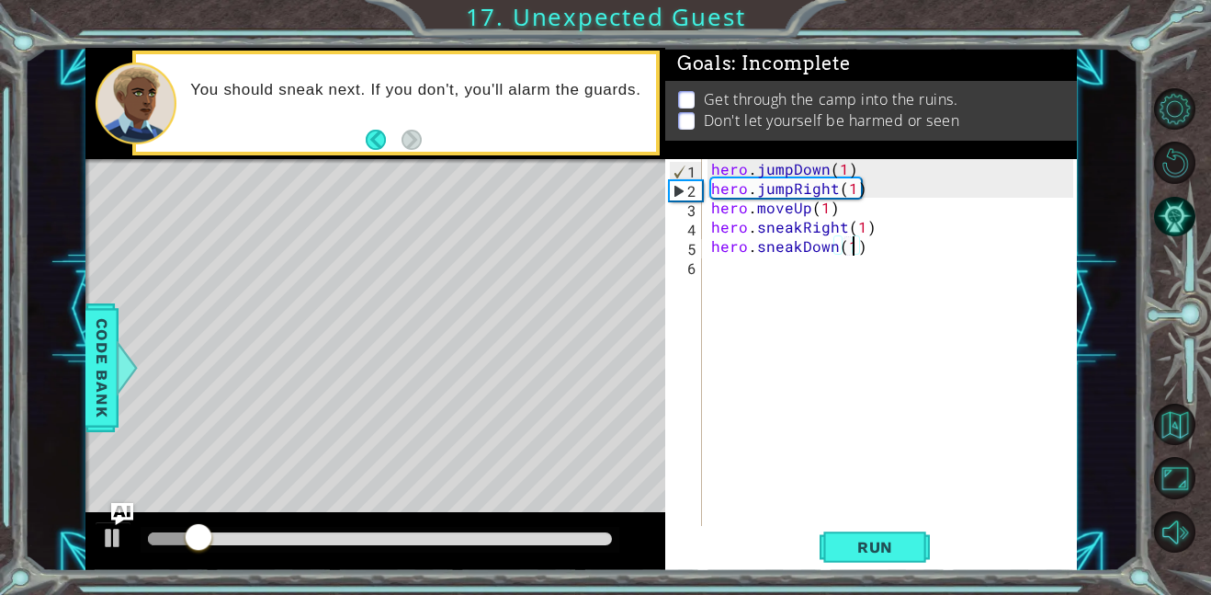
click at [775, 272] on div "hero . jumpDown ( 1 ) hero . jumpRight ( 1 ) hero . moveUp ( 1 ) hero . sneakRi…" at bounding box center [895, 361] width 375 height 405
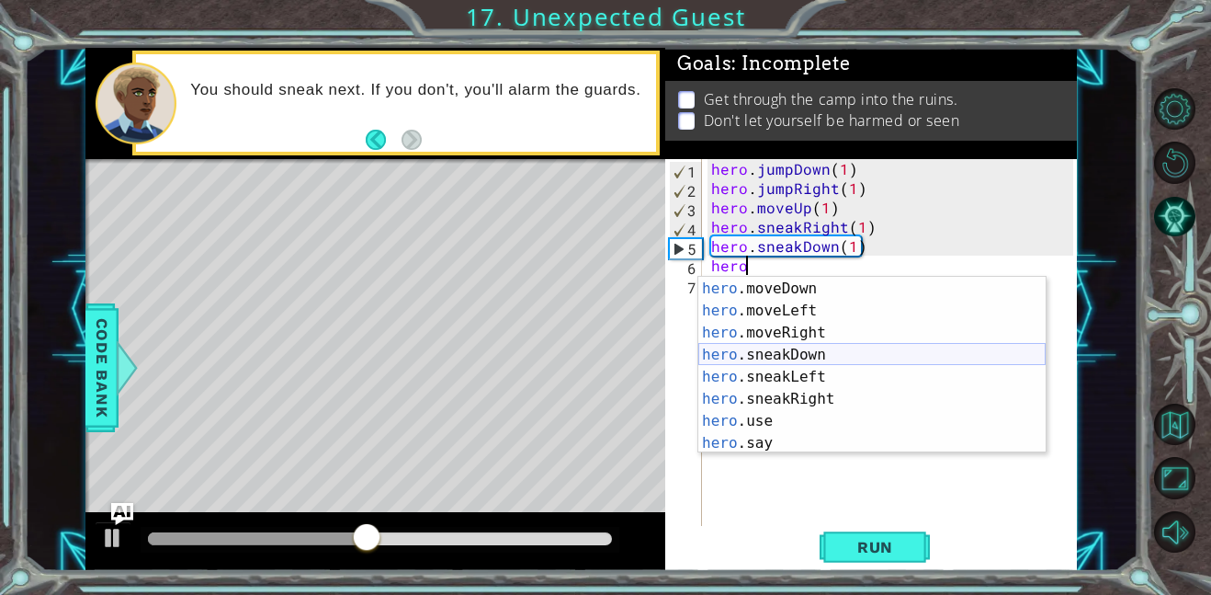
scroll to position [131, 0]
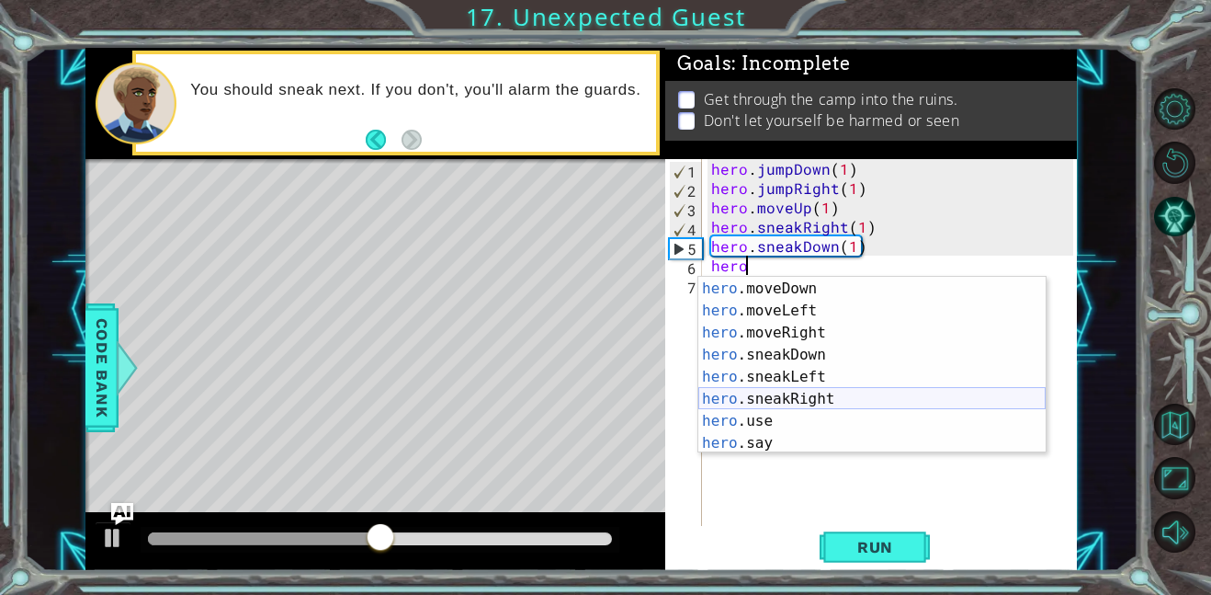
click at [791, 404] on div "hero .sneakUp press enter hero .moveDown press enter hero .moveLeft press enter…" at bounding box center [872, 366] width 347 height 221
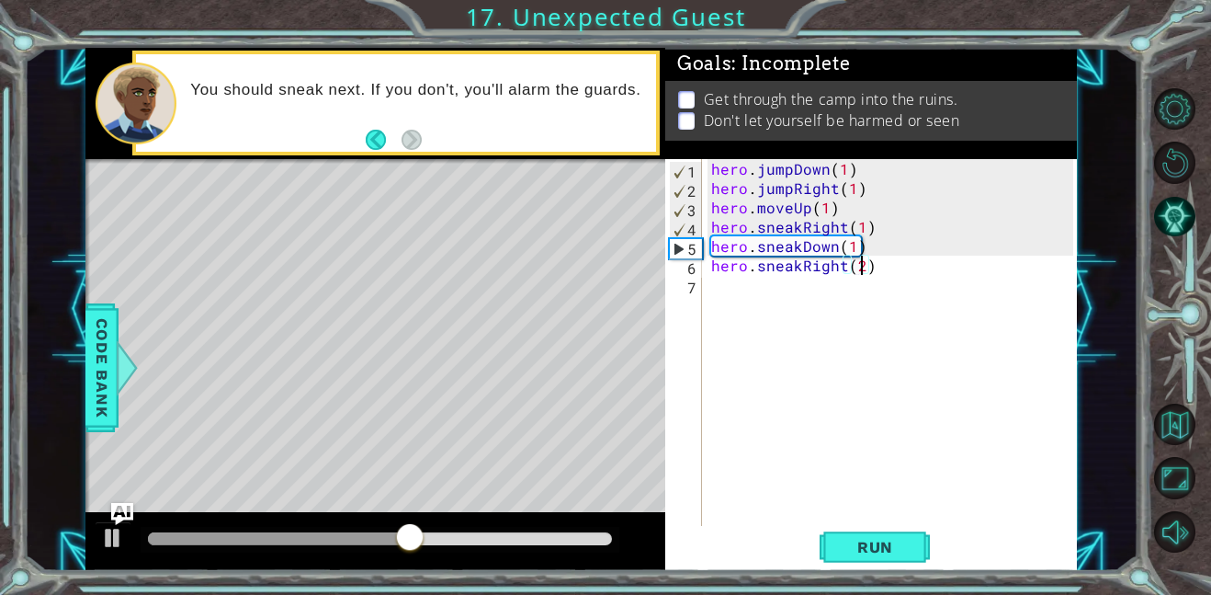
scroll to position [0, 8]
type textarea "hero.sneakRight(2)"
click at [858, 554] on span "Run" at bounding box center [875, 547] width 73 height 18
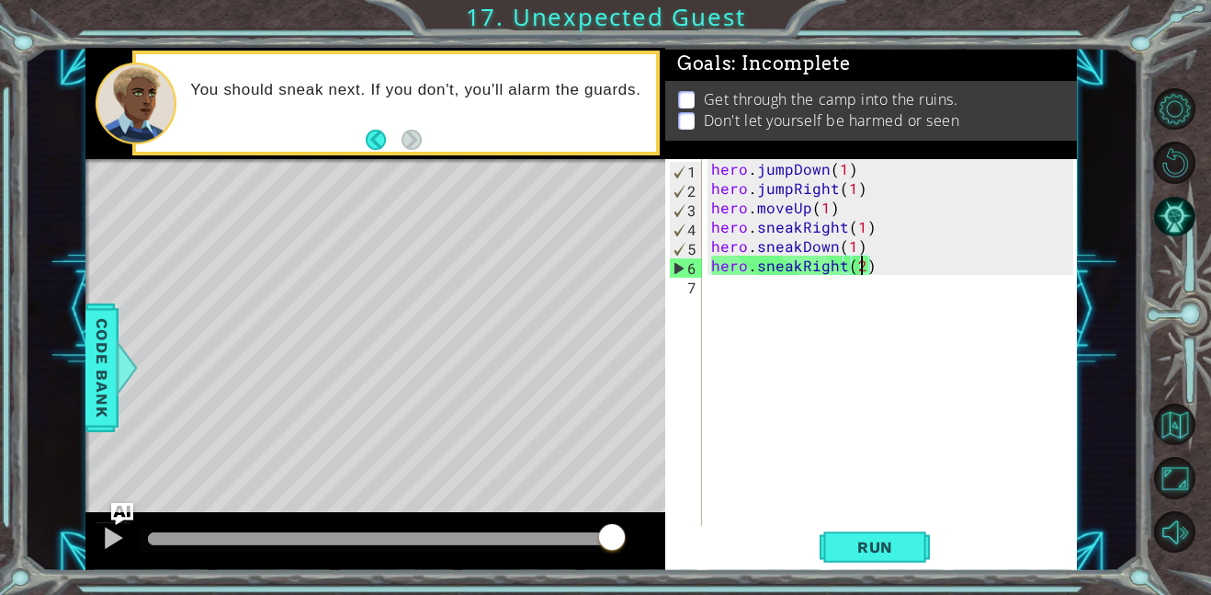
click at [781, 360] on div "hero . jumpDown ( 1 ) hero . jumpRight ( 1 ) hero . moveUp ( 1 ) hero . sneakRi…" at bounding box center [895, 361] width 375 height 405
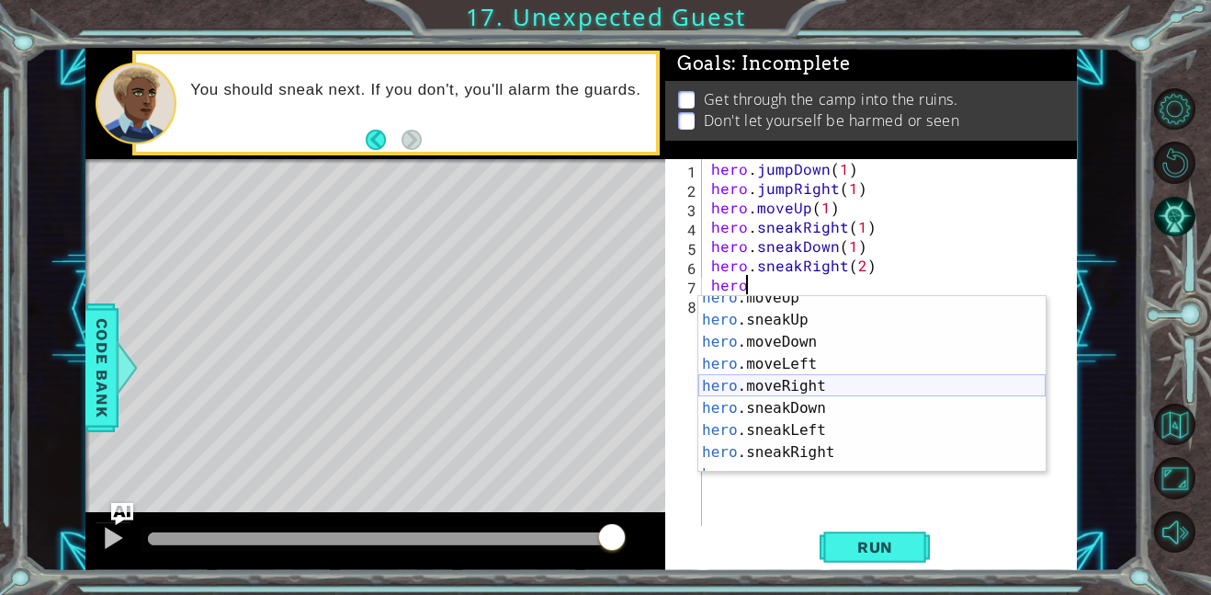
scroll to position [98, 0]
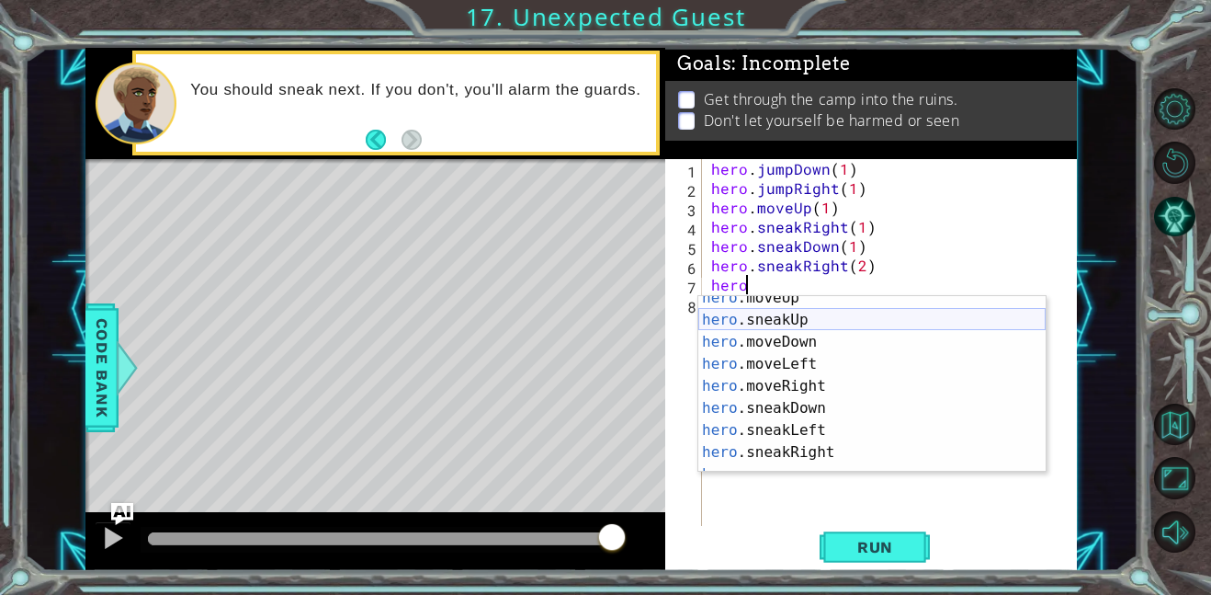
click at [798, 326] on div "hero .moveUp press enter hero .sneakUp press enter hero .moveDown press enter h…" at bounding box center [872, 397] width 347 height 221
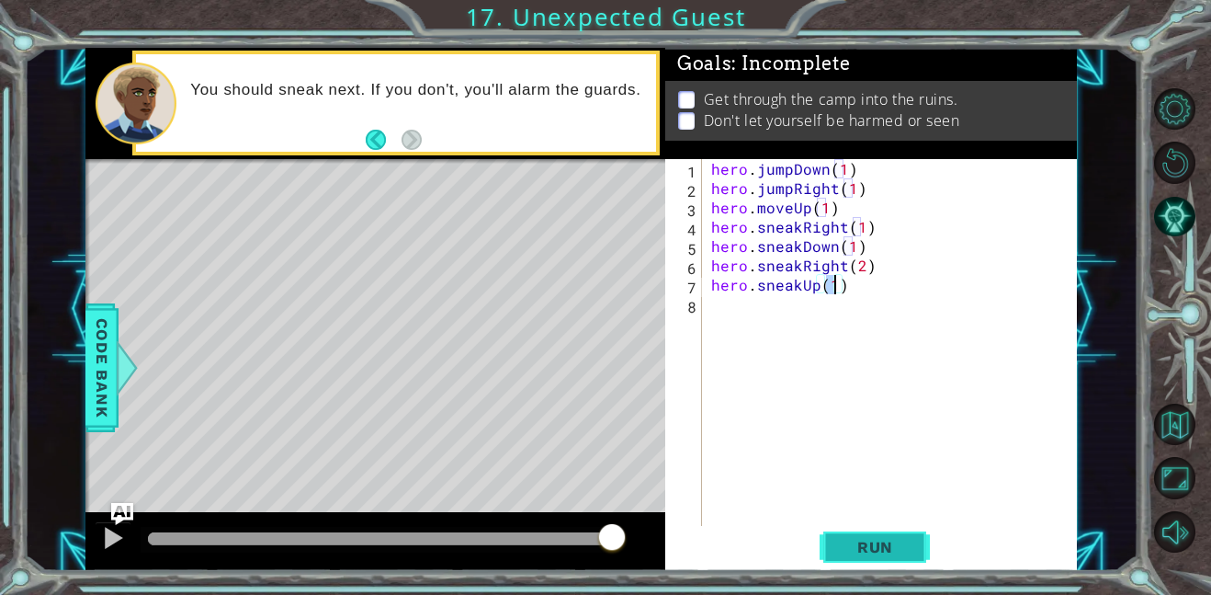
type textarea "hero.sneakUp(1)"
click at [868, 547] on span "Run" at bounding box center [875, 547] width 73 height 18
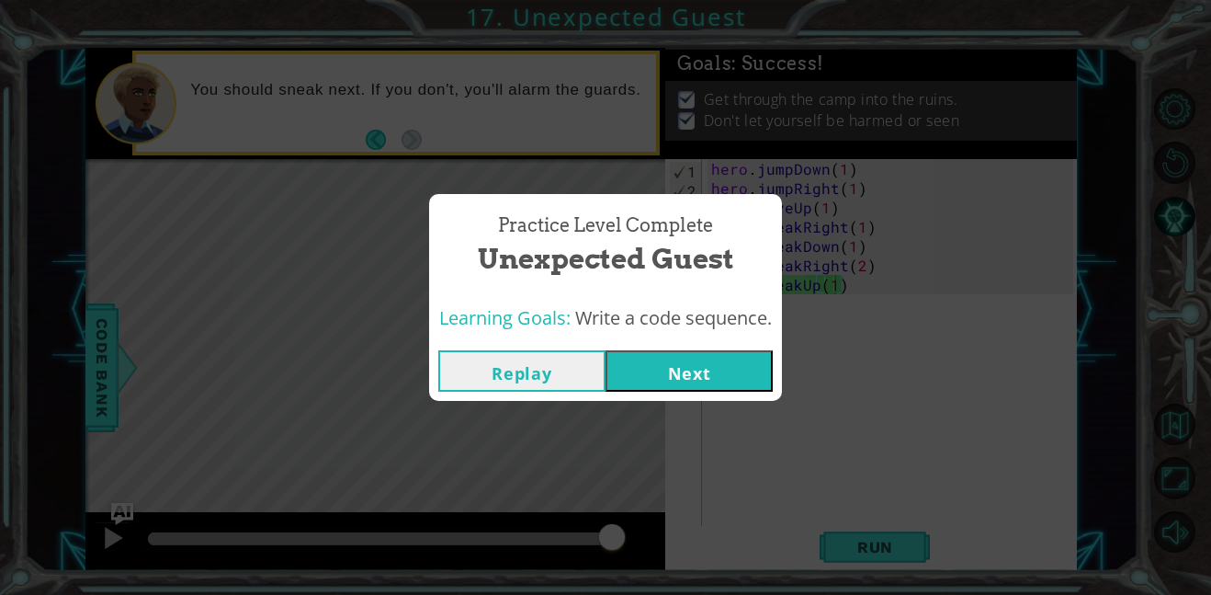
click at [699, 375] on button "Next" at bounding box center [689, 370] width 167 height 41
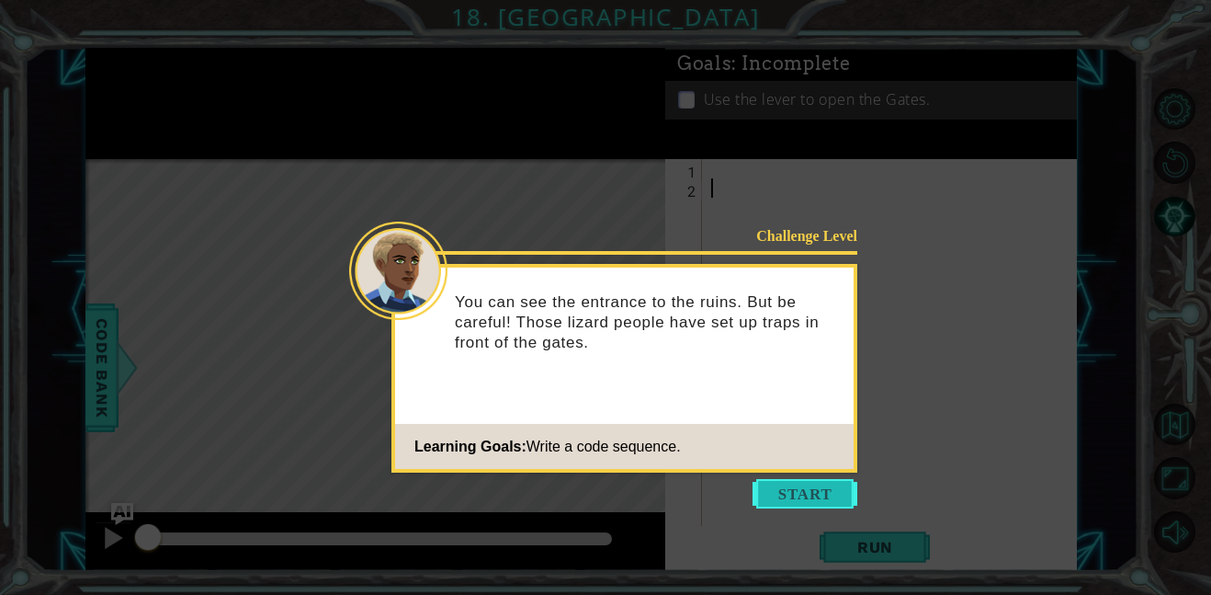
click at [798, 504] on button "Start" at bounding box center [805, 493] width 105 height 29
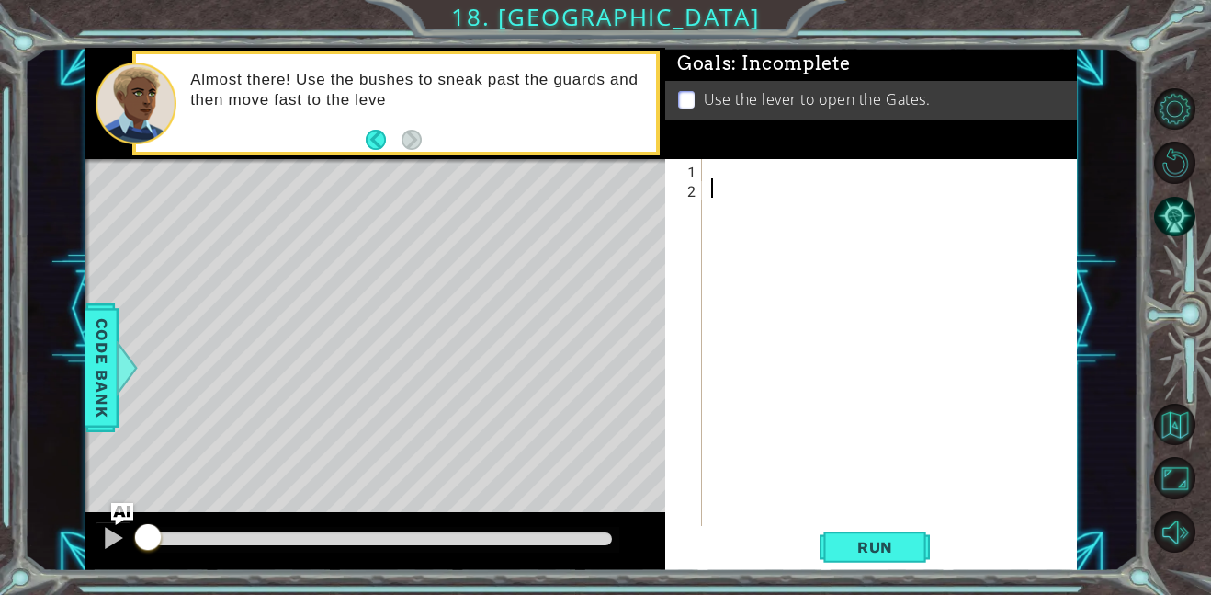
click at [719, 169] on div at bounding box center [895, 361] width 375 height 405
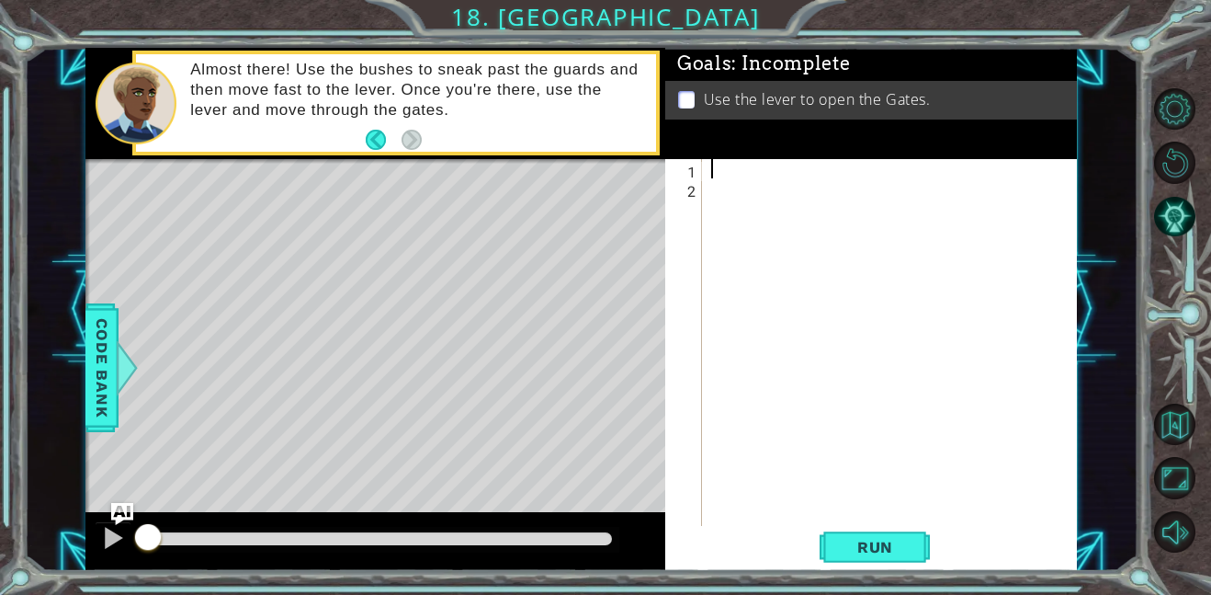
click at [719, 169] on div at bounding box center [895, 361] width 375 height 405
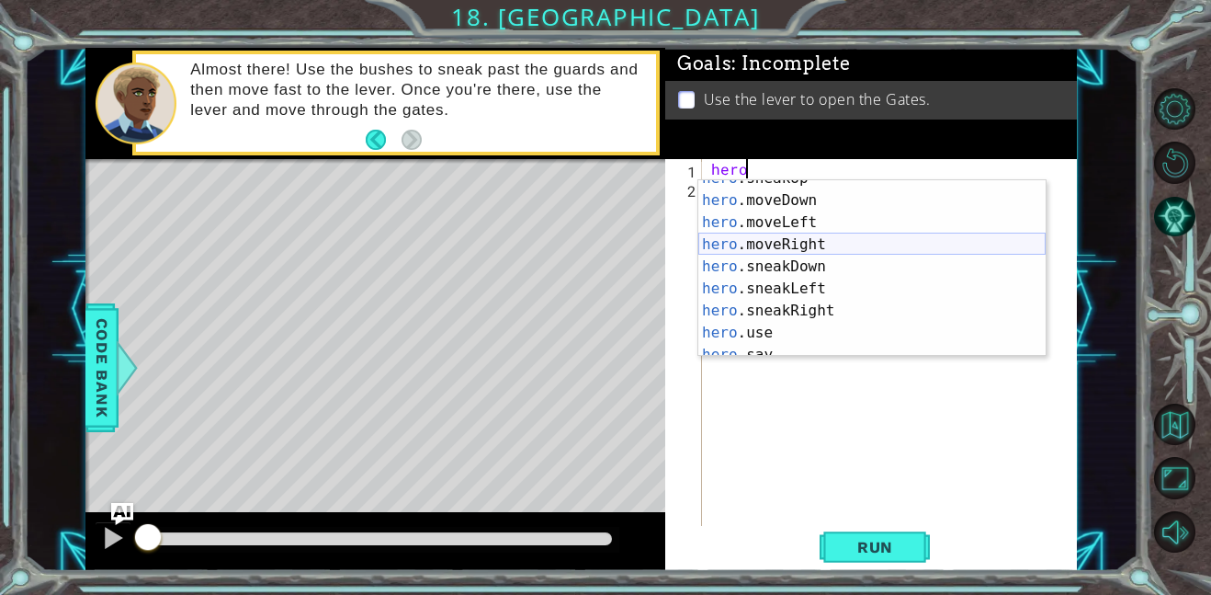
scroll to position [132, 0]
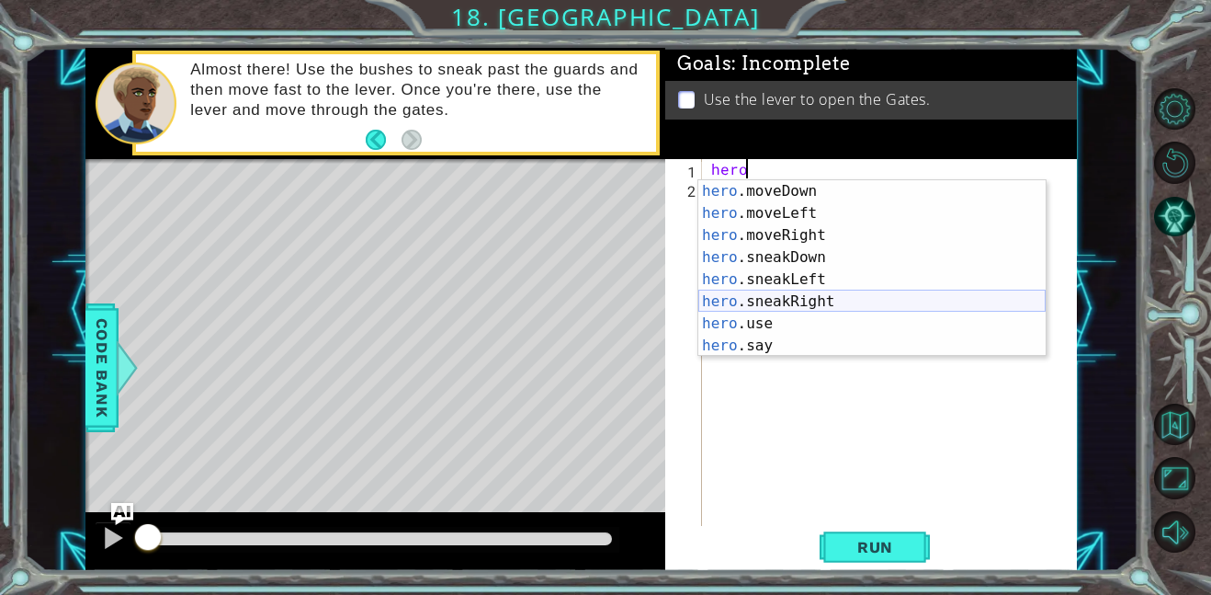
click at [777, 302] on div "hero .moveDown press enter hero .moveLeft press enter hero .moveRight press ent…" at bounding box center [872, 290] width 347 height 221
type textarea "hero.sneakRight(1)"
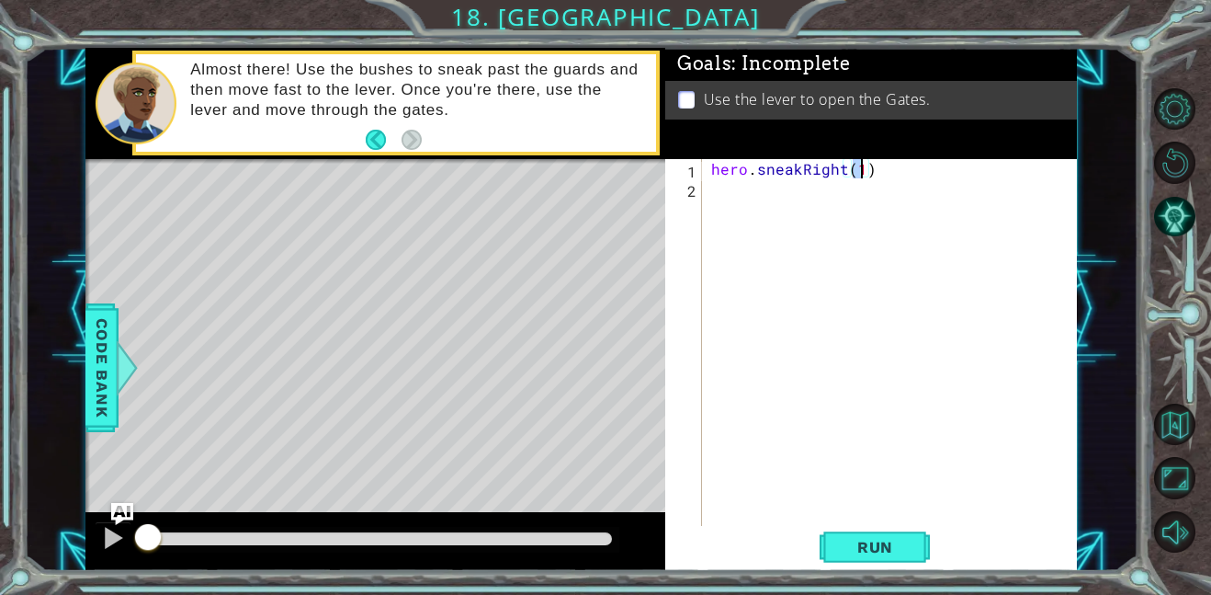
click at [774, 180] on div "hero . sneakRight ( 1 )" at bounding box center [895, 361] width 375 height 405
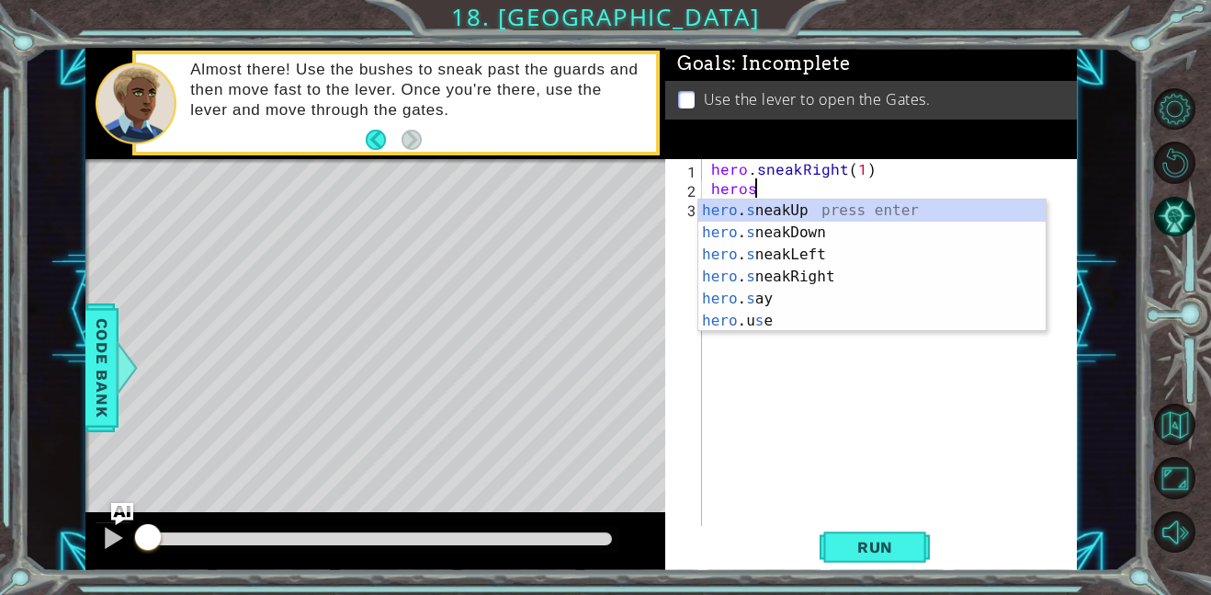
scroll to position [0, 2]
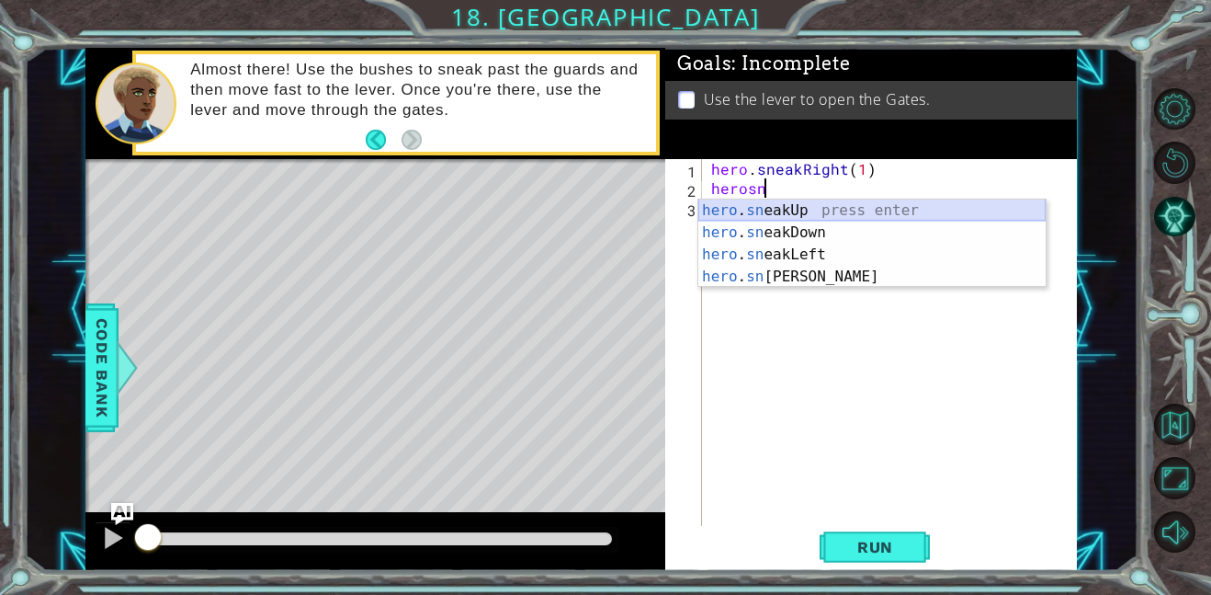
click at [779, 216] on div "hero . sn eakUp press enter hero . sn eakDown press enter hero . sn eakLeft pre…" at bounding box center [872, 265] width 347 height 132
type textarea "hero.sneakUp(1)"
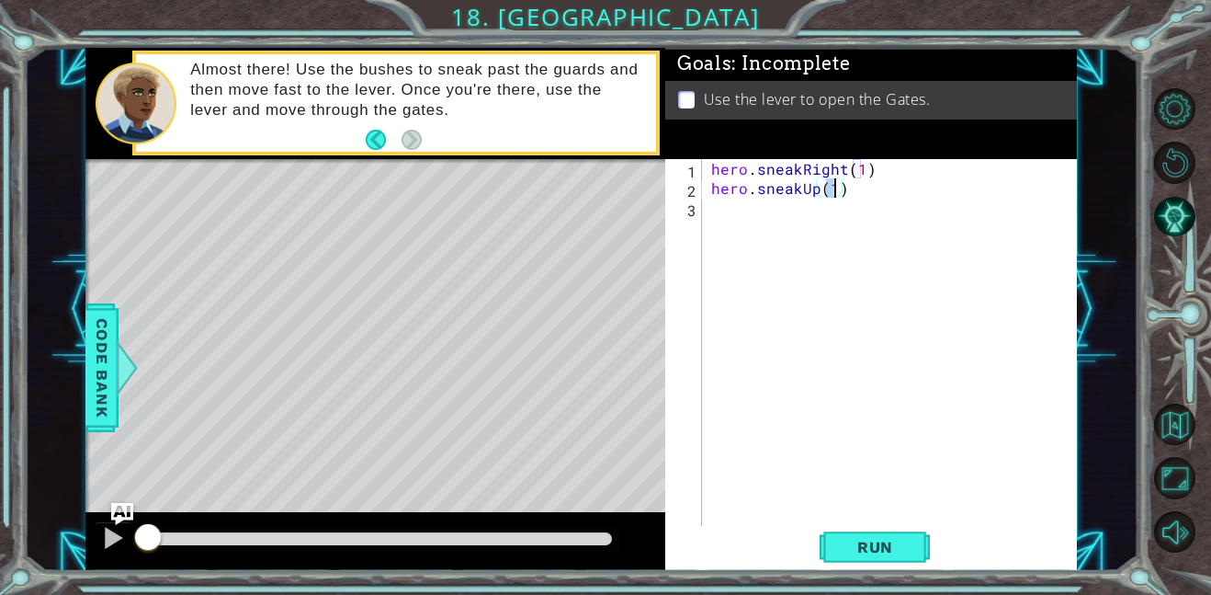
click at [790, 206] on div "hero . sneakRight ( 1 ) hero . sneakUp ( 1 )" at bounding box center [895, 361] width 375 height 405
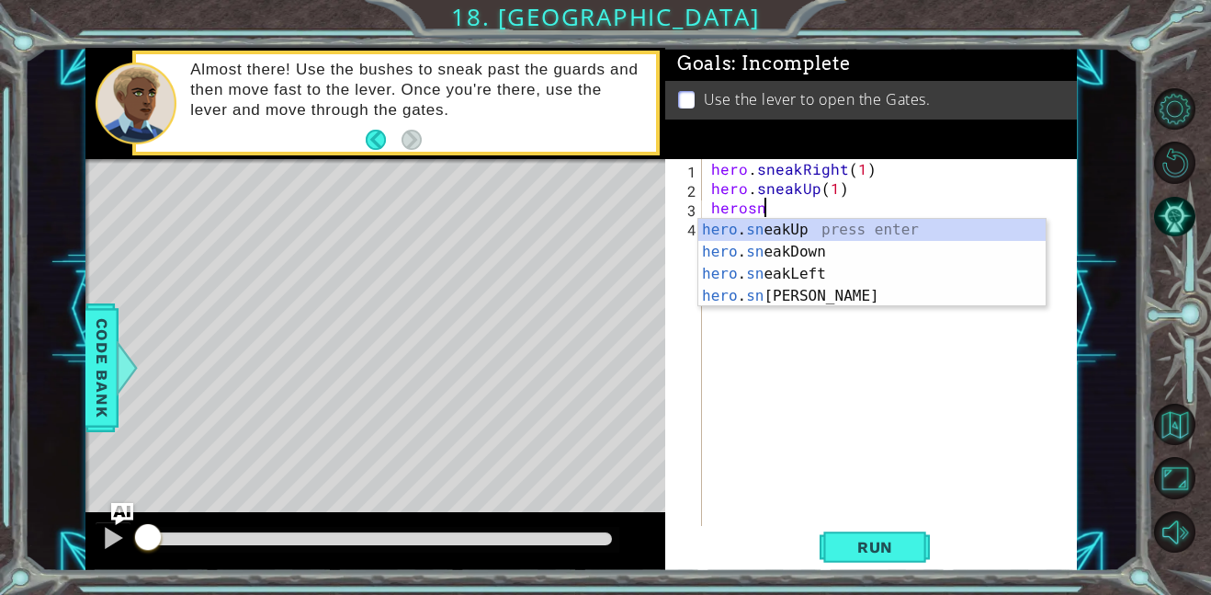
scroll to position [0, 3]
click at [767, 225] on div "hero . sne akUp press enter hero . sne akDown press enter hero . sne akLeft pre…" at bounding box center [872, 285] width 347 height 132
type textarea "hero.sneakUp(1)"
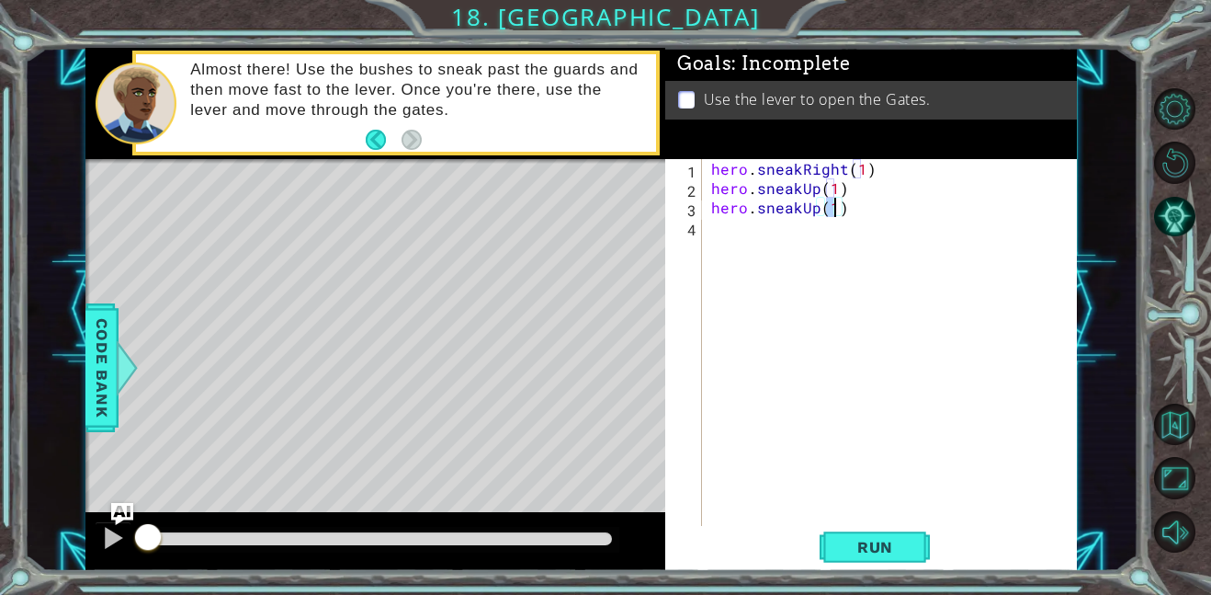
click at [767, 227] on div "hero . sneakRight ( 1 ) hero . sneakUp ( 1 ) hero . sneakUp ( 1 )" at bounding box center [895, 361] width 375 height 405
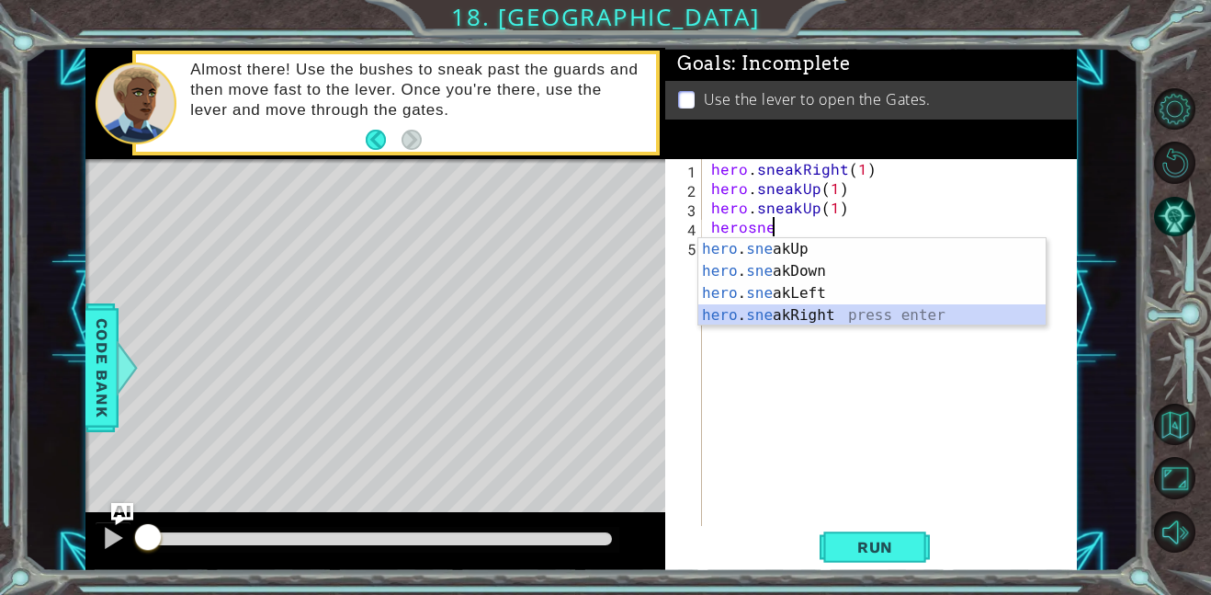
click at [765, 315] on div "hero . sne akUp press enter hero . sne akDown press enter hero . sne akLeft pre…" at bounding box center [872, 304] width 347 height 132
type textarea "hero.sneakRight(1)"
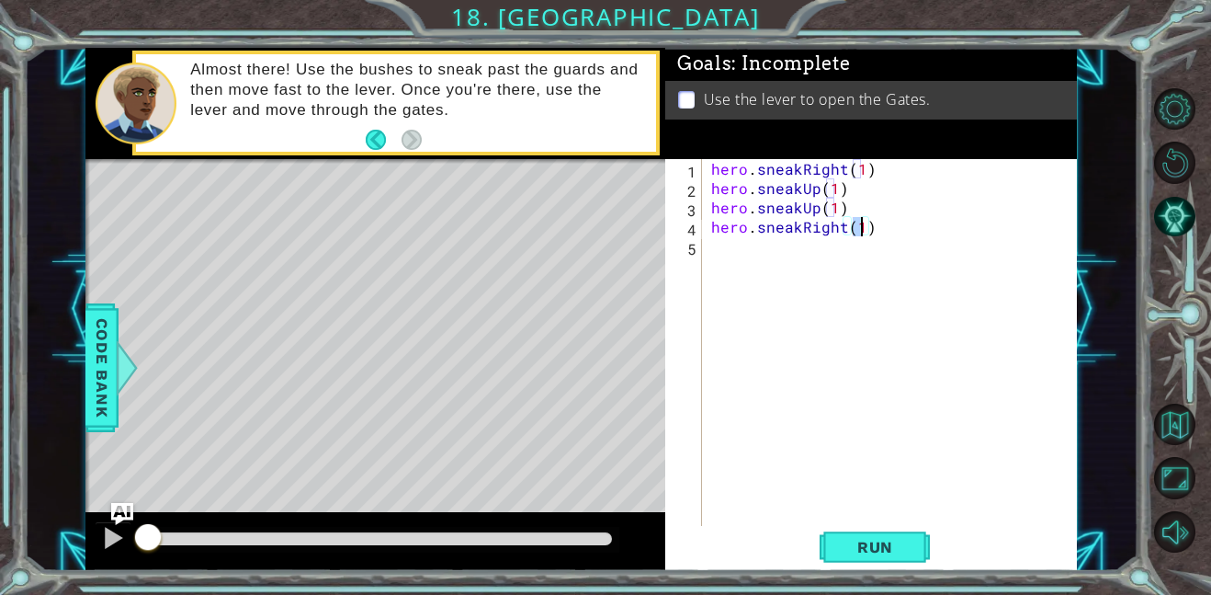
click at [749, 252] on div "hero . sneakRight ( 1 ) hero . sneakUp ( 1 ) hero . sneakUp ( 1 ) hero . sneakR…" at bounding box center [895, 361] width 375 height 405
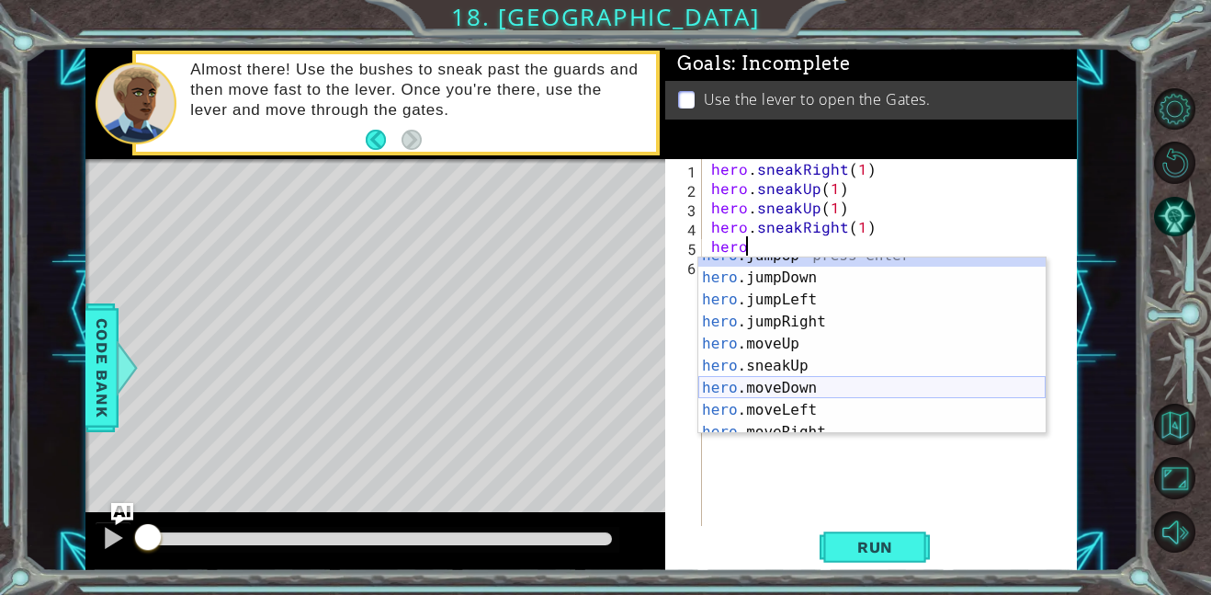
scroll to position [13, 0]
click at [835, 361] on div "hero .jumpUp press enter hero .jumpDown press enter hero .jumpLeft press enter …" at bounding box center [872, 354] width 347 height 221
type textarea "hero.sneakUp(1)"
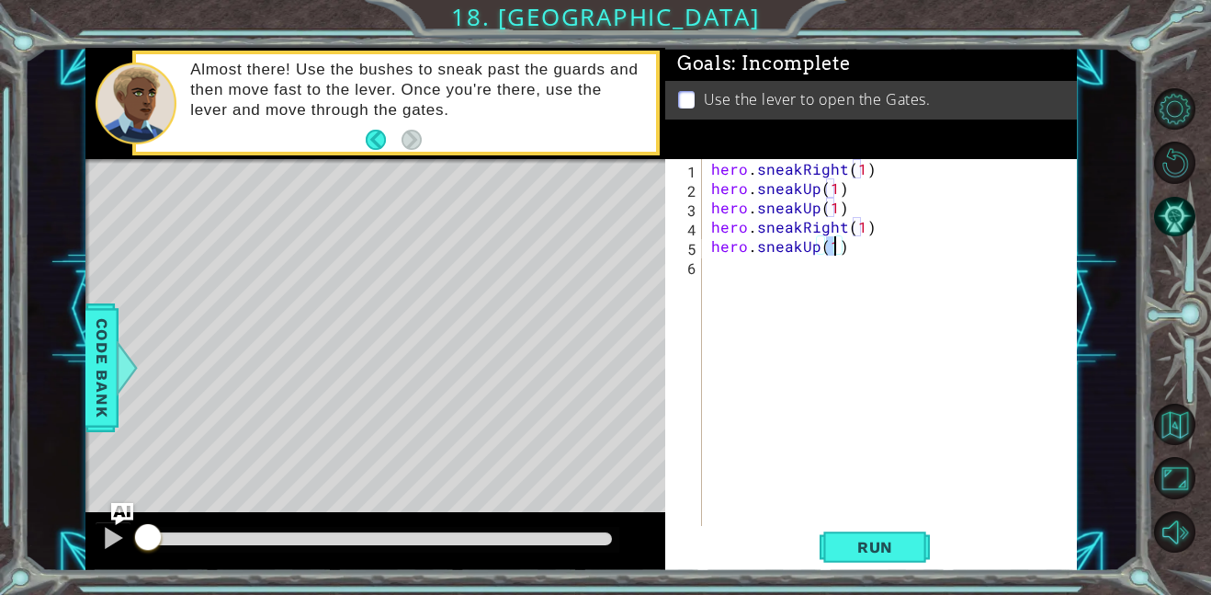
click at [792, 272] on div "hero . sneakRight ( 1 ) hero . sneakUp ( 1 ) hero . sneakUp ( 1 ) hero . sneakR…" at bounding box center [895, 361] width 375 height 405
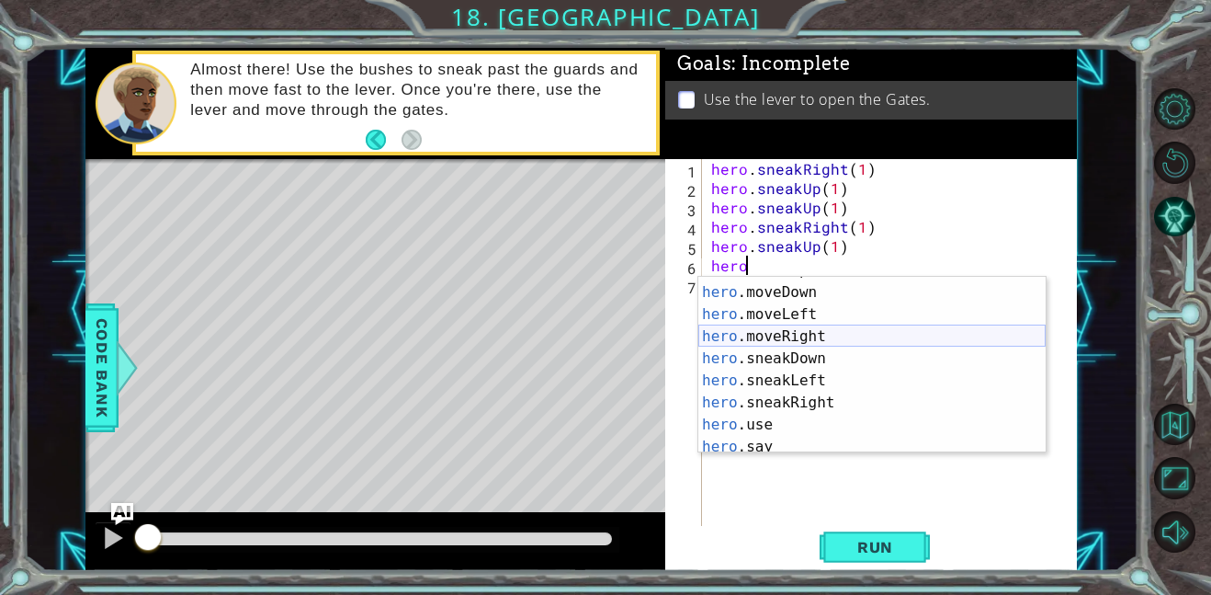
scroll to position [128, 0]
click at [791, 397] on div "hero .sneakUp press enter hero .moveDown press enter hero .moveLeft press enter…" at bounding box center [872, 369] width 347 height 221
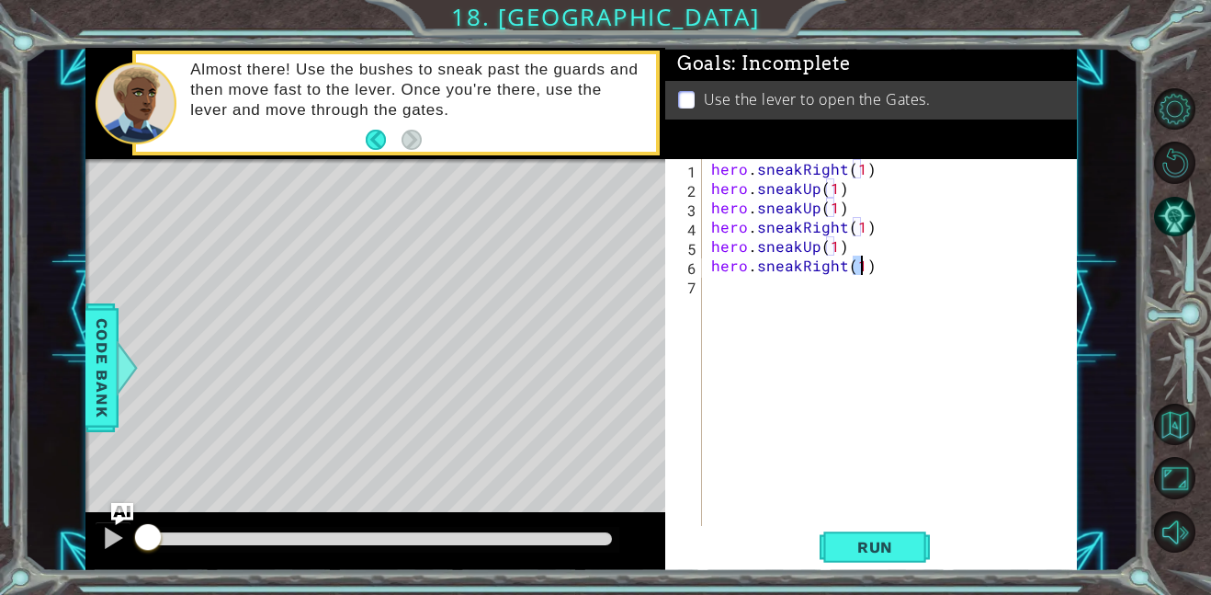
type textarea "hero.sneakRight(1)"
click at [812, 286] on div "hero . sneakRight ( 1 ) hero . sneakUp ( 1 ) hero . sneakUp ( 1 ) hero . sneakR…" at bounding box center [895, 361] width 375 height 405
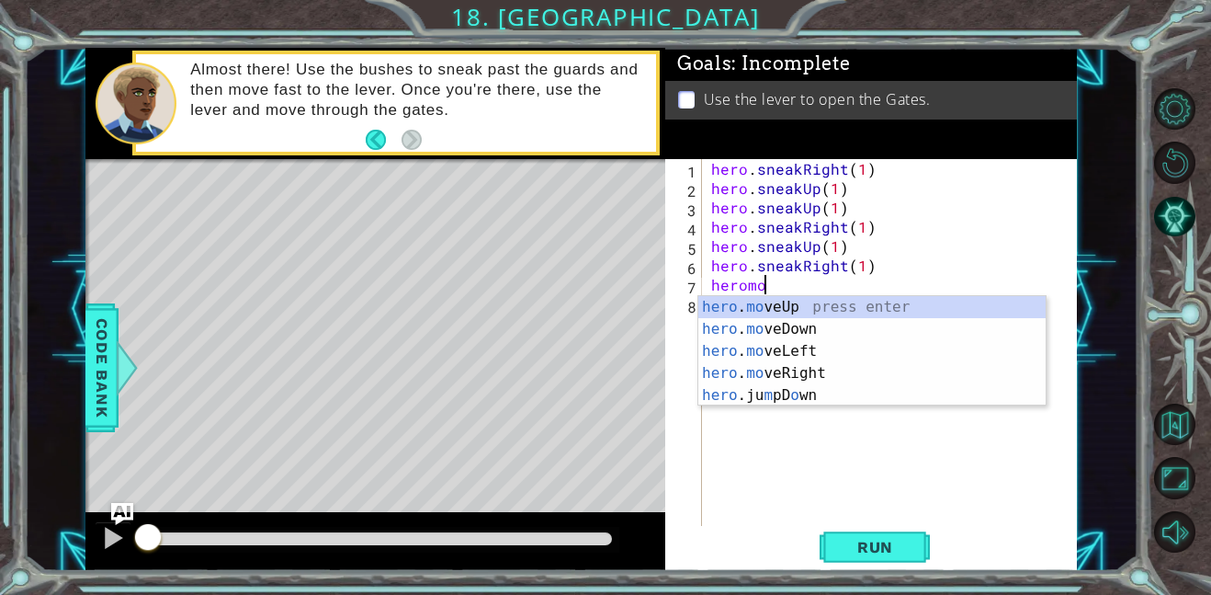
scroll to position [0, 3]
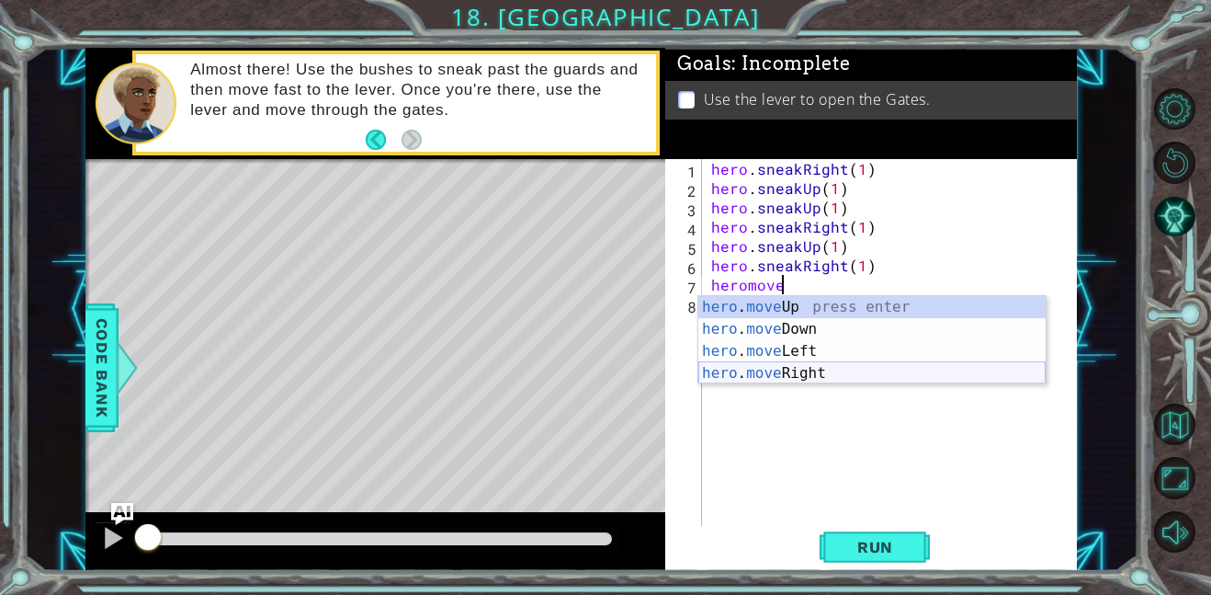
click at [787, 374] on div "hero . move Up press enter hero . move Down press enter hero . move Left press …" at bounding box center [872, 362] width 347 height 132
type textarea "hero.moveRight(1)"
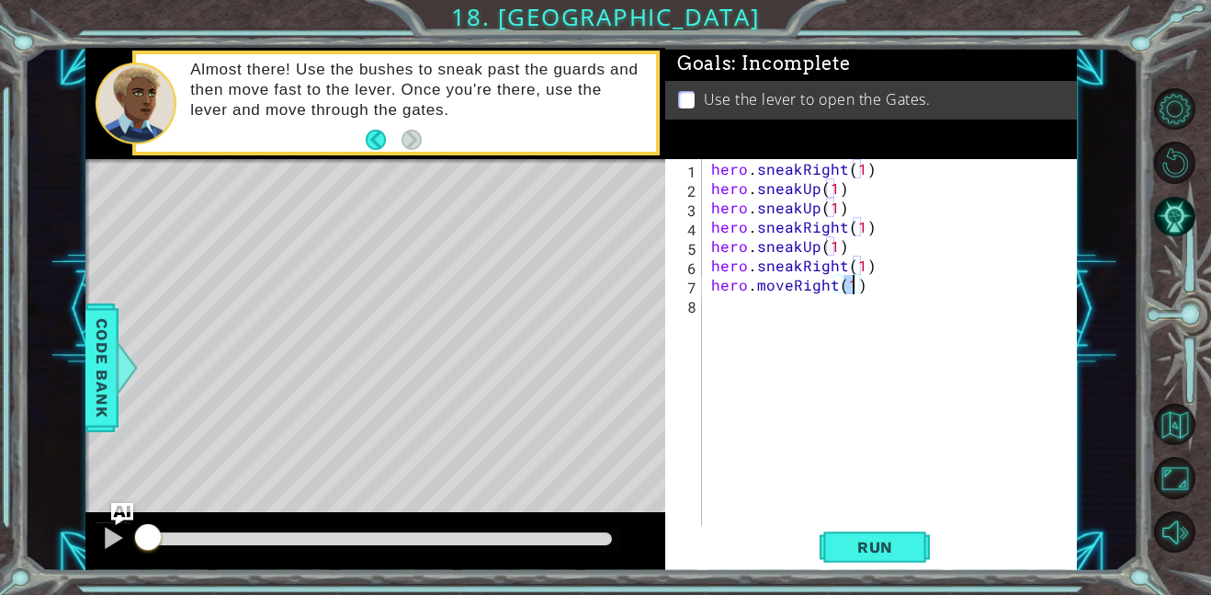
click at [746, 304] on div "hero . sneakRight ( 1 ) hero . sneakUp ( 1 ) hero . sneakUp ( 1 ) hero . sneakR…" at bounding box center [895, 361] width 375 height 405
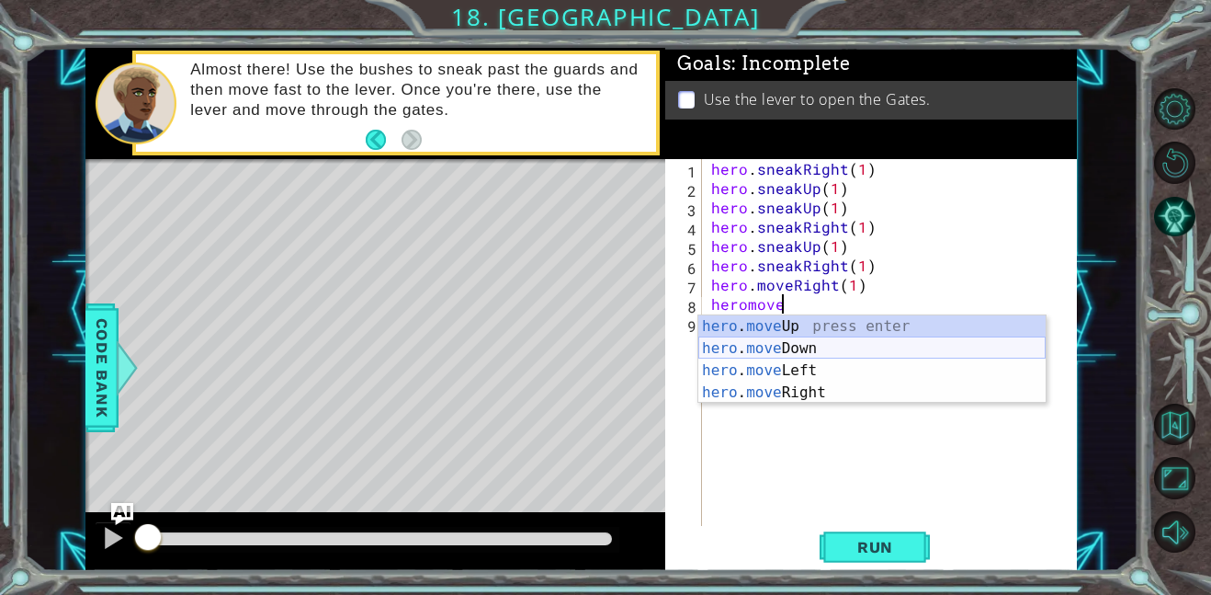
click at [767, 352] on div "hero . move Up press enter hero . move Down press enter hero . move Left press …" at bounding box center [872, 381] width 347 height 132
type textarea "hero.moveDown(1)"
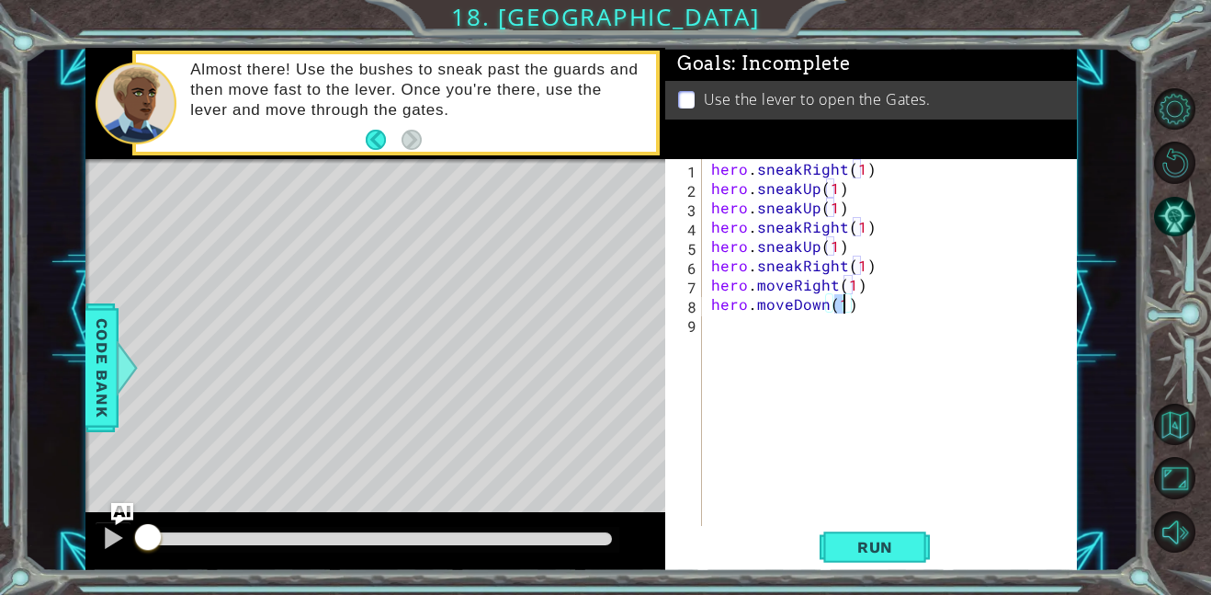
click at [752, 335] on div "hero . sneakRight ( 1 ) hero . sneakUp ( 1 ) hero . sneakUp ( 1 ) hero . sneakR…" at bounding box center [895, 361] width 375 height 405
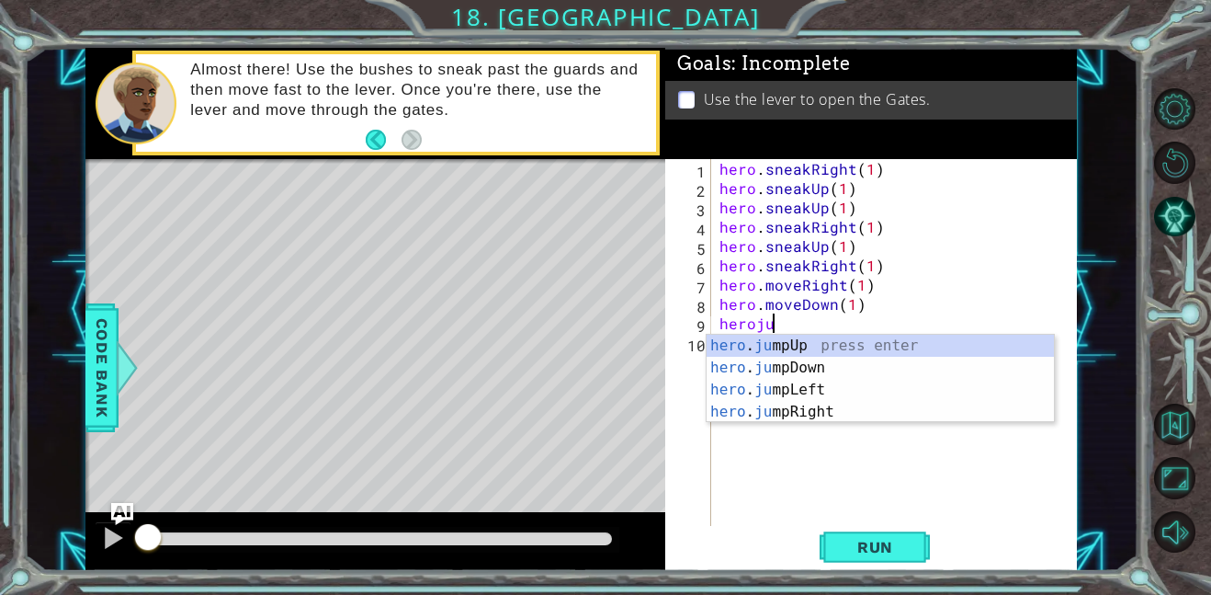
type textarea "herojum"
click at [764, 365] on div "hero . jum pUp press enter hero . jum pDown press enter hero . jum pLeft press …" at bounding box center [880, 401] width 347 height 132
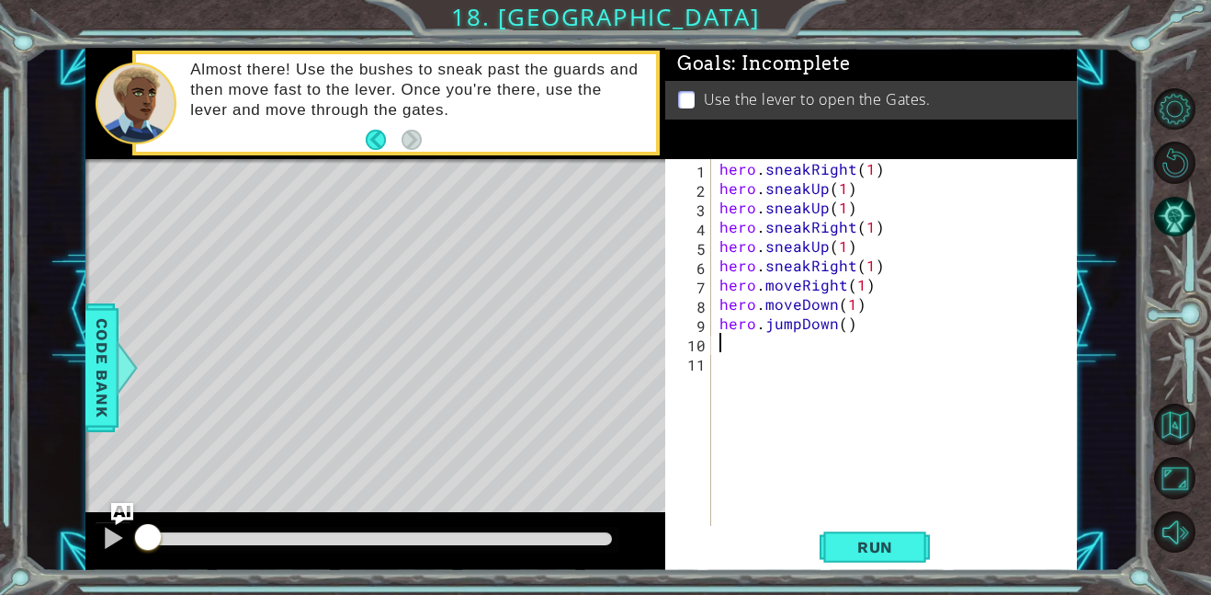
scroll to position [0, 0]
click at [842, 332] on div "hero . sneakRight ( 1 ) hero . sneakUp ( 1 ) hero . sneakUp ( 1 ) hero . sneakR…" at bounding box center [899, 361] width 367 height 405
type textarea "hero.jumpDown(1)"
click at [801, 347] on div "hero . sneakRight ( 1 ) hero . sneakUp ( 1 ) hero . sneakUp ( 1 ) hero . sneakR…" at bounding box center [899, 361] width 367 height 405
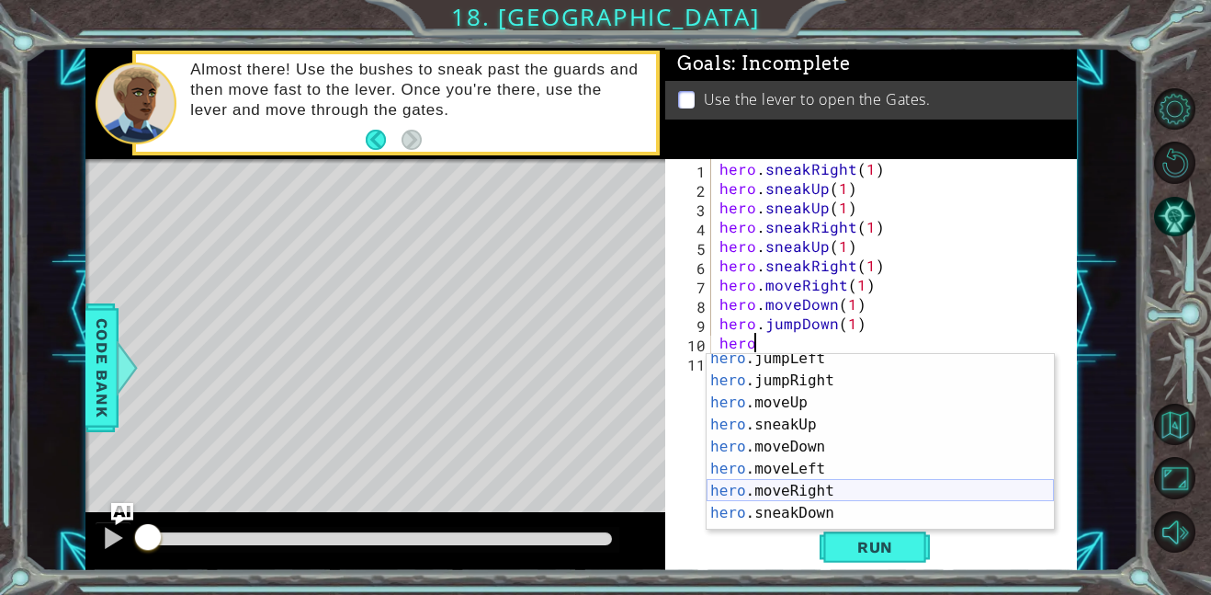
scroll to position [57, 0]
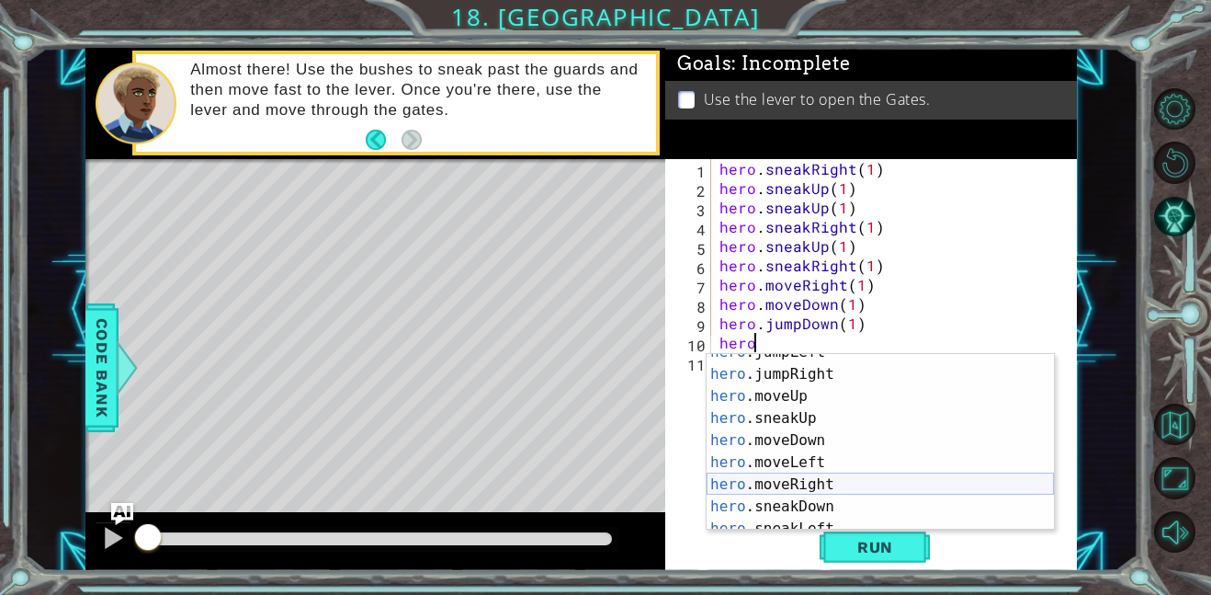
click at [795, 484] on div "hero .jumpLeft press enter hero .jumpRight press enter hero .moveUp press enter…" at bounding box center [880, 451] width 347 height 221
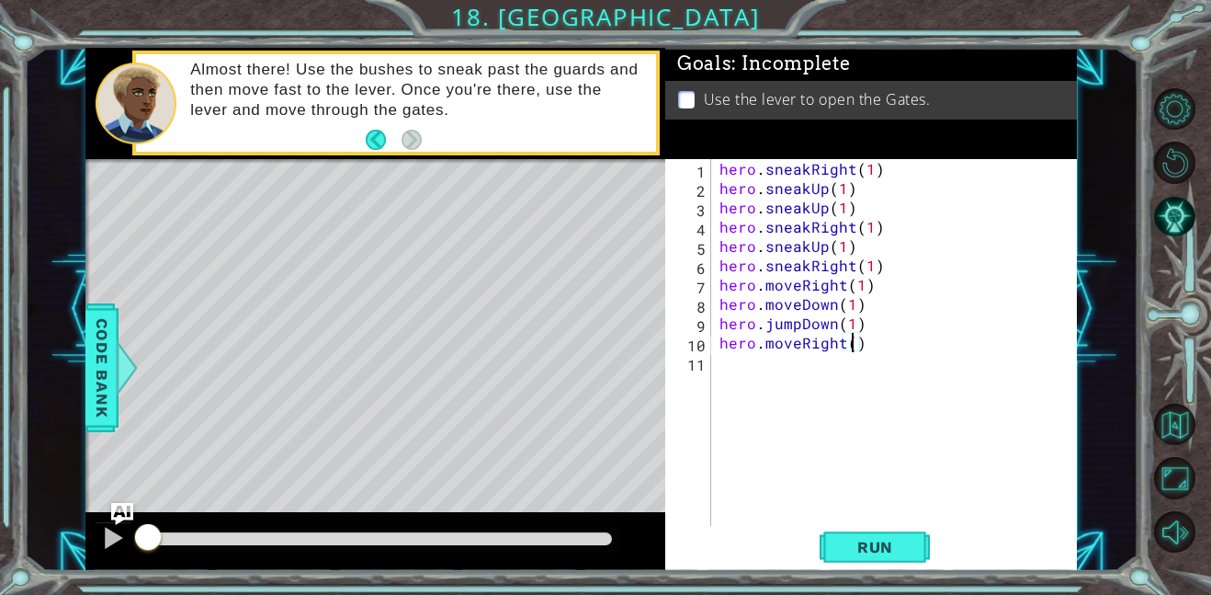
type textarea "hero.moveRight(2)"
click at [796, 376] on div "hero . sneakRight ( 1 ) hero . sneakUp ( 1 ) hero . sneakUp ( 1 ) hero . sneakR…" at bounding box center [899, 361] width 367 height 405
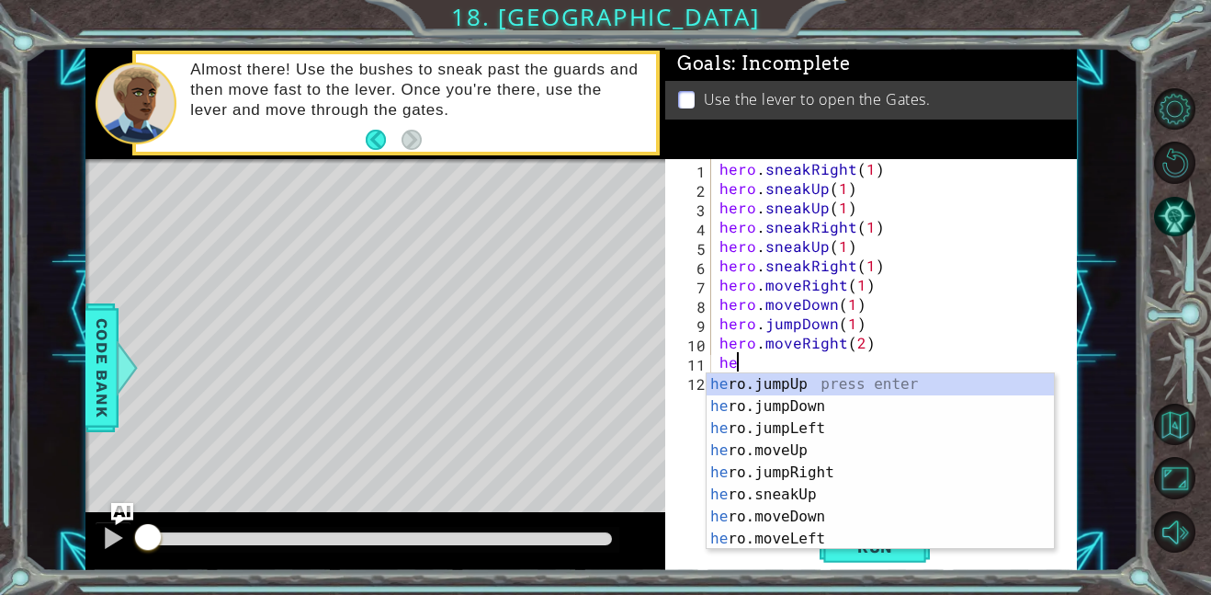
type textarea "hero"
click at [823, 384] on div "hero .jumpUp press enter hero .jumpDown press enter hero .jumpLeft press enter …" at bounding box center [880, 483] width 347 height 221
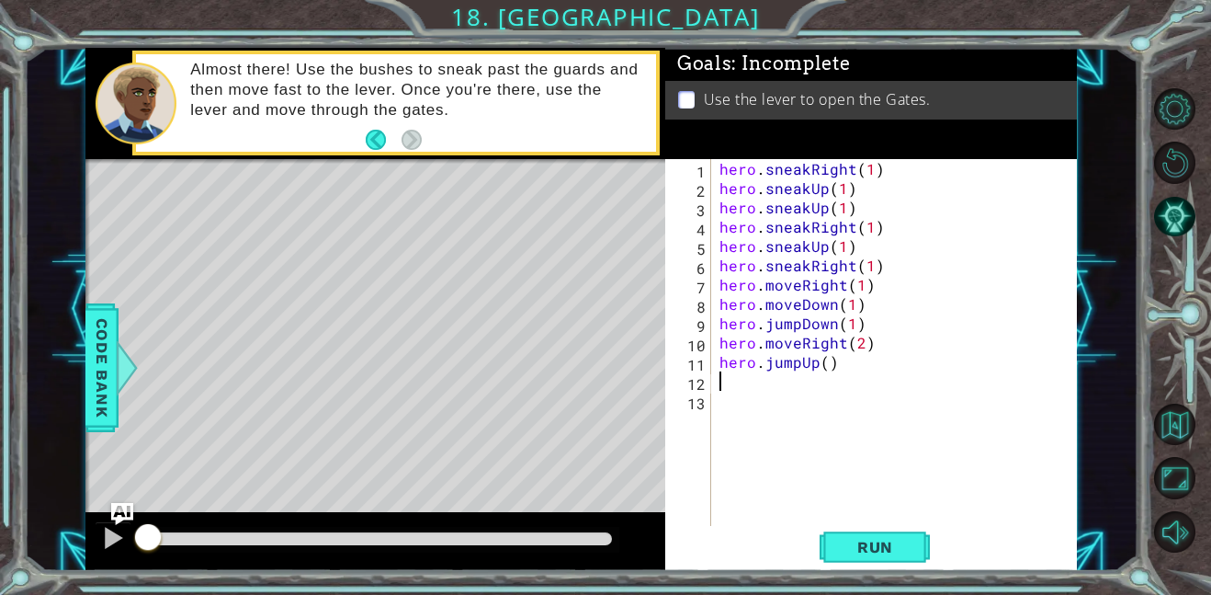
click at [828, 367] on div "hero . sneakRight ( 1 ) hero . sneakUp ( 1 ) hero . sneakUp ( 1 ) hero . sneakR…" at bounding box center [899, 361] width 367 height 405
type textarea "hero.jumpUp(1)"
click at [790, 376] on div "hero . sneakRight ( 1 ) hero . sneakUp ( 1 ) hero . sneakUp ( 1 ) hero . sneakR…" at bounding box center [899, 361] width 367 height 405
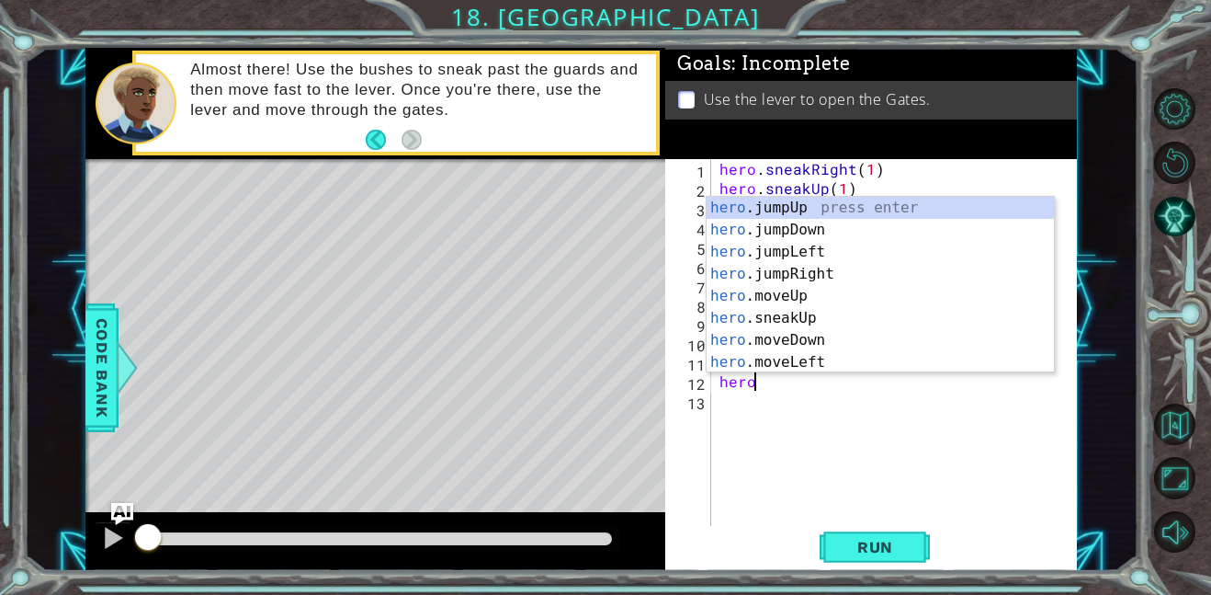
scroll to position [0, 1]
click at [826, 301] on div "hero .jumpUp press enter hero .jumpDown press enter hero .jumpLeft press enter …" at bounding box center [880, 307] width 347 height 221
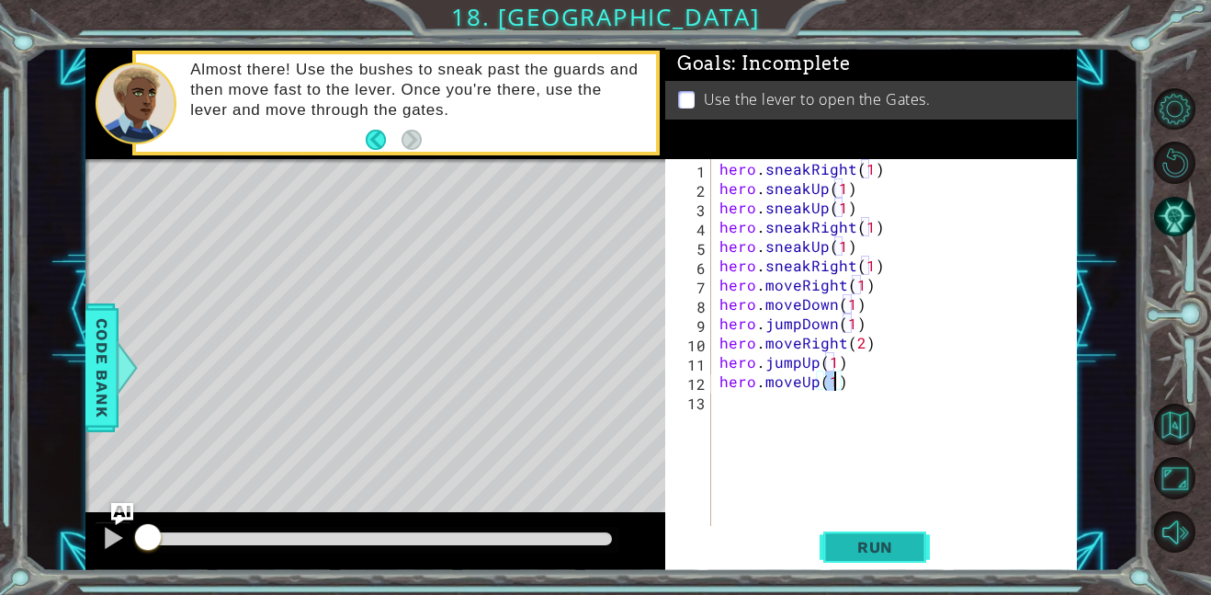
type textarea "hero.moveUp(1)"
click at [863, 550] on span "Run" at bounding box center [875, 547] width 73 height 18
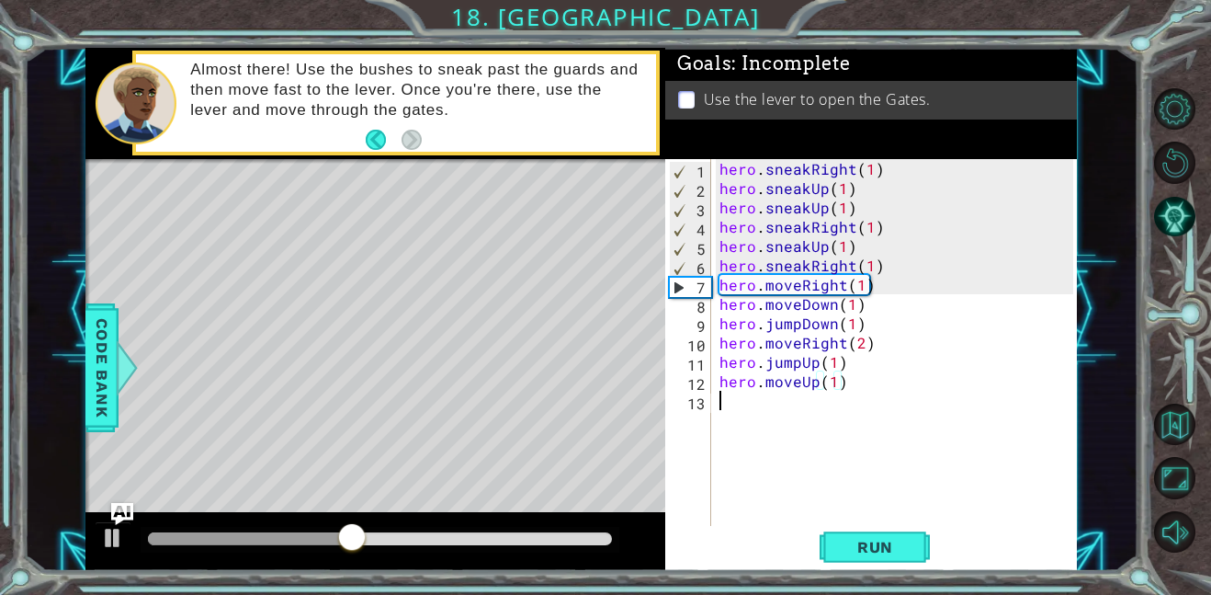
click at [756, 413] on div "hero . sneakRight ( 1 ) hero . sneakUp ( 1 ) hero . sneakUp ( 1 ) hero . sneakR…" at bounding box center [899, 361] width 367 height 405
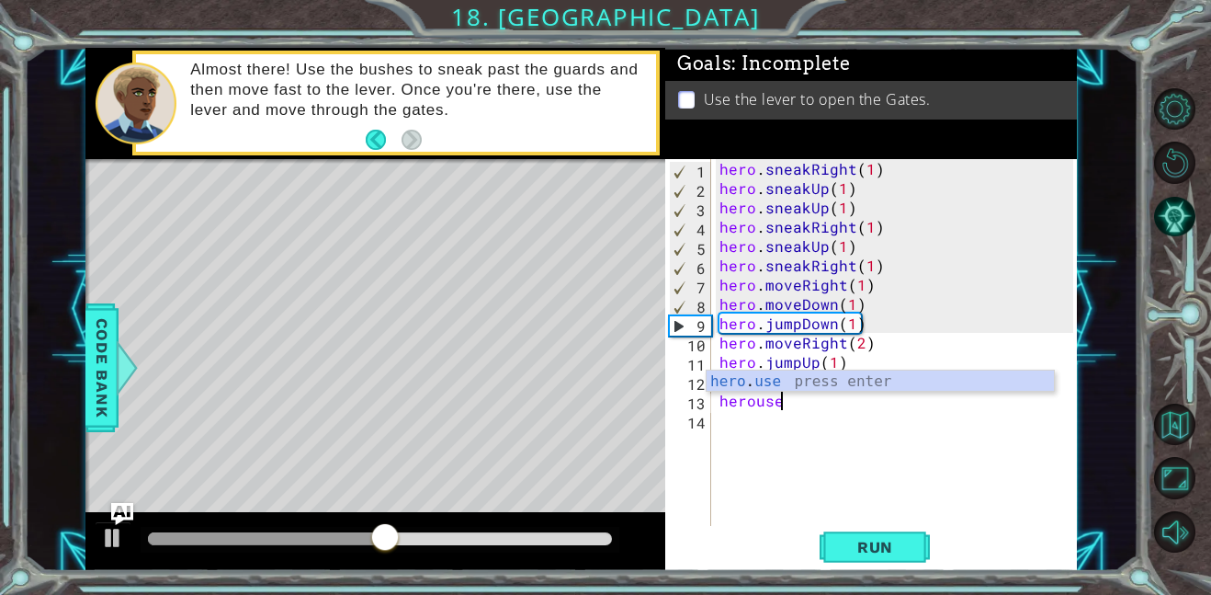
scroll to position [0, 3]
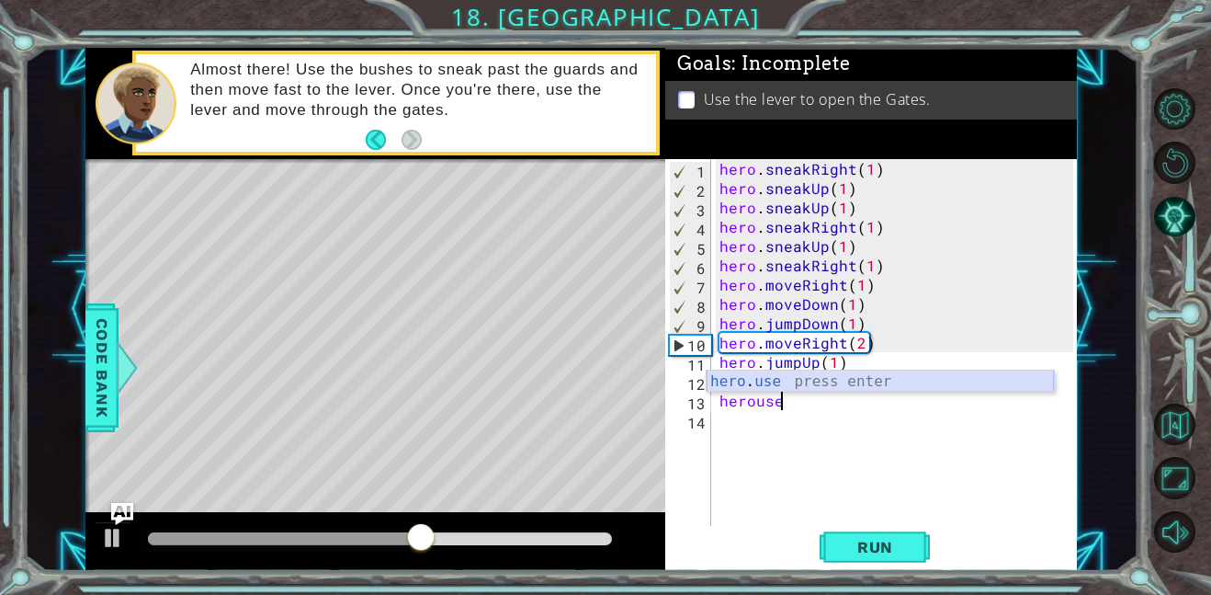
click at [766, 388] on div "hero . use press enter" at bounding box center [880, 403] width 347 height 66
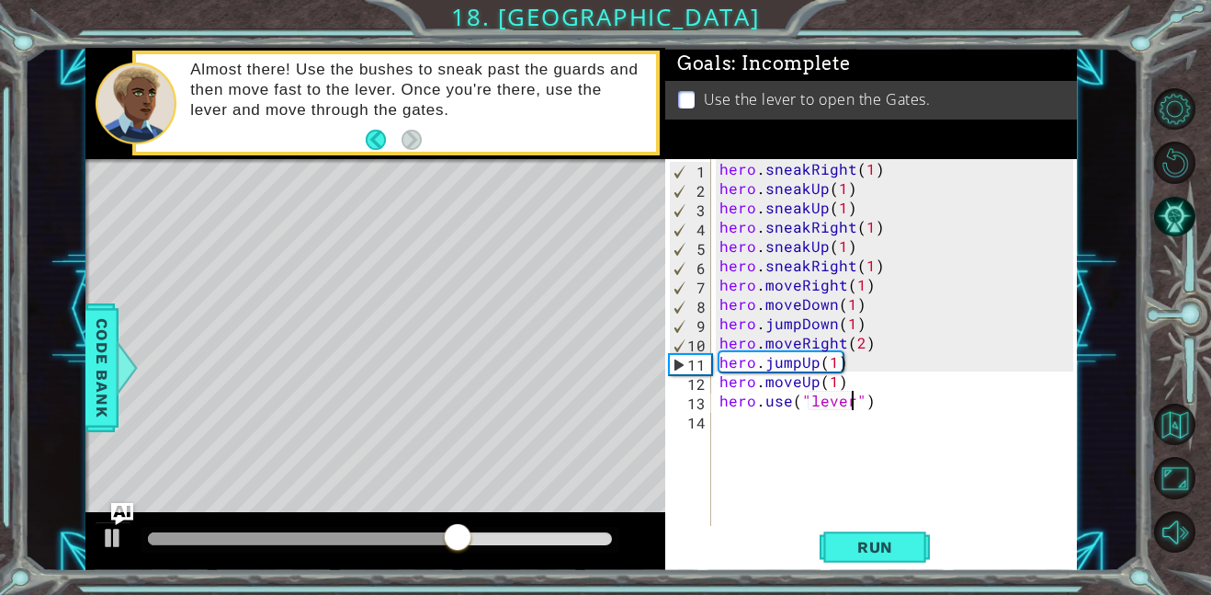
scroll to position [0, 8]
type textarea "hero.use("lever")"
click at [771, 528] on div "Run" at bounding box center [875, 546] width 412 height 41
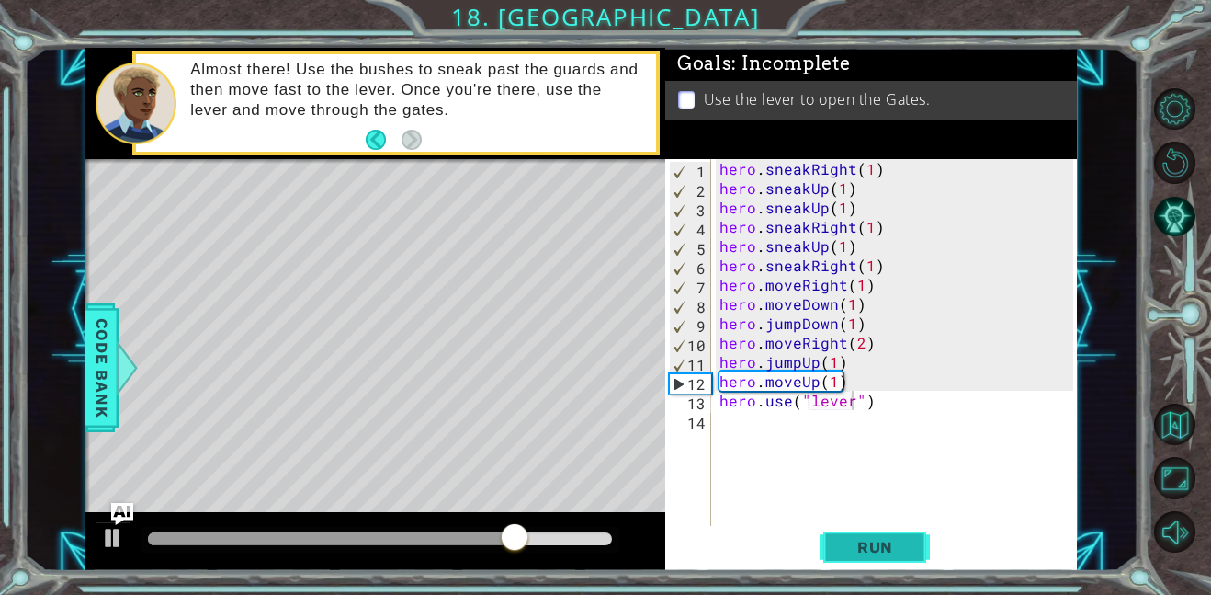
click at [875, 551] on span "Run" at bounding box center [875, 547] width 73 height 18
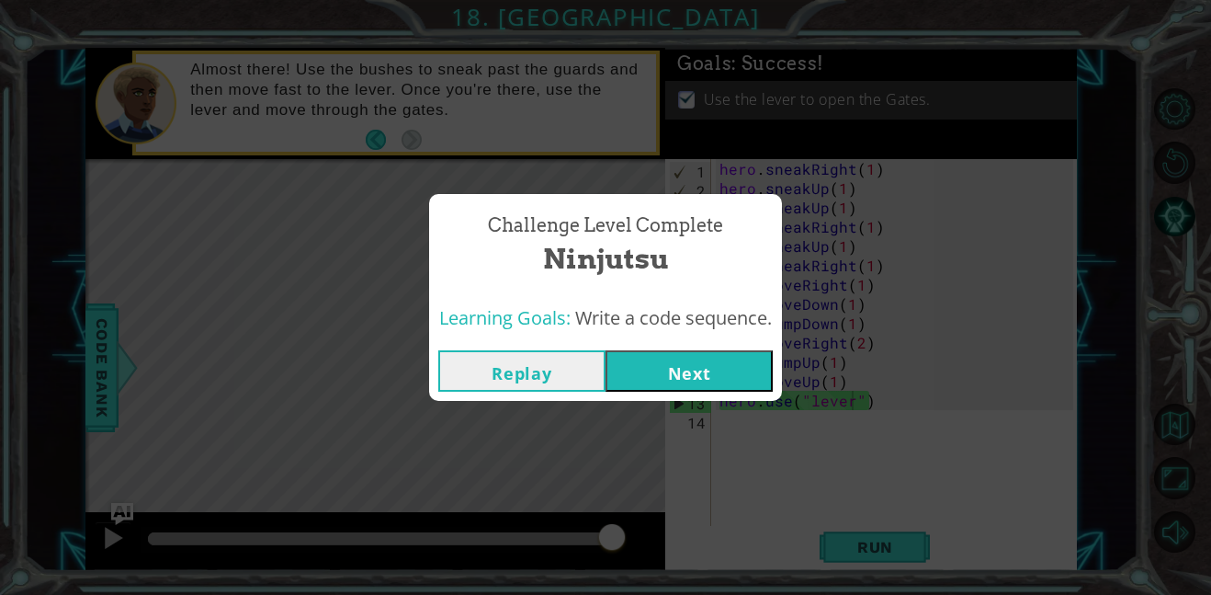
click at [647, 382] on button "Next" at bounding box center [689, 370] width 167 height 41
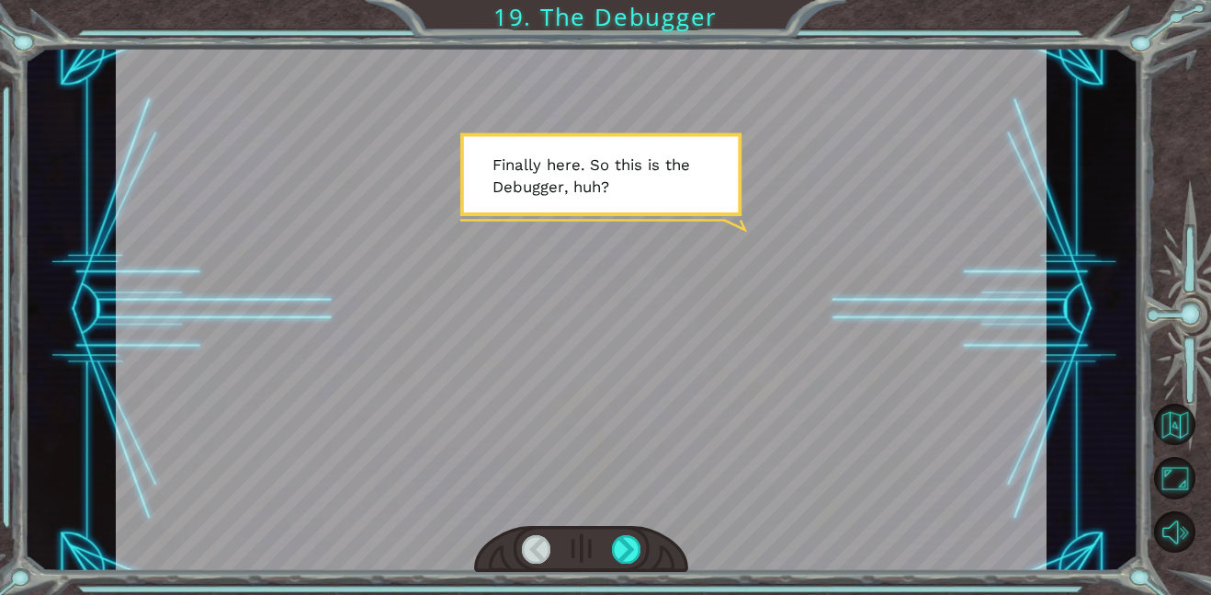
click at [601, 15] on div "Temporary Text F i n a l l y h e r e . S o t h i s i s t h e D e b u g g e r , …" at bounding box center [605, 297] width 1211 height 595
click at [627, 542] on div at bounding box center [626, 549] width 29 height 28
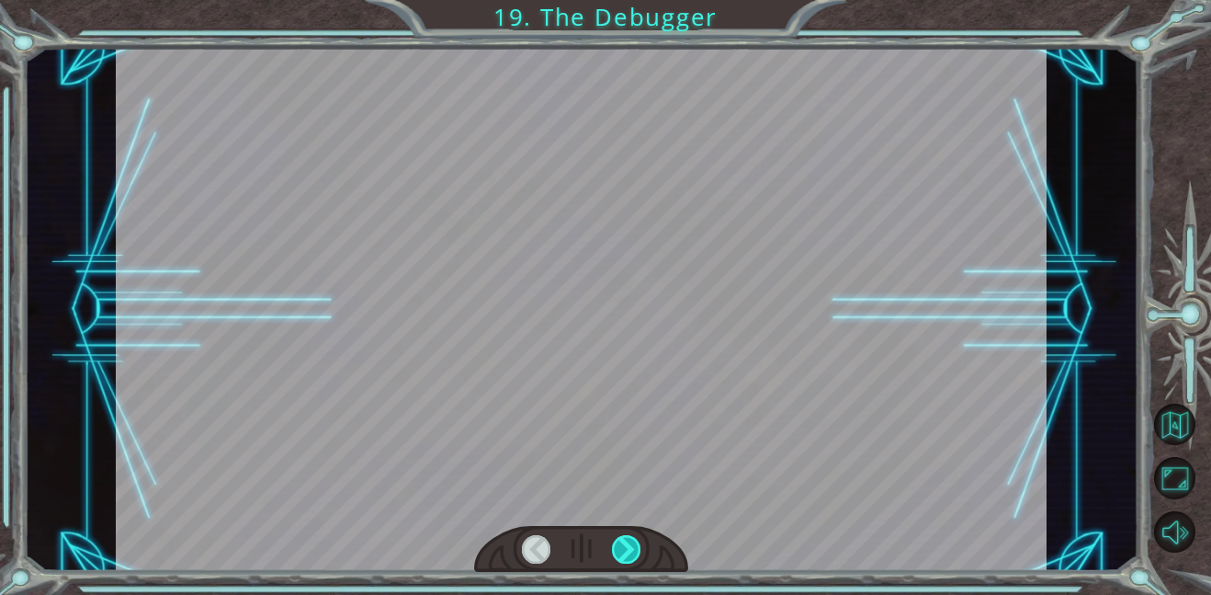
click at [627, 542] on div at bounding box center [626, 549] width 29 height 28
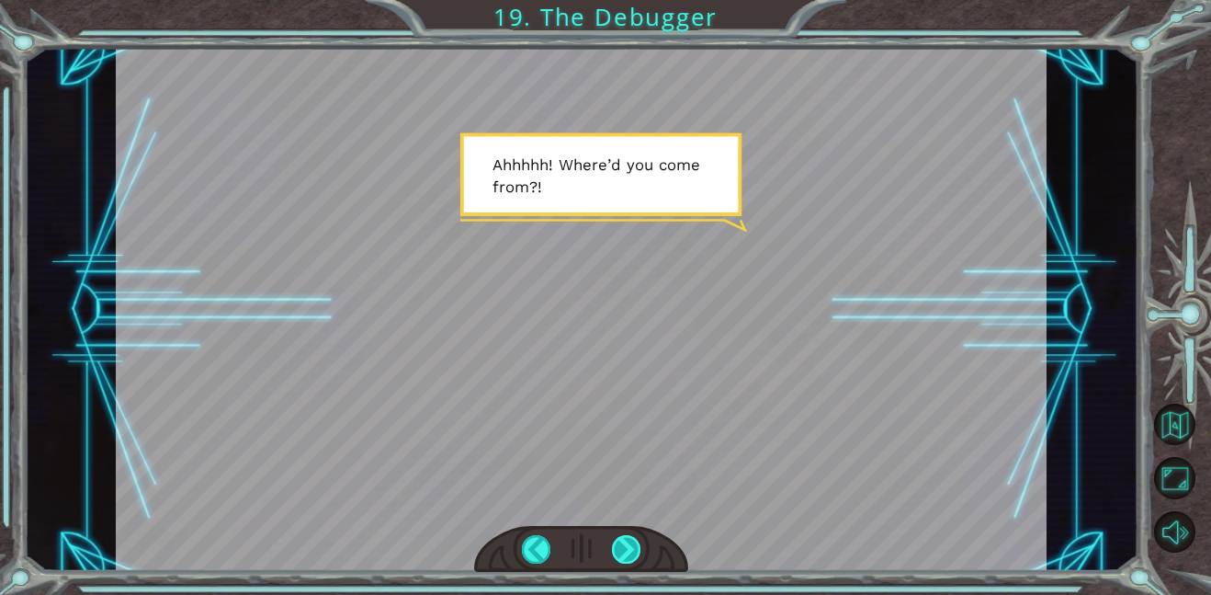
click at [622, 547] on div at bounding box center [626, 549] width 29 height 28
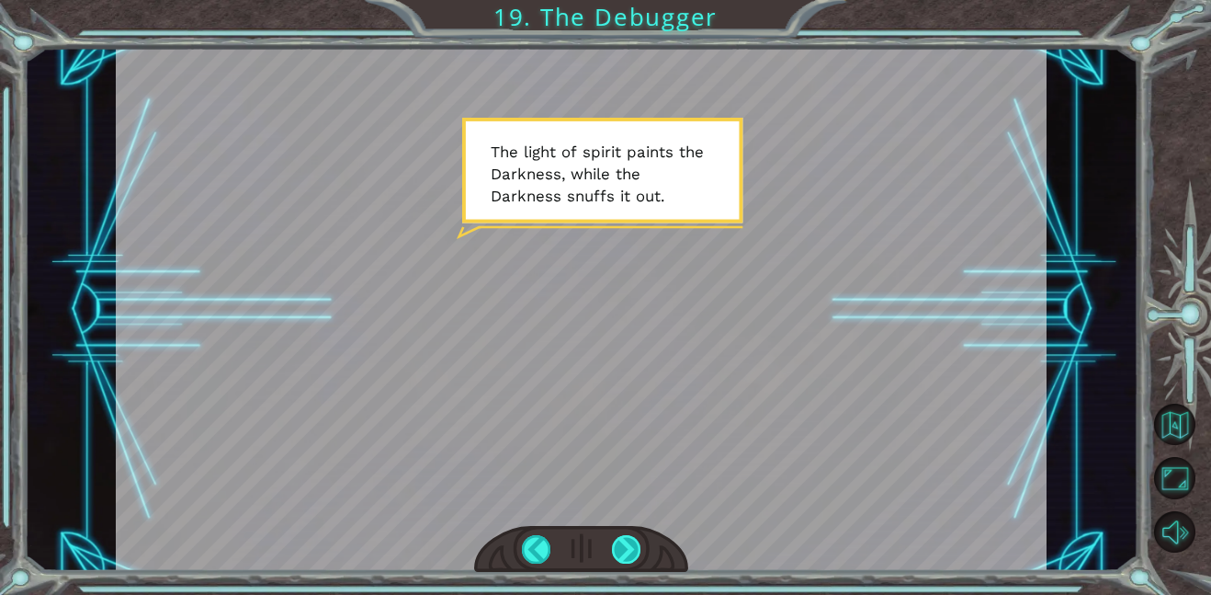
click at [626, 548] on div at bounding box center [626, 549] width 29 height 28
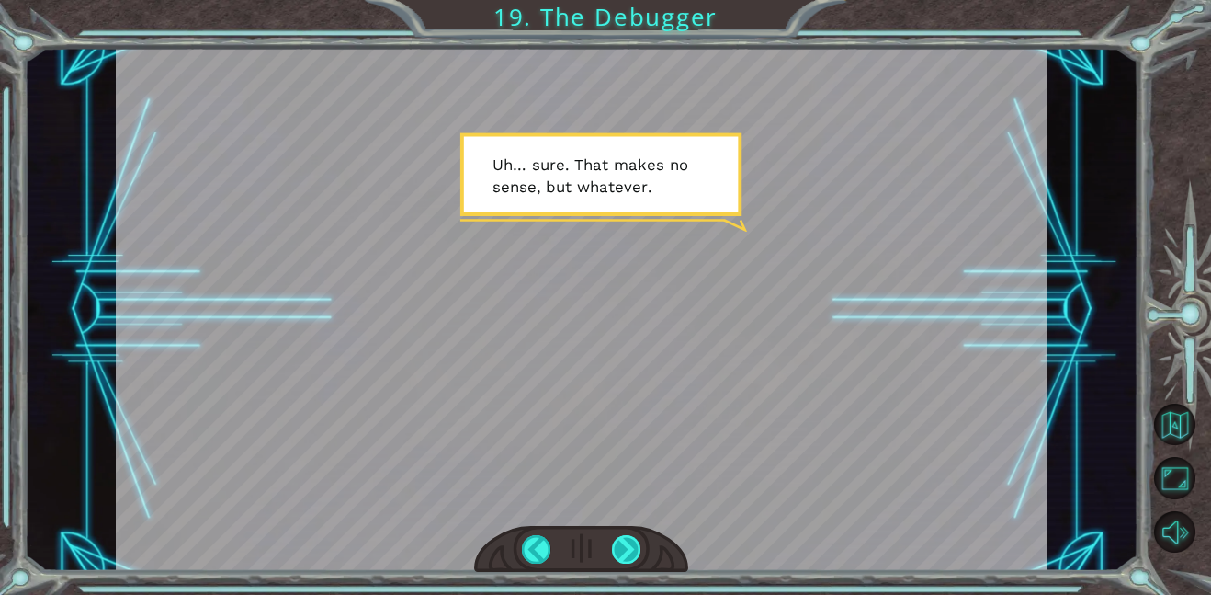
click at [626, 548] on div at bounding box center [626, 549] width 29 height 28
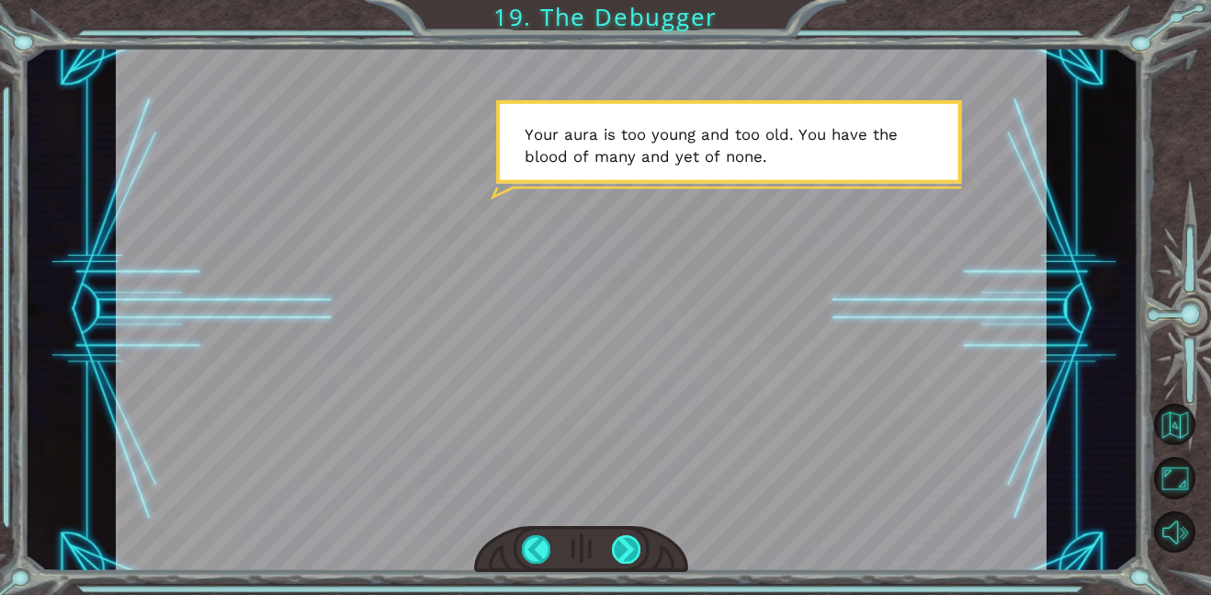
click at [624, 537] on div at bounding box center [626, 549] width 29 height 28
click at [628, 545] on div at bounding box center [626, 549] width 29 height 28
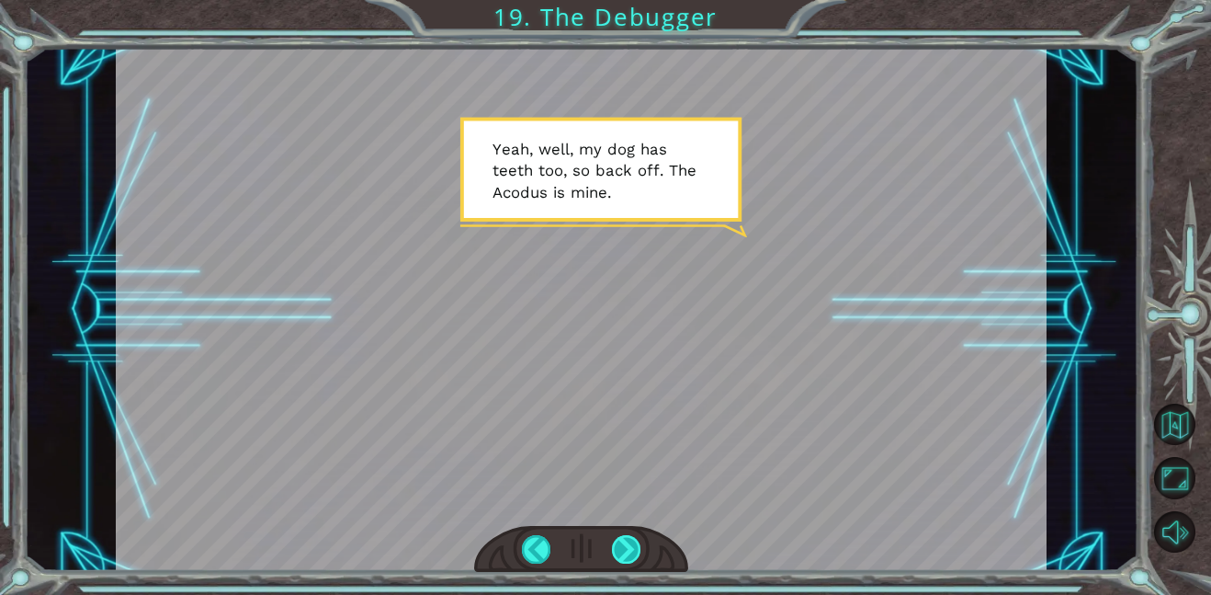
click at [628, 545] on div at bounding box center [626, 549] width 29 height 28
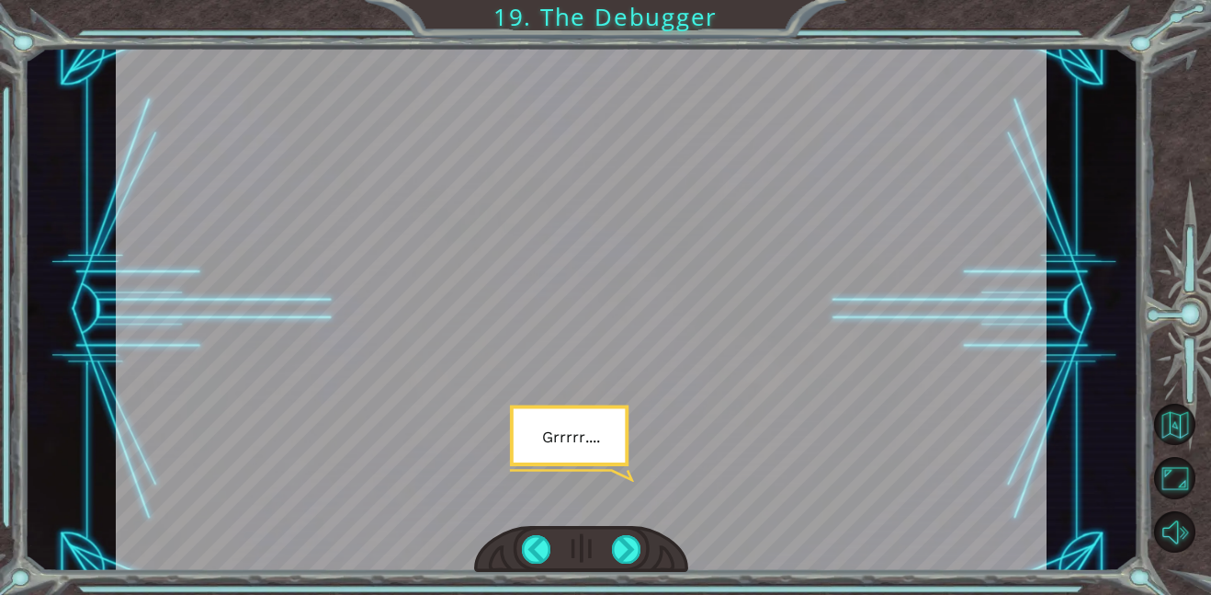
click at [672, 553] on div at bounding box center [581, 549] width 214 height 47
click at [626, 551] on div at bounding box center [626, 549] width 29 height 28
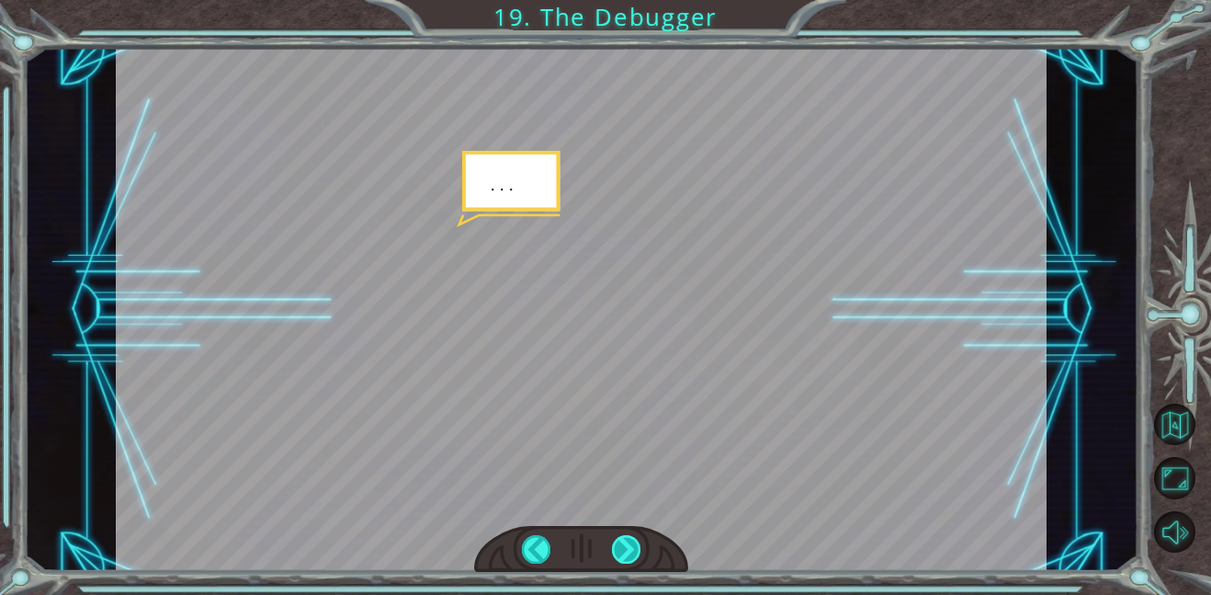
click at [613, 546] on div at bounding box center [626, 549] width 29 height 28
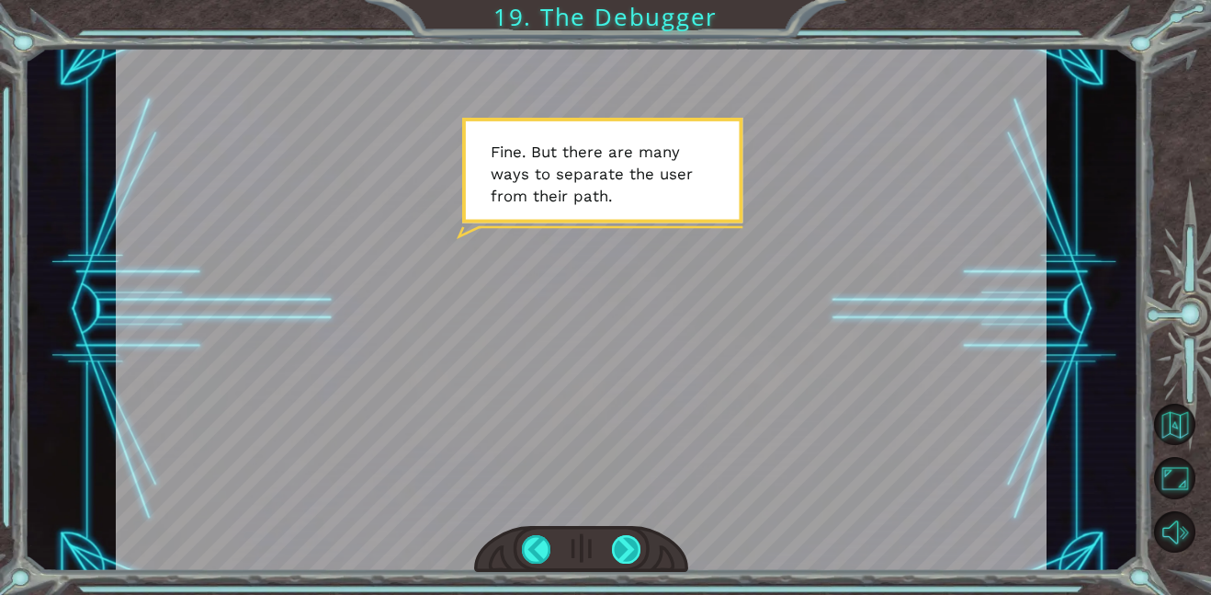
click at [613, 546] on div at bounding box center [626, 549] width 29 height 28
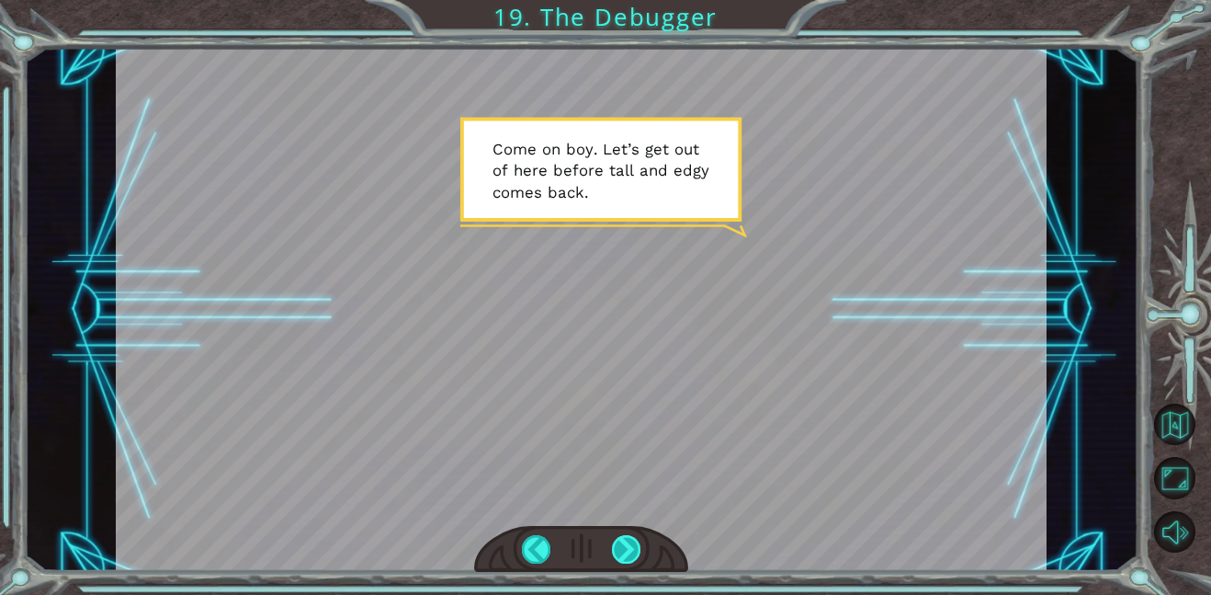
click at [613, 546] on div at bounding box center [626, 549] width 29 height 28
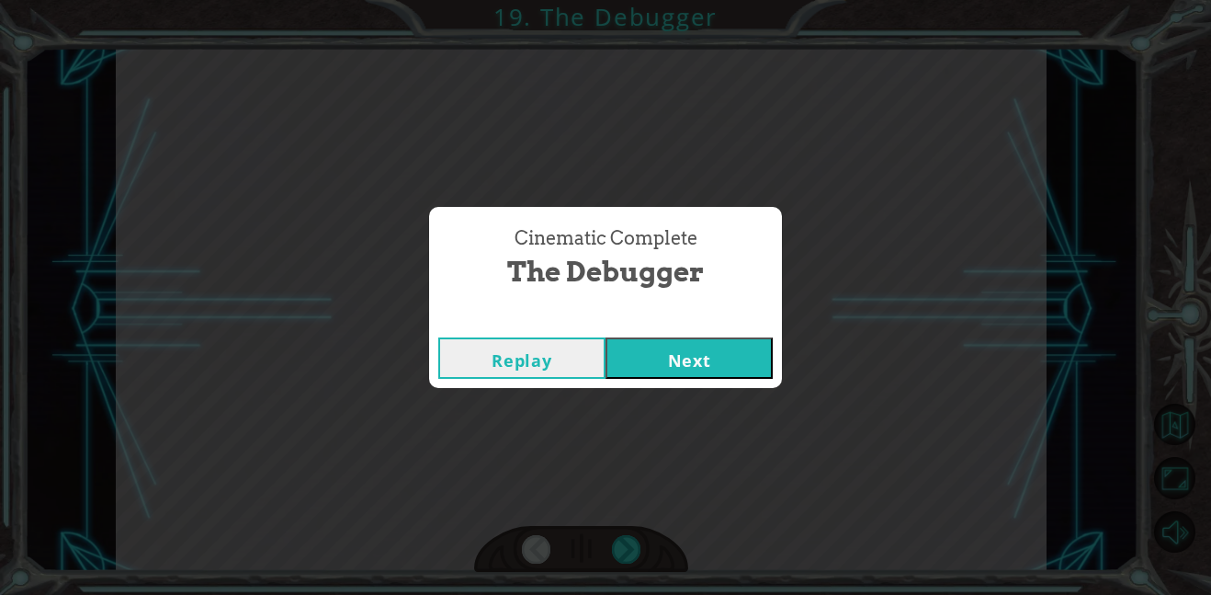
click at [733, 366] on button "Next" at bounding box center [689, 357] width 167 height 41
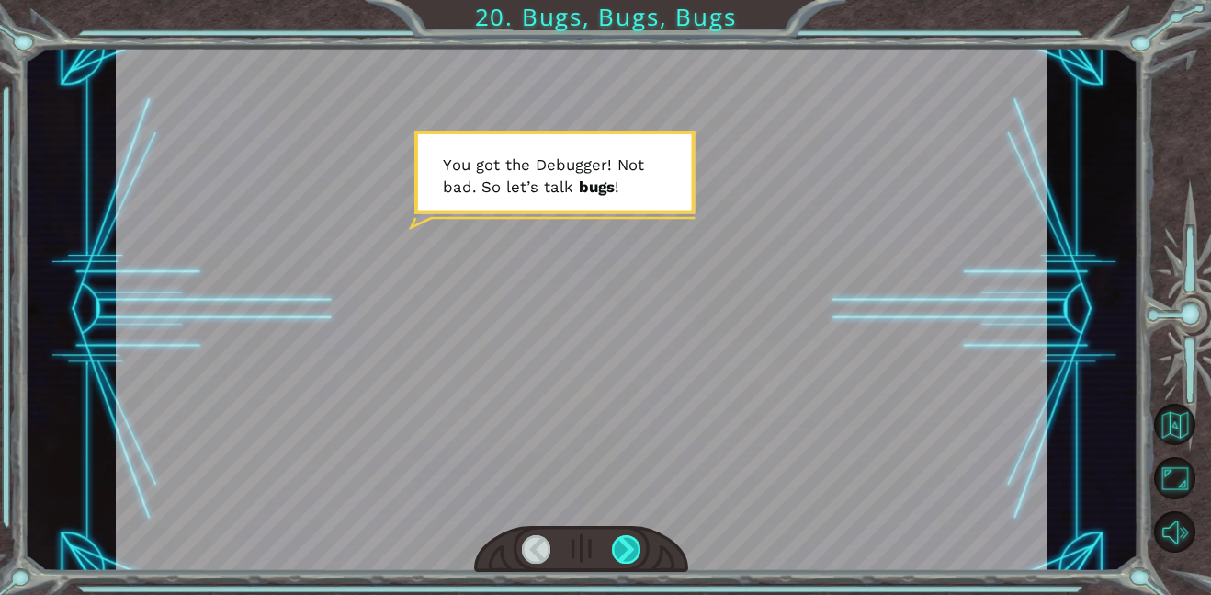
click at [619, 547] on div at bounding box center [626, 549] width 29 height 28
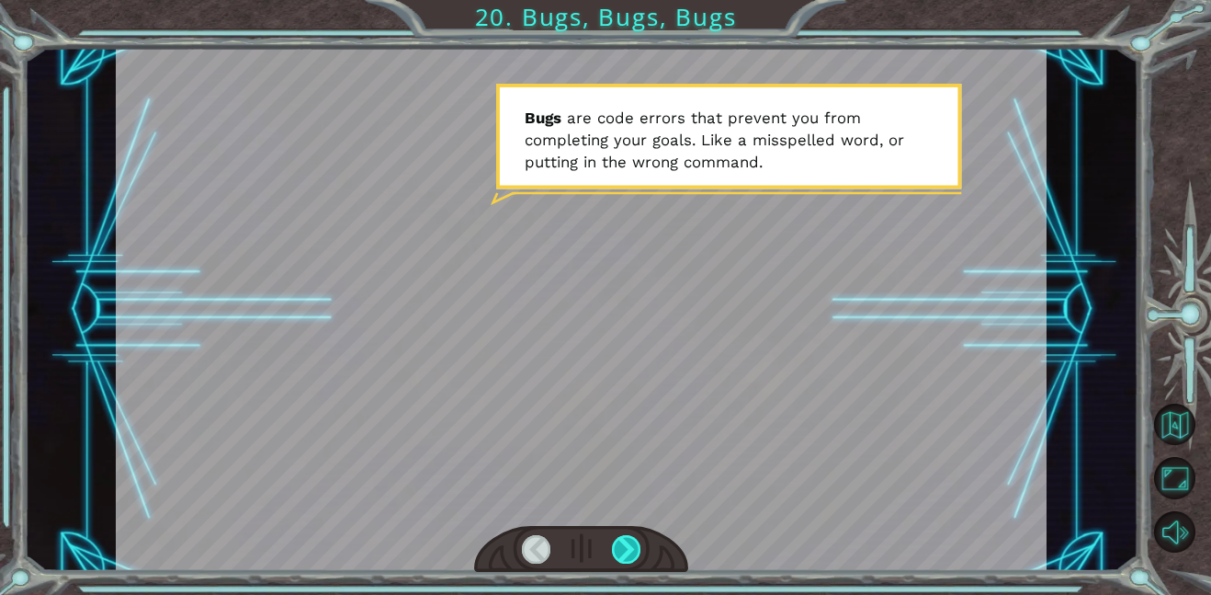
click at [619, 547] on div at bounding box center [626, 549] width 29 height 28
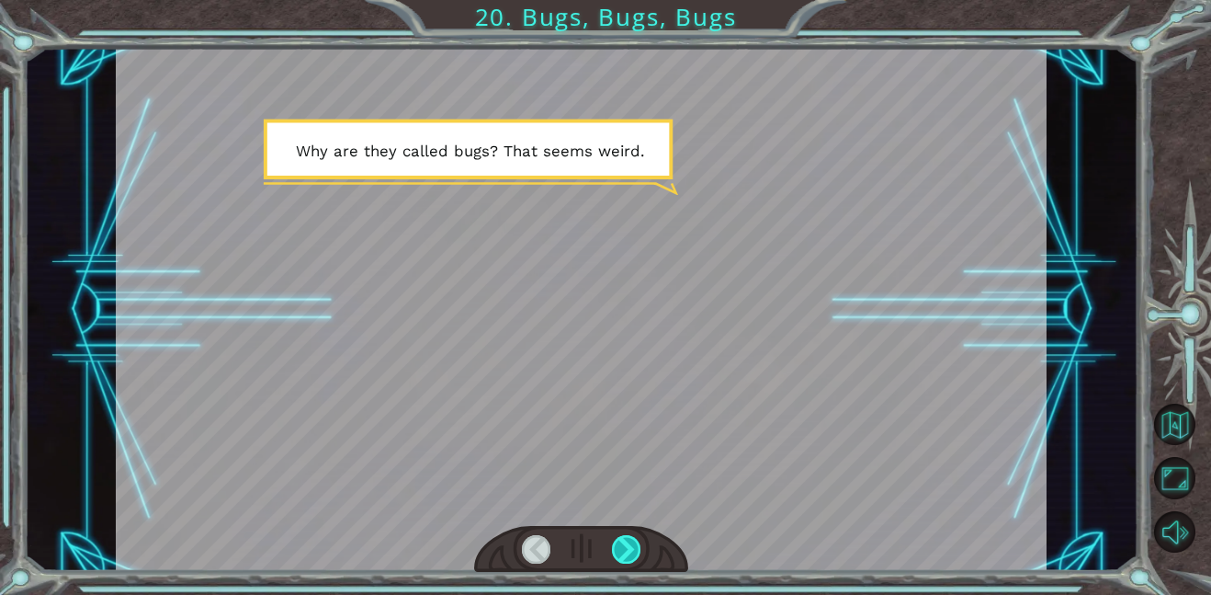
click at [619, 547] on div at bounding box center [626, 549] width 29 height 28
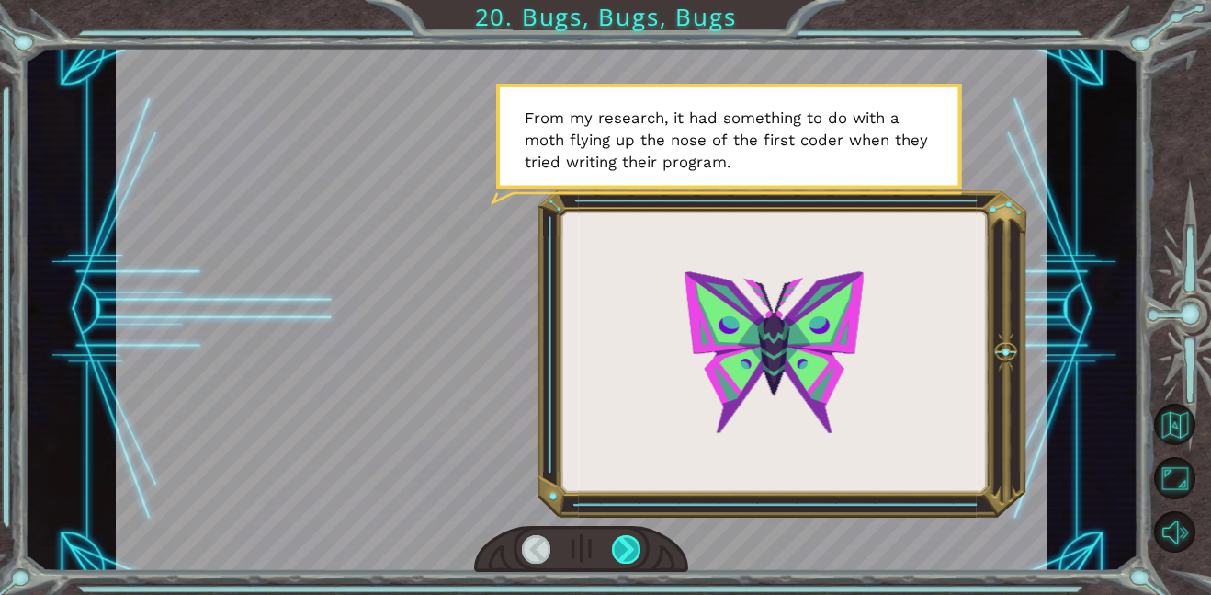
click at [619, 547] on div at bounding box center [626, 549] width 29 height 28
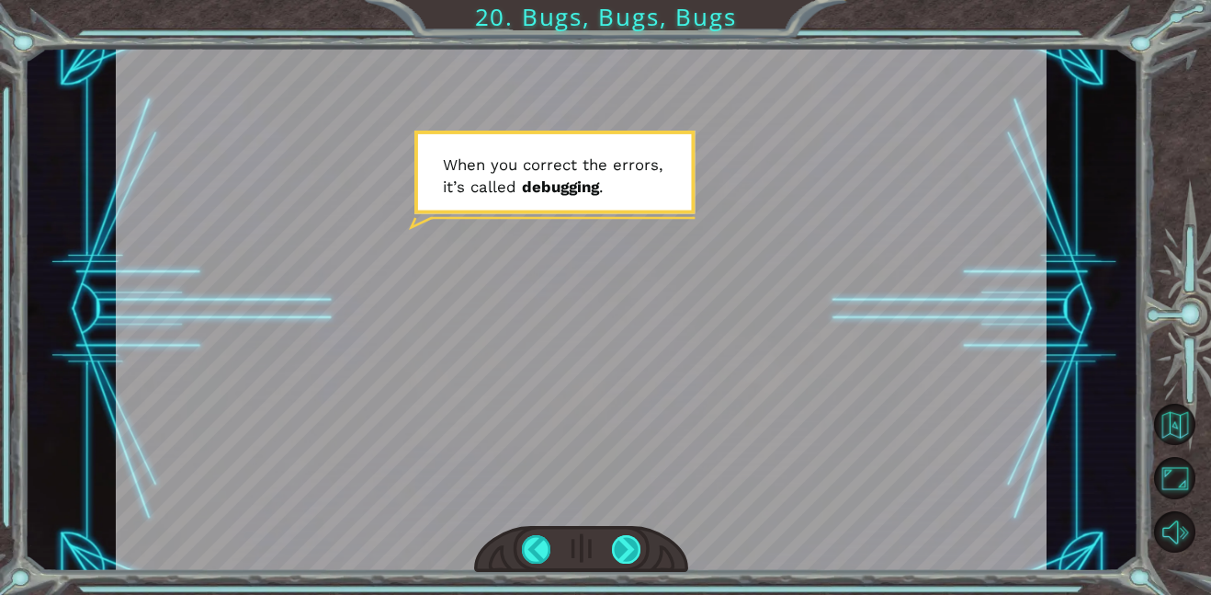
click at [619, 547] on div at bounding box center [626, 549] width 29 height 28
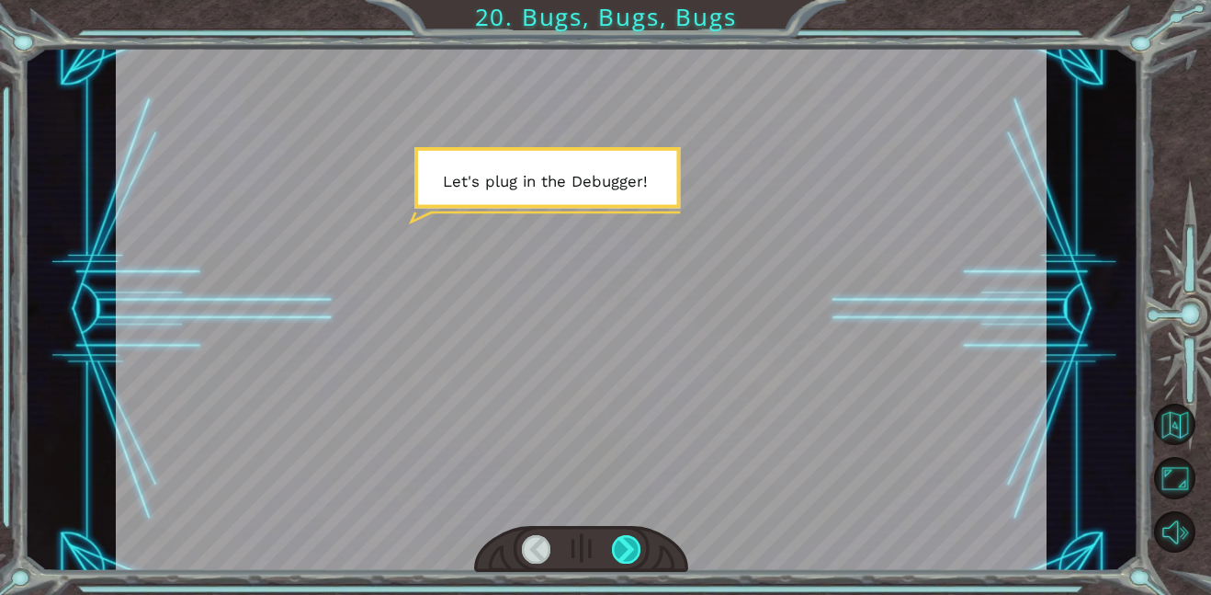
click at [619, 547] on div at bounding box center [626, 549] width 29 height 28
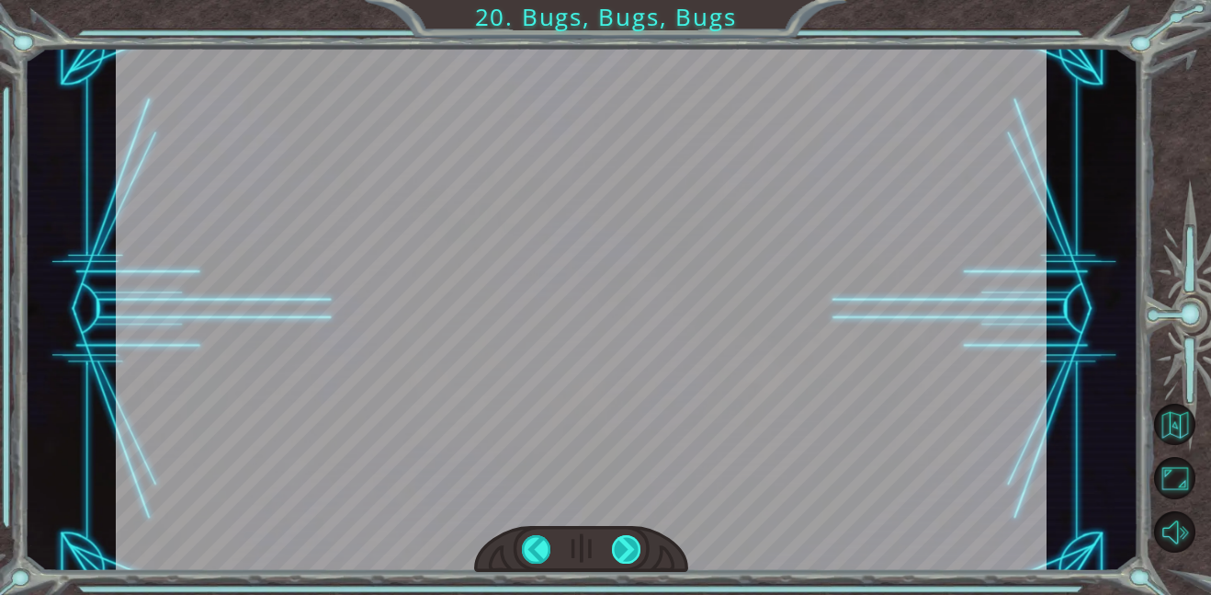
click at [619, 547] on div at bounding box center [626, 549] width 29 height 28
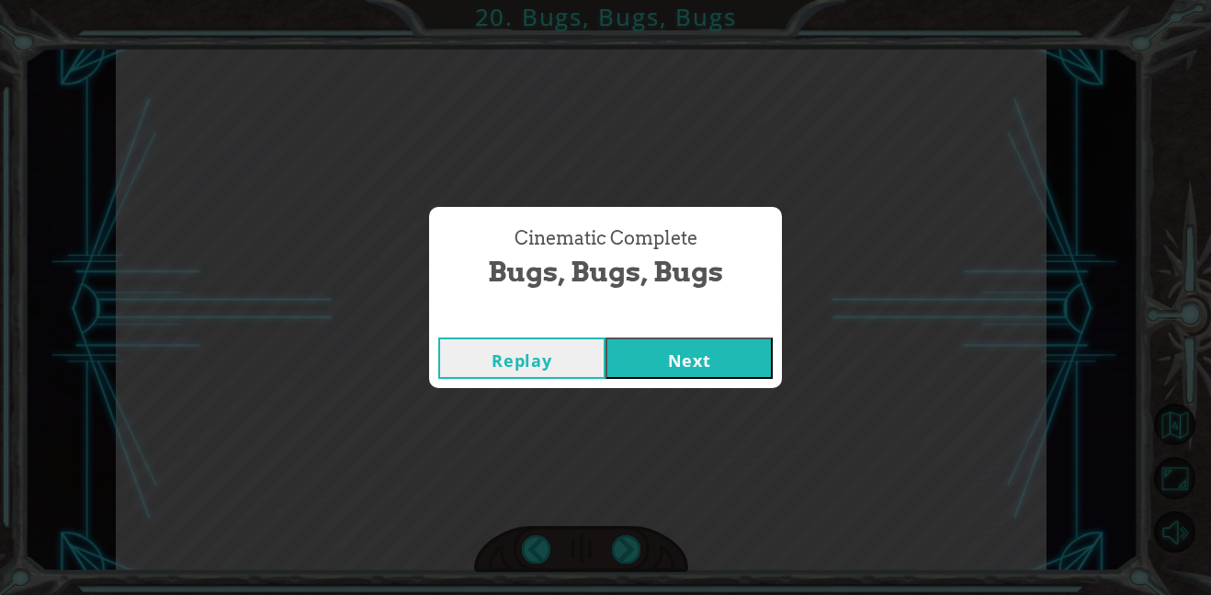
click at [693, 355] on button "Next" at bounding box center [689, 357] width 167 height 41
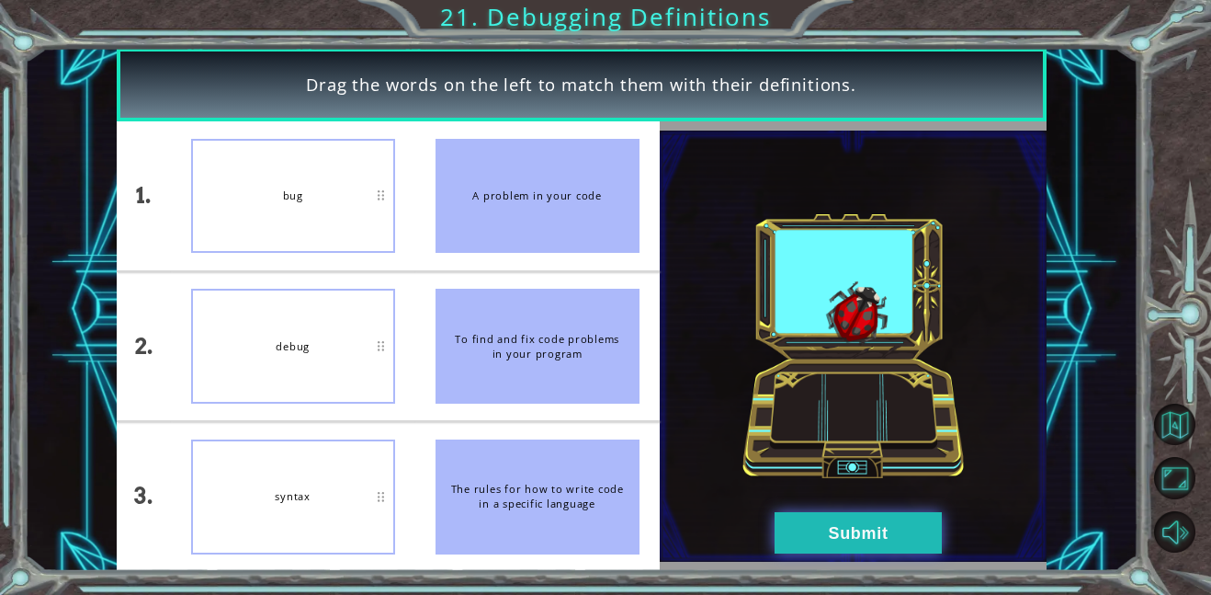
click at [811, 526] on button "Submit" at bounding box center [858, 532] width 167 height 41
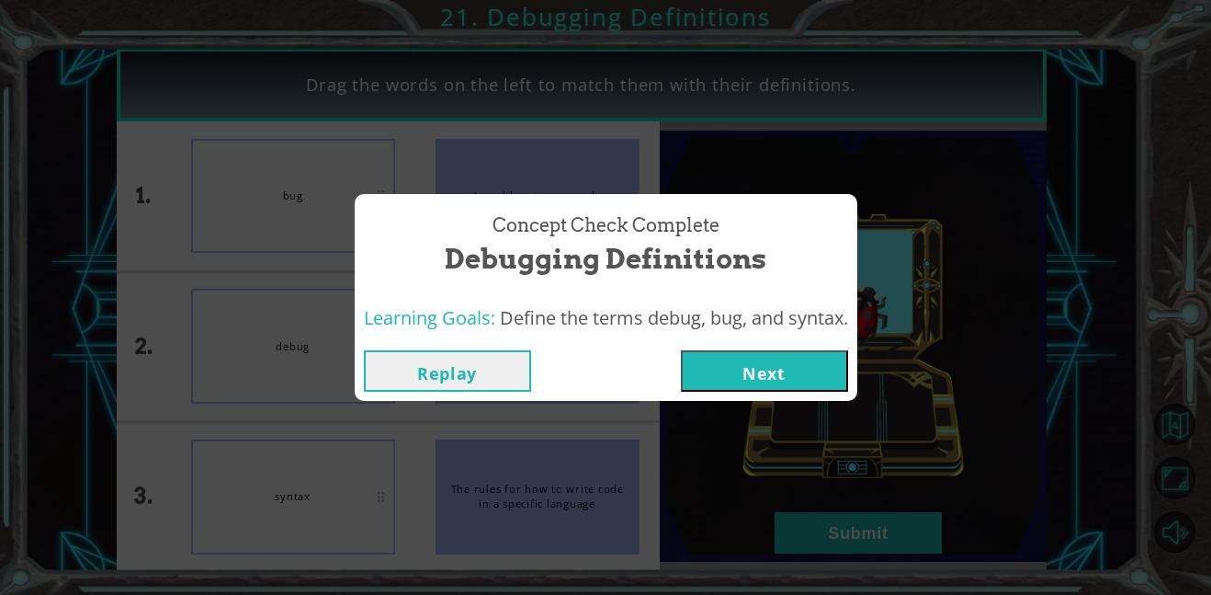
click at [764, 351] on button "Next" at bounding box center [764, 370] width 167 height 41
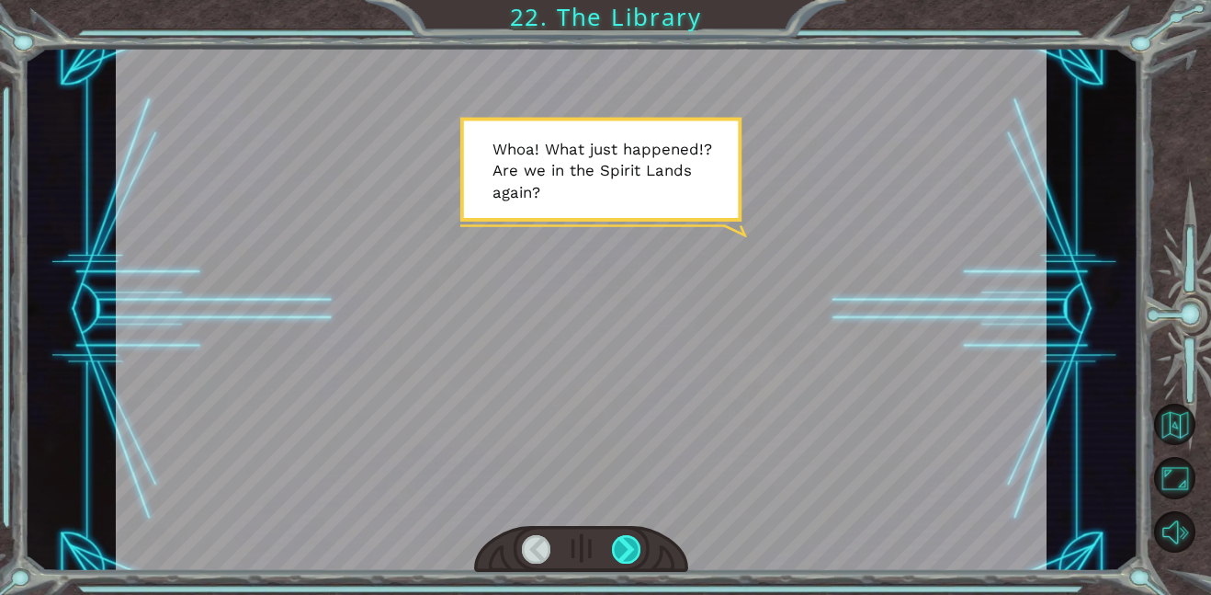
click at [627, 543] on div at bounding box center [626, 549] width 29 height 28
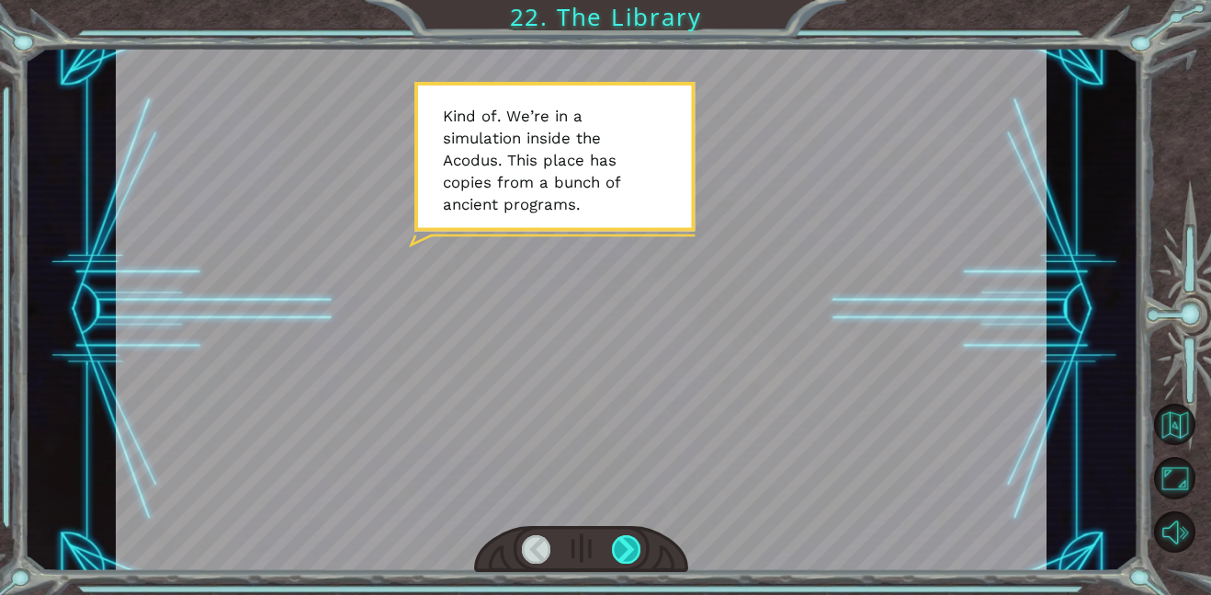
click at [634, 549] on div at bounding box center [626, 549] width 29 height 28
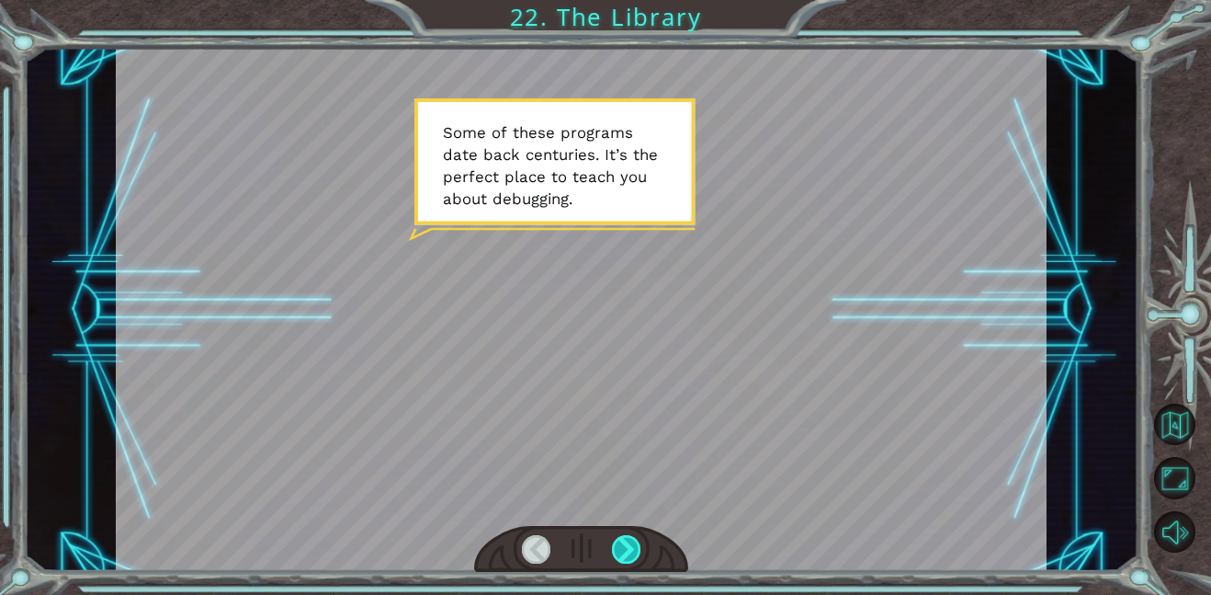
click at [634, 549] on div at bounding box center [626, 549] width 29 height 28
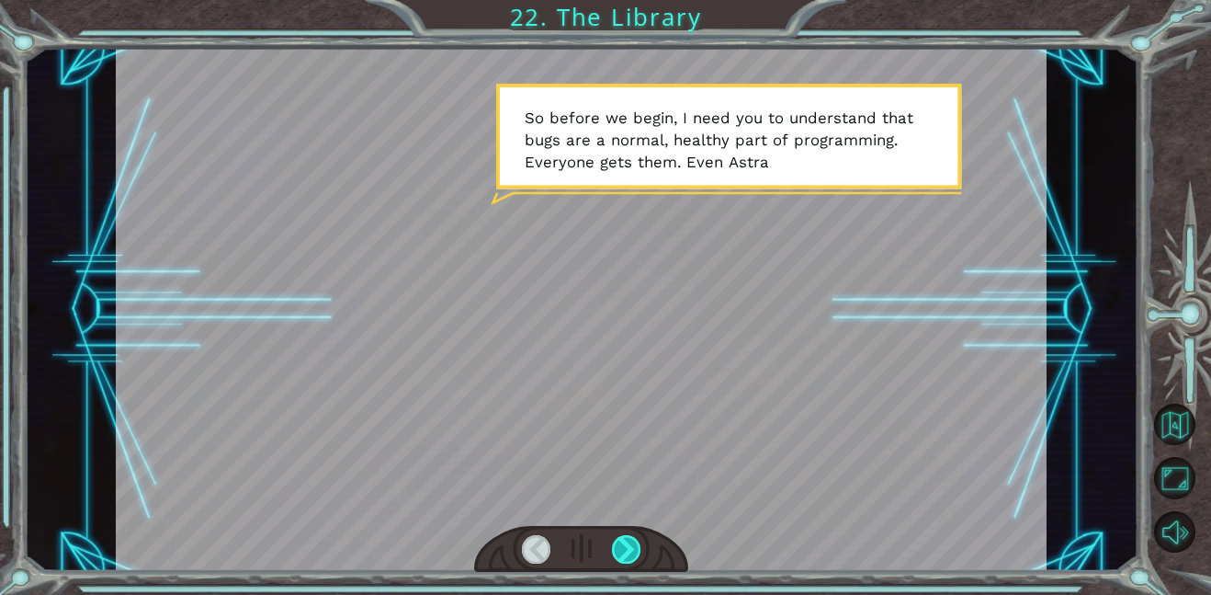
click at [634, 549] on div at bounding box center [626, 549] width 29 height 28
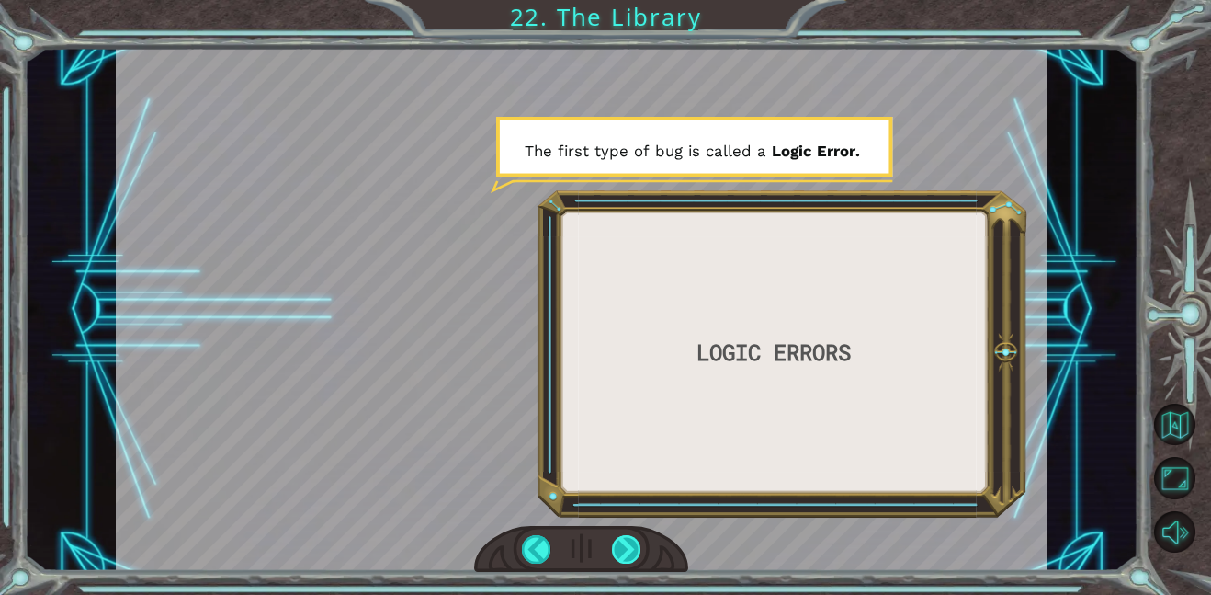
click at [634, 549] on div at bounding box center [626, 549] width 29 height 28
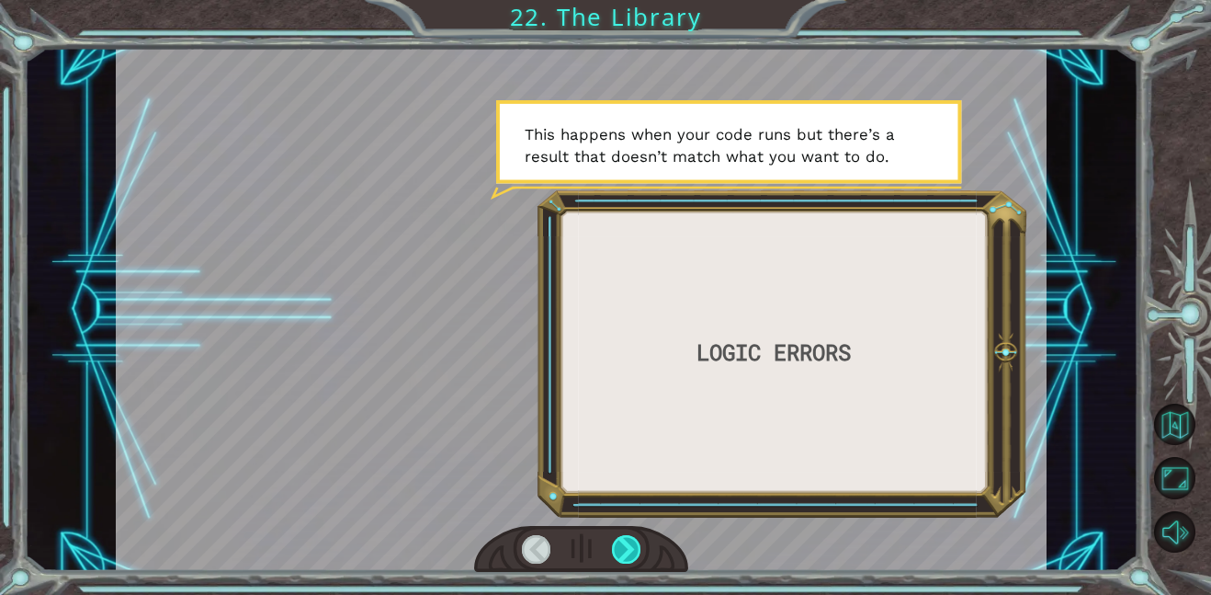
click at [634, 549] on div at bounding box center [626, 549] width 29 height 28
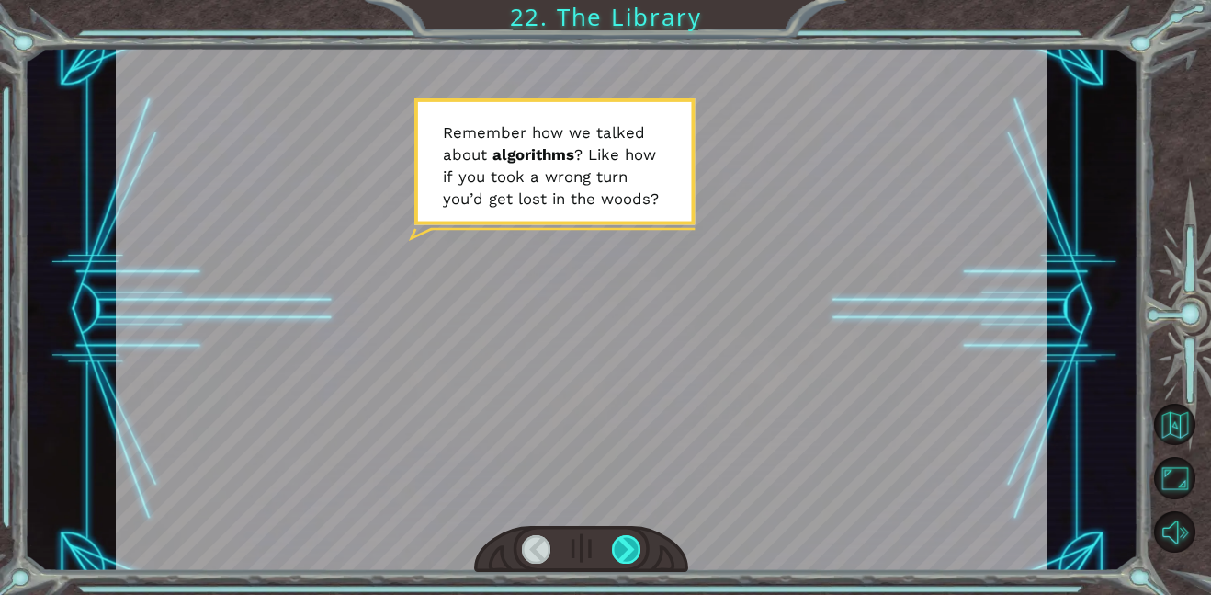
click at [634, 549] on div at bounding box center [626, 549] width 29 height 28
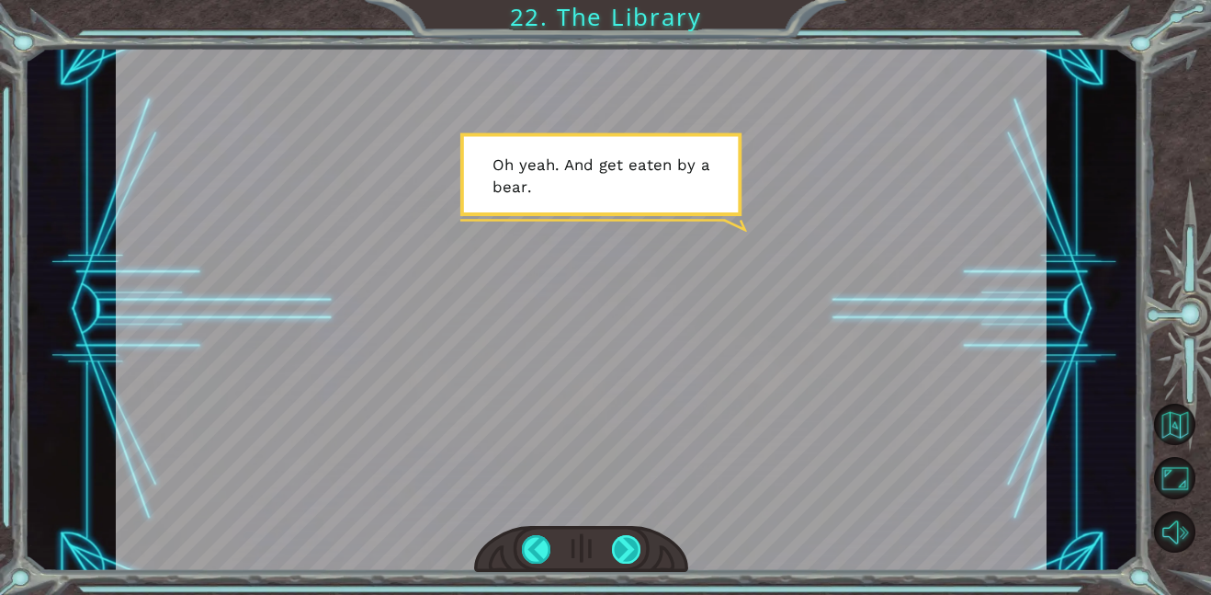
click at [634, 549] on div at bounding box center [626, 549] width 29 height 28
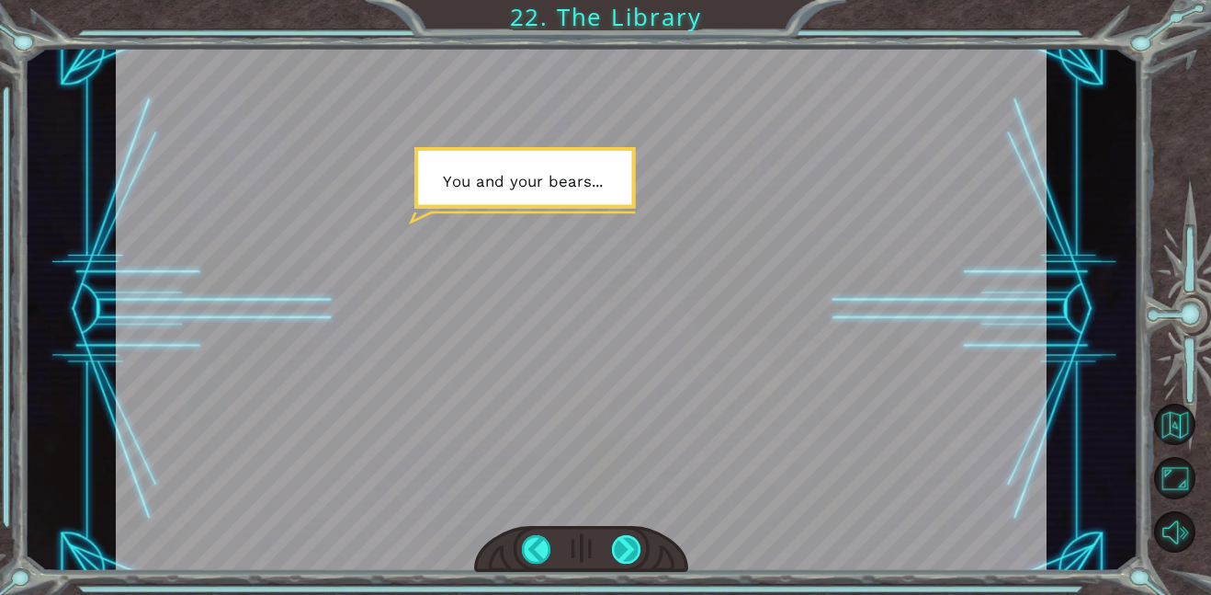
click at [634, 549] on div at bounding box center [626, 549] width 29 height 28
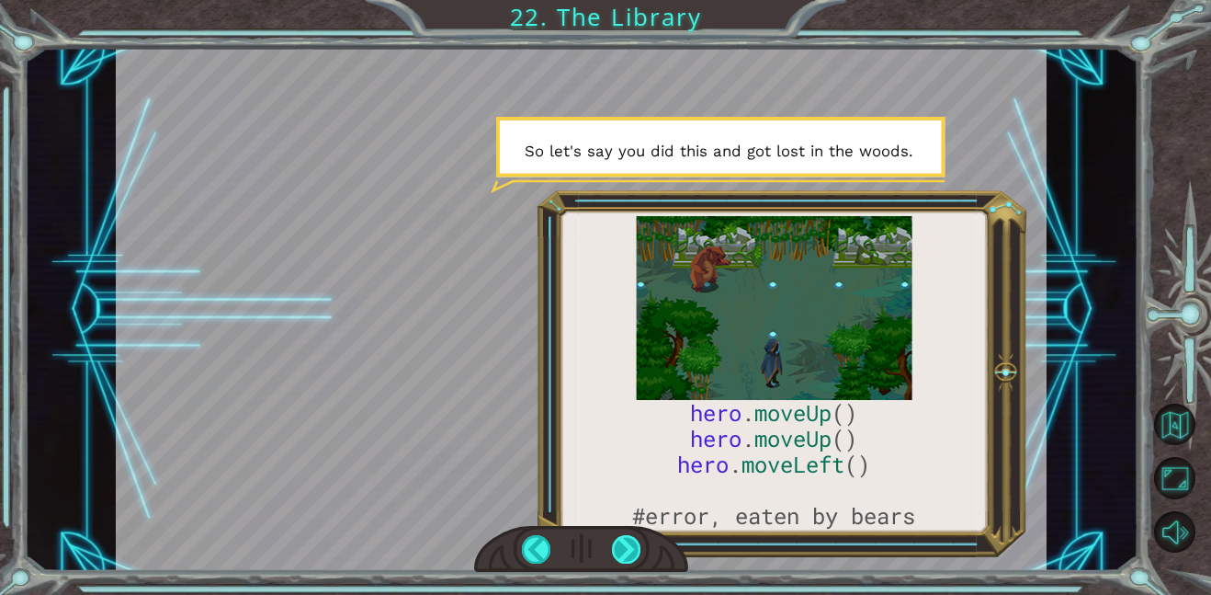
click at [634, 549] on div at bounding box center [626, 549] width 29 height 28
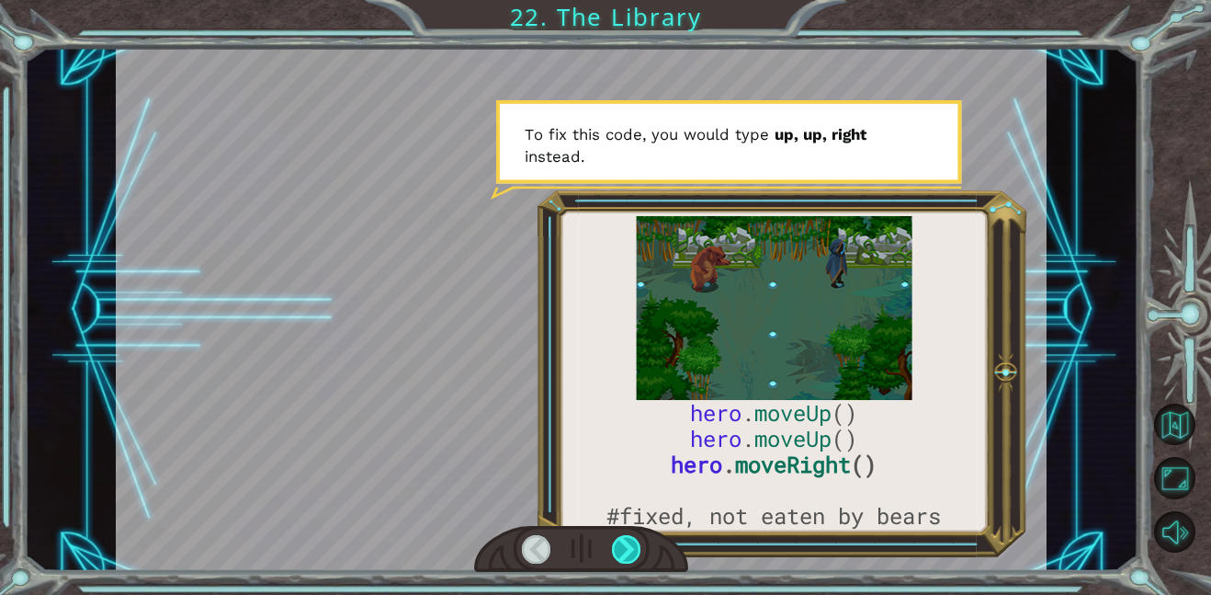
click at [634, 549] on div at bounding box center [626, 549] width 29 height 28
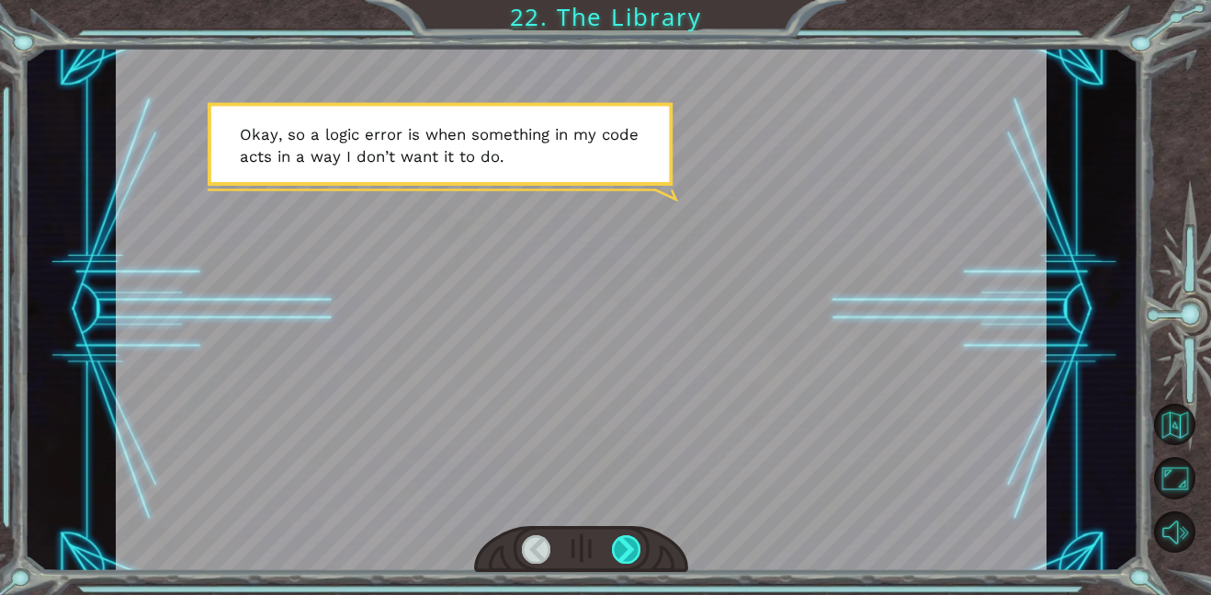
click at [634, 549] on div at bounding box center [626, 549] width 29 height 28
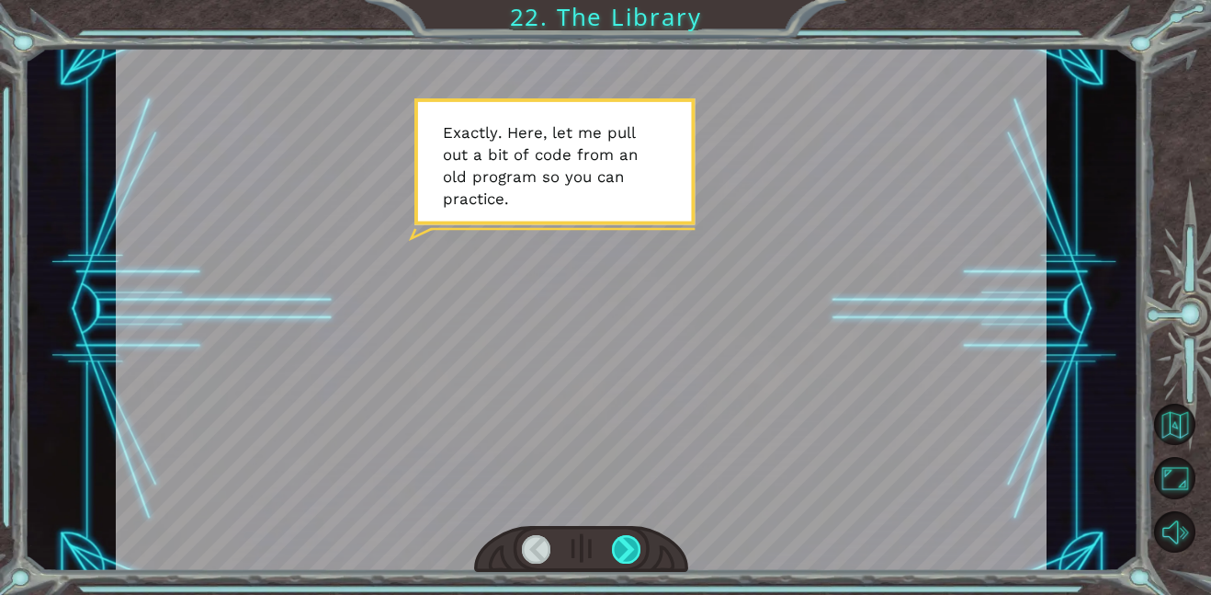
click at [634, 549] on div at bounding box center [626, 549] width 29 height 28
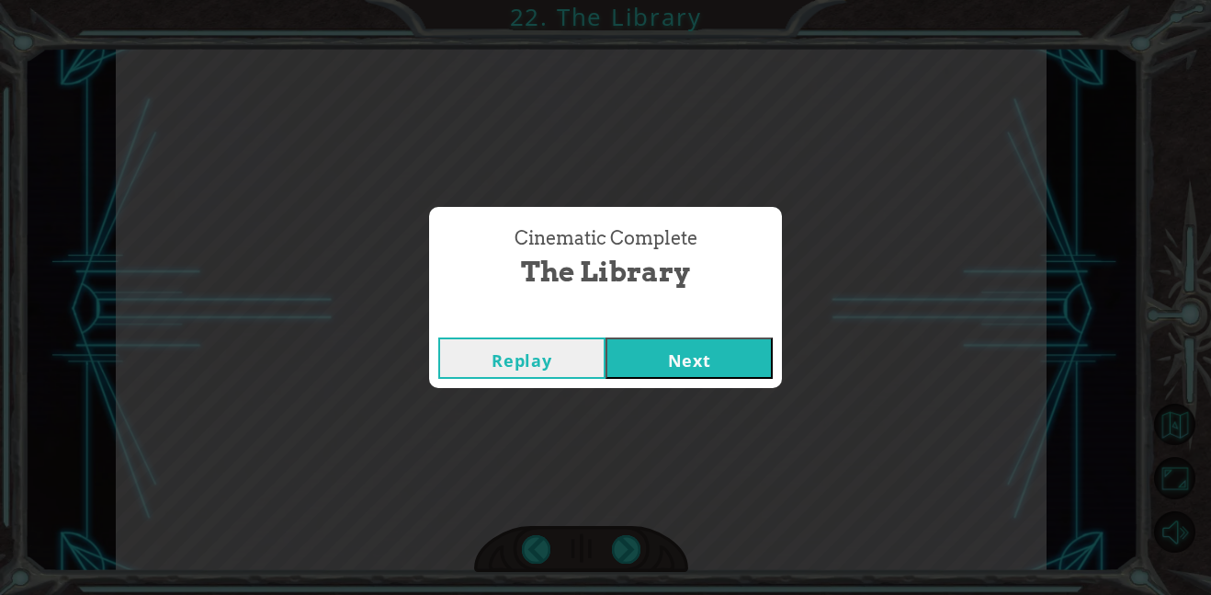
click at [755, 371] on button "Next" at bounding box center [689, 357] width 167 height 41
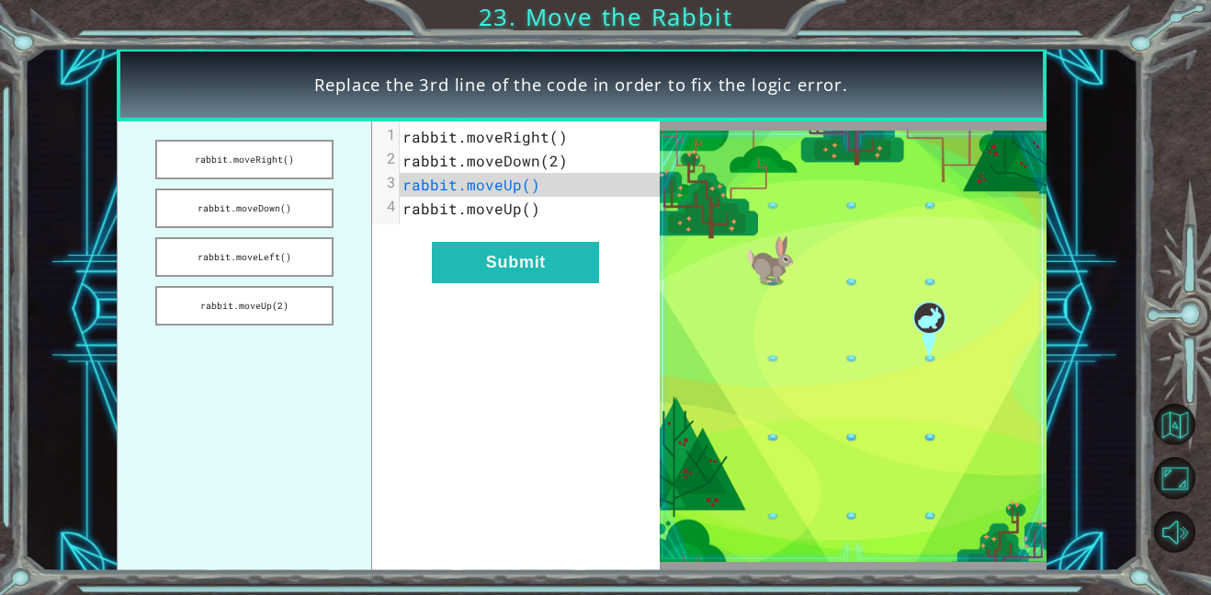
click at [546, 144] on span "rabbit.moveRight()" at bounding box center [485, 136] width 165 height 19
click at [281, 181] on ul "rabbit.moveRight() rabbit.moveDown() rabbit.moveLeft() rabbit.moveUp(2)" at bounding box center [245, 345] width 256 height 449
click at [282, 170] on button "rabbit.moveRight()" at bounding box center [244, 160] width 178 height 40
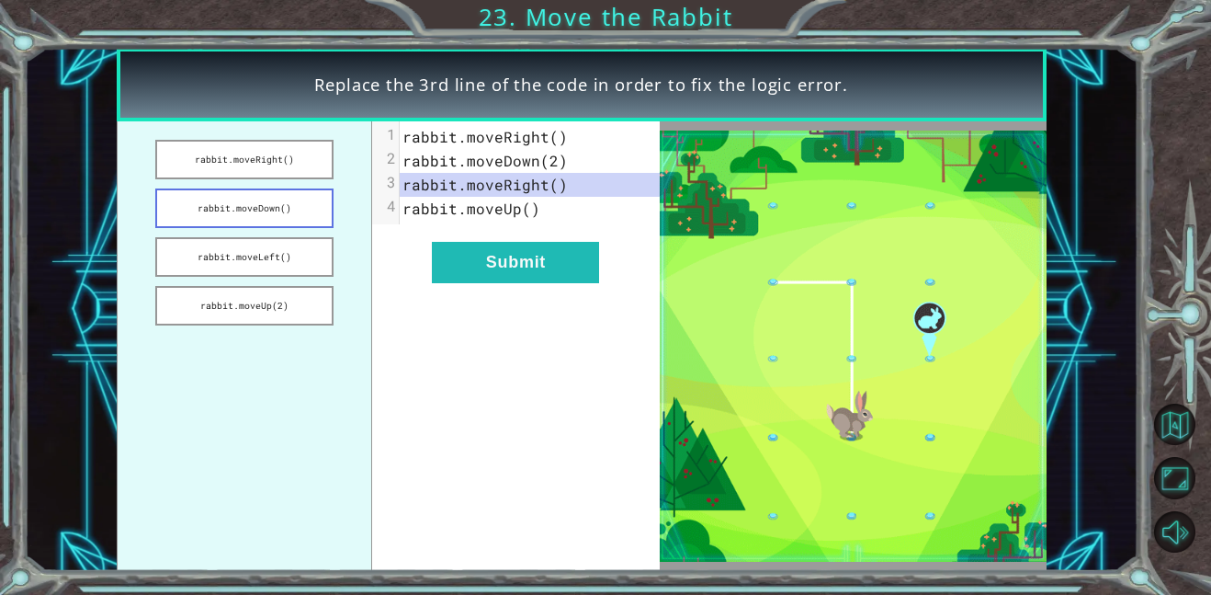
click at [267, 208] on button "rabbit.moveDown()" at bounding box center [244, 208] width 178 height 40
click at [271, 244] on button "rabbit.moveLeft()" at bounding box center [244, 257] width 178 height 40
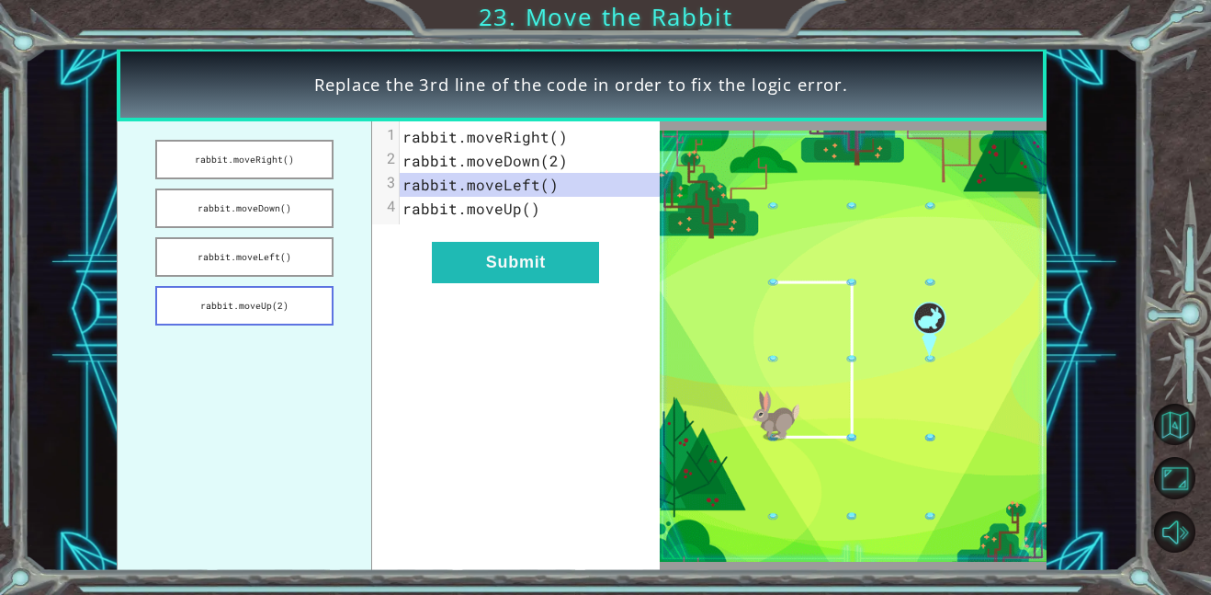
click at [250, 304] on button "rabbit.moveUp(2)" at bounding box center [244, 306] width 178 height 40
click at [295, 271] on button "rabbit.moveLeft()" at bounding box center [244, 257] width 178 height 40
click at [278, 298] on button "rabbit.moveUp(2)" at bounding box center [244, 306] width 178 height 40
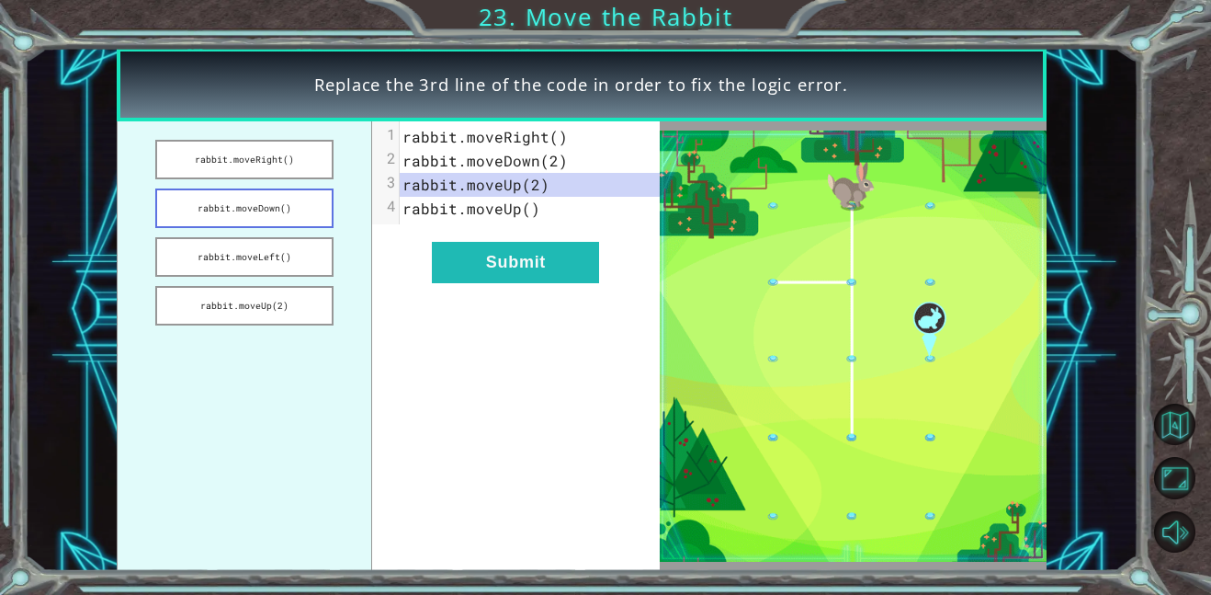
click at [247, 223] on button "rabbit.moveDown()" at bounding box center [244, 208] width 178 height 40
click at [246, 155] on button "rabbit.moveRight()" at bounding box center [244, 160] width 178 height 40
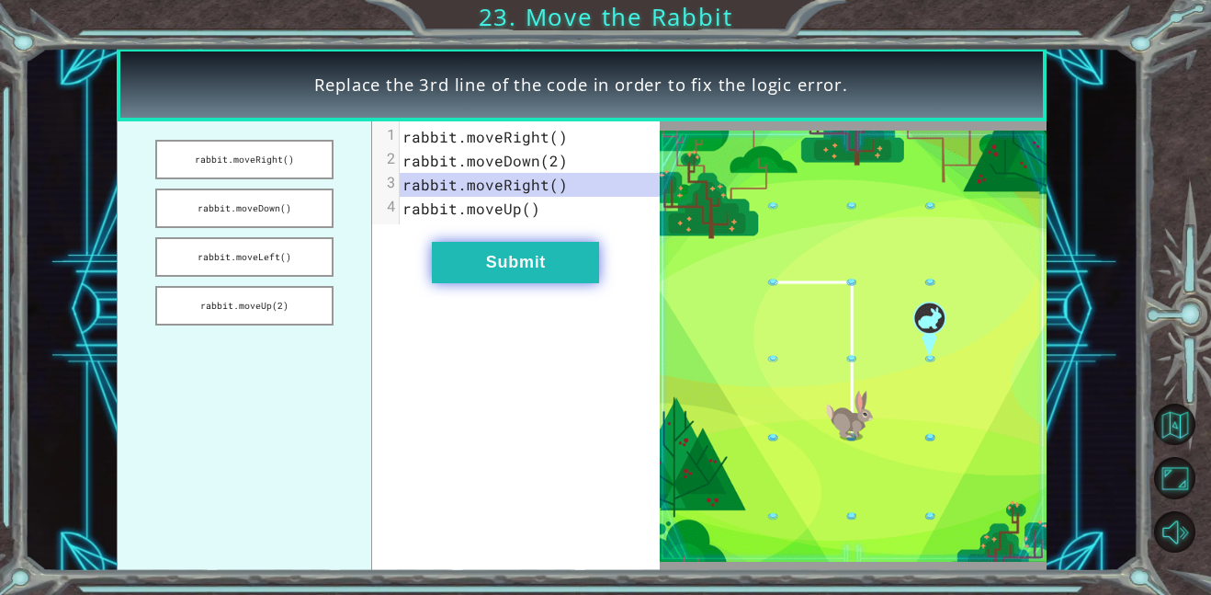
click at [549, 249] on button "Submit" at bounding box center [515, 262] width 167 height 41
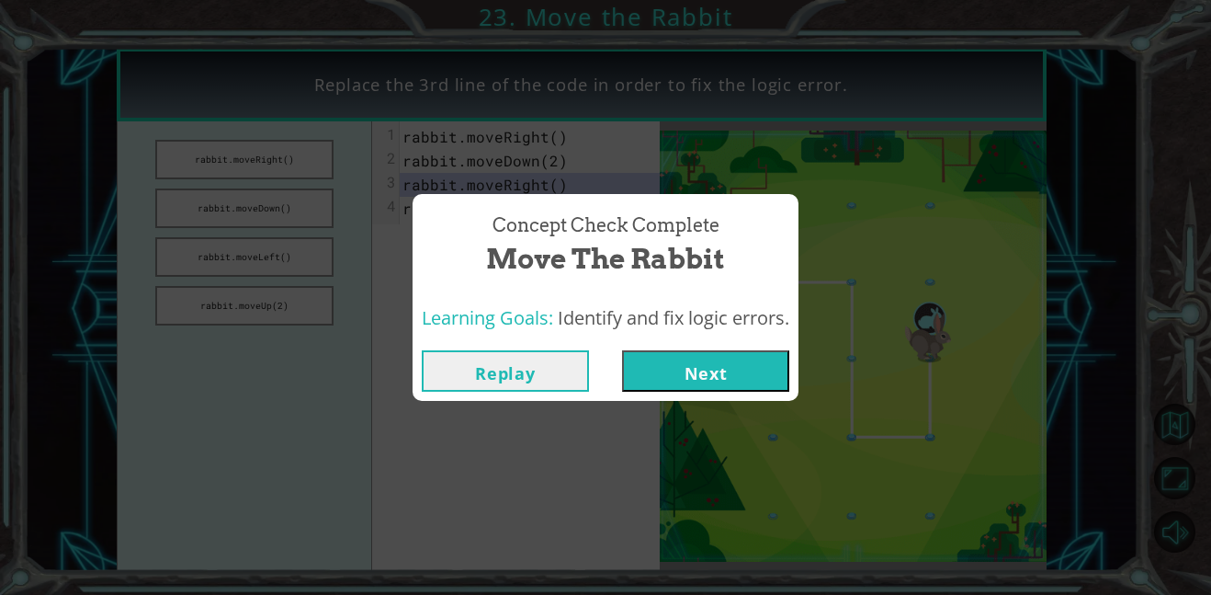
click at [701, 348] on div "Replay Next" at bounding box center [606, 371] width 386 height 60
click at [700, 351] on button "Next" at bounding box center [705, 370] width 167 height 41
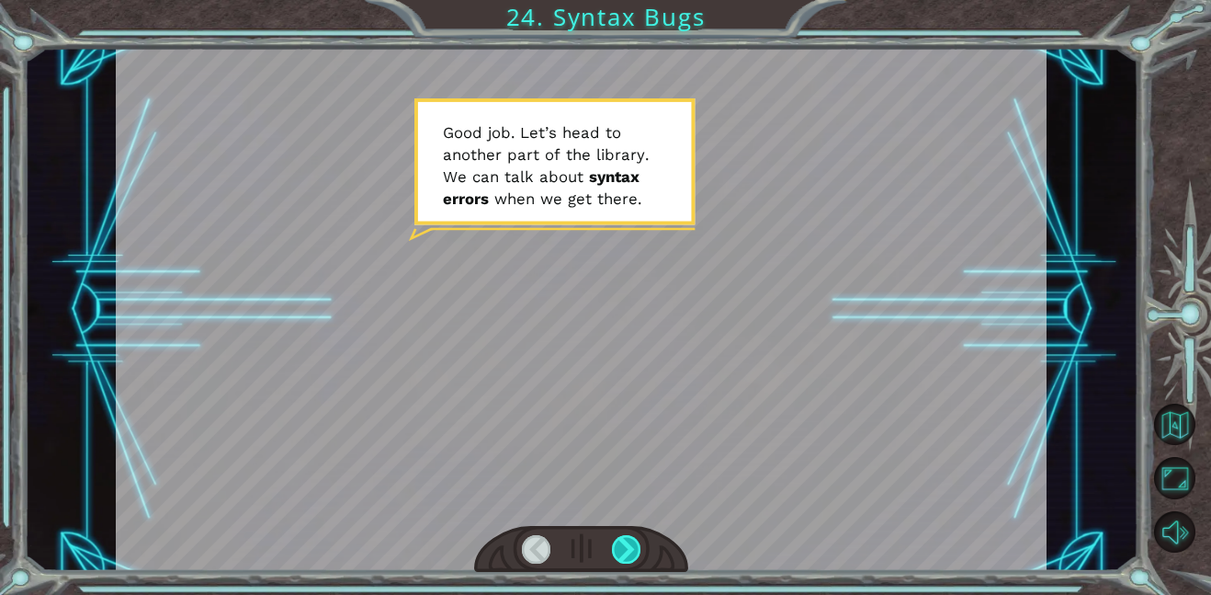
click at [640, 540] on div at bounding box center [626, 549] width 29 height 28
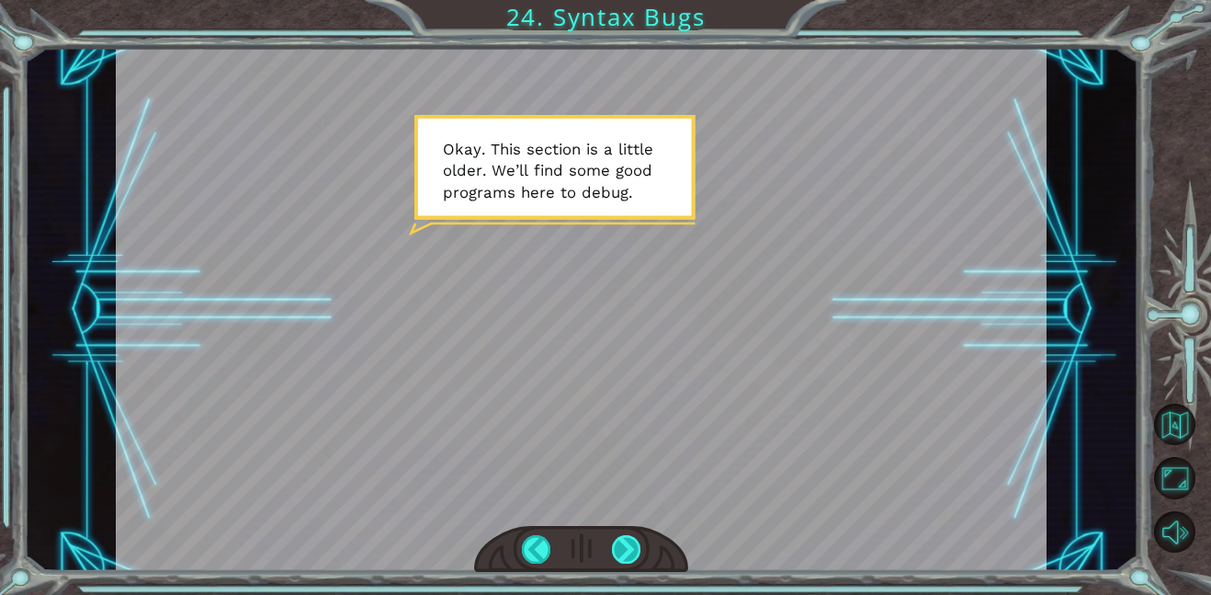
click at [623, 543] on div at bounding box center [626, 549] width 29 height 28
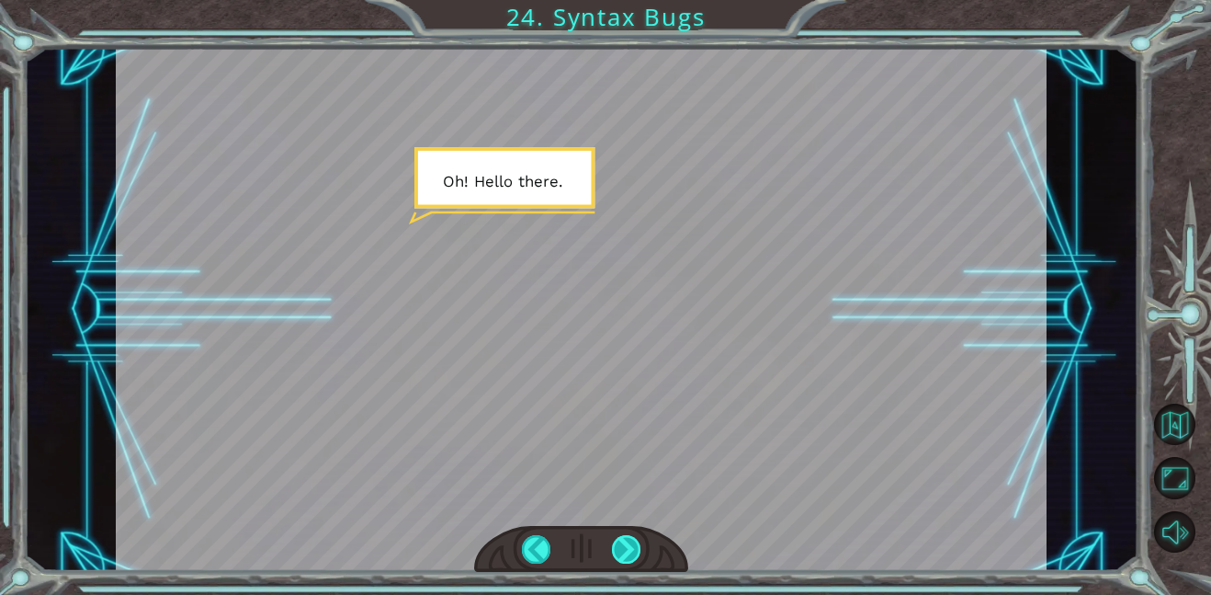
click at [623, 543] on div at bounding box center [626, 549] width 29 height 28
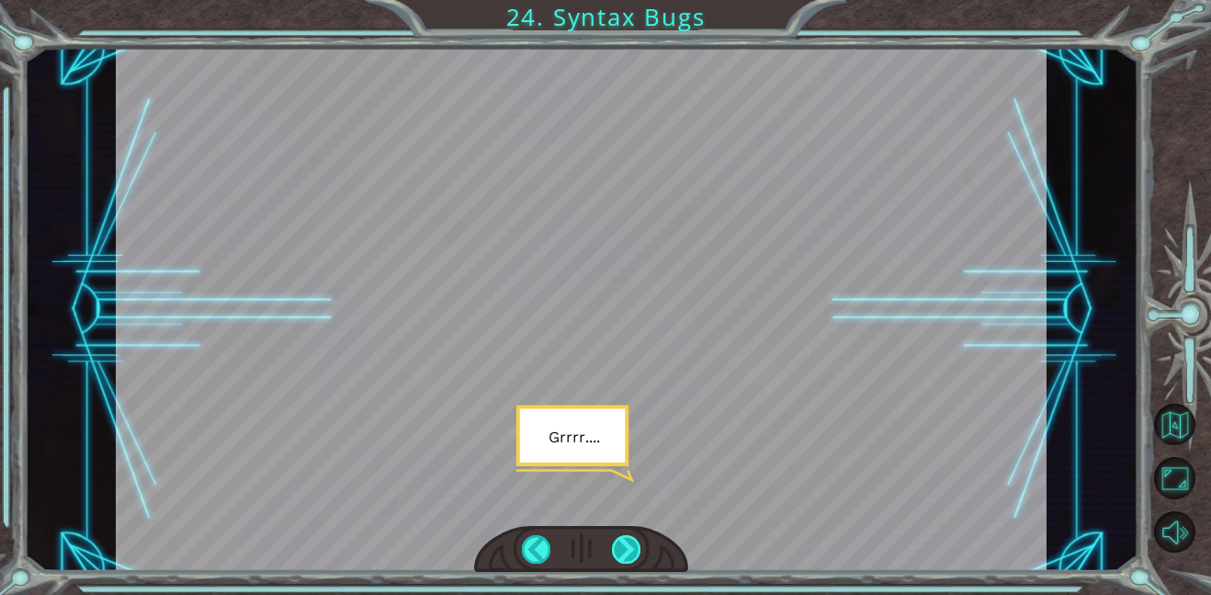
click at [623, 543] on div at bounding box center [626, 549] width 29 height 28
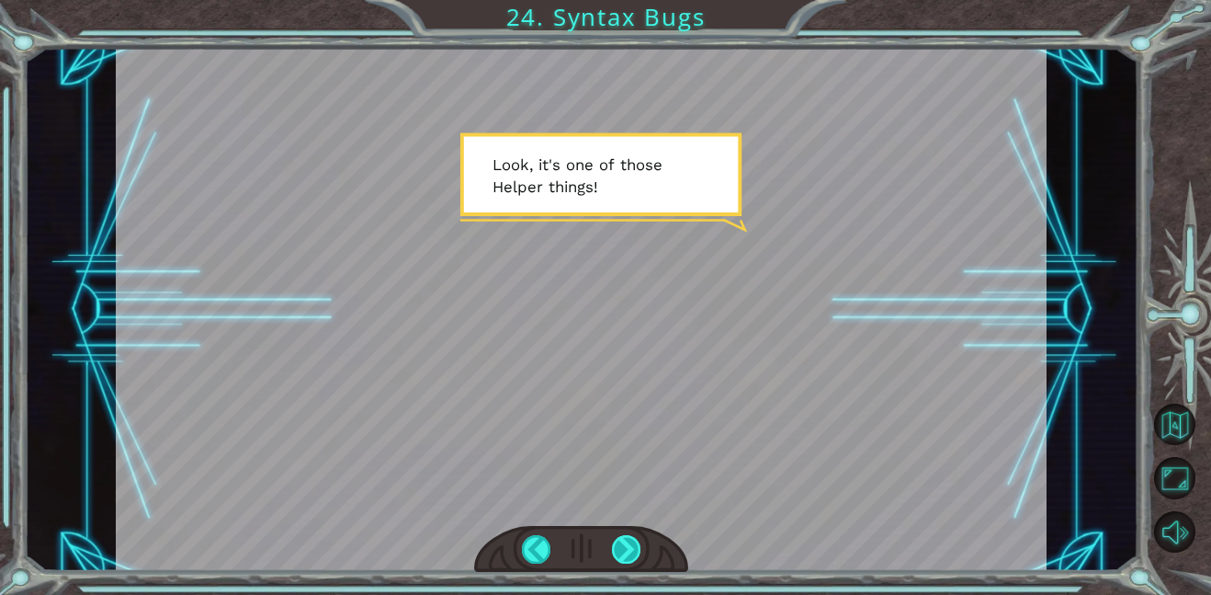
click at [635, 538] on div at bounding box center [626, 549] width 29 height 28
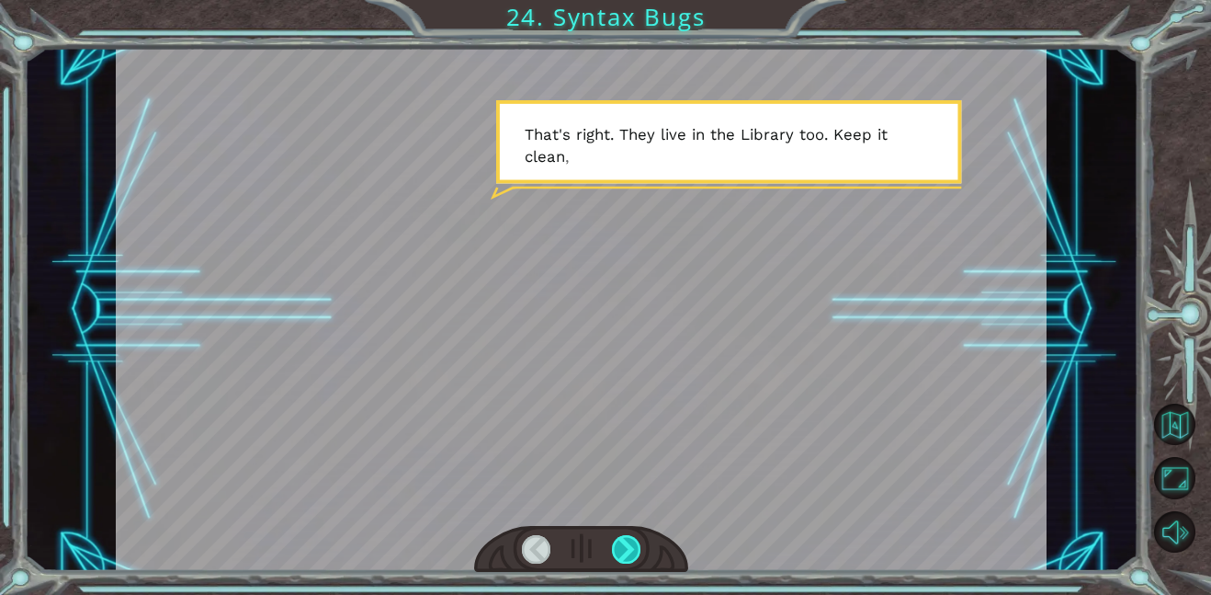
click at [635, 538] on div at bounding box center [626, 549] width 29 height 28
